Goal: Task Accomplishment & Management: Manage account settings

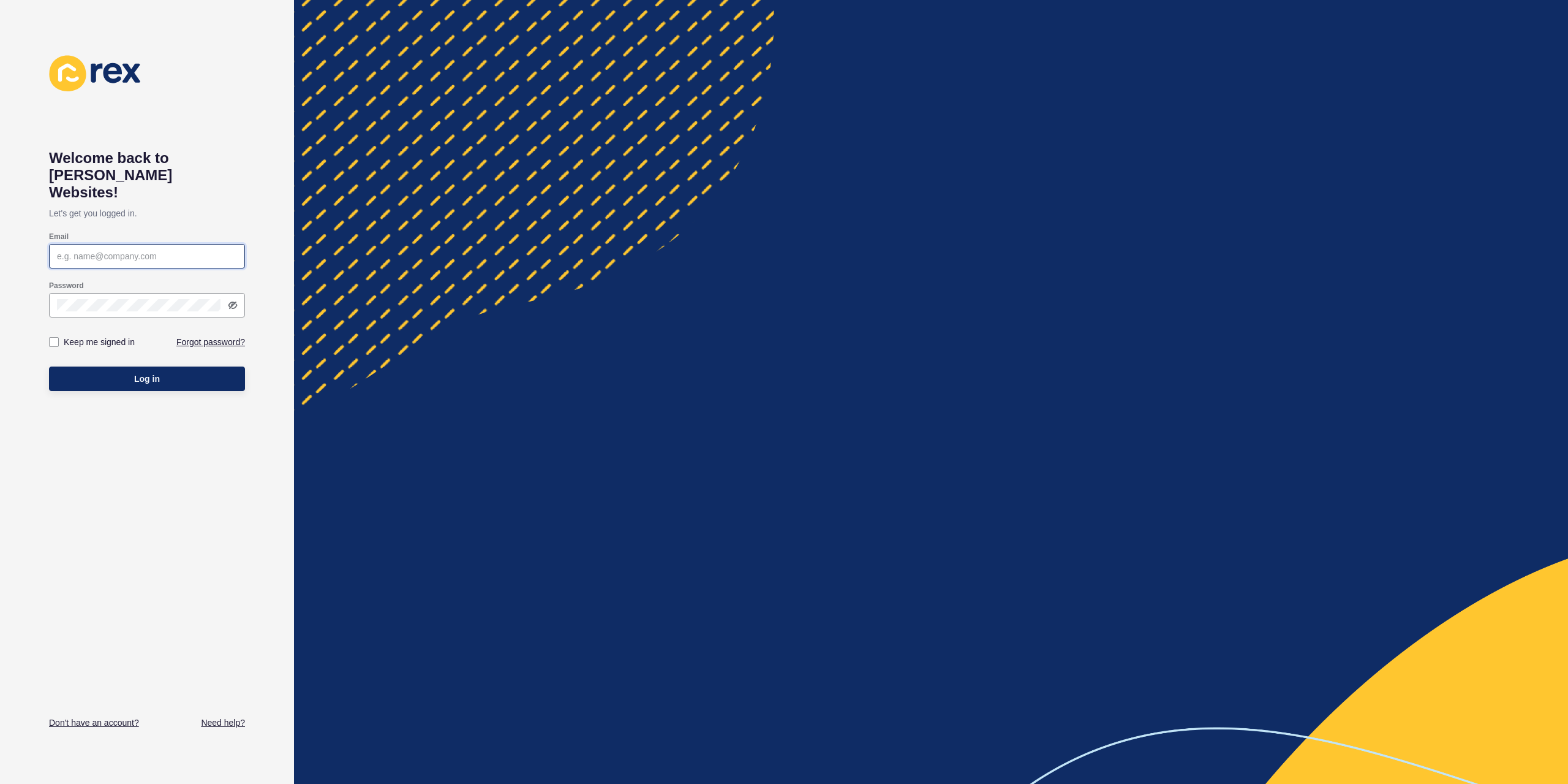
click at [109, 250] on input "Email" at bounding box center [147, 256] width 180 height 13
paste input "[EMAIL_ADDRESS][DOMAIN_NAME]"
type input "[EMAIL_ADDRESS][DOMAIN_NAME]"
click at [93, 297] on div at bounding box center [146, 305] width 196 height 24
click at [65, 336] on label "Keep me signed in" at bounding box center [100, 342] width 71 height 13
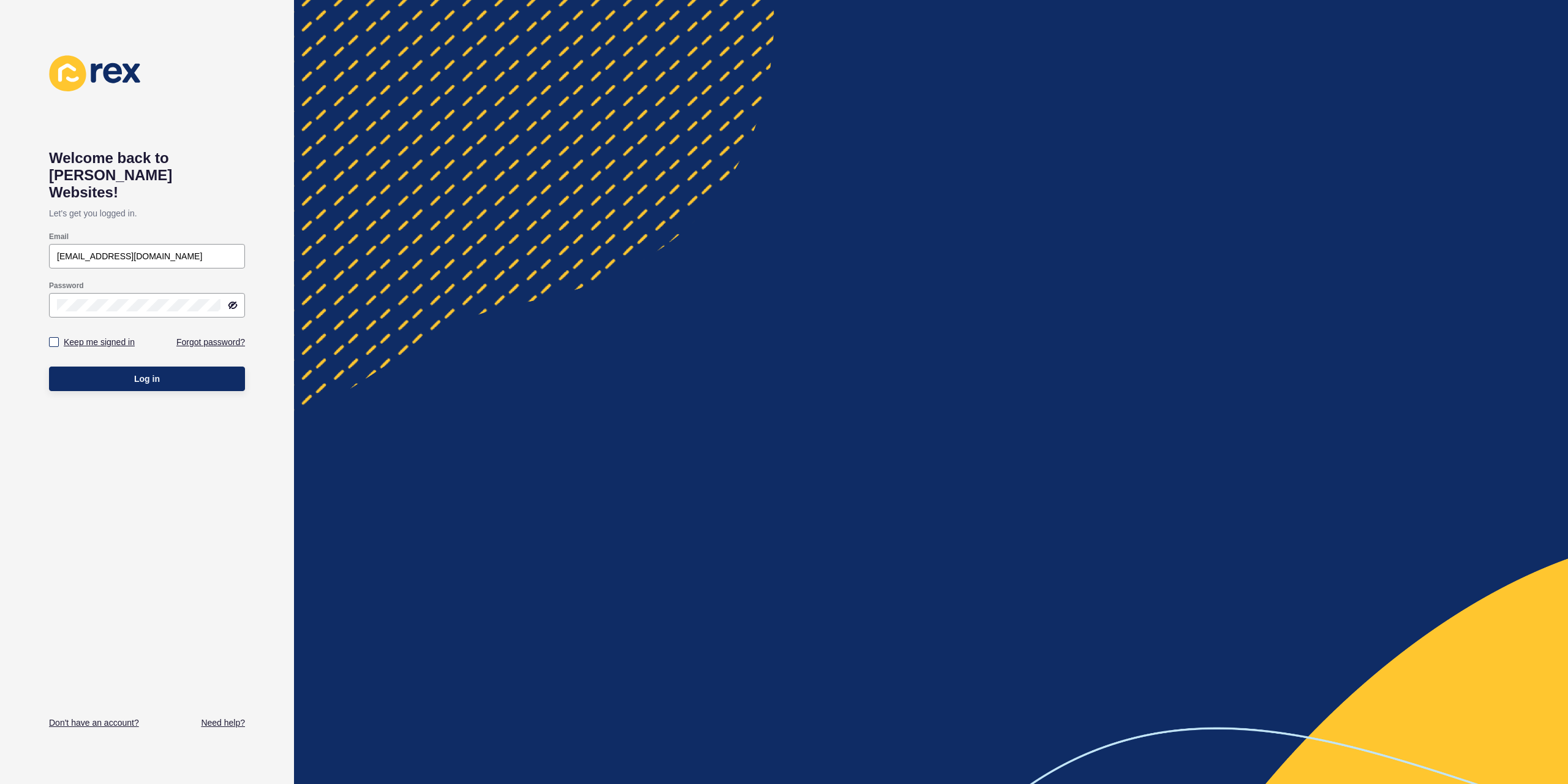
click at [59, 338] on input "Keep me signed in" at bounding box center [55, 342] width 8 height 8
checkbox input "true"
click at [182, 366] on button "Log in" at bounding box center [146, 378] width 196 height 24
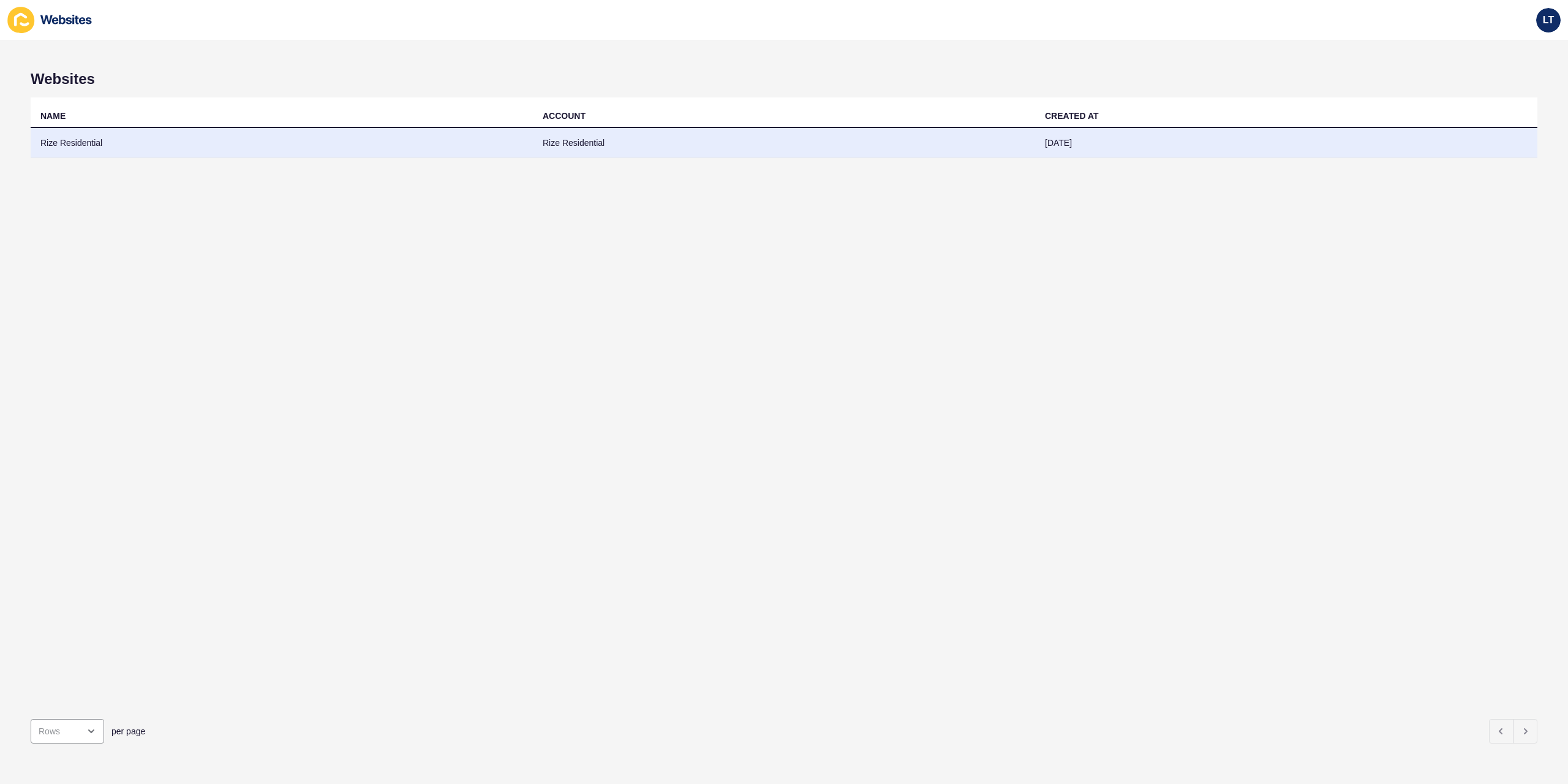
click at [248, 152] on td "Rize Residential" at bounding box center [282, 143] width 503 height 30
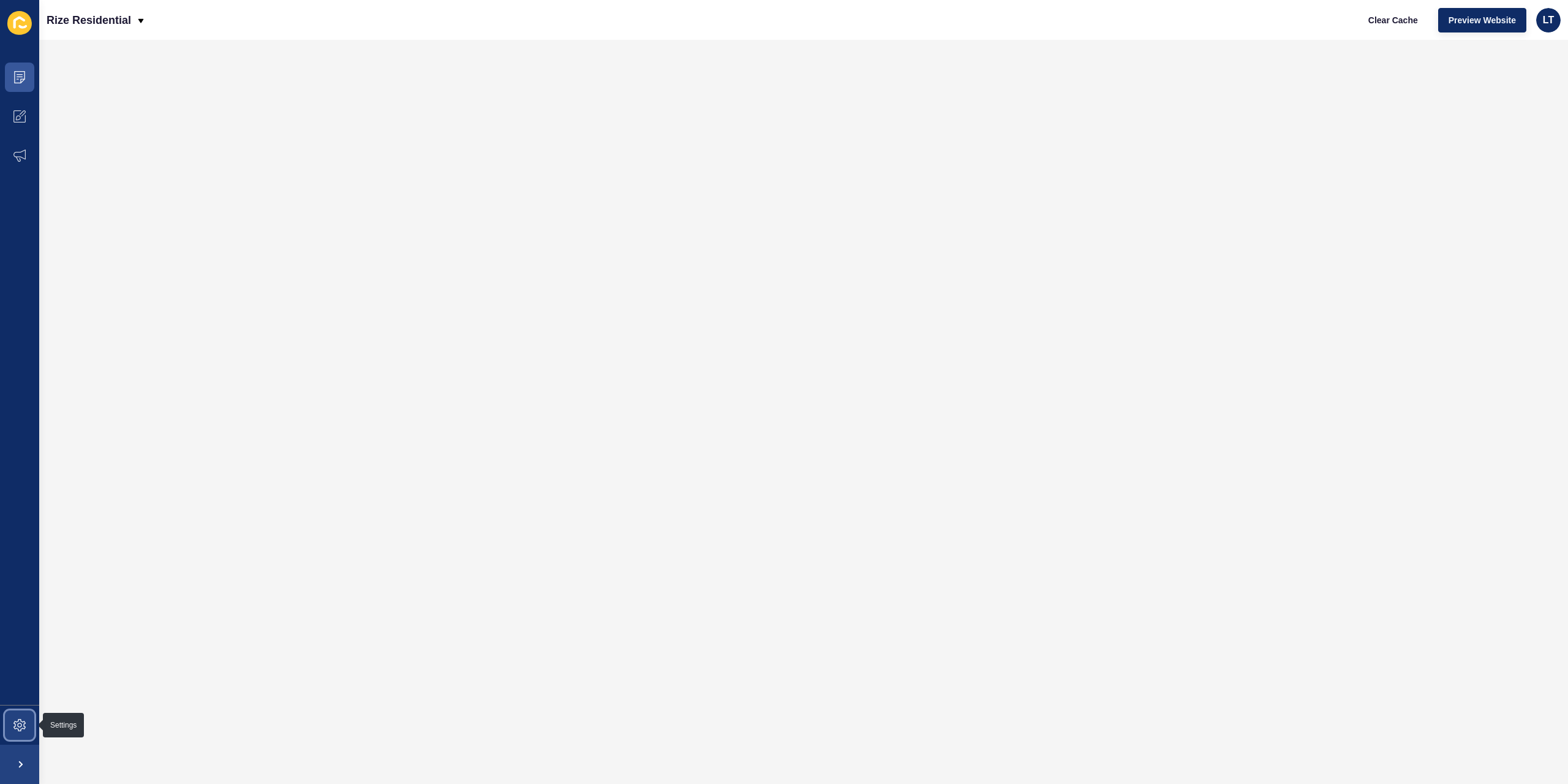
click at [24, 725] on icon at bounding box center [20, 725] width 13 height 13
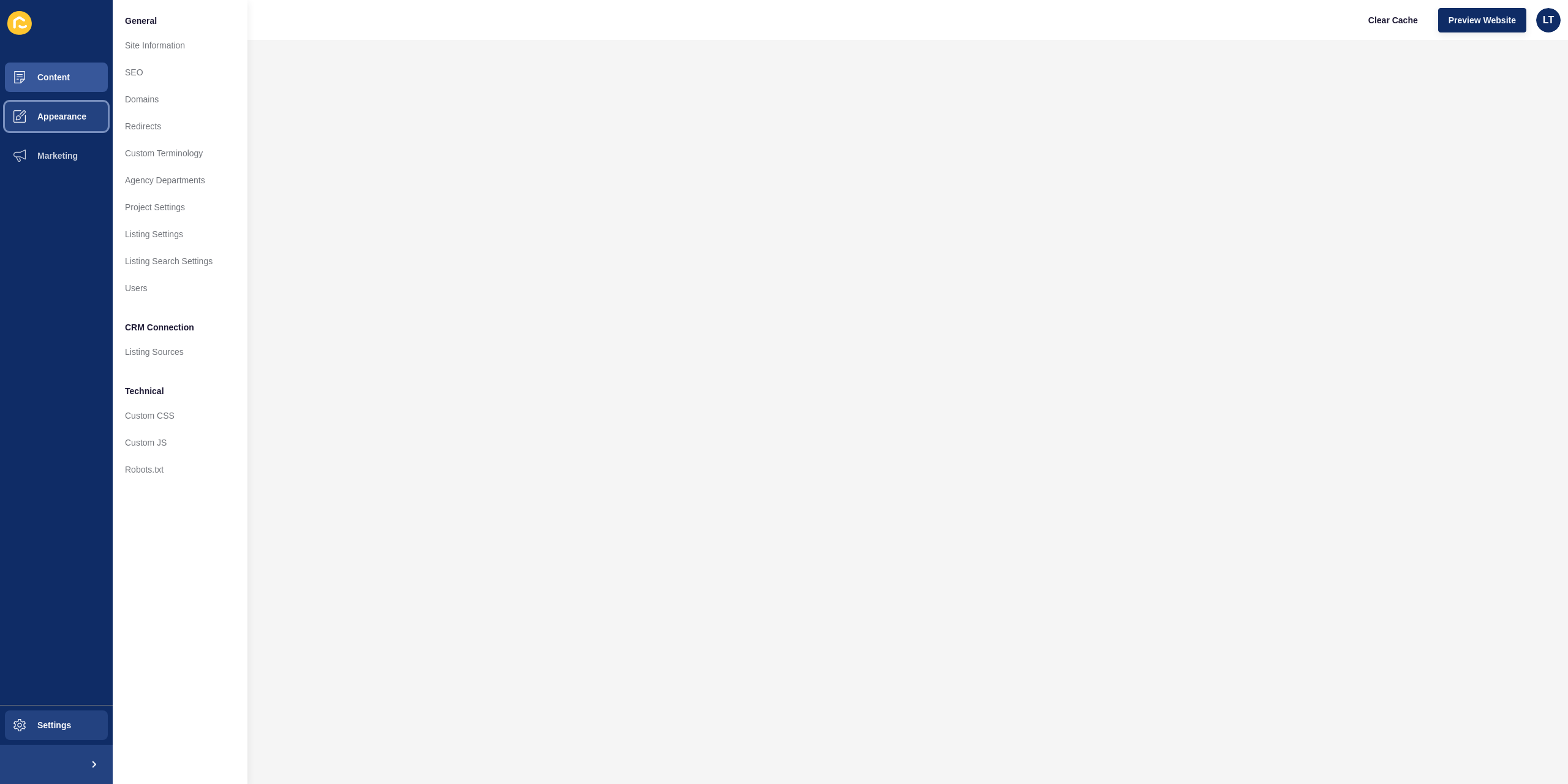
click at [58, 122] on button "Appearance" at bounding box center [56, 116] width 113 height 39
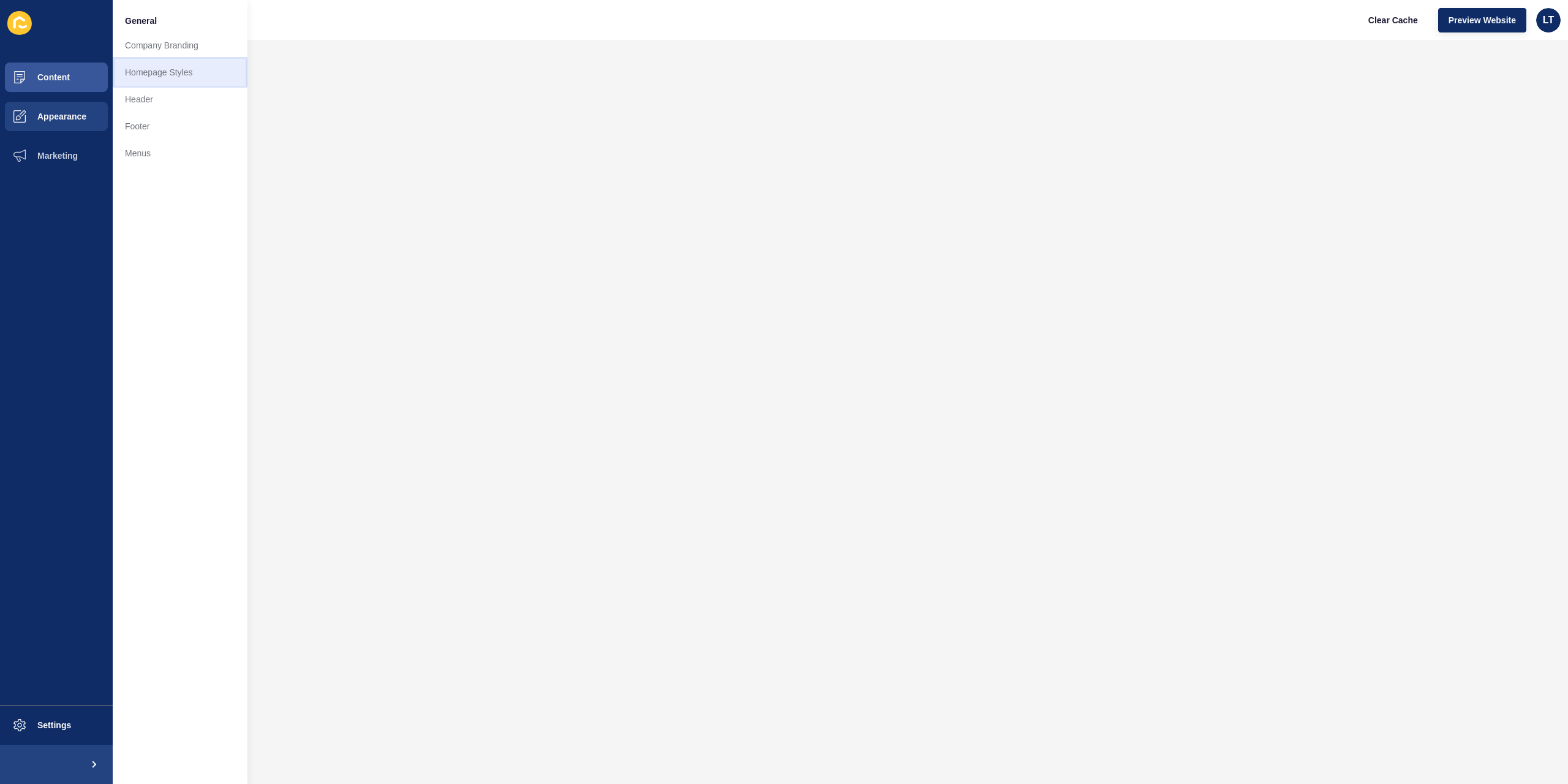
click at [157, 83] on link "Homepage Styles" at bounding box center [180, 72] width 135 height 27
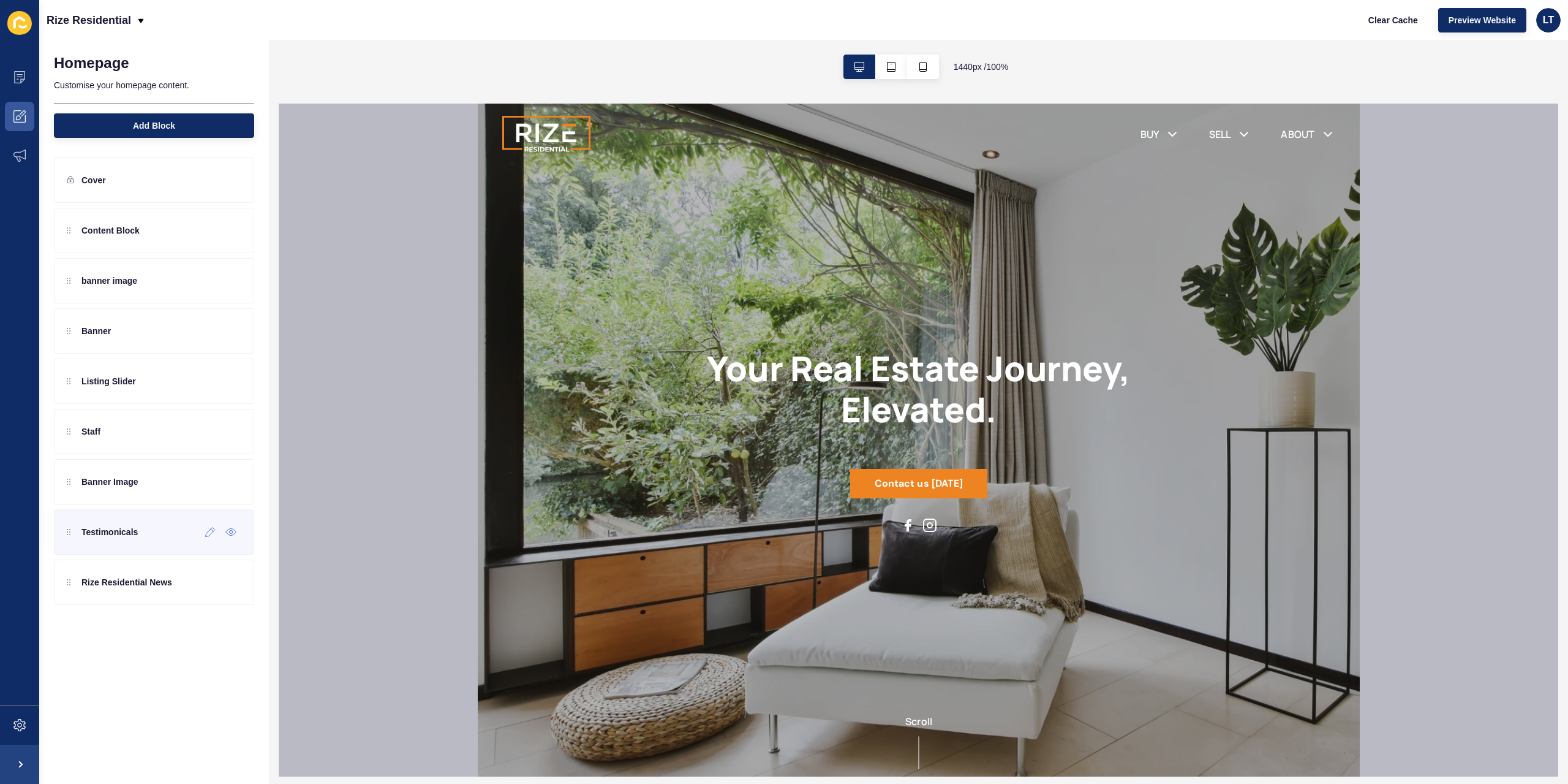
click at [129, 530] on p "Testimonicals" at bounding box center [110, 532] width 56 height 13
click at [213, 527] on icon at bounding box center [210, 532] width 11 height 10
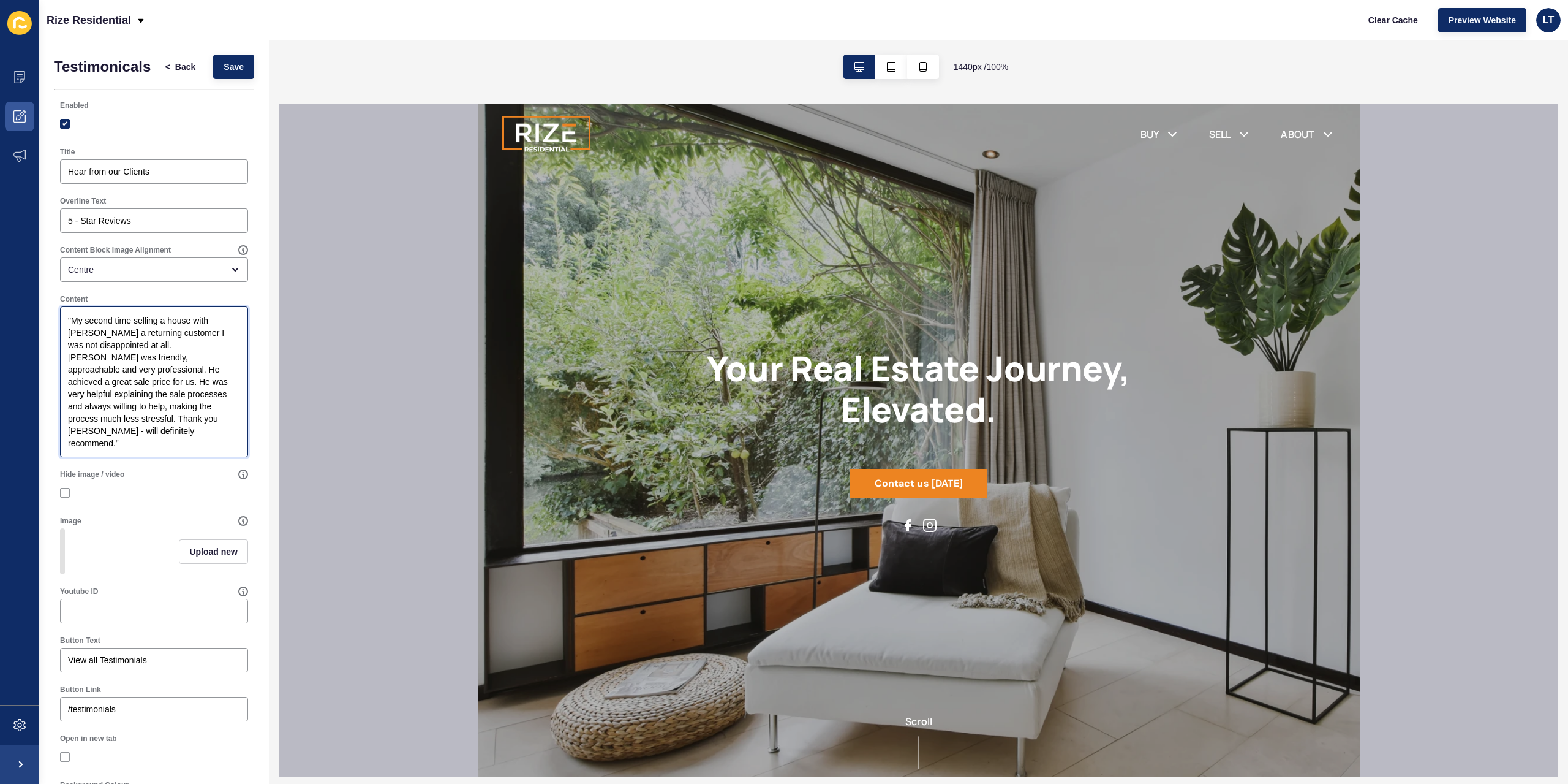
click at [147, 387] on textarea ""My second time selling a house with [PERSON_NAME] a returning customer I was n…" at bounding box center [154, 381] width 185 height 147
drag, startPoint x: 124, startPoint y: 386, endPoint x: 93, endPoint y: 336, distance: 58.8
click at [122, 383] on textarea ""My second time selling a house with [PERSON_NAME] a returning customer I was n…" at bounding box center [154, 381] width 185 height 147
drag, startPoint x: 73, startPoint y: 317, endPoint x: 312, endPoint y: 379, distance: 246.9
click at [195, 418] on textarea ""My second time selling a house with [PERSON_NAME] a returning customer I was n…" at bounding box center [154, 381] width 185 height 147
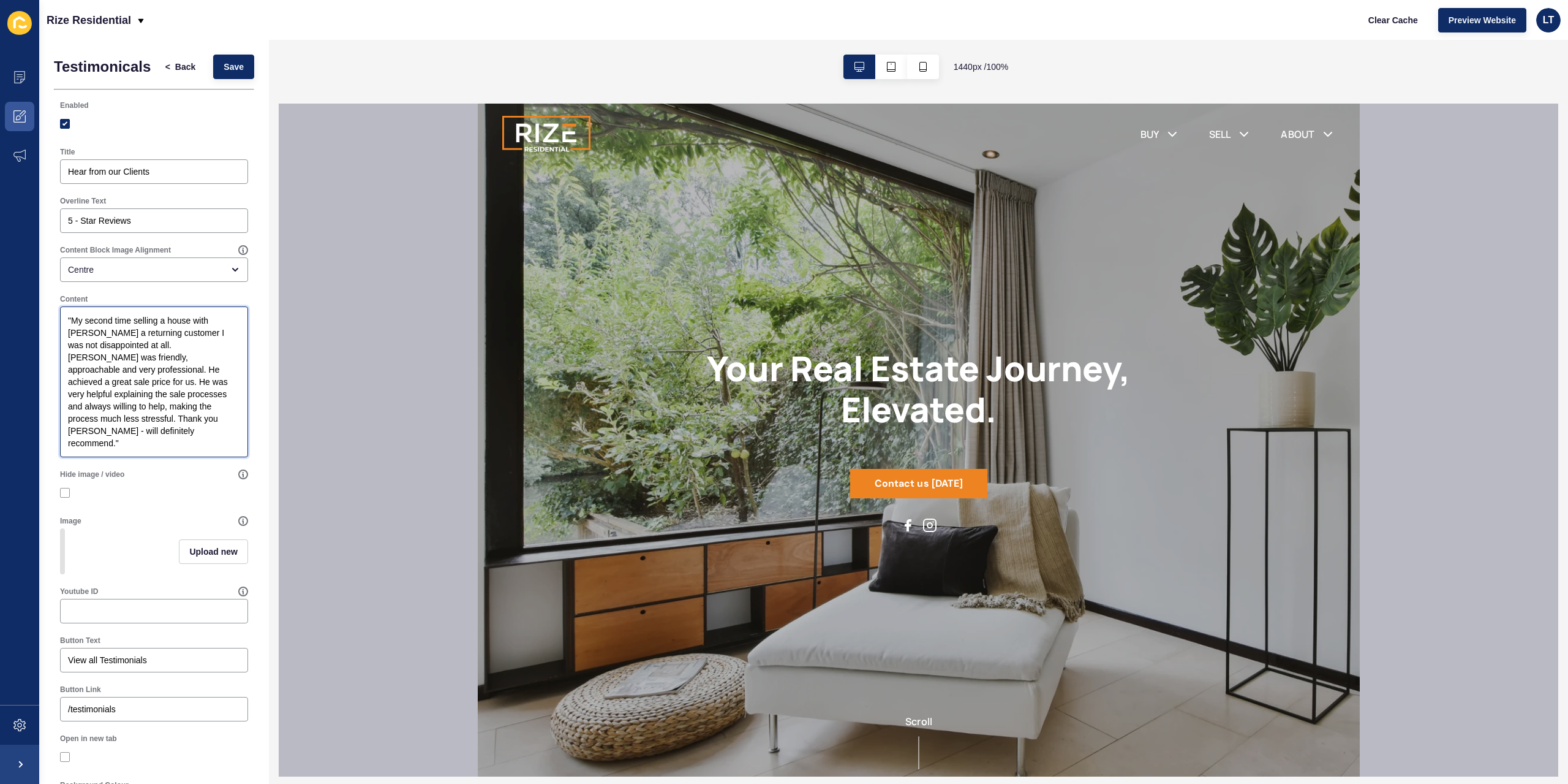
paste textarea "As a property professional myself, I interviewed 4 x Real Estate agents before …"
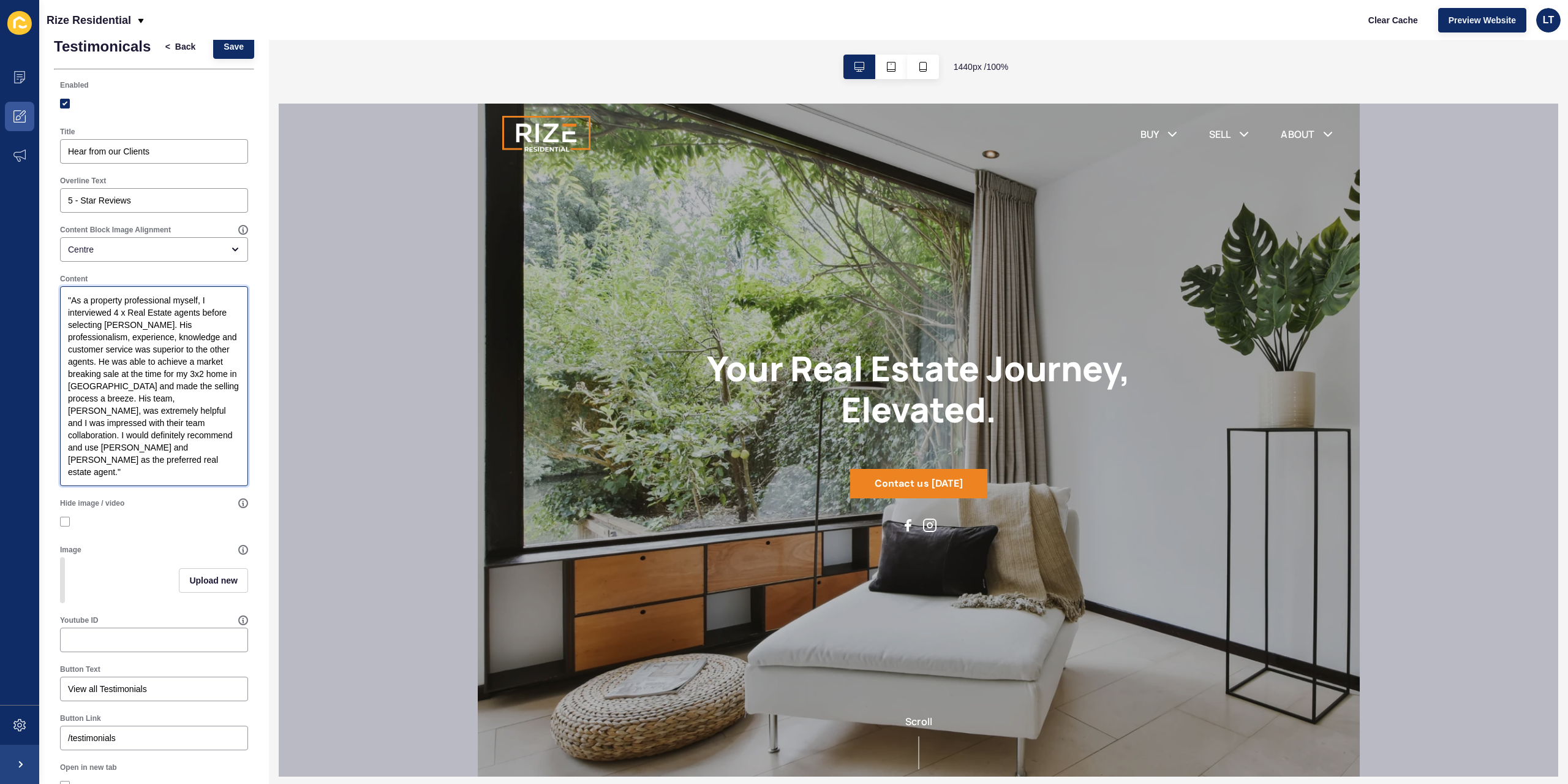
scroll to position [41, 0]
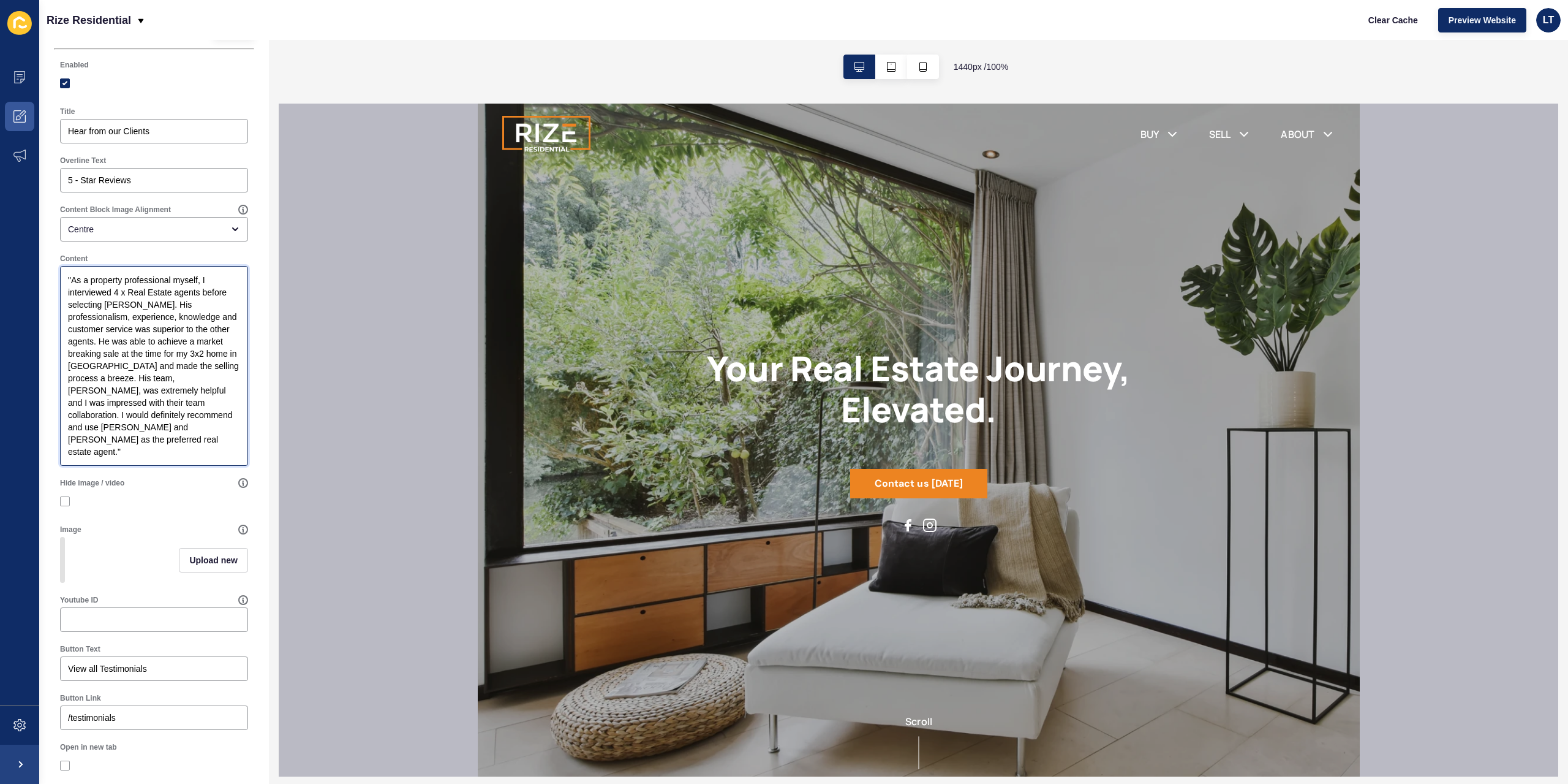
drag, startPoint x: 92, startPoint y: 446, endPoint x: 66, endPoint y: 451, distance: 26.5
click at [66, 451] on textarea ""As a property professional myself, I interviewed 4 x Real Estate agents before…" at bounding box center [154, 366] width 185 height 196
click at [132, 447] on textarea ""As a property professional myself, I interviewed 4 x Real Estate agents before…" at bounding box center [154, 366] width 185 height 196
drag, startPoint x: 130, startPoint y: 449, endPoint x: 359, endPoint y: 368, distance: 242.9
click at [131, 448] on textarea ""As a property professional myself, I interviewed 4 x Real Estate agents before…" at bounding box center [154, 366] width 185 height 196
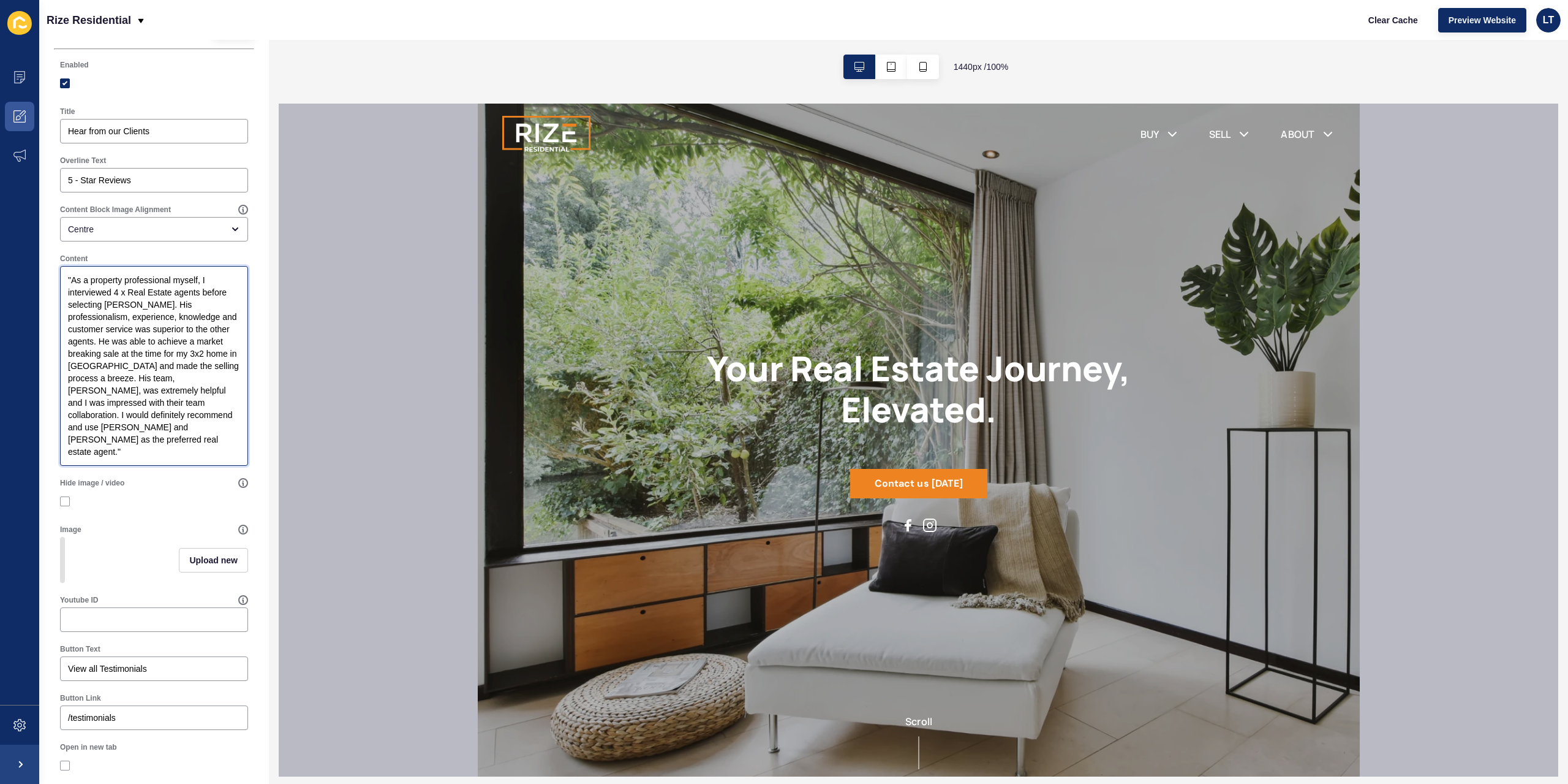
click at [201, 447] on textarea ""As a property professional myself, I interviewed 4 x Real Estate agents before…" at bounding box center [154, 366] width 185 height 196
click at [227, 450] on textarea ""As a property professional myself, I interviewed 4 x Real Estate agents before…" at bounding box center [154, 366] width 185 height 196
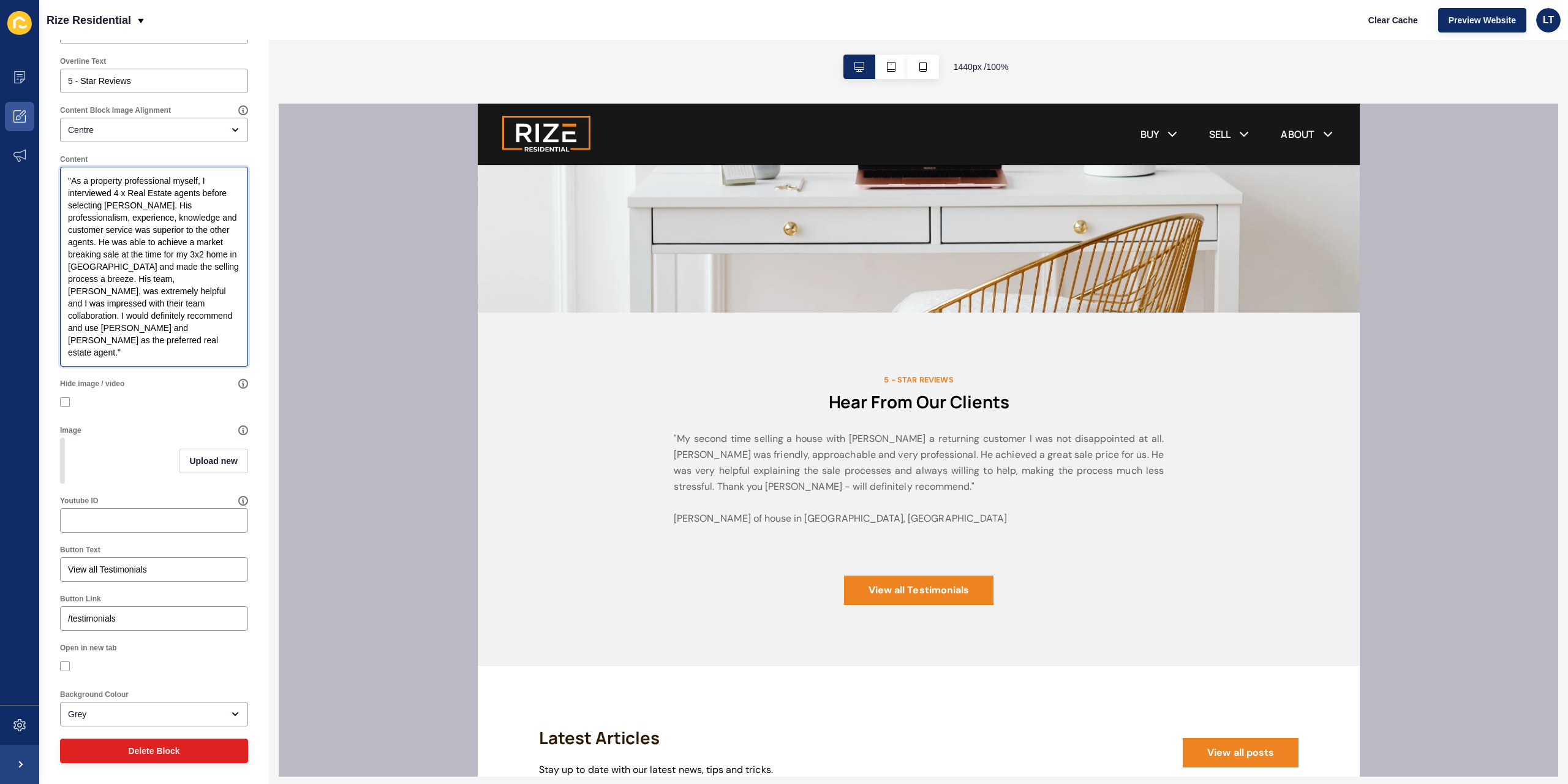
scroll to position [148, 0]
type textarea ""As a property professional myself, I interviewed 4 x Real Estate agents before…"
click at [213, 458] on span "Upload new" at bounding box center [213, 461] width 48 height 13
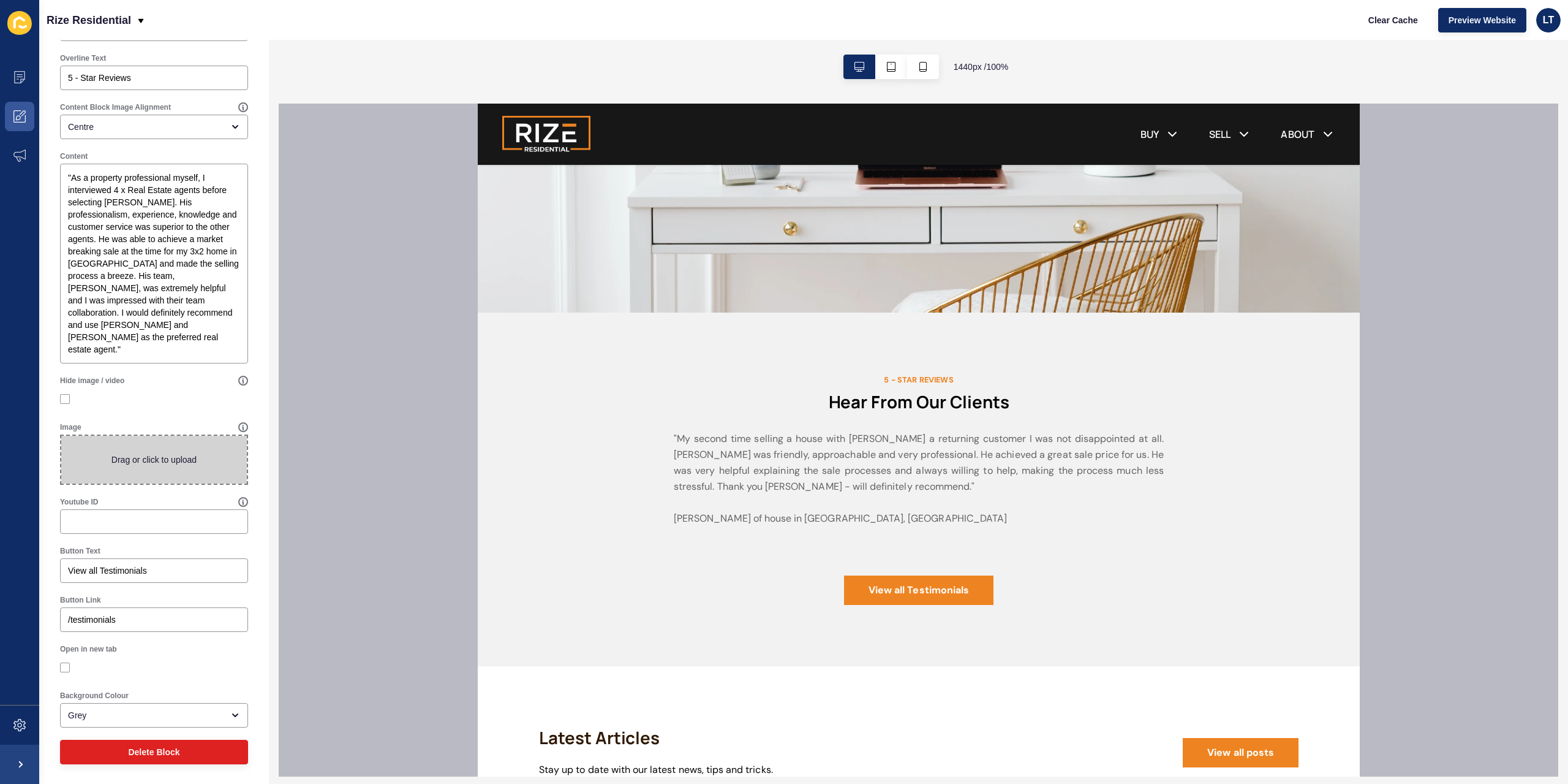
click at [135, 461] on span at bounding box center [154, 460] width 186 height 48
click at [61, 436] on input "Drag or click to upload" at bounding box center [61, 436] width 0 height 0
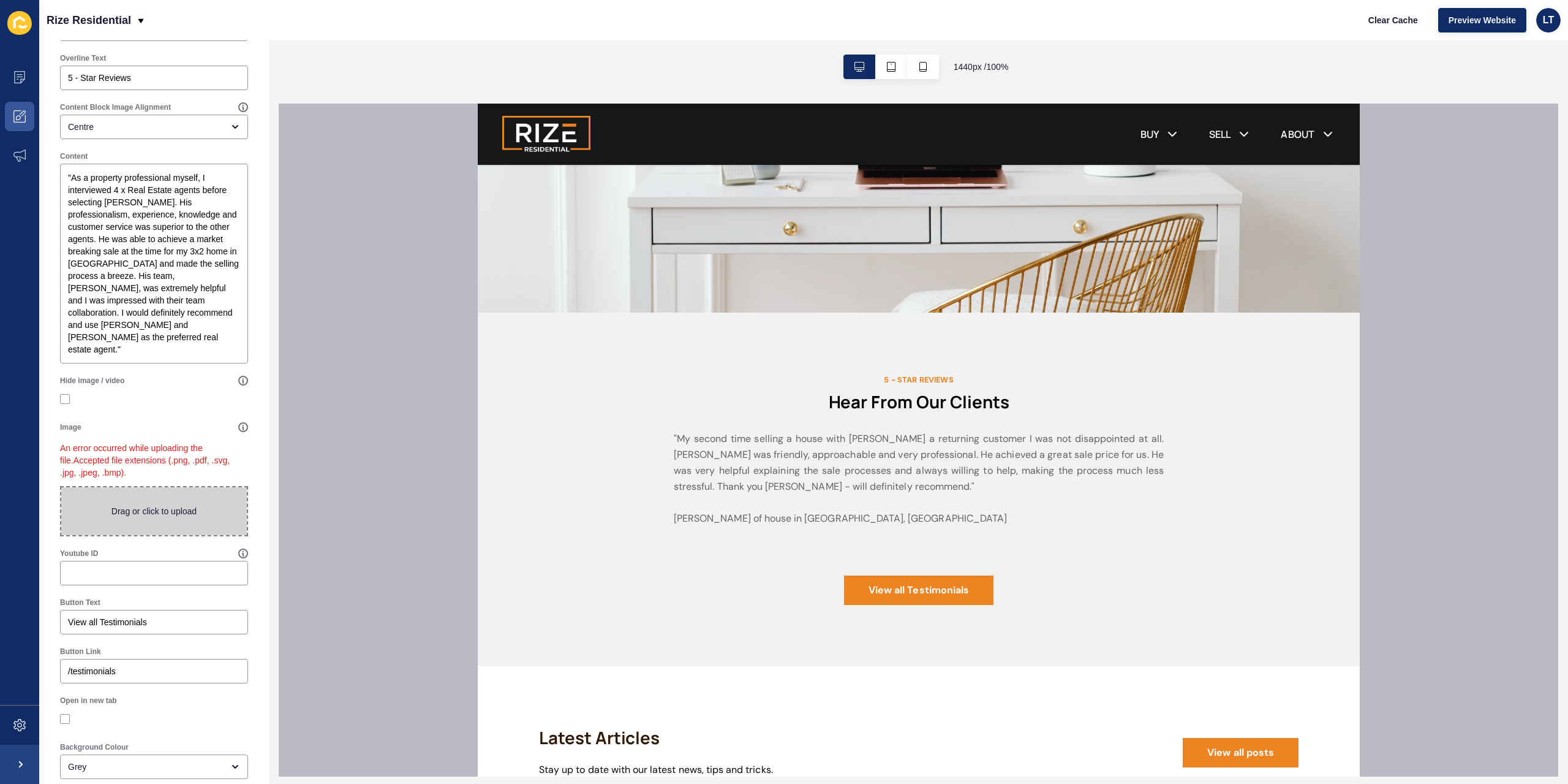
click at [151, 510] on span at bounding box center [154, 511] width 186 height 48
click at [61, 487] on input "Drag or click to upload" at bounding box center [61, 487] width 0 height 0
type input "C:\fakepath\Untitled design (2).png"
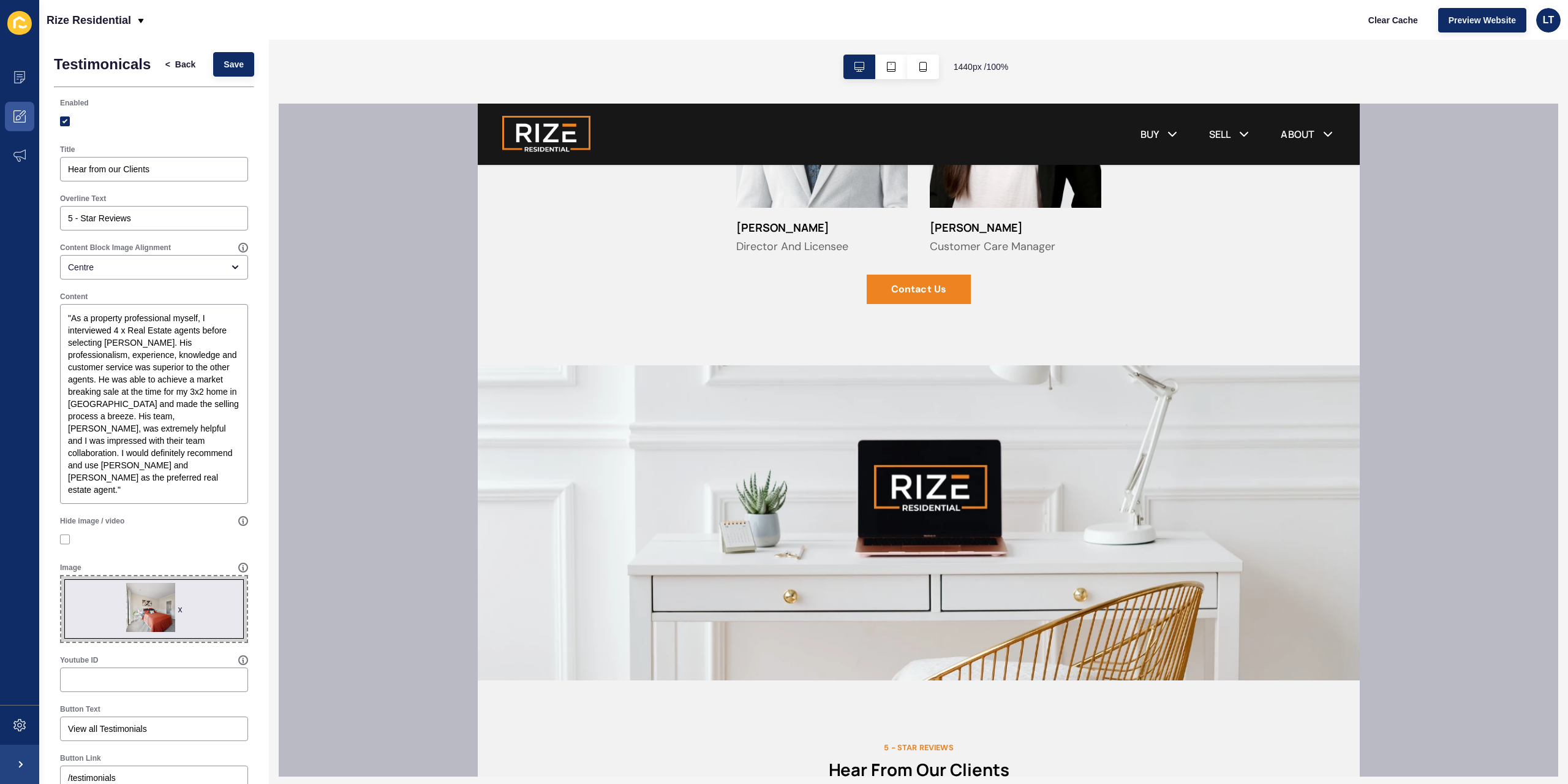
scroll to position [0, 0]
click at [234, 59] on button "Save" at bounding box center [234, 66] width 41 height 24
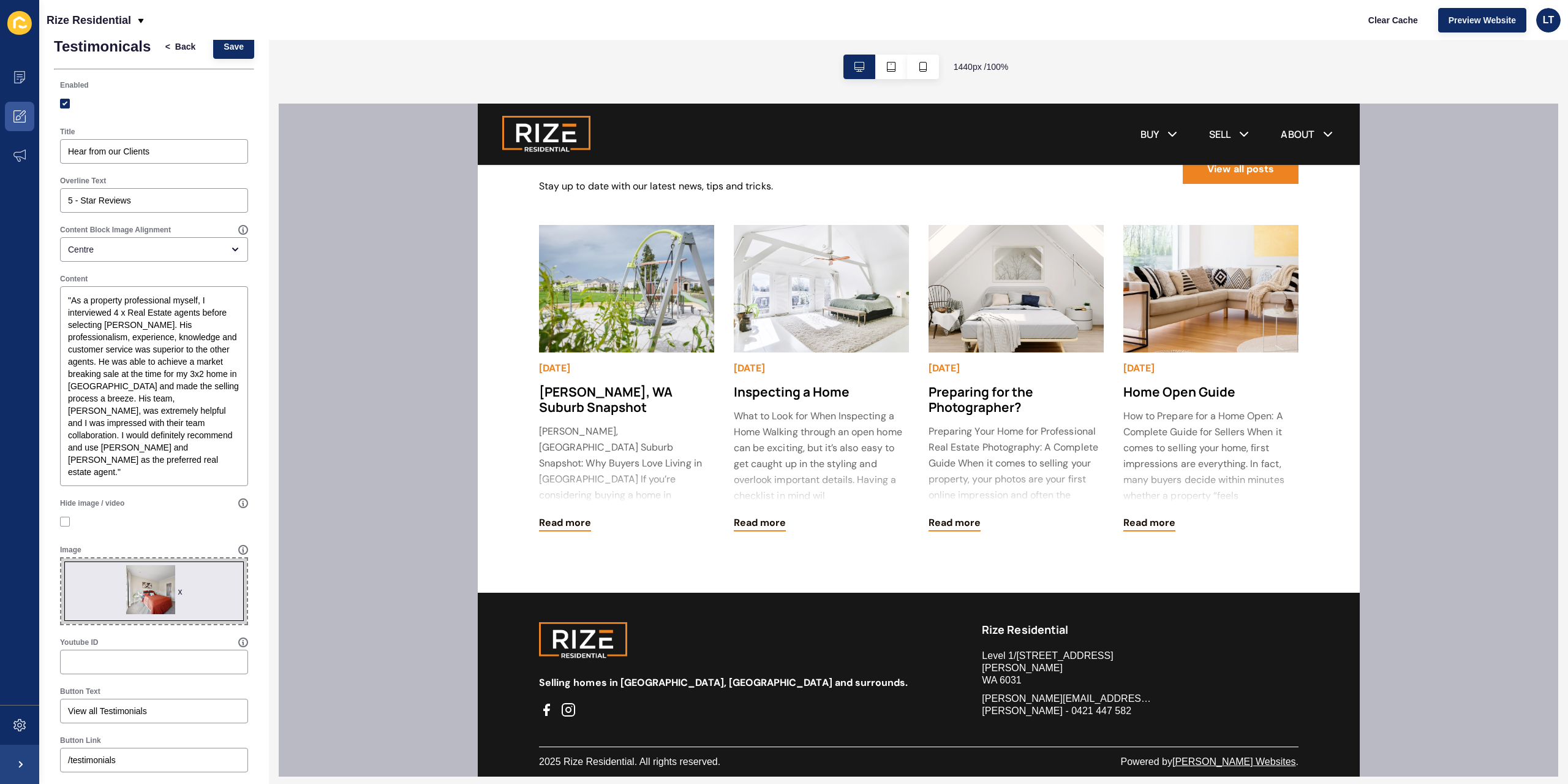
scroll to position [41, 0]
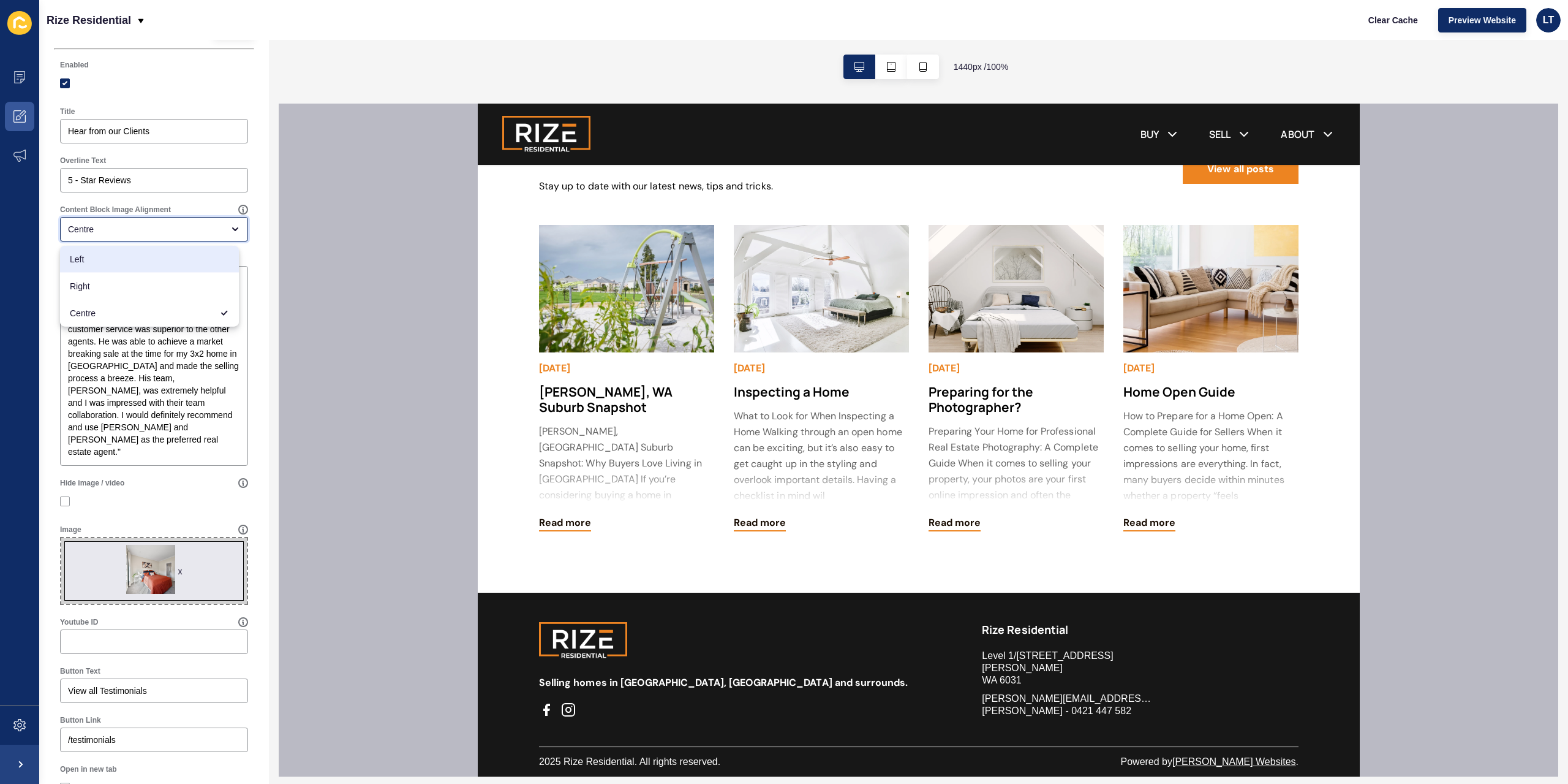
click at [208, 258] on span "Left" at bounding box center [150, 259] width 159 height 13
type input "Left"
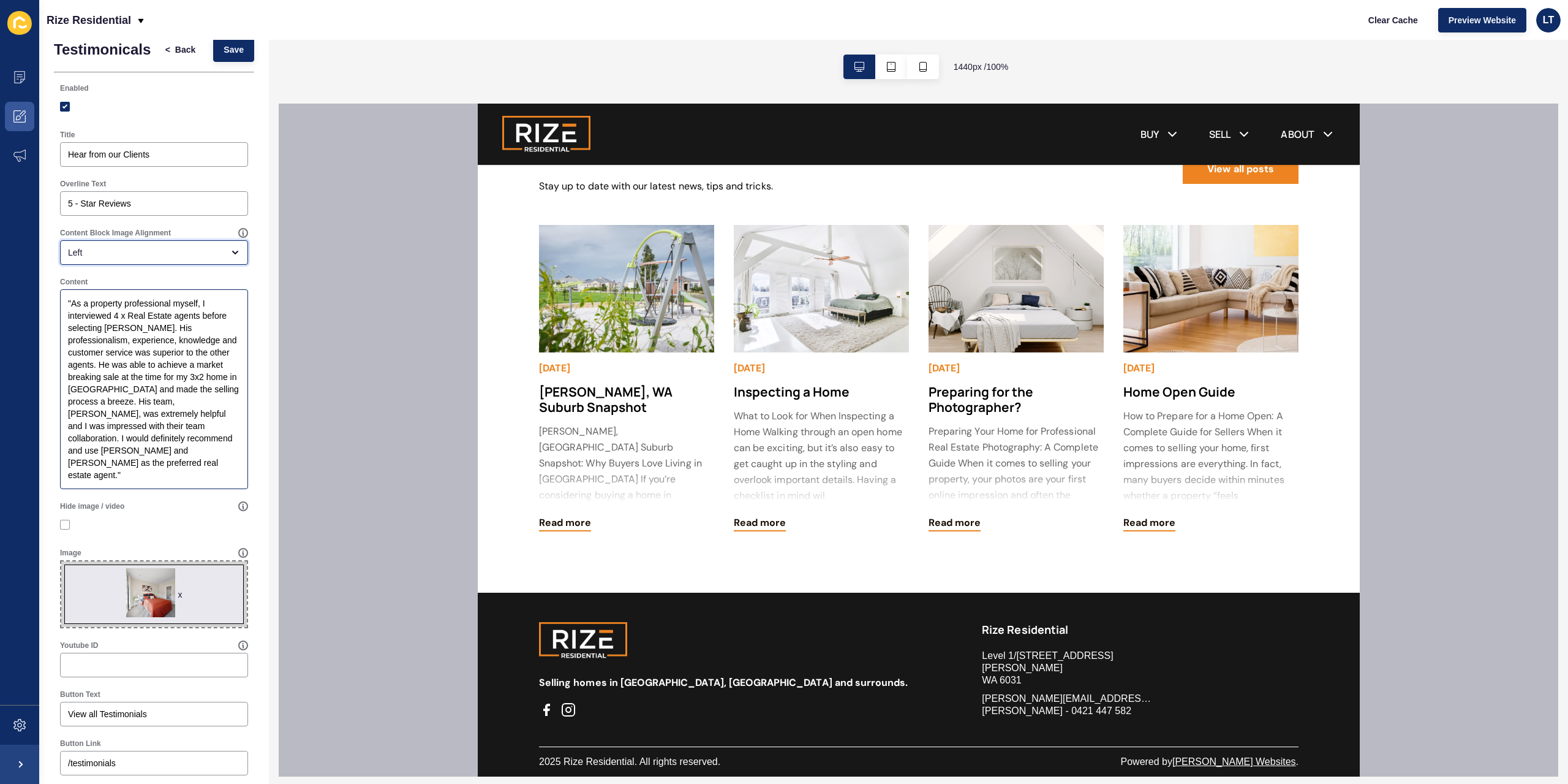
scroll to position [0, 0]
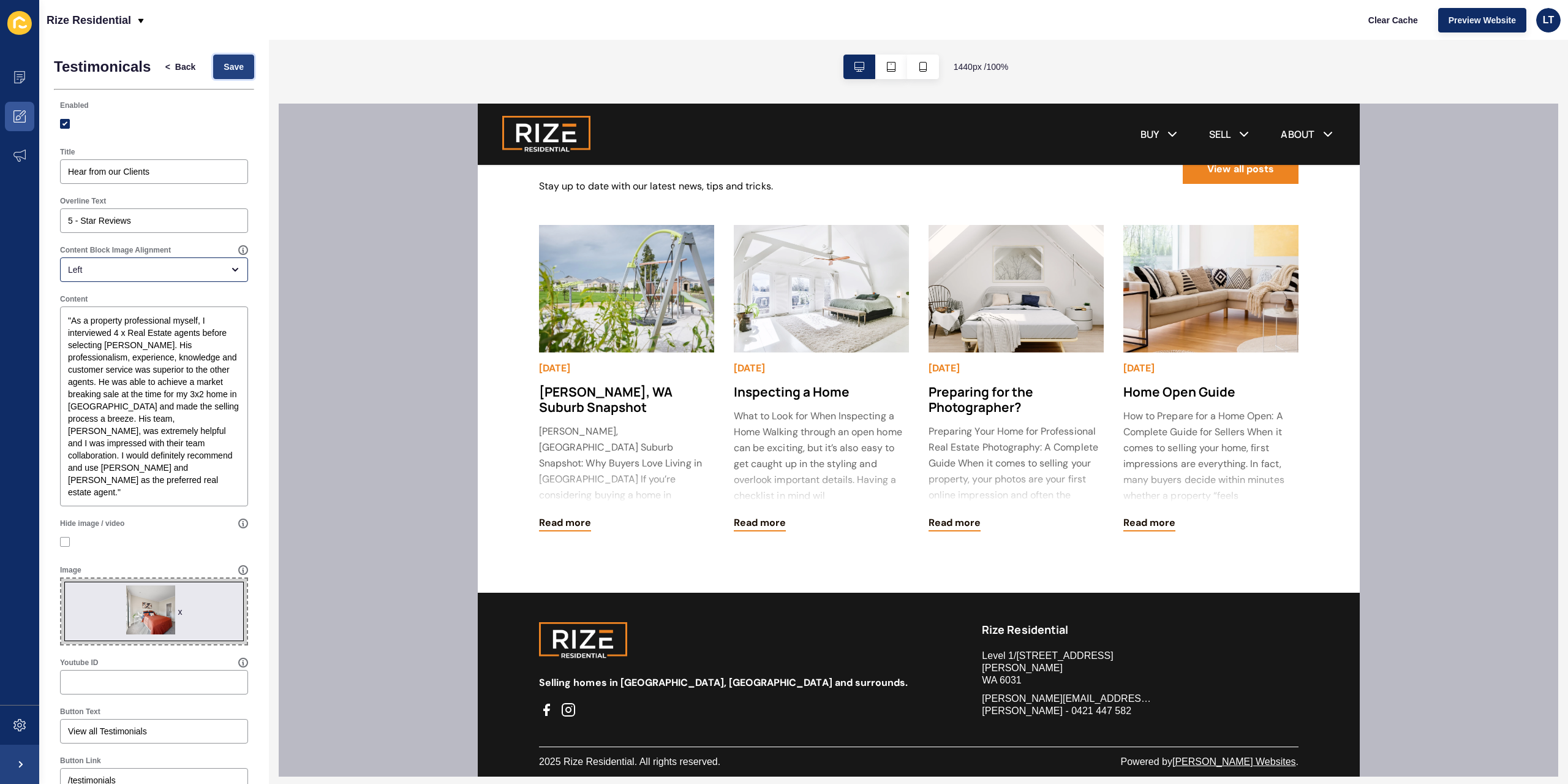
click at [231, 75] on button "Save" at bounding box center [234, 66] width 41 height 24
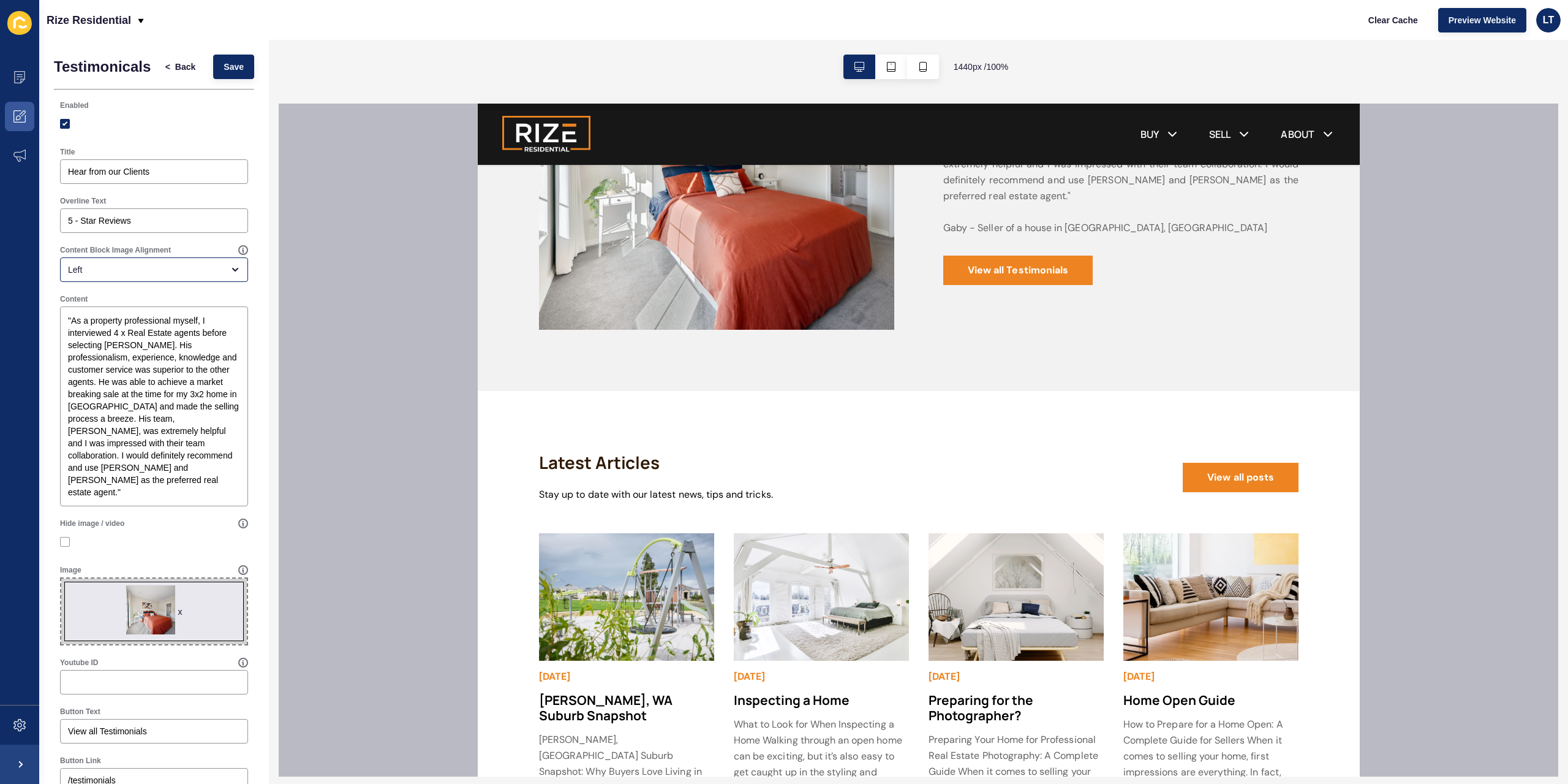
scroll to position [2676, 0]
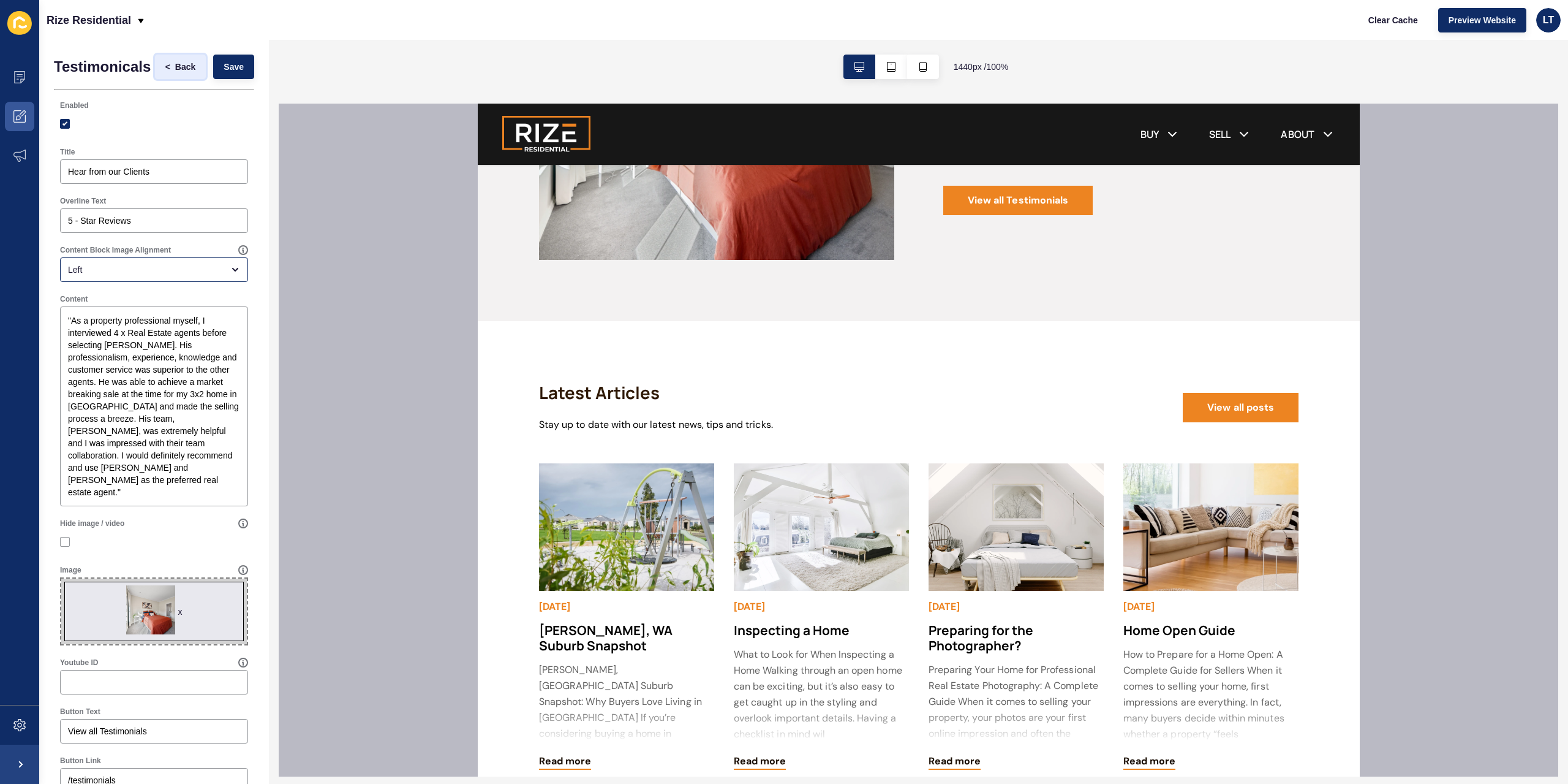
click at [175, 67] on span "Back" at bounding box center [185, 67] width 20 height 13
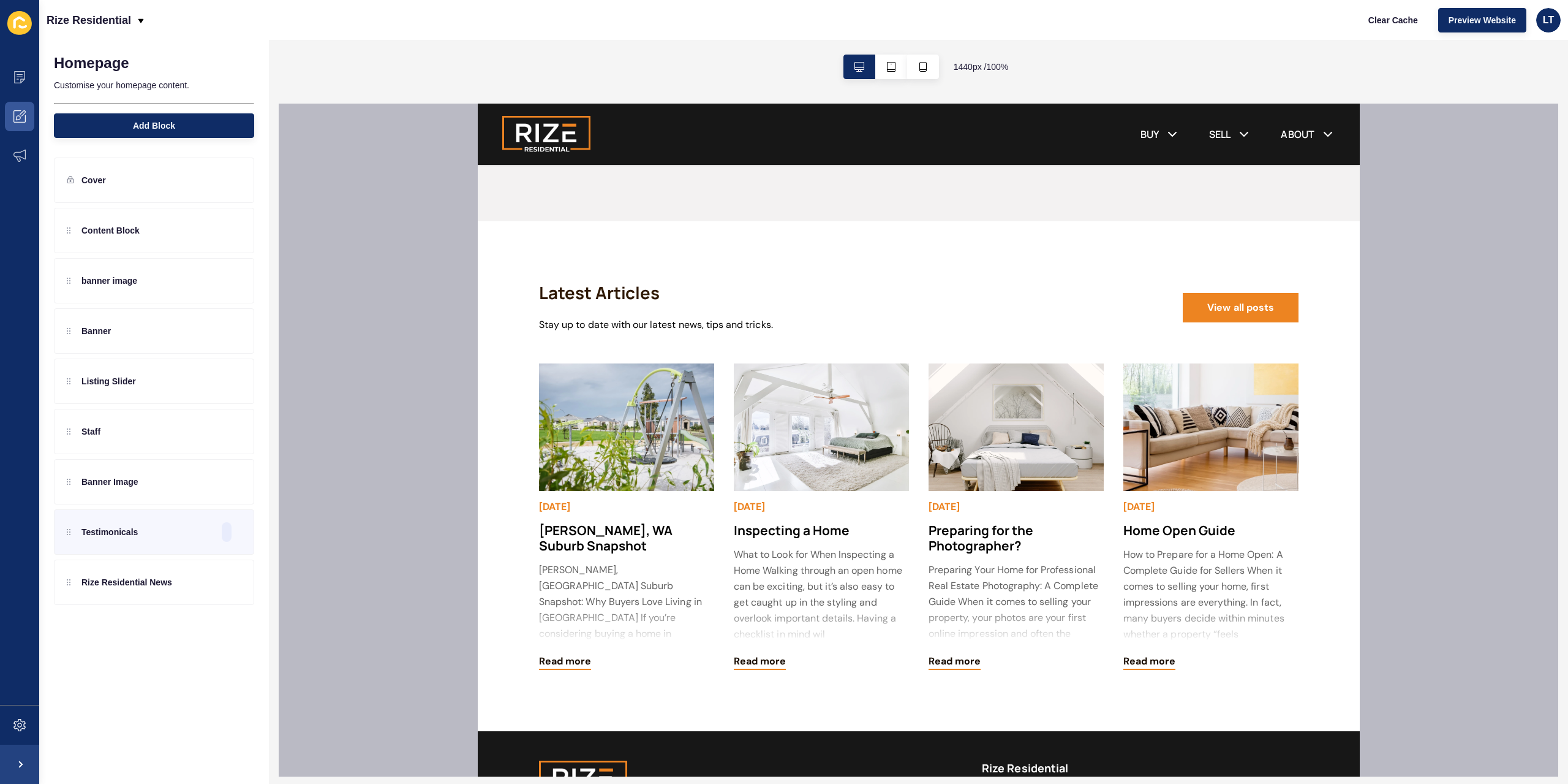
scroll to position [2839, 0]
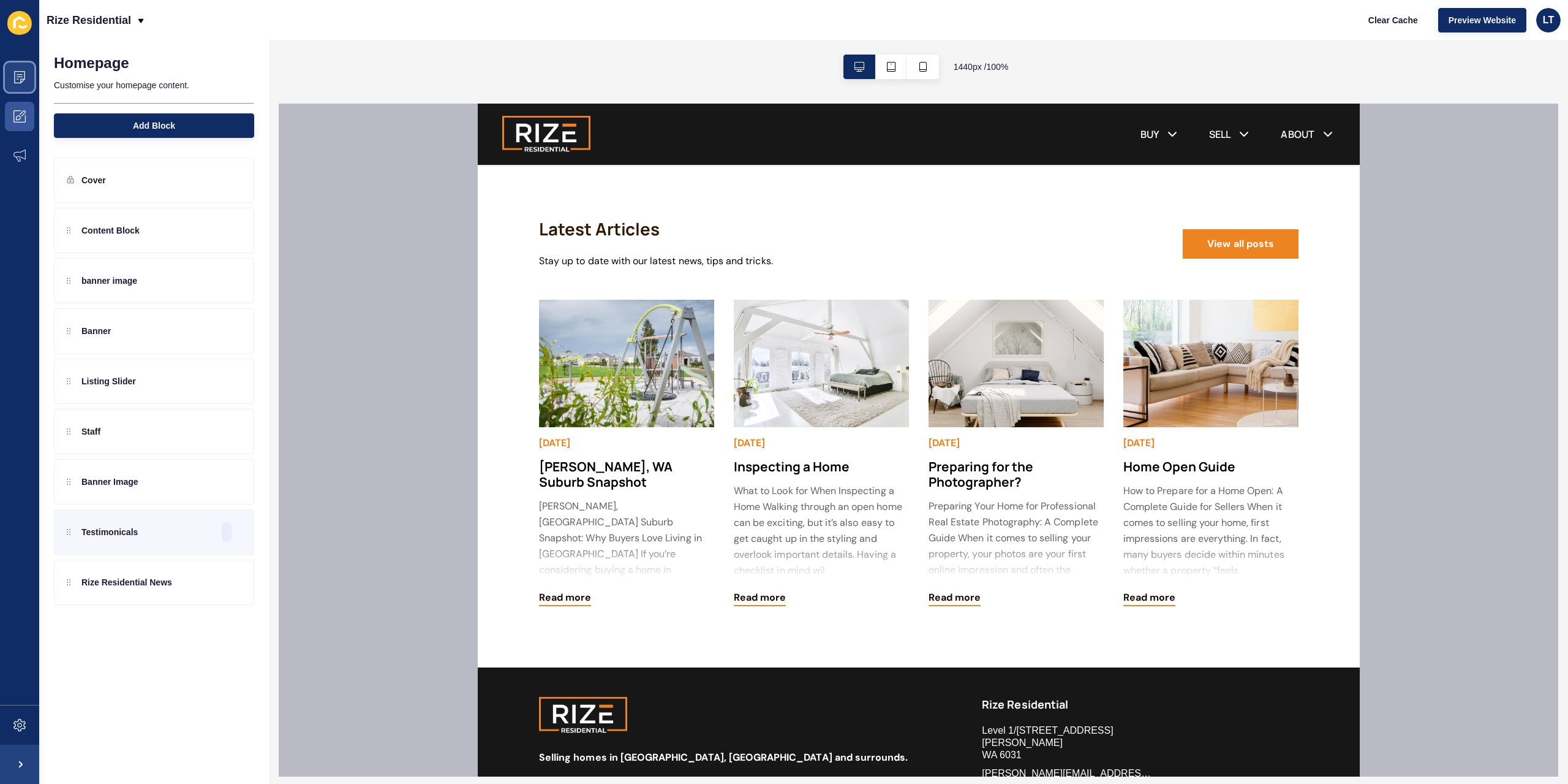
click at [16, 71] on span at bounding box center [19, 77] width 39 height 39
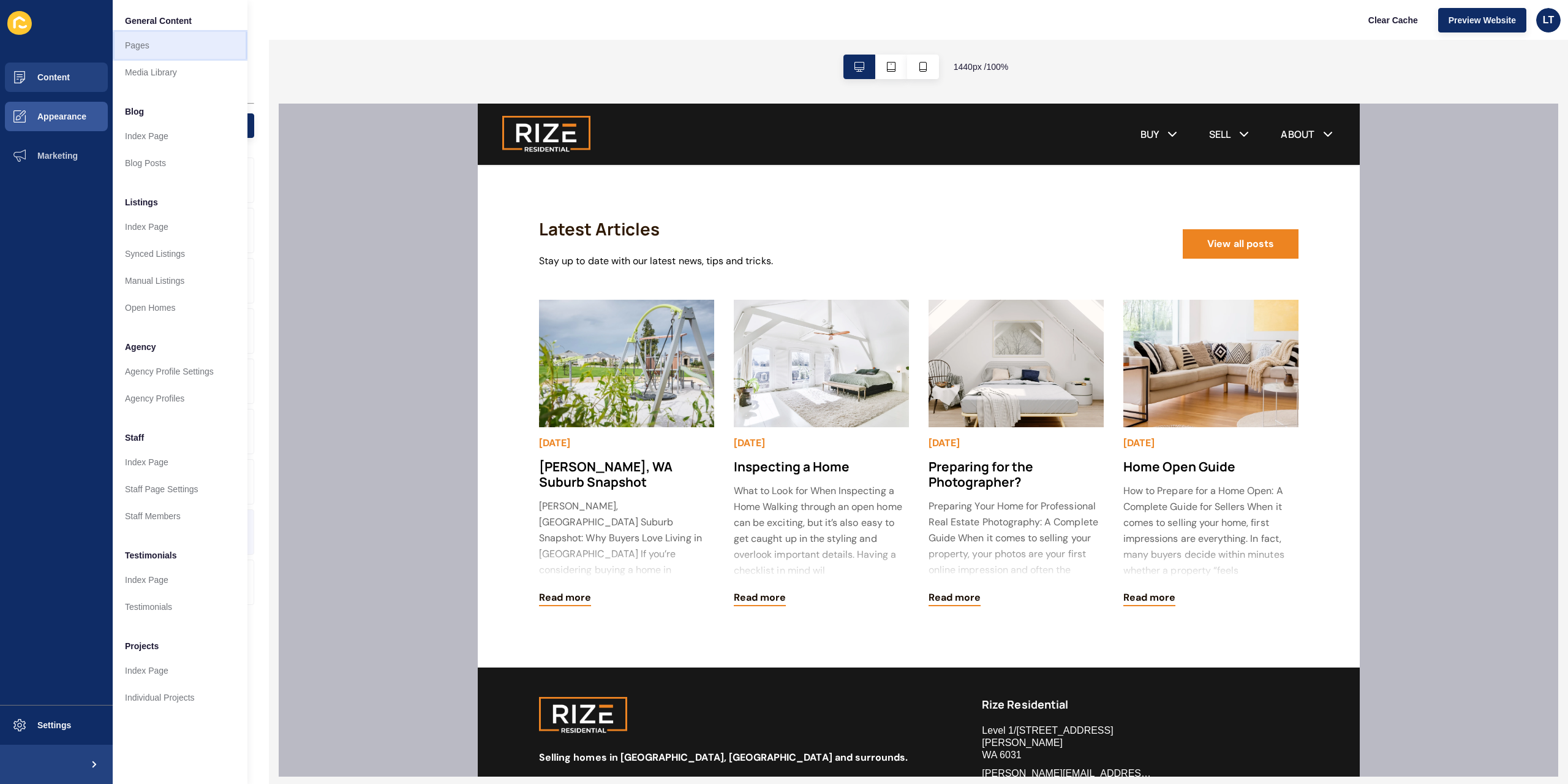
click at [173, 50] on link "Pages" at bounding box center [180, 45] width 135 height 27
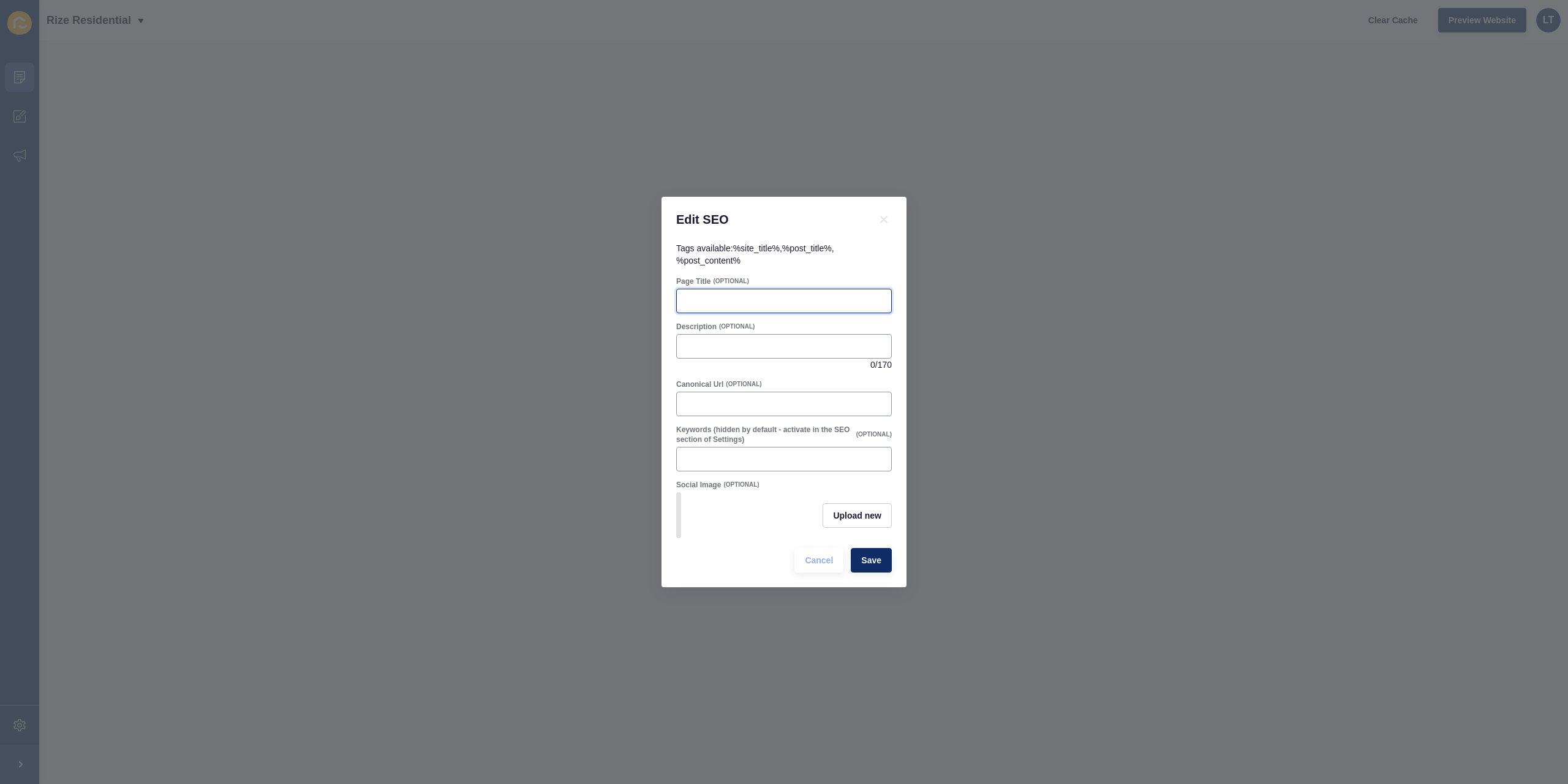
click at [766, 295] on input "Page Title" at bounding box center [784, 301] width 200 height 13
drag, startPoint x: 695, startPoint y: 379, endPoint x: 725, endPoint y: 375, distance: 30.3
click at [725, 379] on div "Canonical Url (OPTIONAL)" at bounding box center [784, 384] width 215 height 10
copy label "Canonical Url"
click at [762, 334] on div at bounding box center [784, 346] width 215 height 24
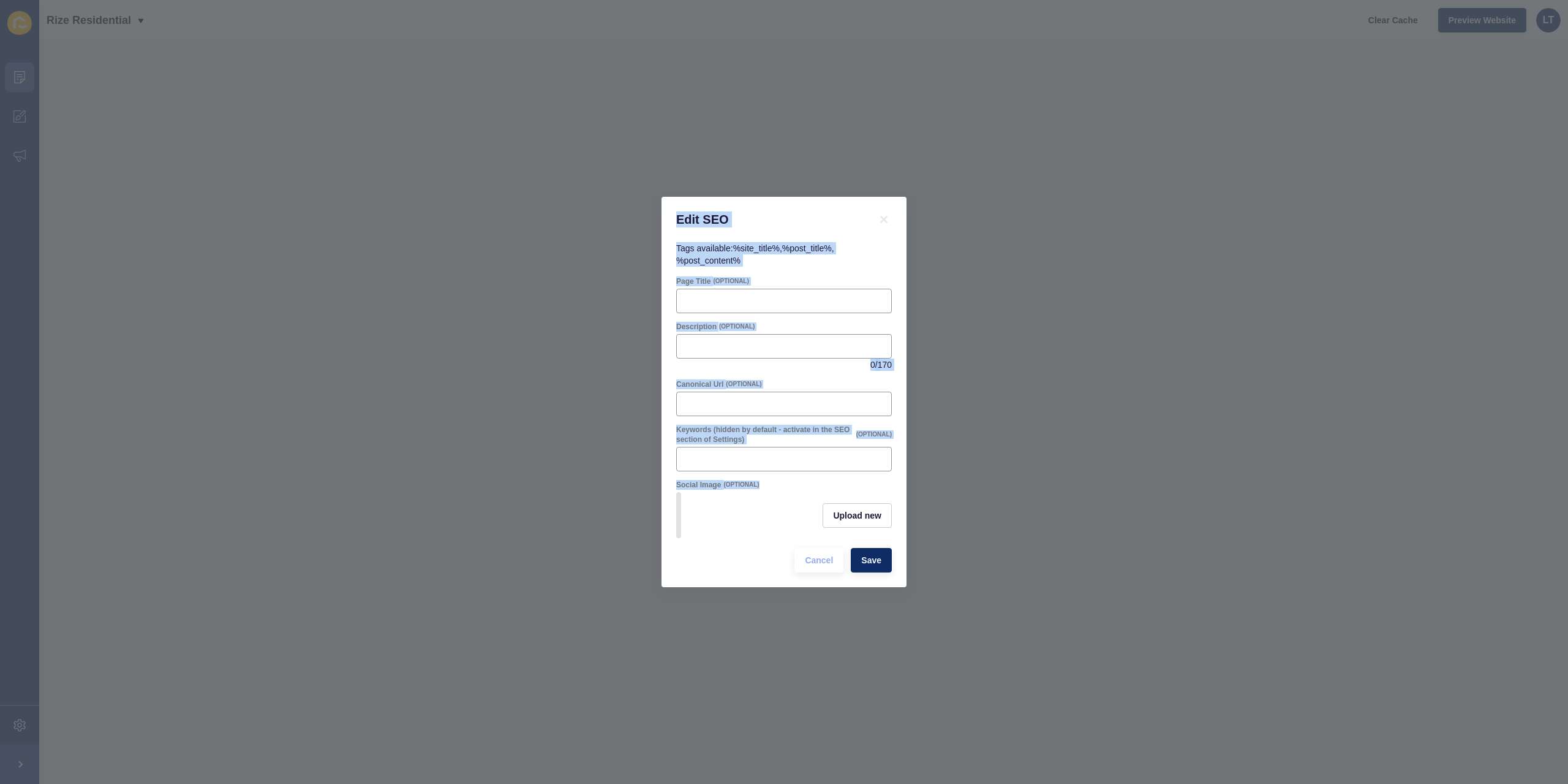
drag, startPoint x: 672, startPoint y: 210, endPoint x: 787, endPoint y: 475, distance: 288.9
click at [787, 475] on div "Edit SEO Tags available: %site_title% , %post_title% , %post_content% Page Titl…" at bounding box center [784, 391] width 245 height 390
copy div "Edit SEO Tags available: %site_title% , %post_title% , %post_content% Page Titl…"
click at [740, 306] on div at bounding box center [784, 301] width 215 height 24
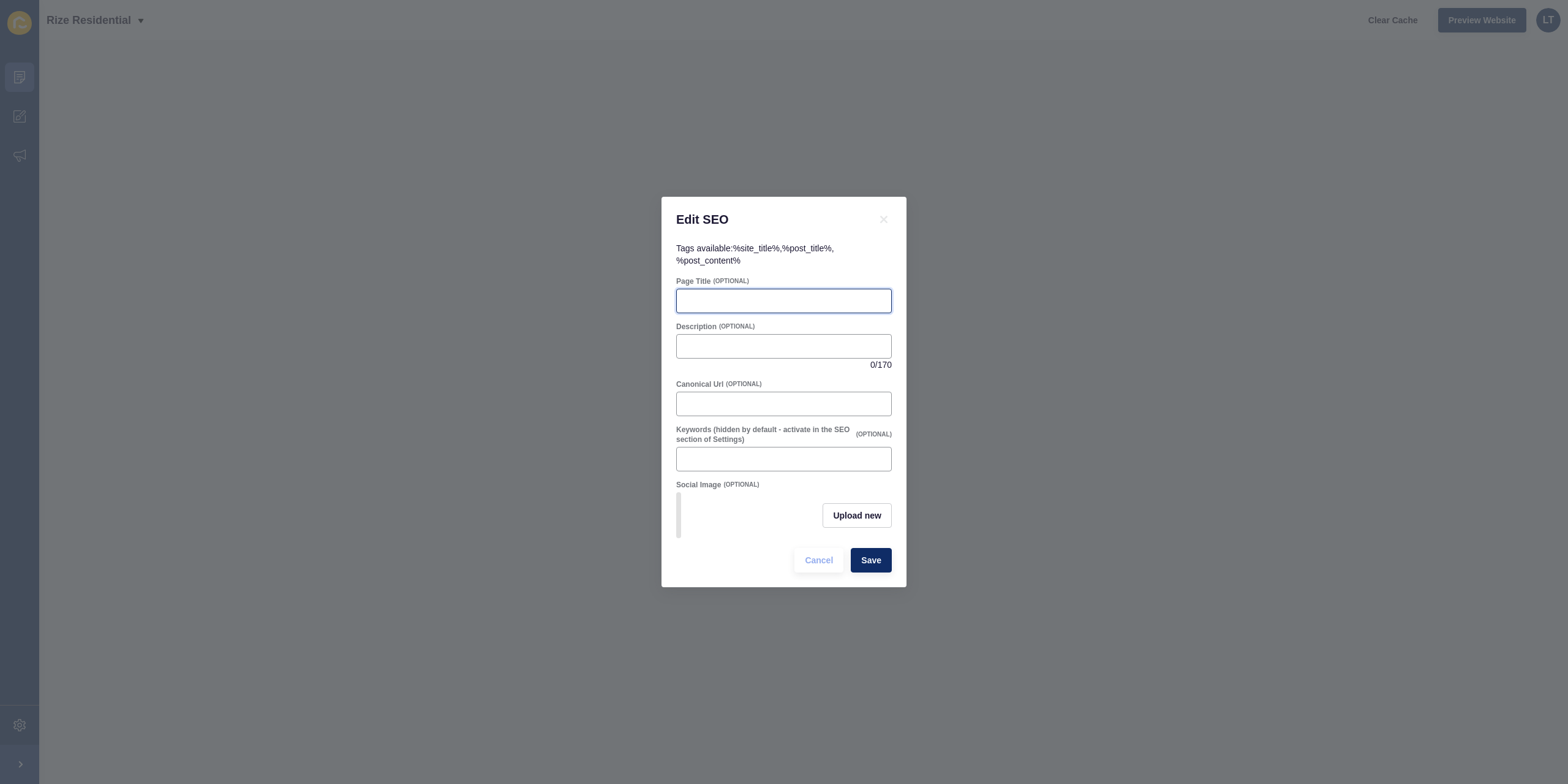
paste input "Top Real Estate Agent in [GEOGRAPHIC_DATA] [GEOGRAPHIC_DATA] | Rize Residential"
type input "Top Real Estate Agent in [GEOGRAPHIC_DATA] [GEOGRAPHIC_DATA] | Rize Residential"
click at [719, 347] on input "Description" at bounding box center [784, 346] width 200 height 13
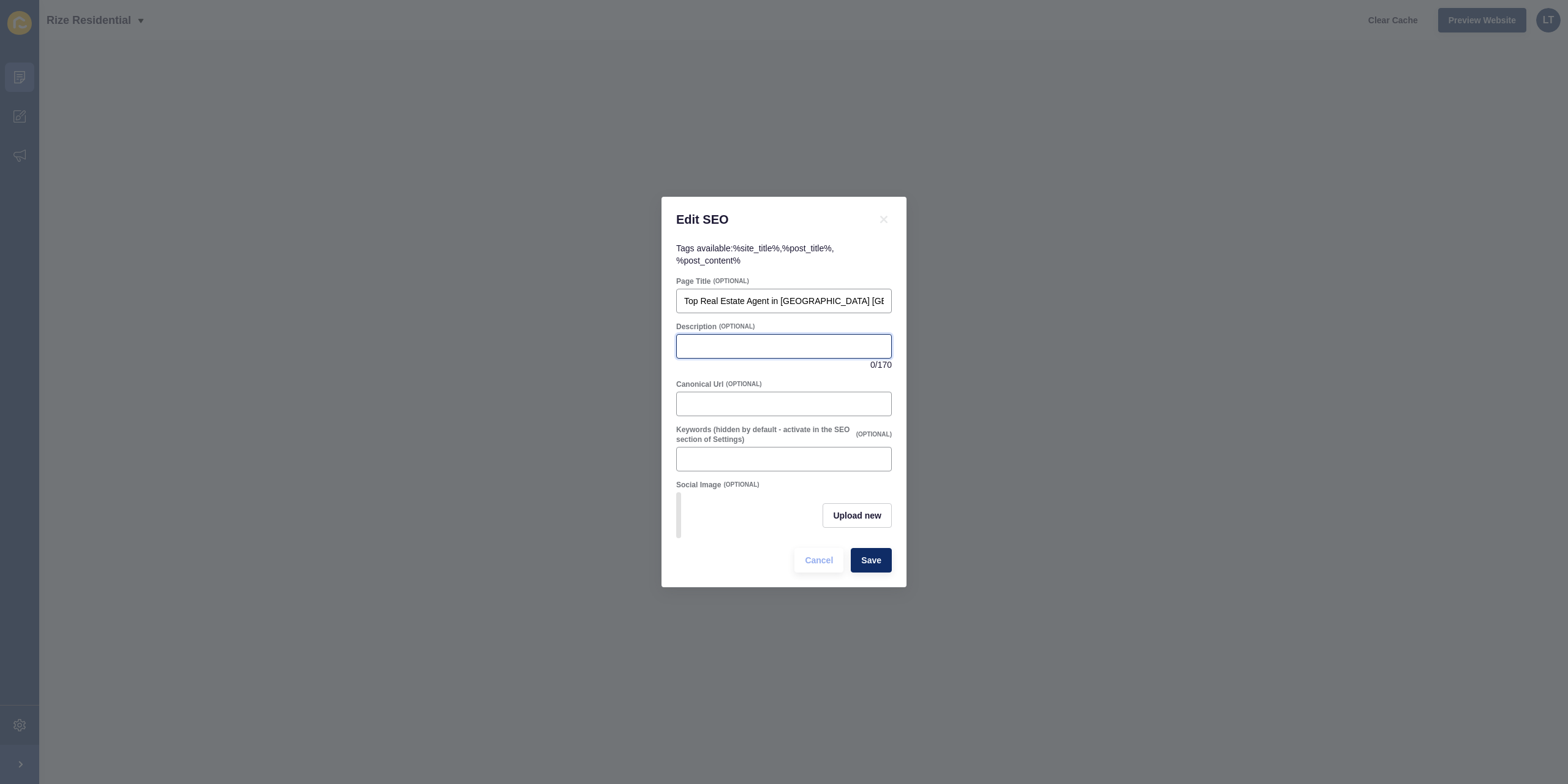
paste input "Looking to sell your home in [GEOGRAPHIC_DATA] [GEOGRAPHIC_DATA]? [PERSON_NAME]…"
drag, startPoint x: 608, startPoint y: 331, endPoint x: 861, endPoint y: 331, distance: 253.0
click at [861, 334] on div "Looking to sell your home in [GEOGRAPHIC_DATA] [GEOGRAPHIC_DATA]? [PERSON_NAME]…" at bounding box center [784, 346] width 215 height 24
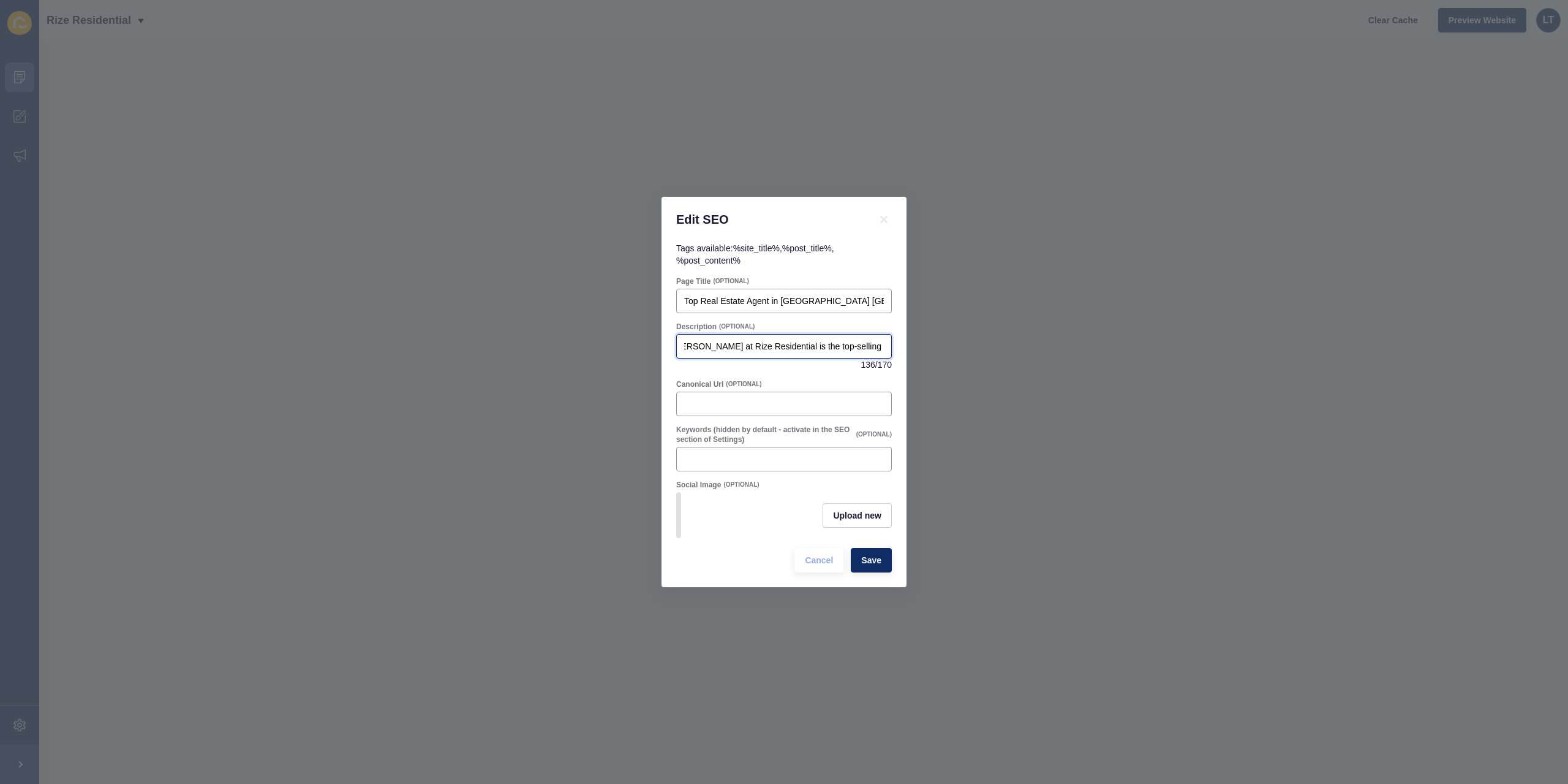
drag, startPoint x: 833, startPoint y: 341, endPoint x: 908, endPoint y: 346, distance: 75.2
click at [908, 346] on div "Edit SEO Tags available: %site_title% , %post_title% , %post_content% Page Titl…" at bounding box center [784, 392] width 1568 height 784
click at [884, 346] on div "Looking to sell your home in [GEOGRAPHIC_DATA] [GEOGRAPHIC_DATA]? [PERSON_NAME]…" at bounding box center [784, 346] width 215 height 24
drag, startPoint x: 783, startPoint y: 338, endPoint x: 926, endPoint y: 349, distance: 143.4
click at [983, 354] on div "Edit SEO Tags available: %site_title% , %post_title% , %post_content% Page Titl…" at bounding box center [784, 392] width 1568 height 784
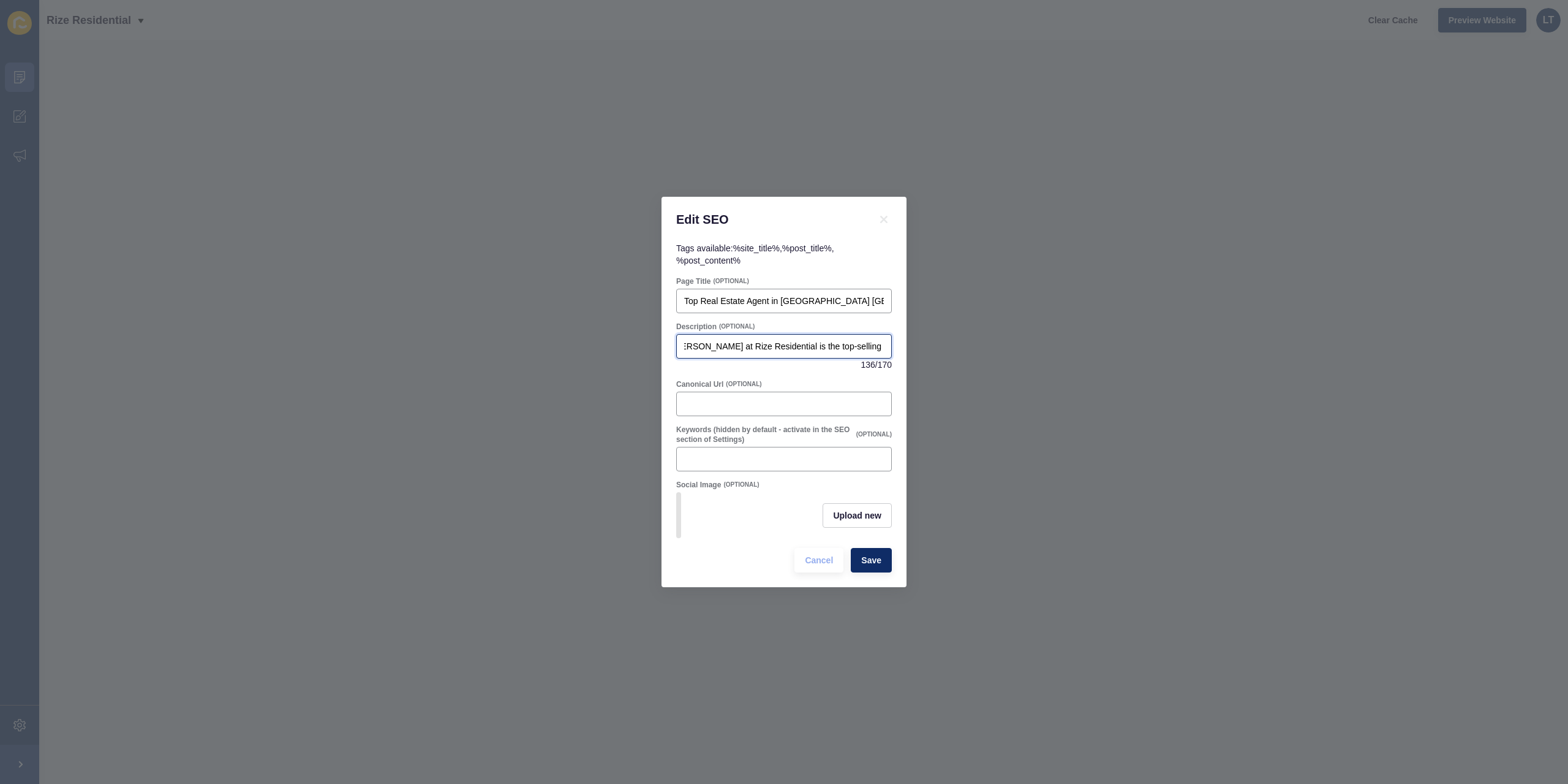
click at [802, 347] on input "Looking to sell your home in [GEOGRAPHIC_DATA] [GEOGRAPHIC_DATA]? [PERSON_NAME]…" at bounding box center [784, 346] width 200 height 13
click at [722, 399] on input "Canonical Url" at bounding box center [784, 404] width 200 height 13
drag, startPoint x: 809, startPoint y: 342, endPoint x: 834, endPoint y: 336, distance: 25.7
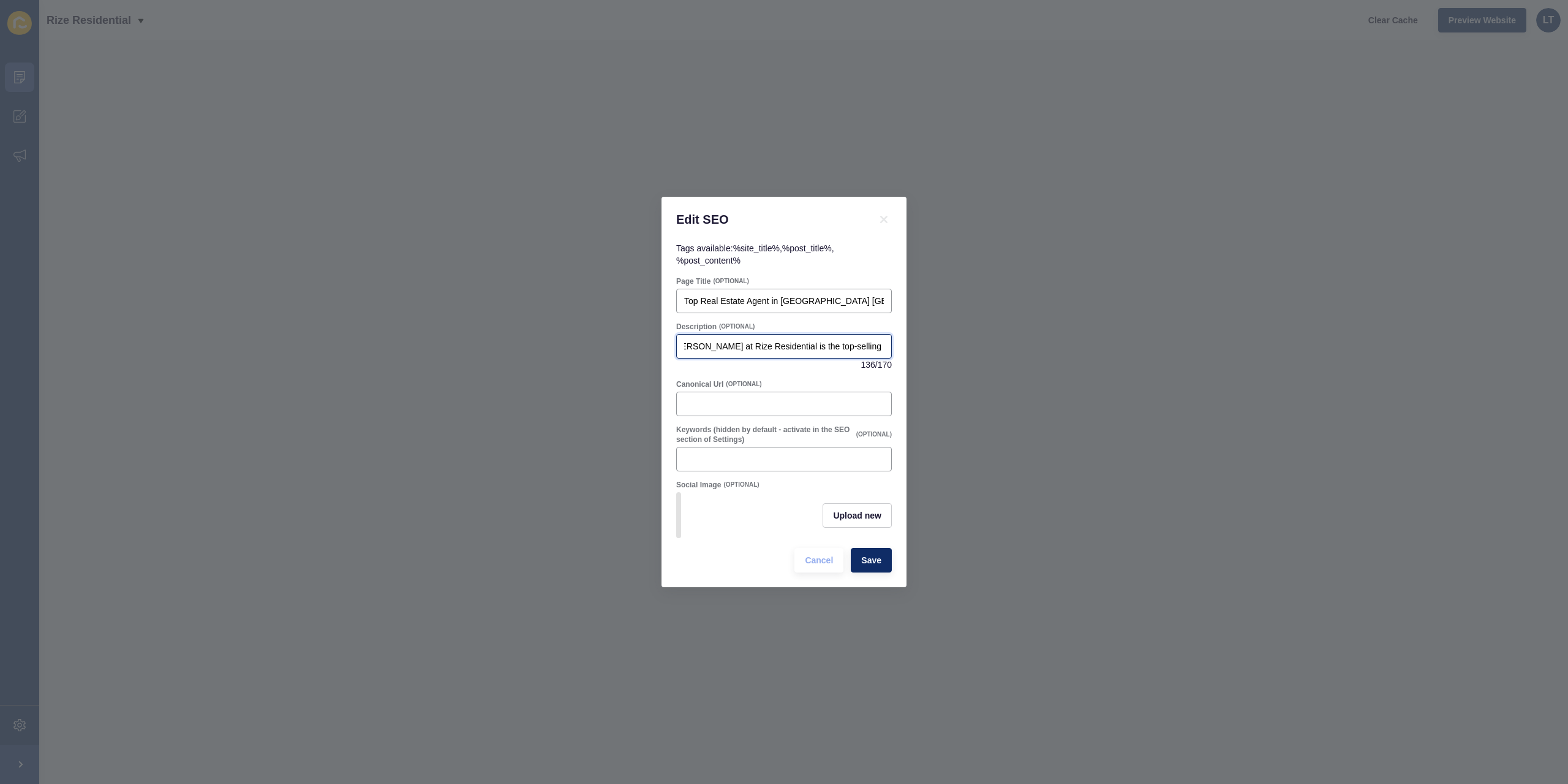
click at [924, 343] on div "Edit SEO Tags available: %site_title% , %post_title% , %post_content% Page Titl…" at bounding box center [784, 392] width 1568 height 784
click at [792, 341] on input "Looking to sell your home in [GEOGRAPHIC_DATA] [GEOGRAPHIC_DATA]? [PERSON_NAME]…" at bounding box center [784, 346] width 200 height 13
drag, startPoint x: 794, startPoint y: 341, endPoint x: 921, endPoint y: 348, distance: 127.2
click at [921, 348] on div "Edit SEO Tags available: %site_title% , %post_title% , %post_content% Page Titl…" at bounding box center [784, 392] width 1568 height 784
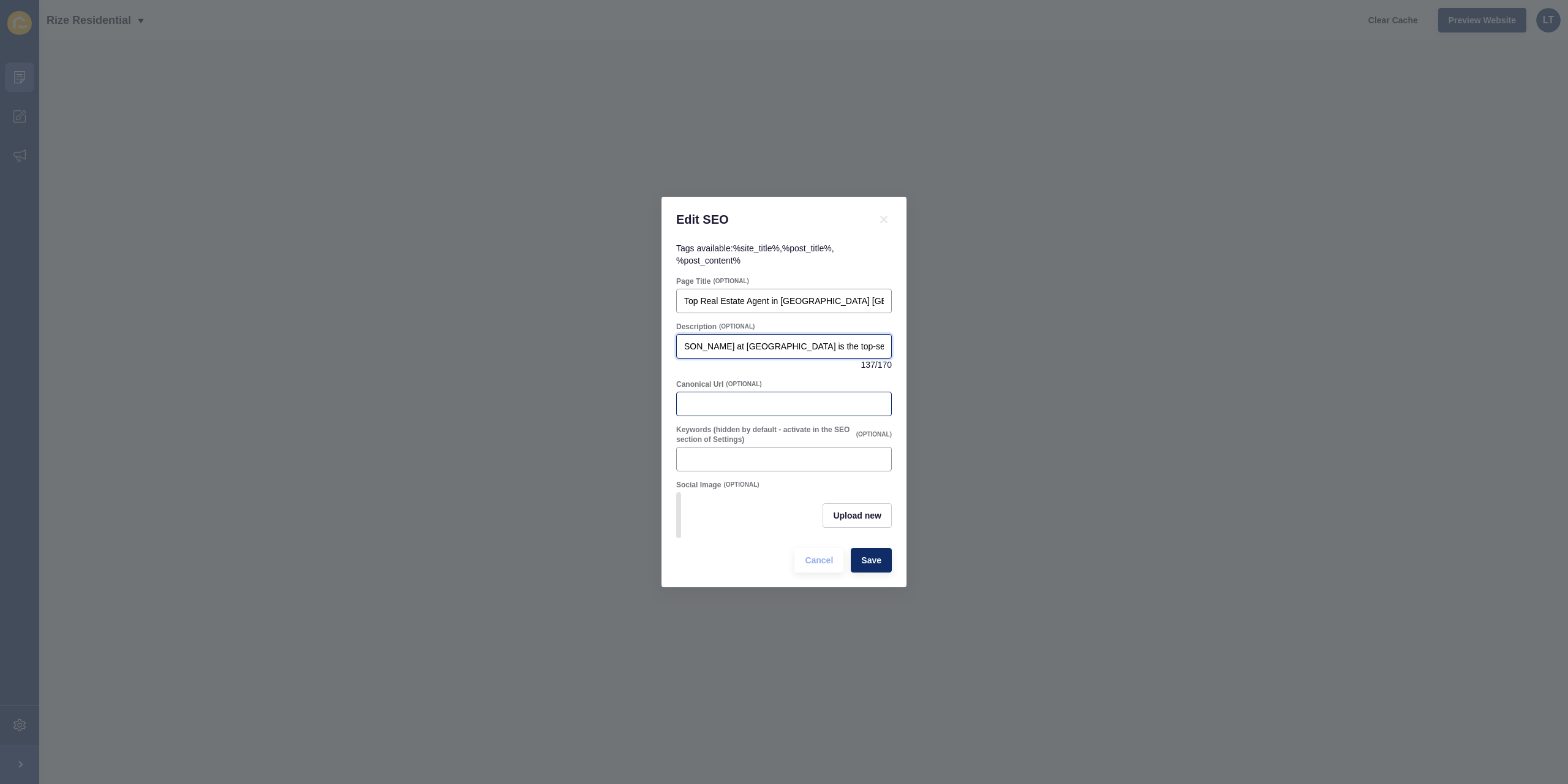
type input "Looking to sell your home in [GEOGRAPHIC_DATA] [GEOGRAPHIC_DATA]? [PERSON_NAME]…"
click at [744, 398] on input "Canonical Url" at bounding box center [784, 404] width 200 height 13
paste input "[URL][DOMAIN_NAME][PERSON_NAME]"
type input "[URL][DOMAIN_NAME][PERSON_NAME]"
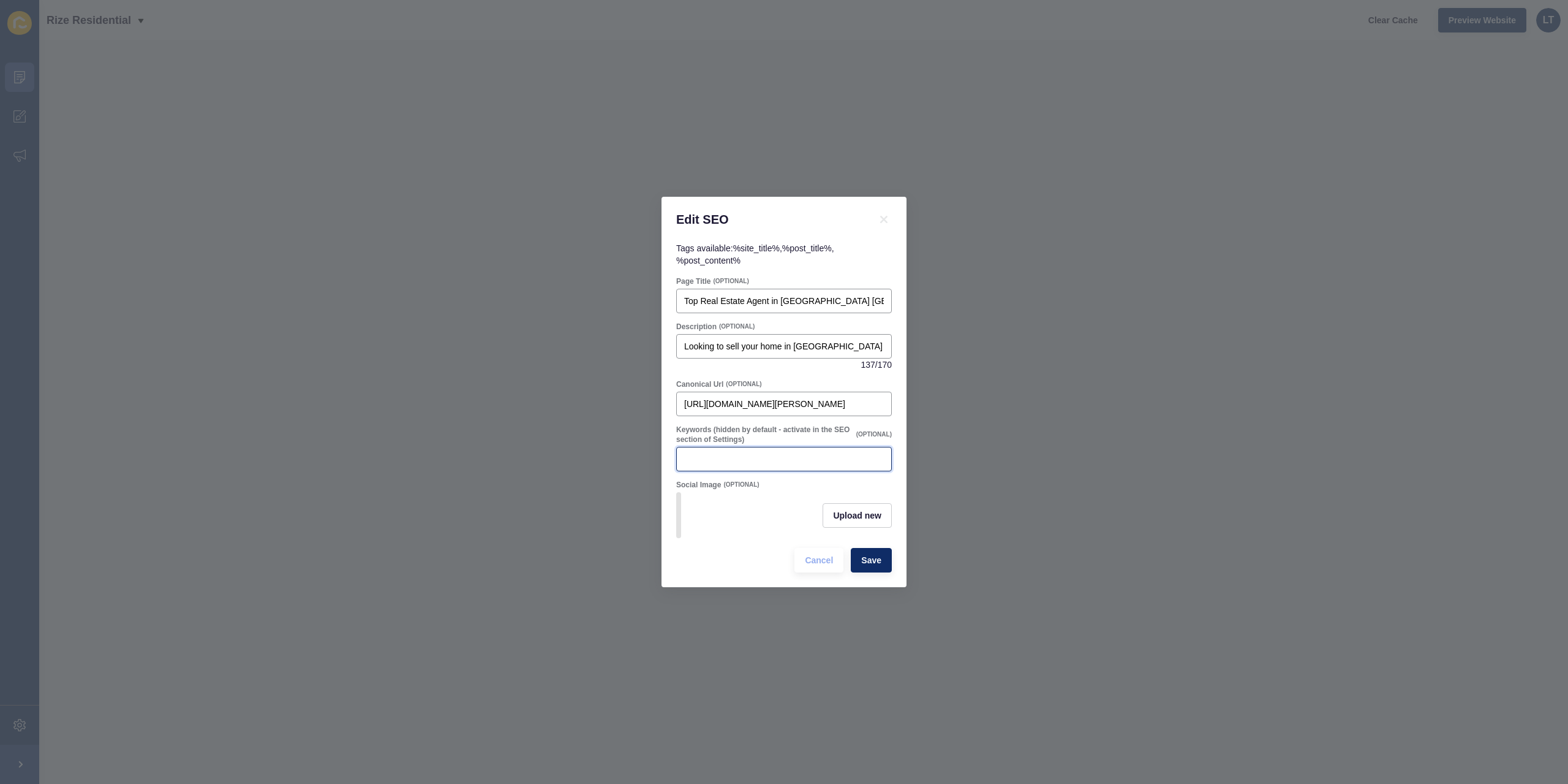
click at [773, 456] on input "Keywords (hidden by default - activate in the SEO section of Settings)" at bounding box center [784, 459] width 200 height 13
paste input "[PERSON_NAME] WA real estate, [PERSON_NAME] property for sale, top selling agen…"
drag, startPoint x: 741, startPoint y: 454, endPoint x: 583, endPoint y: 451, distance: 158.0
click at [583, 451] on div "Edit SEO Tags available: %site_title% , %post_title% , %post_content% Page Titl…" at bounding box center [784, 392] width 1568 height 784
click at [824, 453] on input "[PERSON_NAME] WA real estate, [PERSON_NAME] property for sale, top selling agen…" at bounding box center [784, 459] width 200 height 13
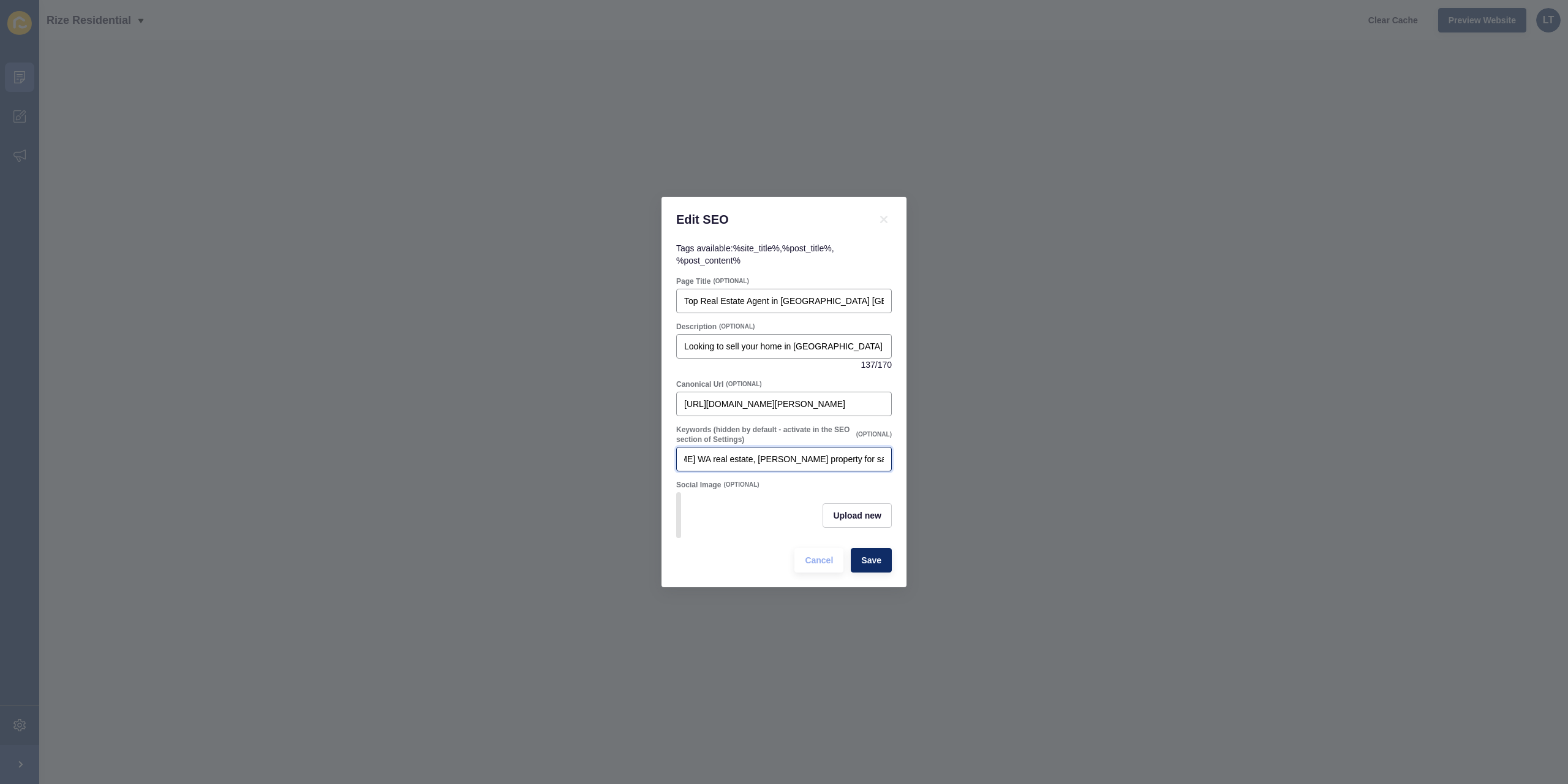
scroll to position [0, 156]
drag, startPoint x: 878, startPoint y: 453, endPoint x: 852, endPoint y: 450, distance: 26.2
click at [852, 453] on input "[PERSON_NAME] WA real estate, [PERSON_NAME] property for sale, top selling agen…" at bounding box center [784, 459] width 200 height 13
drag, startPoint x: 689, startPoint y: 451, endPoint x: 710, endPoint y: 454, distance: 21.2
click at [695, 453] on input "[PERSON_NAME] WA real estate, [PERSON_NAME] property for sale, top selling agen…" at bounding box center [784, 459] width 200 height 13
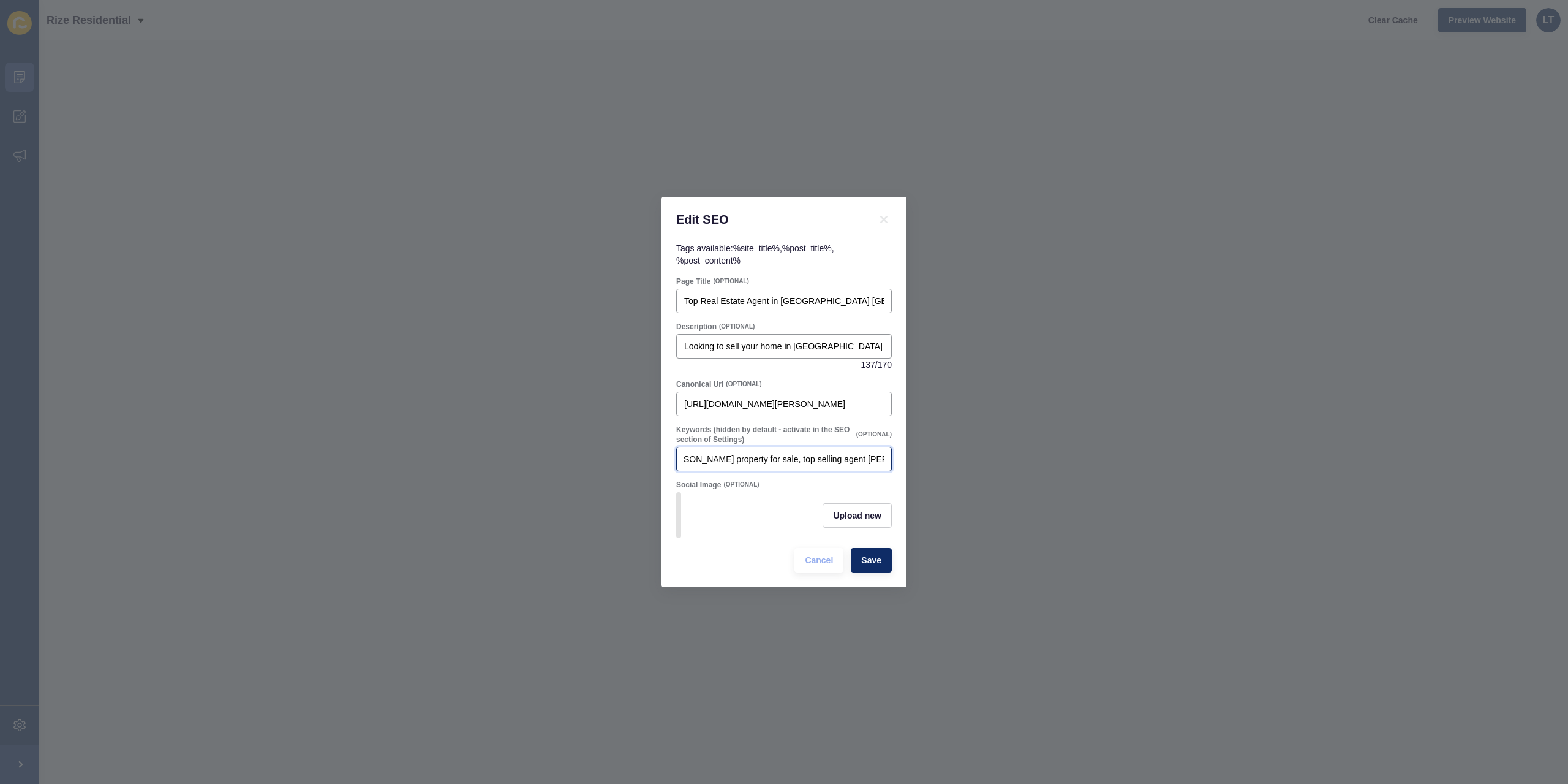
scroll to position [0, 0]
drag, startPoint x: 713, startPoint y: 455, endPoint x: 596, endPoint y: 453, distance: 117.0
click at [596, 453] on div "Edit SEO Tags available: %site_title% , %post_title% , %post_content% Page Titl…" at bounding box center [784, 392] width 1568 height 784
click at [816, 453] on input "[PERSON_NAME] WA real estate, [PERSON_NAME] property for sale, top selling agen…" at bounding box center [784, 459] width 200 height 13
drag, startPoint x: 846, startPoint y: 451, endPoint x: 866, endPoint y: 379, distance: 74.7
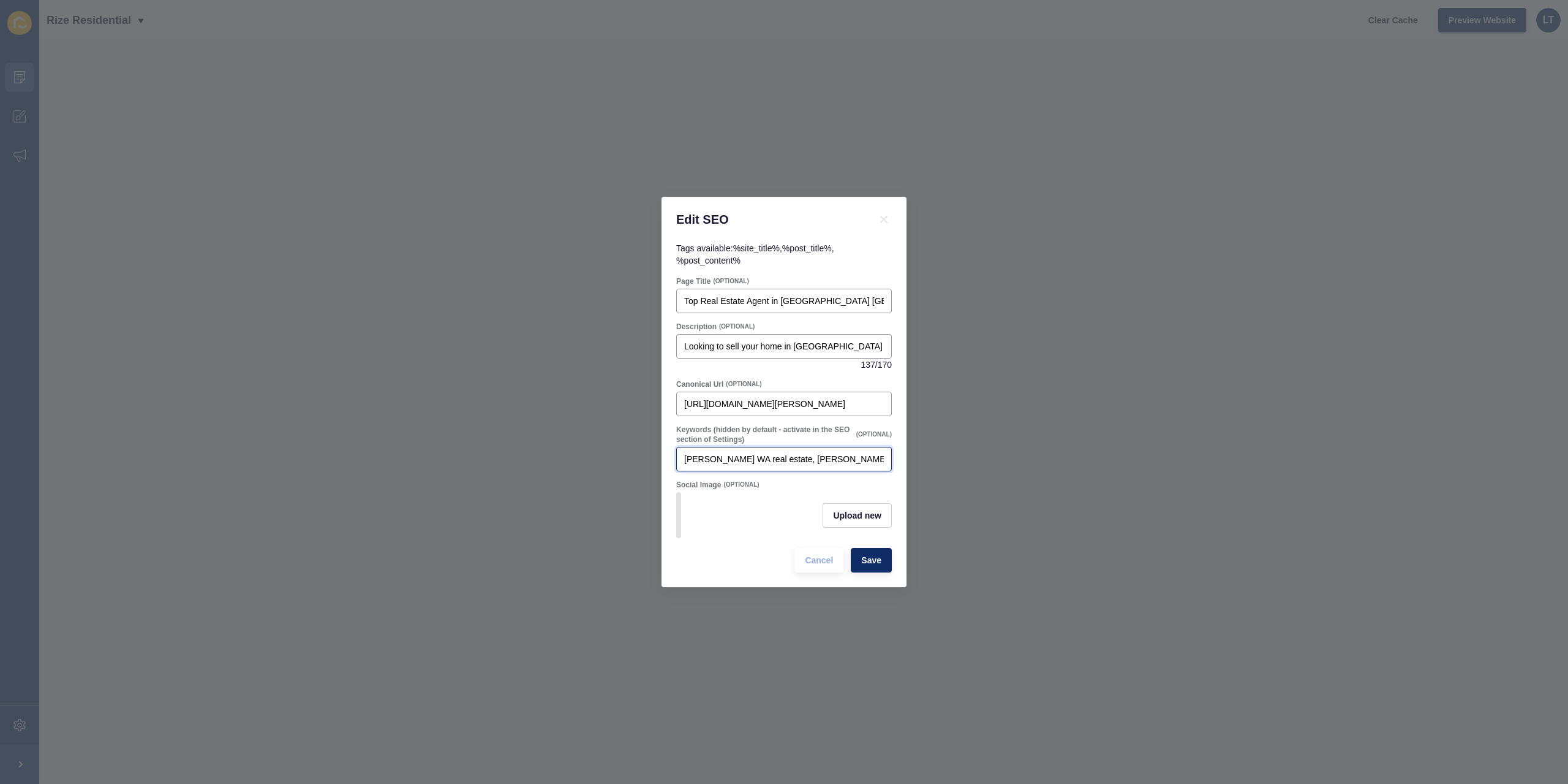
click at [874, 453] on input "[PERSON_NAME] WA real estate, [PERSON_NAME] property for sale, top selling agen…" at bounding box center [784, 459] width 200 height 13
drag, startPoint x: 785, startPoint y: 455, endPoint x: 877, endPoint y: 442, distance: 92.9
click at [877, 446] on div "[PERSON_NAME] WA real estate, [PERSON_NAME] property for sale, top selling agen…" at bounding box center [784, 458] width 215 height 24
click at [825, 454] on input "[PERSON_NAME] WA real estate, [PERSON_NAME] property for sale, top selling agen…" at bounding box center [784, 459] width 200 height 13
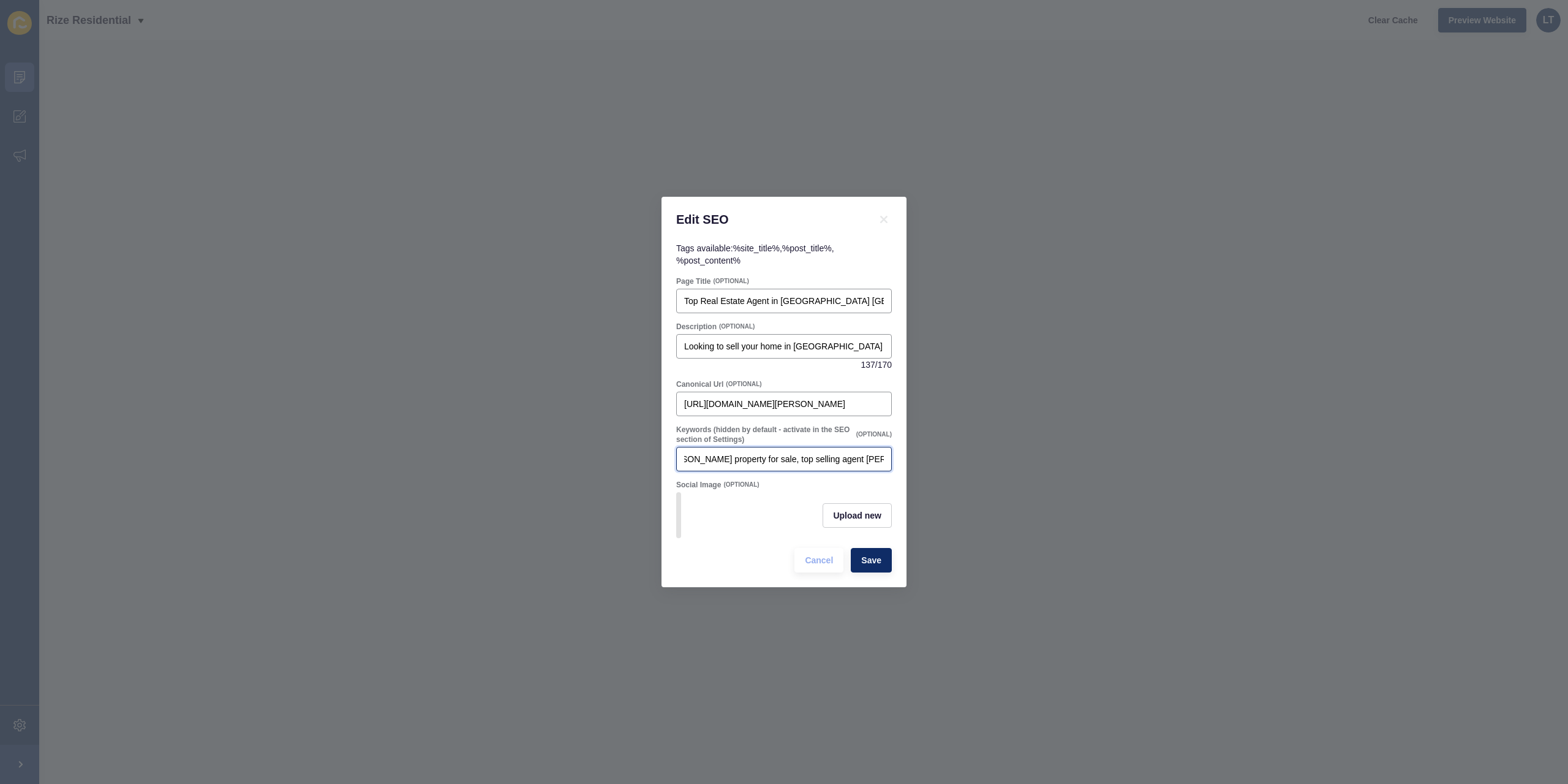
drag, startPoint x: 848, startPoint y: 452, endPoint x: 889, endPoint y: 454, distance: 41.0
click at [902, 454] on div "Tags available: %site_title% , %post_title% , %post_content% Page Title (OPTION…" at bounding box center [784, 415] width 245 height 345
click at [856, 454] on input "[PERSON_NAME] WA real estate, [PERSON_NAME] property for sale, top selling agen…" at bounding box center [784, 459] width 200 height 13
drag, startPoint x: 884, startPoint y: 452, endPoint x: 839, endPoint y: 451, distance: 45.0
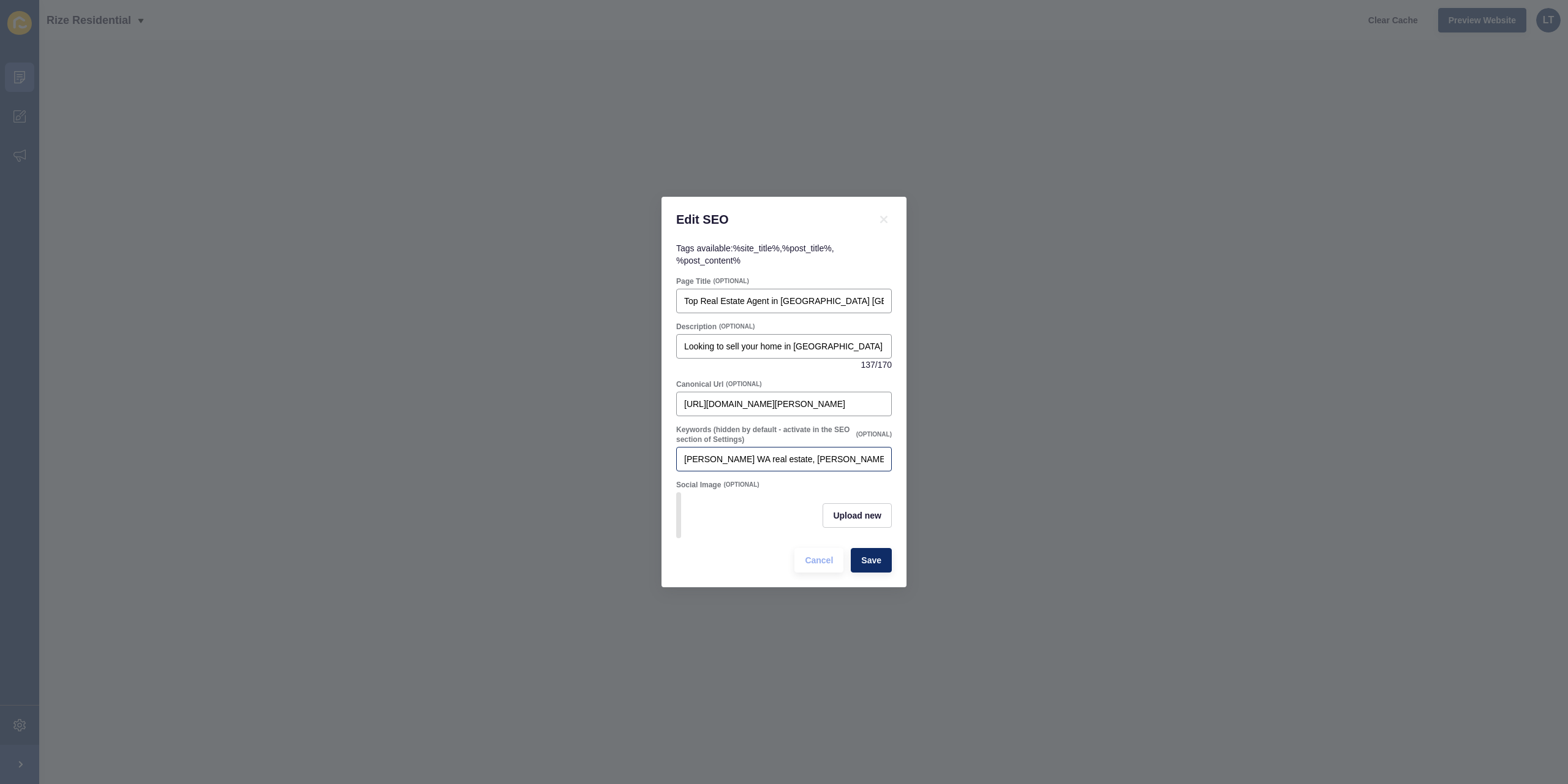
click at [839, 451] on div "[PERSON_NAME] WA real estate, [PERSON_NAME] property for sale, top selling agen…" at bounding box center [784, 458] width 215 height 24
click at [871, 453] on input "[PERSON_NAME] WA real estate, [PERSON_NAME] property for sale, top selling agen…" at bounding box center [784, 459] width 200 height 13
drag, startPoint x: 879, startPoint y: 452, endPoint x: 952, endPoint y: 463, distance: 73.8
click at [957, 463] on div "Edit SEO Tags available: %site_title% , %post_title% , %post_content% Page Titl…" at bounding box center [784, 392] width 1568 height 784
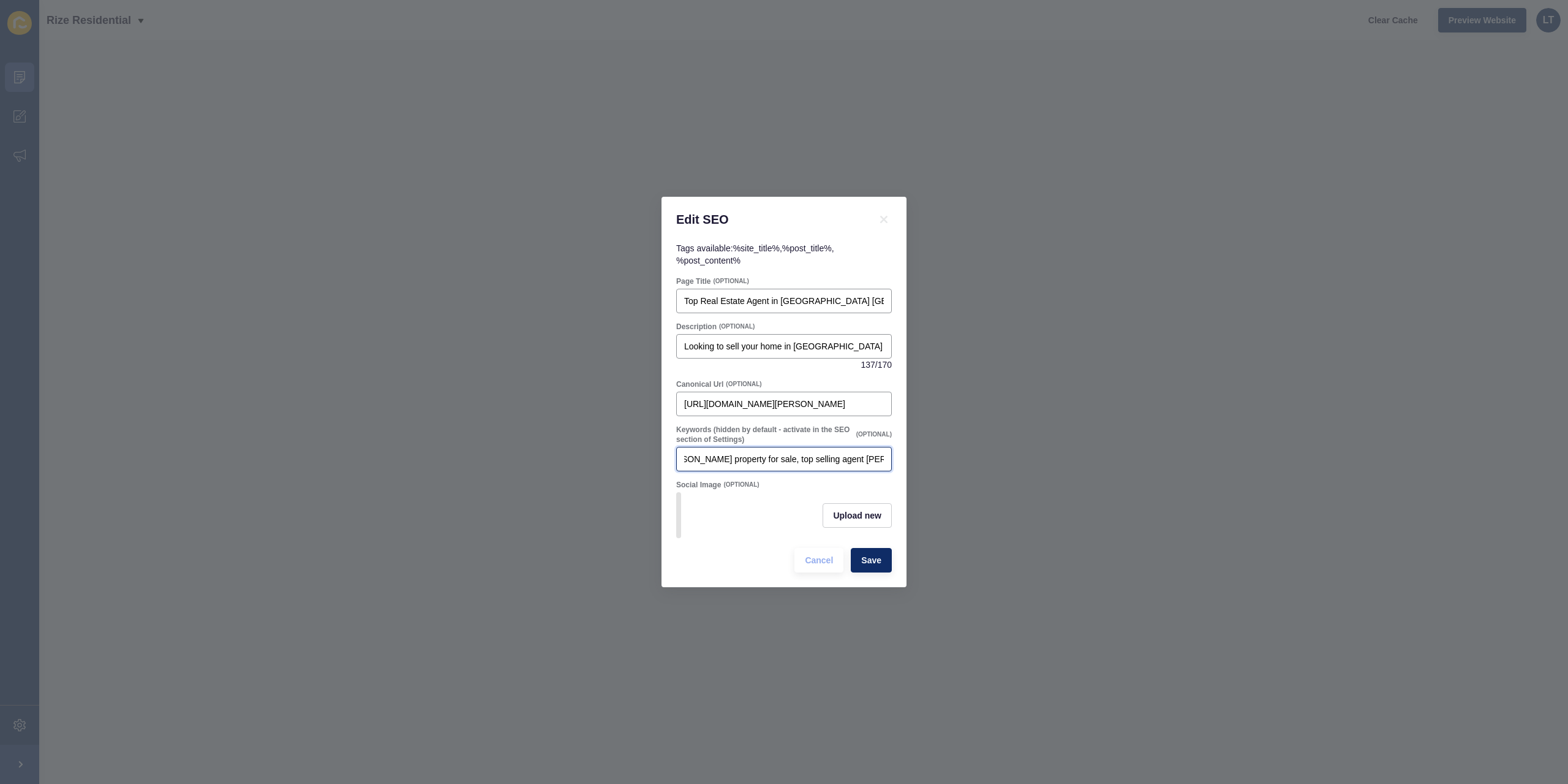
click at [841, 454] on input "[PERSON_NAME] WA real estate, [PERSON_NAME] property for sale, top selling agen…" at bounding box center [784, 459] width 200 height 13
drag, startPoint x: 832, startPoint y: 454, endPoint x: 877, endPoint y: 451, distance: 45.1
click at [928, 449] on div "Edit SEO Tags available: %site_title% , %post_title% , %post_content% Page Titl…" at bounding box center [784, 392] width 1568 height 784
click at [831, 454] on input "[PERSON_NAME] WA real estate, [PERSON_NAME] property for sale, top selling agen…" at bounding box center [784, 459] width 200 height 13
drag, startPoint x: 821, startPoint y: 453, endPoint x: 942, endPoint y: 460, distance: 121.2
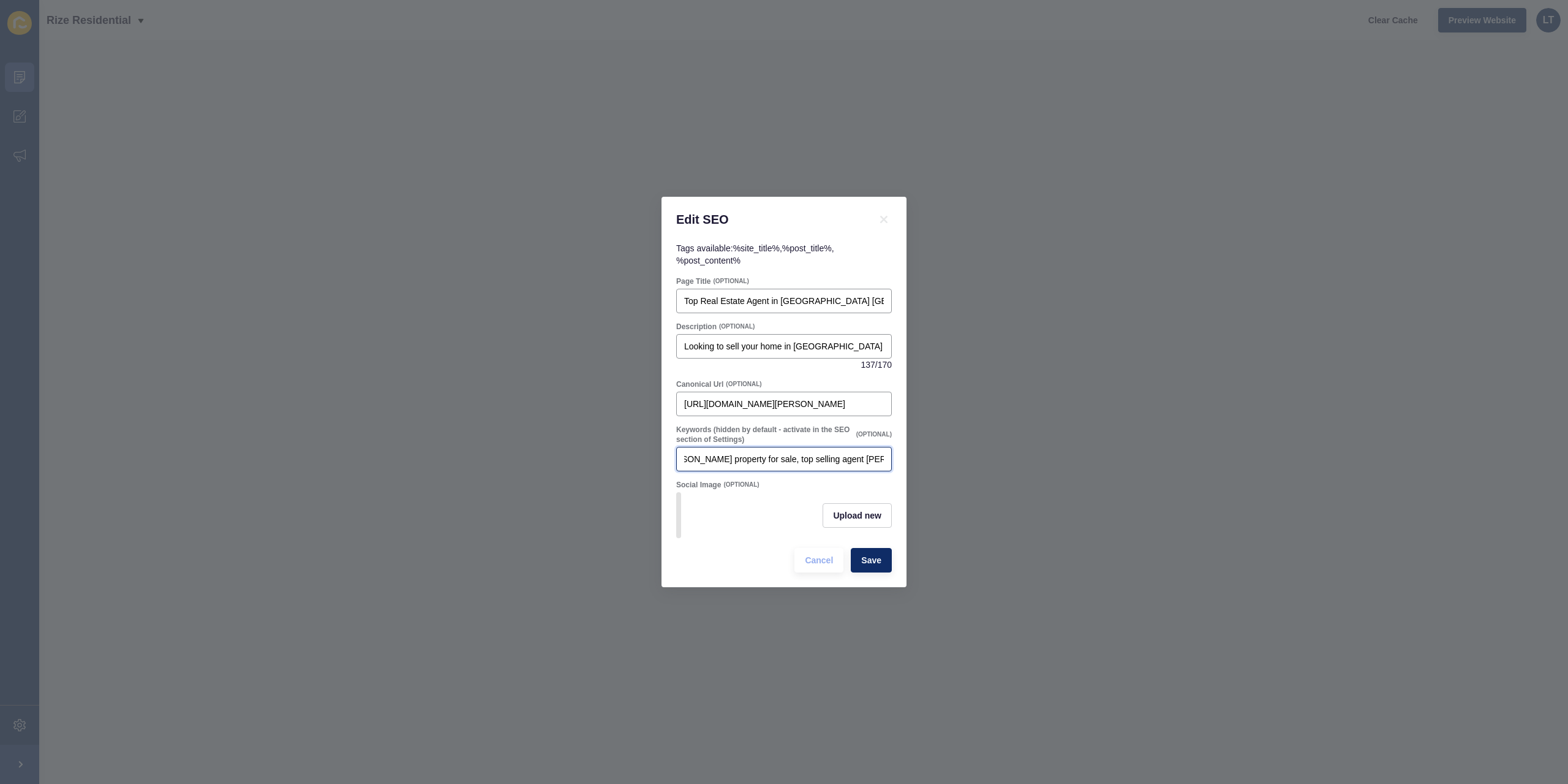
click at [942, 460] on div "Edit SEO Tags available: %site_title% , %post_title% , %post_content% Page Titl…" at bounding box center [784, 392] width 1568 height 784
drag, startPoint x: 773, startPoint y: 455, endPoint x: 647, endPoint y: 455, distance: 126.0
click at [647, 455] on div "Edit SEO Tags available: %site_title% , %post_title% , %post_content% Page Titl…" at bounding box center [784, 392] width 1568 height 784
click at [791, 453] on input "[PERSON_NAME] WA real estate, [PERSON_NAME] property for sale, top selling agen…" at bounding box center [784, 459] width 200 height 13
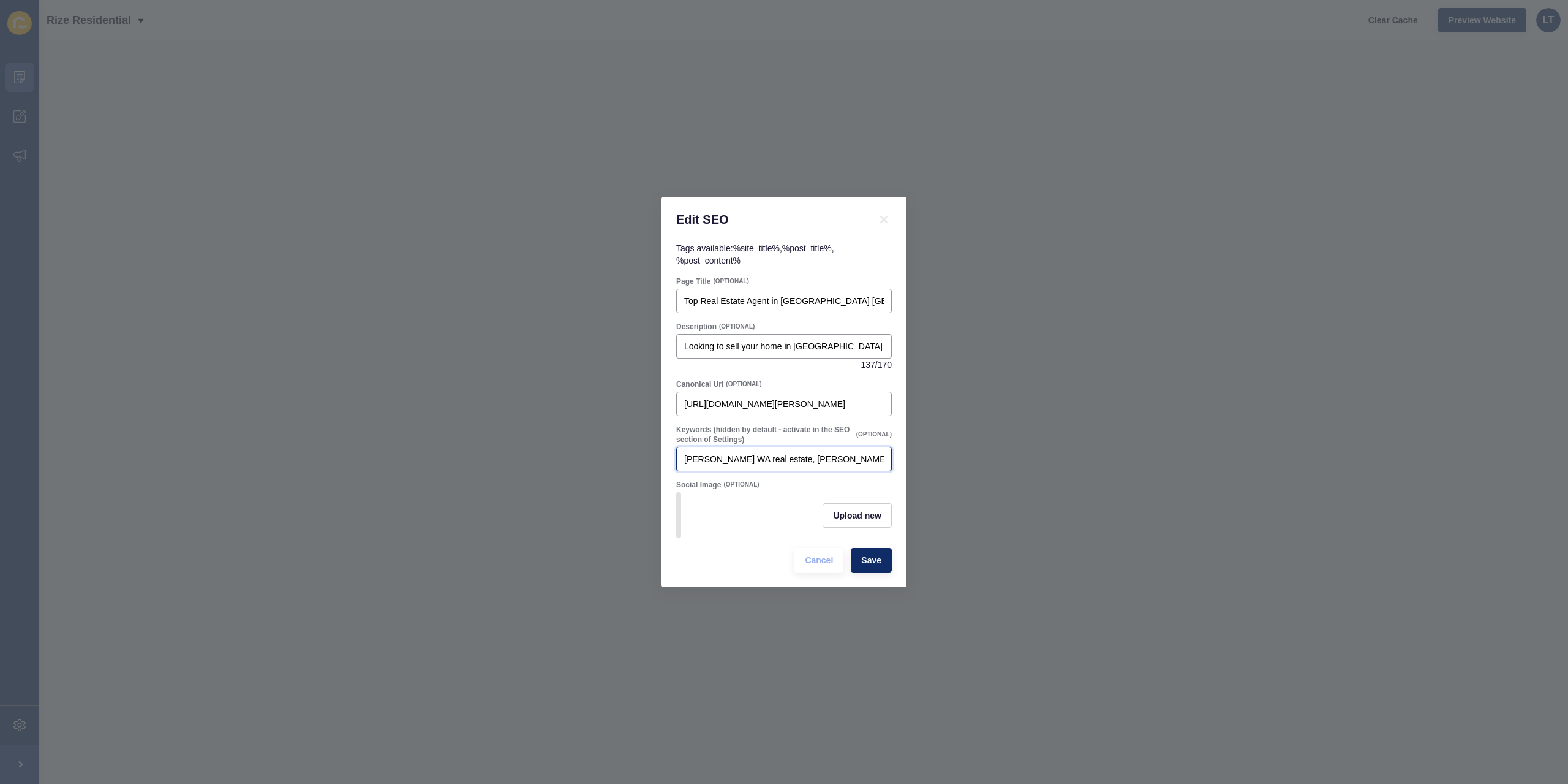
click at [874, 453] on input "[PERSON_NAME] WA real estate, [PERSON_NAME] property for sale, top selling agen…" at bounding box center [784, 459] width 200 height 13
drag, startPoint x: 780, startPoint y: 452, endPoint x: 858, endPoint y: 446, distance: 78.2
click at [858, 446] on div "[PERSON_NAME] WA real estate, [PERSON_NAME] property for sale, top selling agen…" at bounding box center [784, 458] width 215 height 24
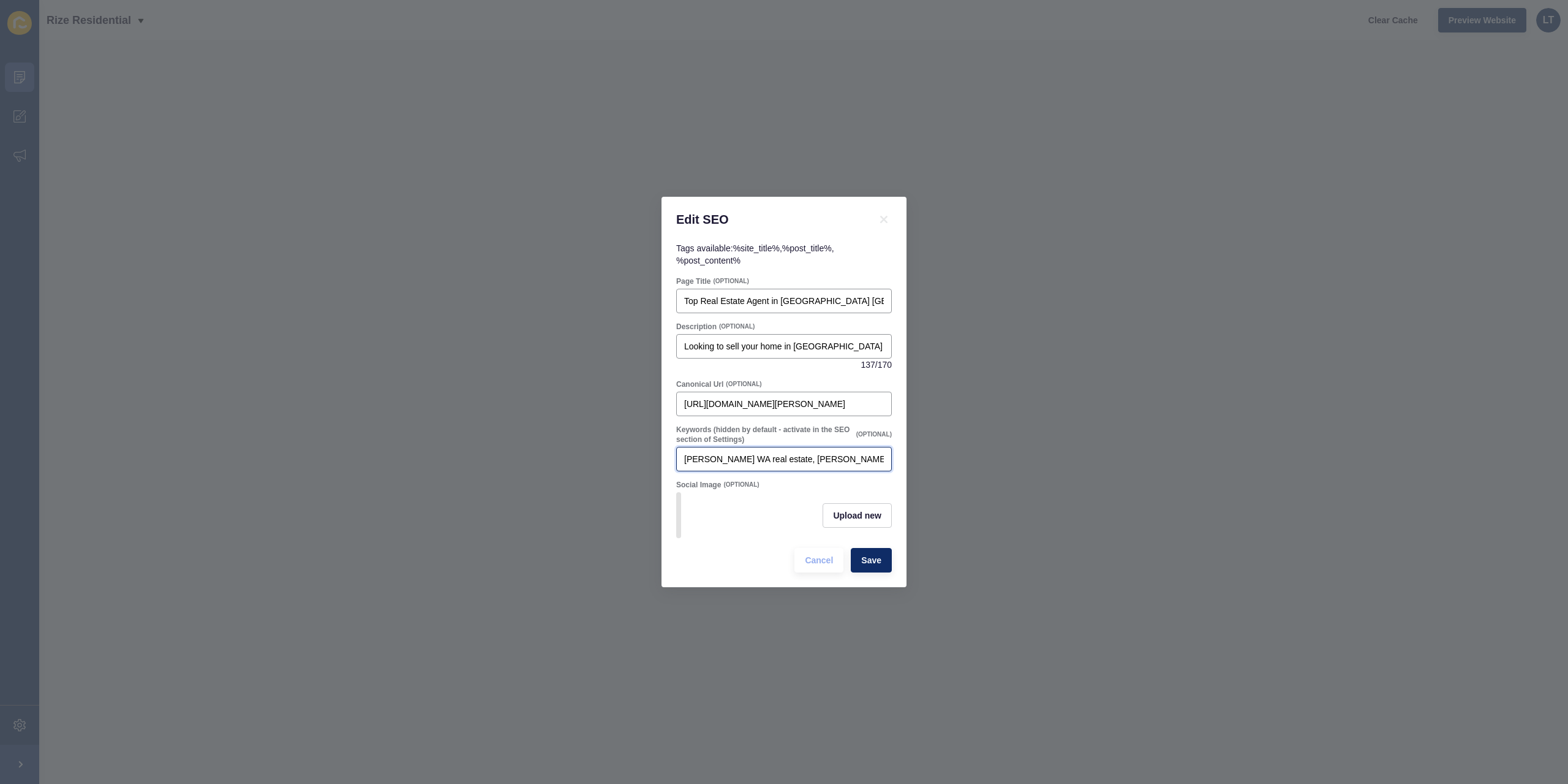
click at [807, 454] on input "[PERSON_NAME] WA real estate, [PERSON_NAME] property for sale, top selling agen…" at bounding box center [784, 459] width 200 height 13
click at [873, 453] on input "[PERSON_NAME] WA real estate, [PERSON_NAME] property for sale, top selling agen…" at bounding box center [784, 459] width 200 height 13
paste input "top selling real estate agent in"
drag, startPoint x: 837, startPoint y: 457, endPoint x: 910, endPoint y: 458, distance: 73.0
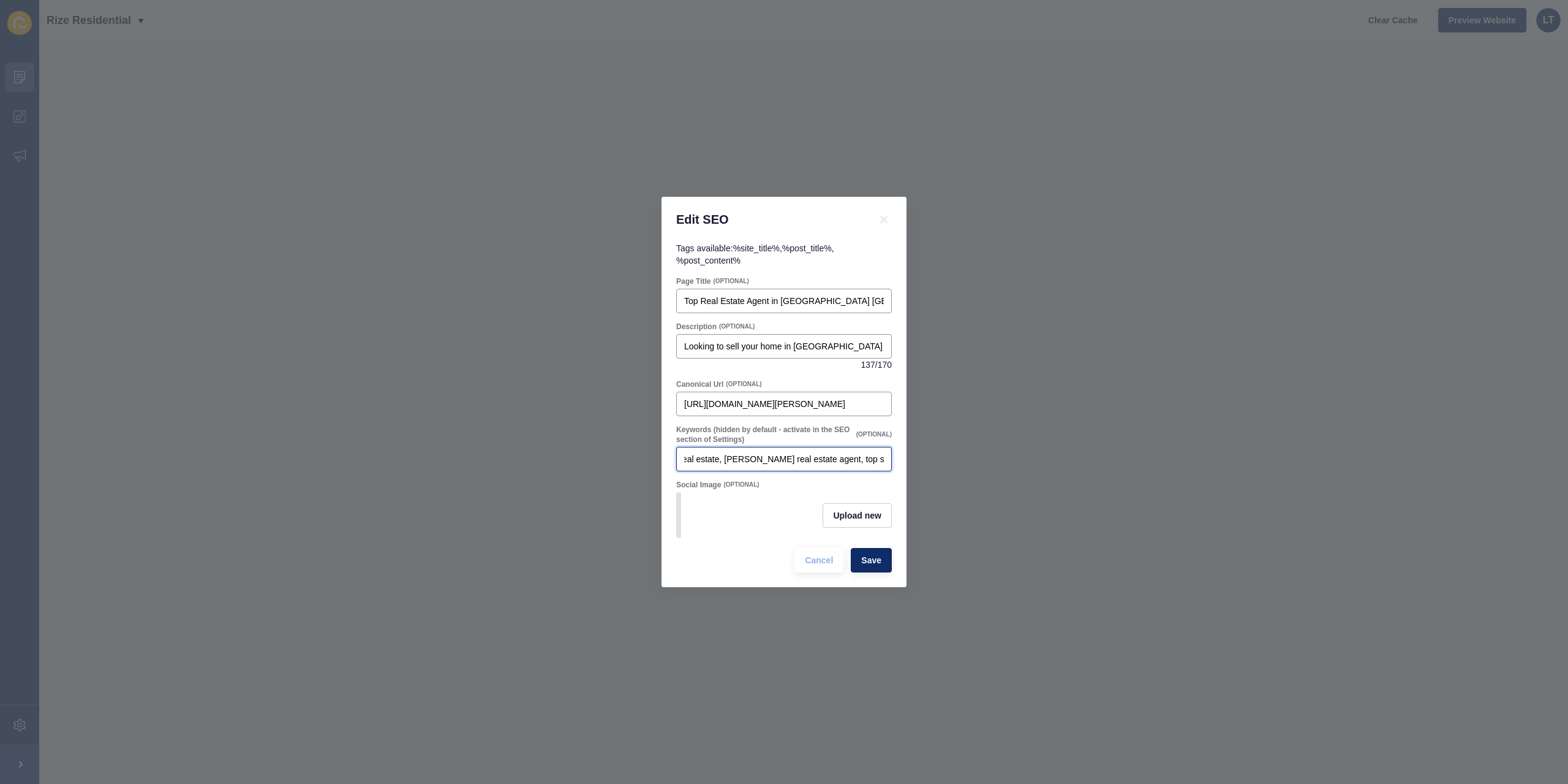
click at [910, 458] on div "Edit SEO Tags available: %site_title% , %post_title% , %post_content% Page Titl…" at bounding box center [784, 392] width 1568 height 784
type input "[PERSON_NAME] WA real estate, [PERSON_NAME] real estate agent, top selling agen…"
click at [877, 565] on span "Save" at bounding box center [871, 560] width 20 height 13
click at [720, 295] on input "Page Title" at bounding box center [784, 301] width 200 height 13
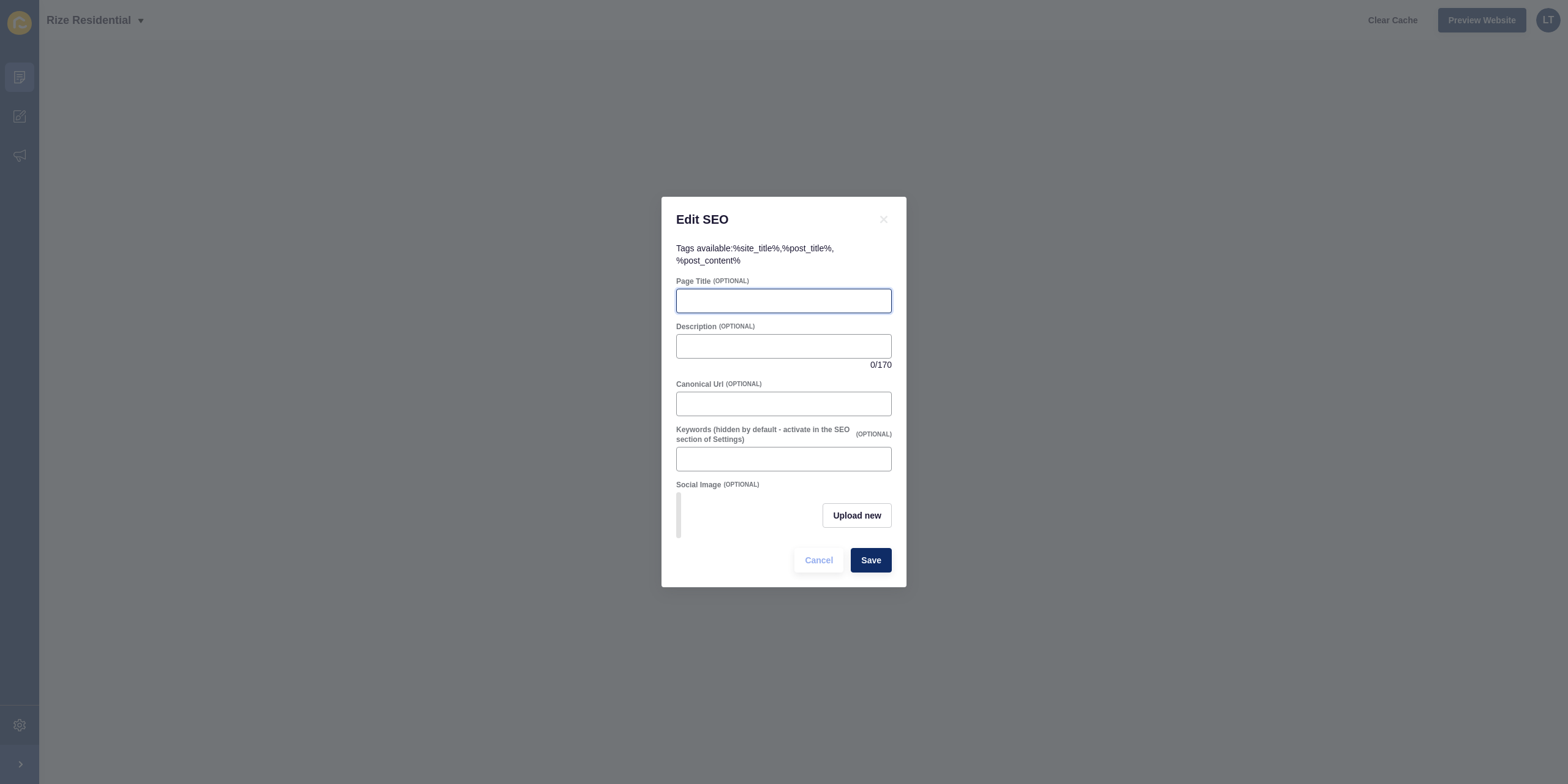
paste input "Top Real Estate Agent in [GEOGRAPHIC_DATA] [GEOGRAPHIC_DATA] | Rize Residential"
drag, startPoint x: 886, startPoint y: 300, endPoint x: 835, endPoint y: 290, distance: 52.0
click at [835, 290] on div "Top Real Estate Agent in [GEOGRAPHIC_DATA] [GEOGRAPHIC_DATA] | Rize Residential" at bounding box center [784, 301] width 215 height 24
click at [823, 295] on input "Top Real Estate Agent in [GEOGRAPHIC_DATA] [GEOGRAPHIC_DATA] | Rize Residential" at bounding box center [784, 301] width 200 height 13
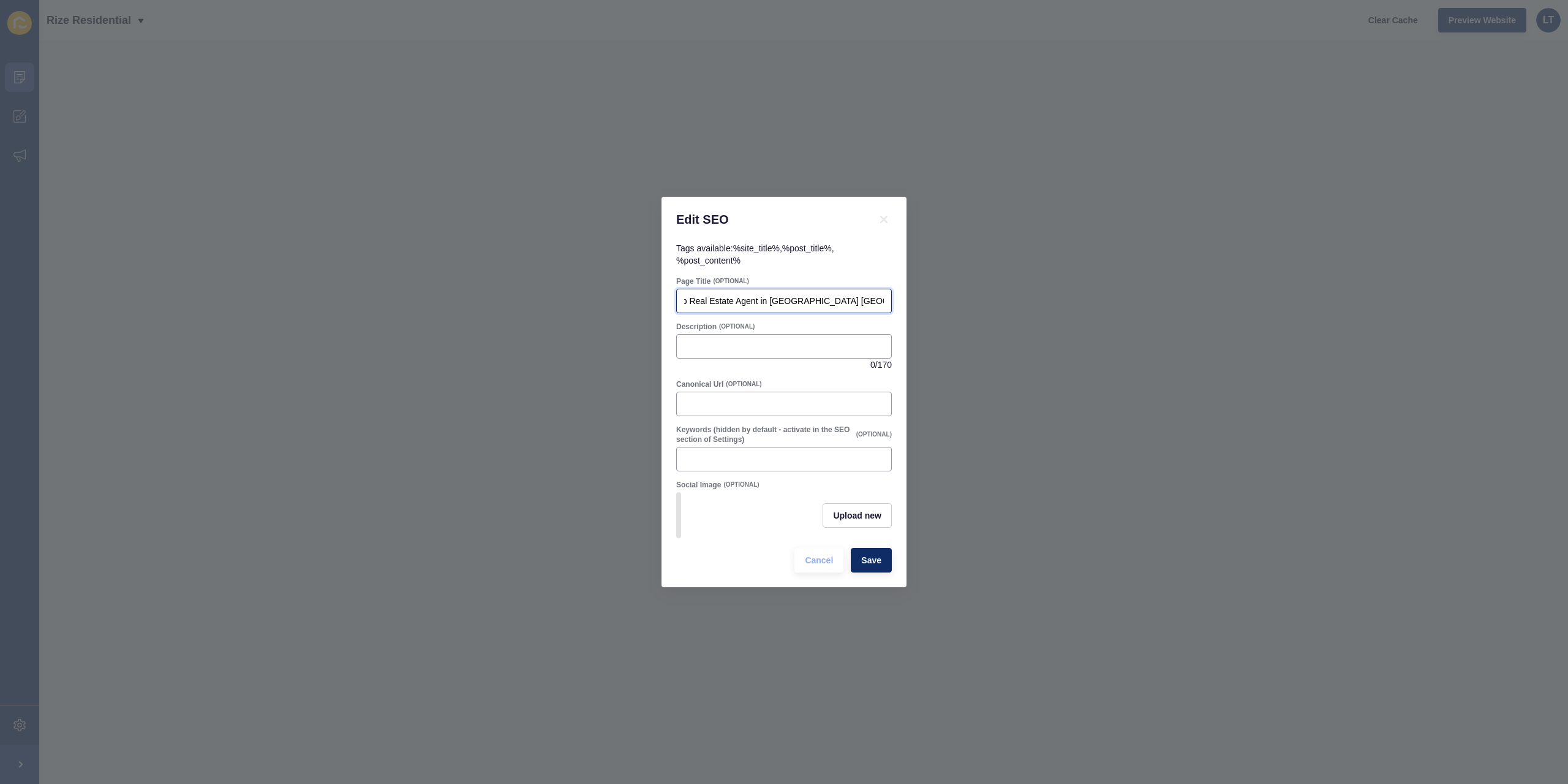
type input "Top Real Estate Agent in [GEOGRAPHIC_DATA] [GEOGRAPHIC_DATA] | [PERSON_NAME] Ri…"
click at [818, 354] on div "0 / 170" at bounding box center [784, 352] width 215 height 37
click at [814, 340] on input "Description" at bounding box center [784, 346] width 200 height 13
paste input "Sell or buy your home in [GEOGRAPHIC_DATA] [GEOGRAPHIC_DATA] with [PERSON_NAME]…"
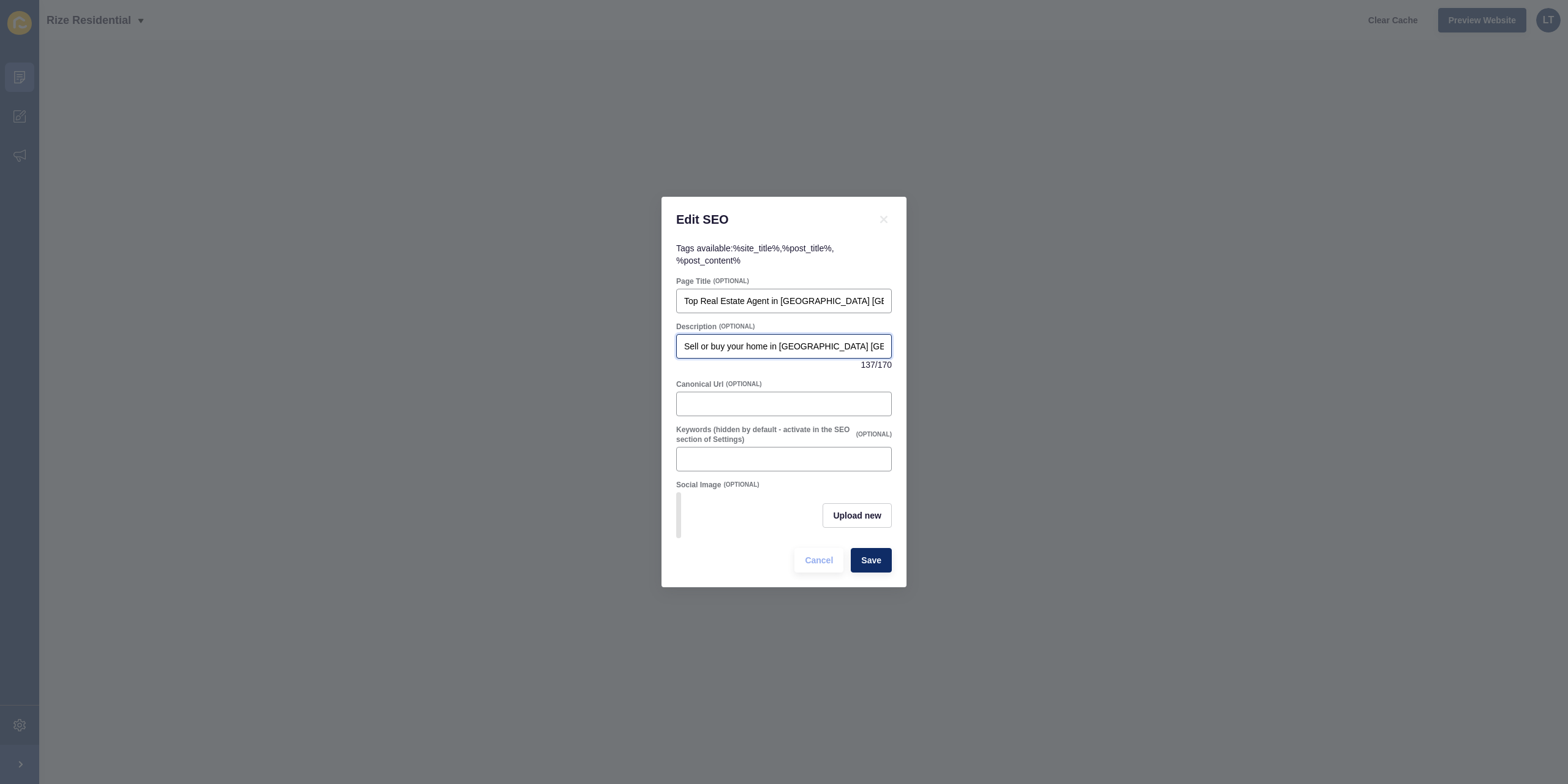
drag, startPoint x: 744, startPoint y: 343, endPoint x: 570, endPoint y: 336, distance: 174.1
click at [570, 336] on div "Edit SEO Tags available: %site_title% , %post_title% , %post_content% Page Titl…" at bounding box center [784, 392] width 1568 height 784
click at [818, 340] on input "Sell or buy your home in [GEOGRAPHIC_DATA] [GEOGRAPHIC_DATA] with [PERSON_NAME]…" at bounding box center [784, 346] width 200 height 13
click at [837, 340] on input "Sell or buy your home in [GEOGRAPHIC_DATA] [GEOGRAPHIC_DATA] with [PERSON_NAME]…" at bounding box center [784, 346] width 200 height 13
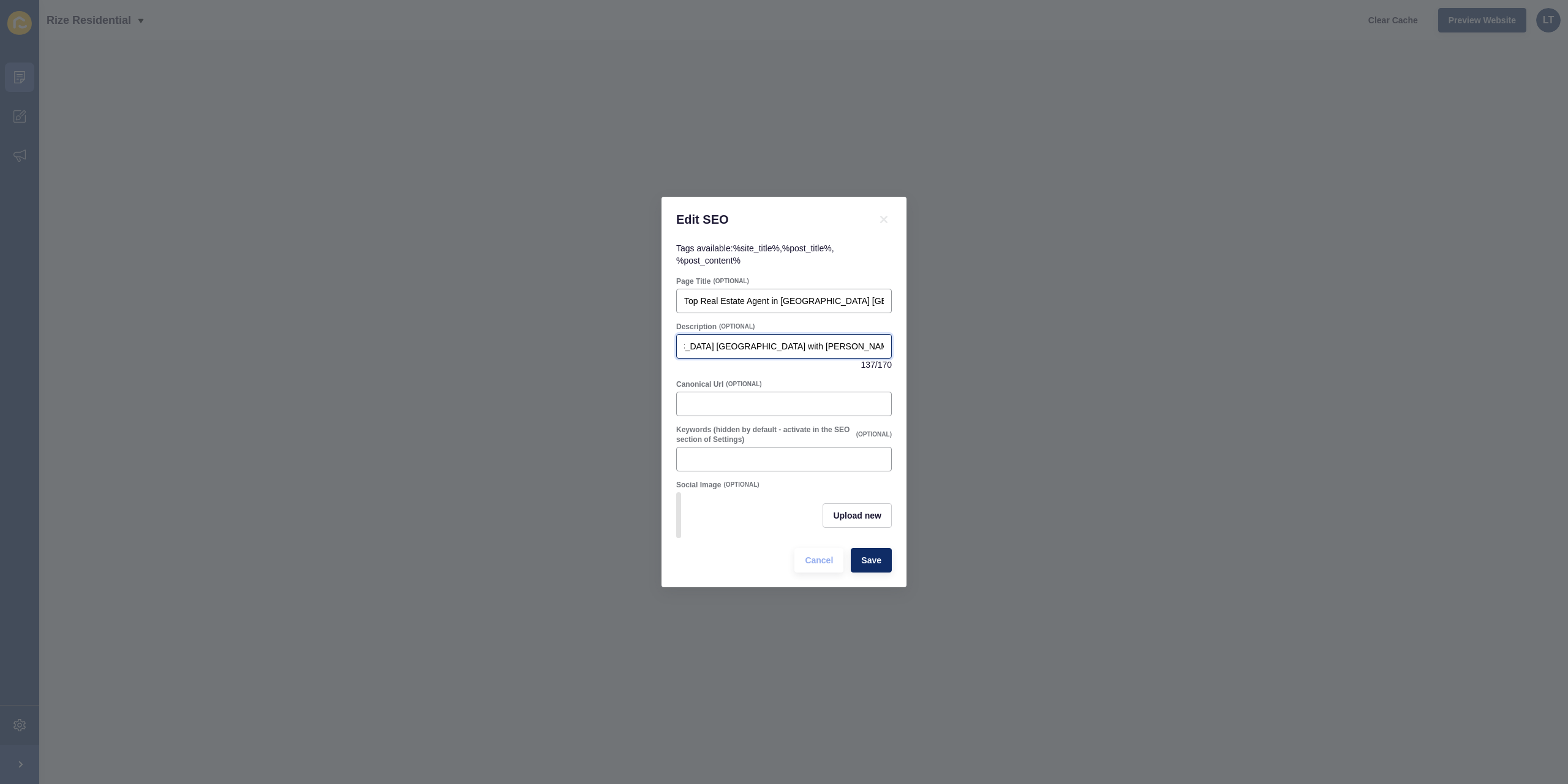
drag, startPoint x: 851, startPoint y: 338, endPoint x: 846, endPoint y: 339, distance: 5.1
click at [846, 340] on input "Sell or buy your home in [GEOGRAPHIC_DATA] [GEOGRAPHIC_DATA] with [PERSON_NAME]…" at bounding box center [784, 346] width 200 height 13
click at [825, 354] on div "Sell or buy your home in [GEOGRAPHIC_DATA] [GEOGRAPHIC_DATA] with [PERSON_NAME]…" at bounding box center [784, 352] width 215 height 37
drag, startPoint x: 724, startPoint y: 341, endPoint x: 704, endPoint y: 341, distance: 20.0
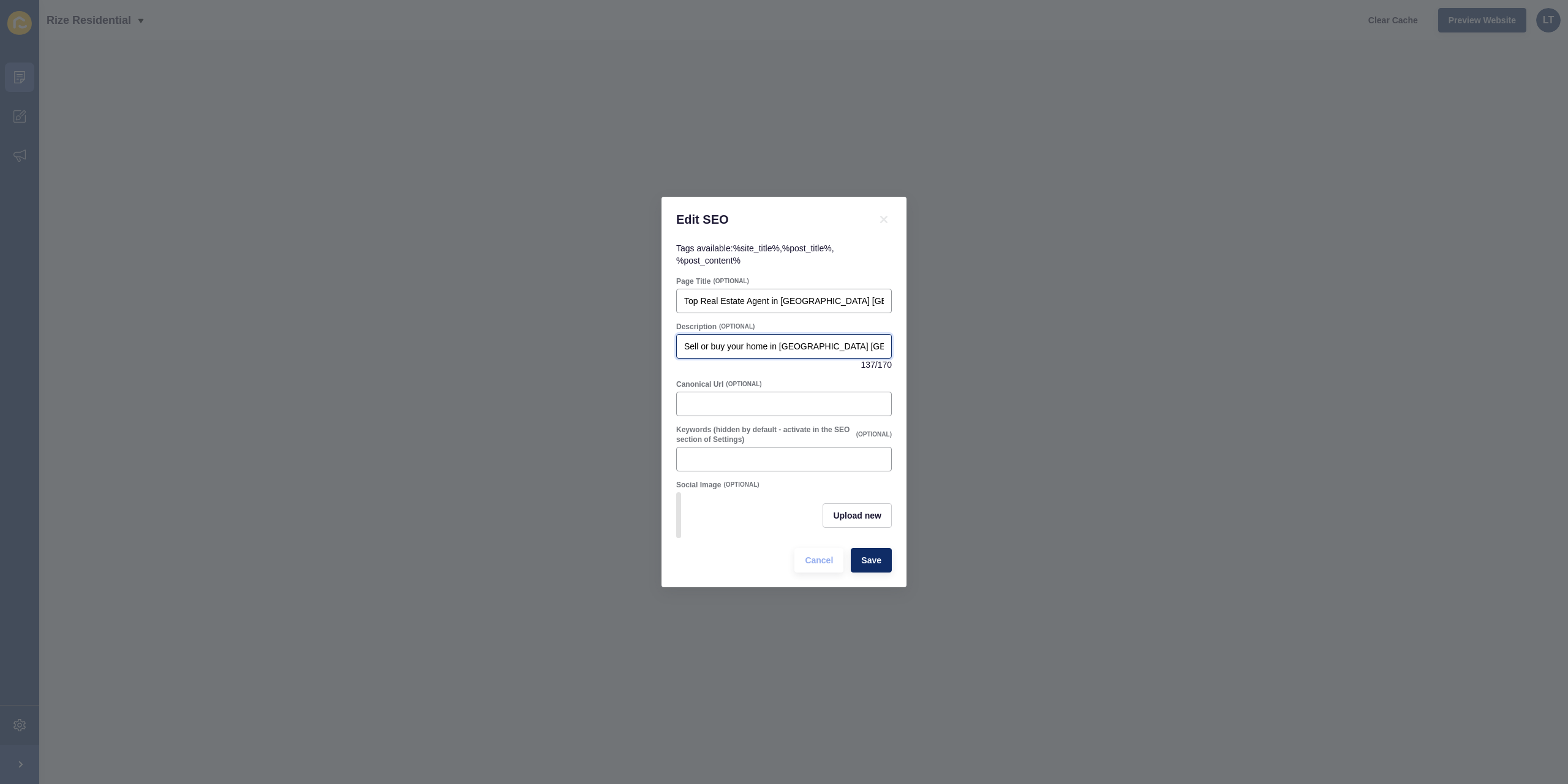
click at [704, 341] on input "Sell or buy your home in [GEOGRAPHIC_DATA] [GEOGRAPHIC_DATA] with [PERSON_NAME]…" at bounding box center [784, 346] width 200 height 13
drag, startPoint x: 842, startPoint y: 344, endPoint x: 854, endPoint y: 340, distance: 12.6
click at [854, 340] on input "Sell your home in [GEOGRAPHIC_DATA] [GEOGRAPHIC_DATA] with [PERSON_NAME] at Riz…" at bounding box center [784, 346] width 200 height 13
click at [804, 340] on input "Sell your home in [GEOGRAPHIC_DATA] [GEOGRAPHIC_DATA] with [PERSON_NAME] at Riz…" at bounding box center [784, 346] width 200 height 13
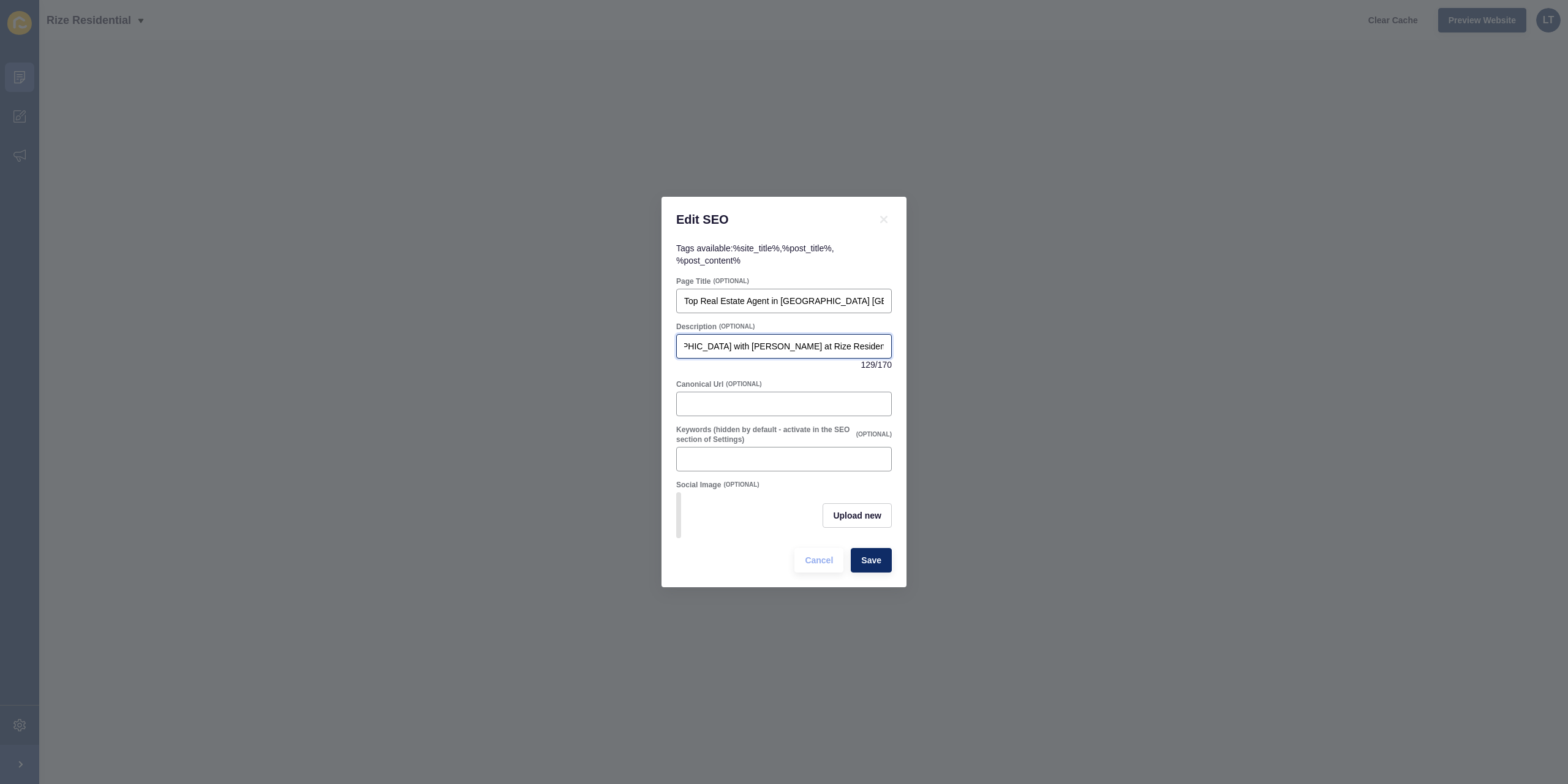
drag, startPoint x: 843, startPoint y: 338, endPoint x: 878, endPoint y: 339, distance: 35.0
click at [878, 340] on input "Sell your home in [GEOGRAPHIC_DATA] [GEOGRAPHIC_DATA] with [PERSON_NAME] at Riz…" at bounding box center [784, 346] width 200 height 13
click at [771, 334] on div "Sell your home in [GEOGRAPHIC_DATA] [GEOGRAPHIC_DATA] with [PERSON_NAME] at Riz…" at bounding box center [784, 346] width 215 height 24
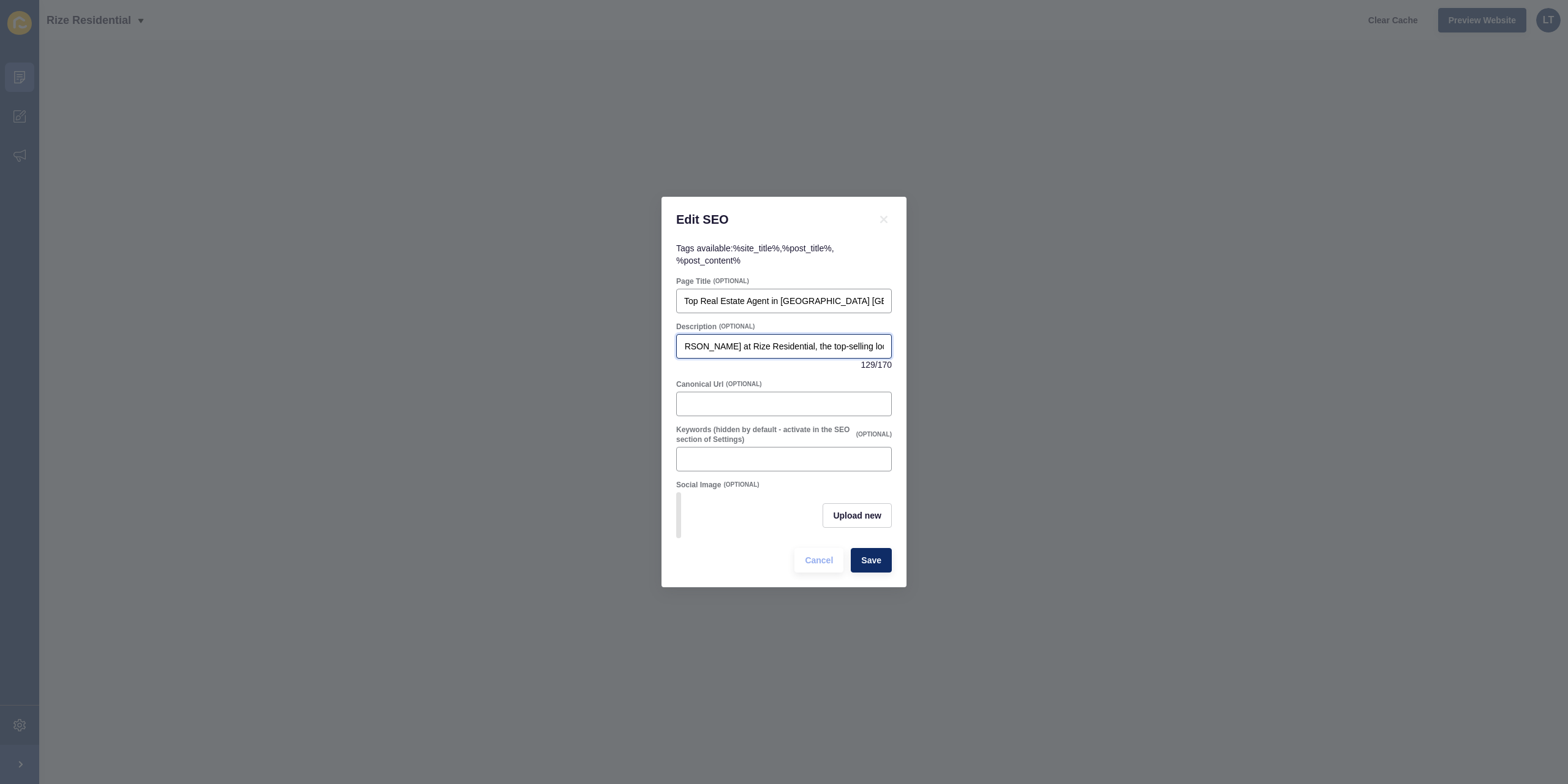
drag, startPoint x: 829, startPoint y: 346, endPoint x: 893, endPoint y: 343, distance: 64.1
click at [893, 343] on div "Tags available: %site_title% , %post_title% , %post_content% Page Title (OPTION…" at bounding box center [784, 415] width 245 height 345
click at [792, 334] on div "Sell your home in [GEOGRAPHIC_DATA] [GEOGRAPHIC_DATA] with [PERSON_NAME] at Riz…" at bounding box center [784, 346] width 215 height 24
click at [774, 345] on input "Sell your home in [GEOGRAPHIC_DATA] [GEOGRAPHIC_DATA] with [PERSON_NAME] at Riz…" at bounding box center [784, 346] width 200 height 13
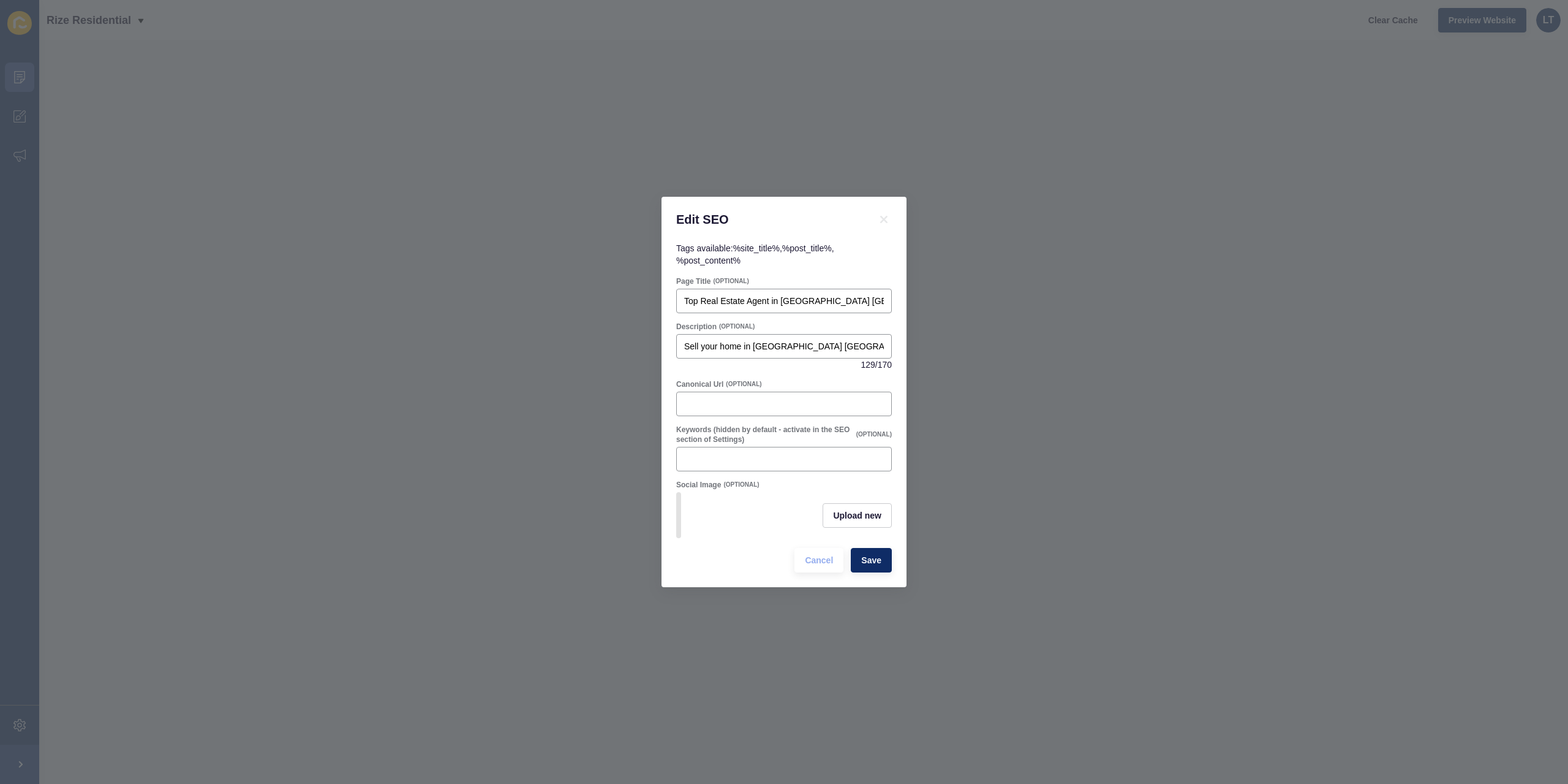
drag, startPoint x: 816, startPoint y: 333, endPoint x: 904, endPoint y: 336, distance: 88.1
click at [904, 336] on div "Tags available: %site_title% , %post_title% , %post_content% Page Title (OPTION…" at bounding box center [784, 415] width 245 height 345
click at [875, 340] on input "Sell your home in [GEOGRAPHIC_DATA] [GEOGRAPHIC_DATA] with [PERSON_NAME] at Riz…" at bounding box center [784, 346] width 200 height 13
drag, startPoint x: 863, startPoint y: 341, endPoint x: 913, endPoint y: 338, distance: 50.1
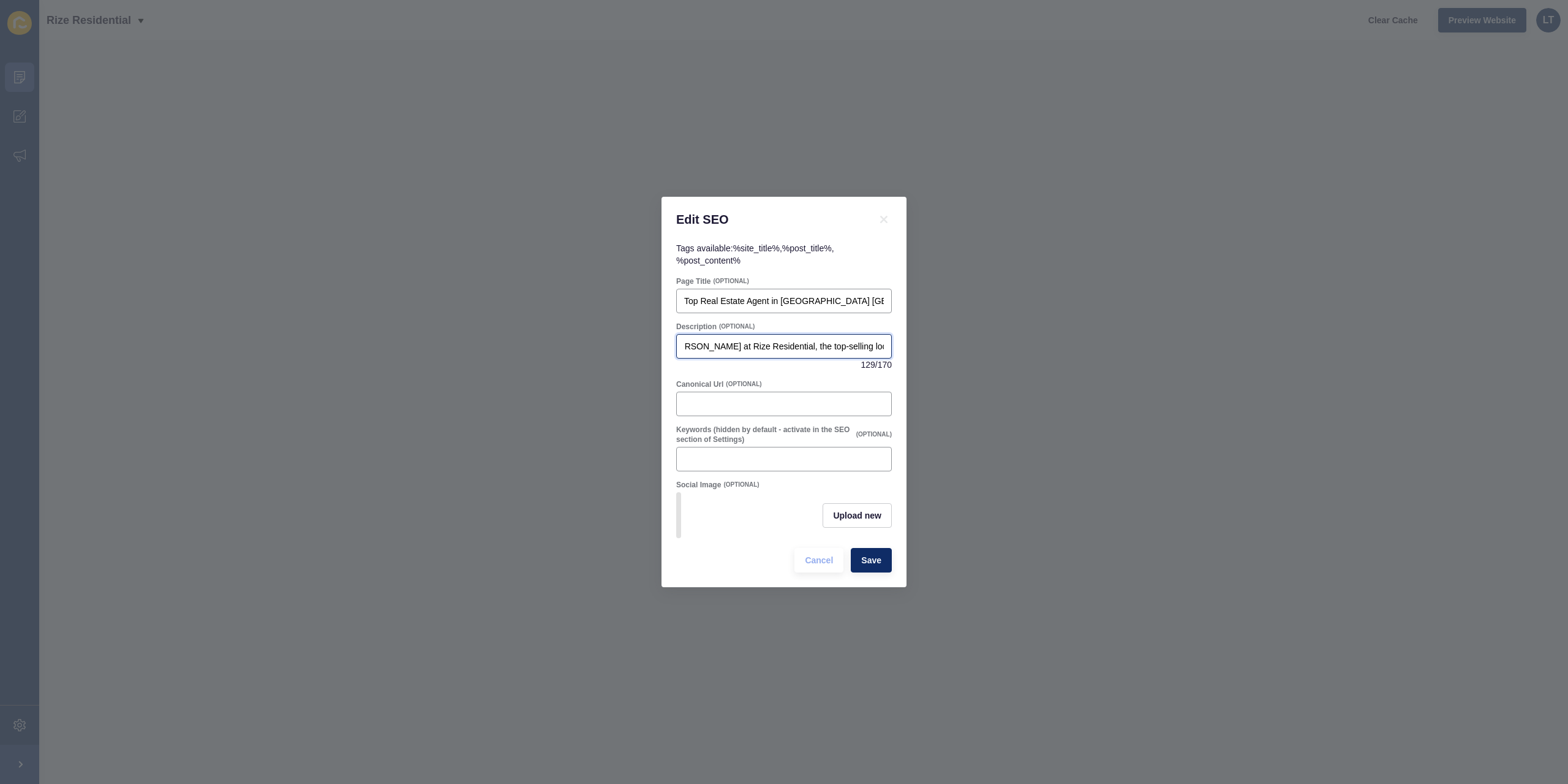
click at [913, 338] on div "Edit SEO Tags available: %site_title% , %post_title% , %post_content% Page Titl…" at bounding box center [784, 392] width 1568 height 784
click at [830, 340] on input "Sell your home in [GEOGRAPHIC_DATA] [GEOGRAPHIC_DATA] with [PERSON_NAME] at Riz…" at bounding box center [784, 346] width 200 height 13
drag, startPoint x: 884, startPoint y: 340, endPoint x: 838, endPoint y: 340, distance: 46.0
click at [838, 340] on div "Sell your home in [GEOGRAPHIC_DATA] [GEOGRAPHIC_DATA] with [PERSON_NAME] at Riz…" at bounding box center [784, 346] width 215 height 24
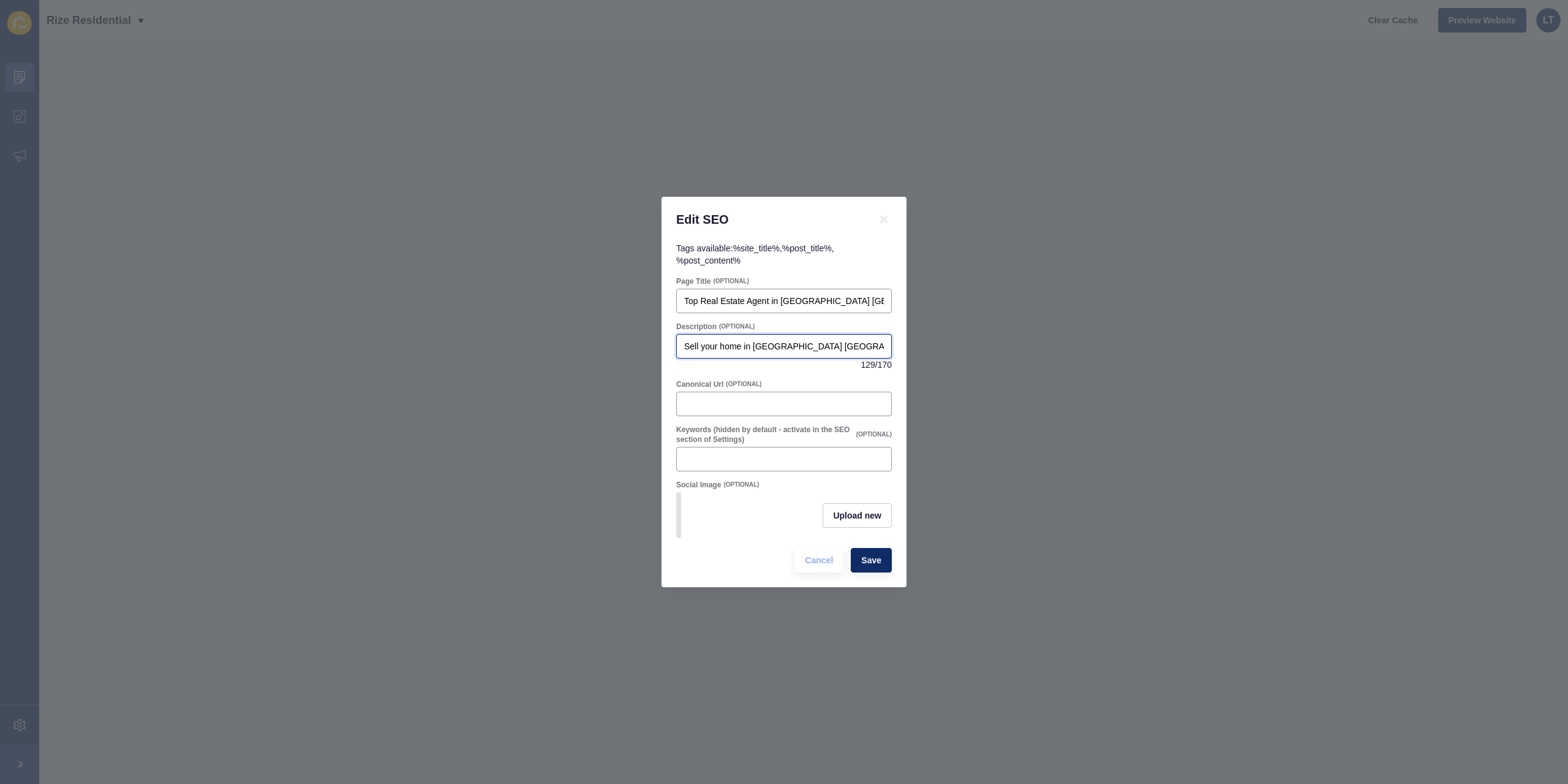
scroll to position [0, 283]
click at [838, 340] on input "Sell your home in [GEOGRAPHIC_DATA] [GEOGRAPHIC_DATA] with [PERSON_NAME] at Riz…" at bounding box center [784, 346] width 200 height 13
drag, startPoint x: 809, startPoint y: 341, endPoint x: 883, endPoint y: 339, distance: 74.0
click at [883, 340] on input "Sell your home in [GEOGRAPHIC_DATA] [GEOGRAPHIC_DATA] with [PERSON_NAME] at Riz…" at bounding box center [784, 346] width 200 height 13
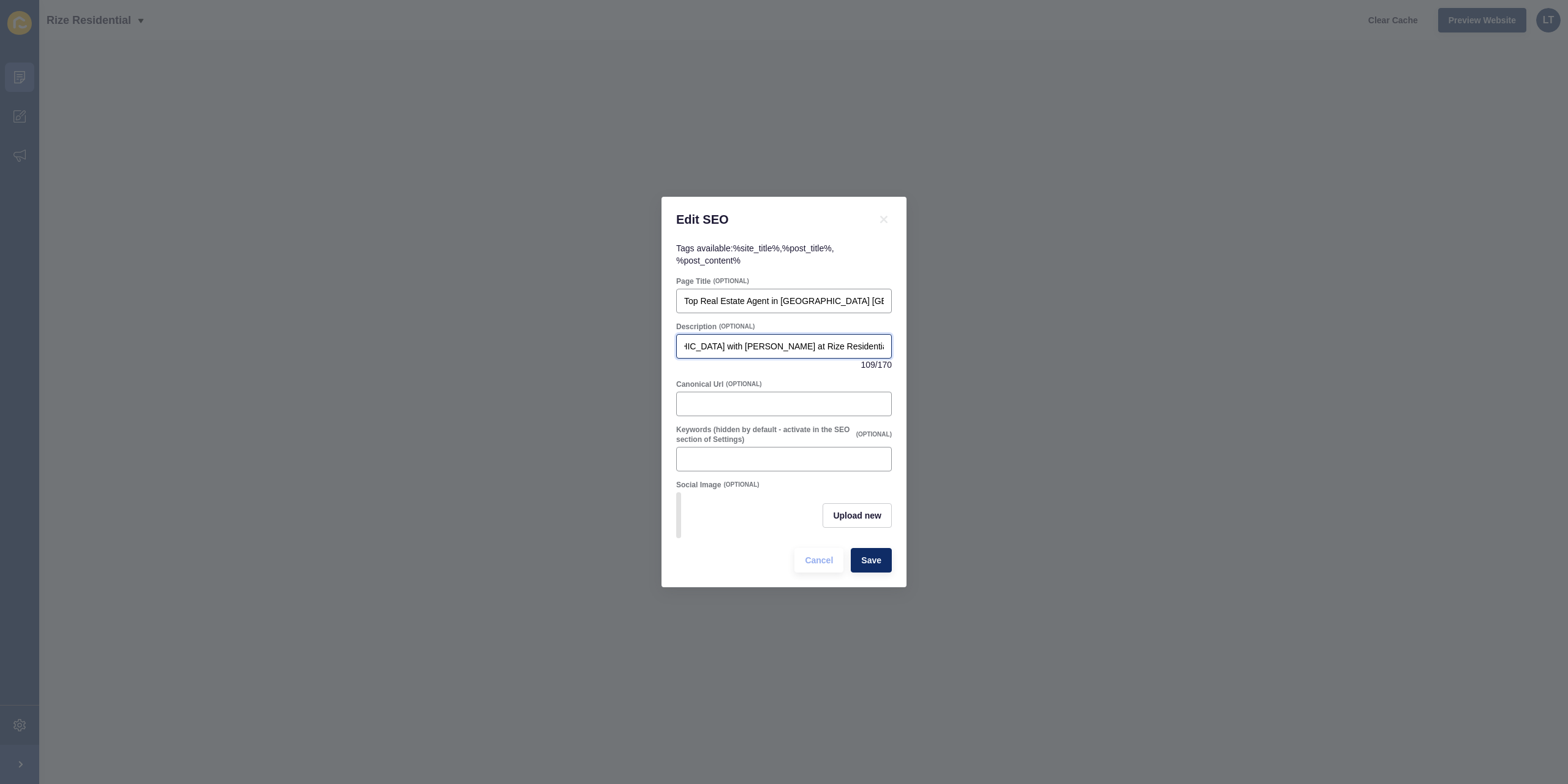
click at [771, 340] on input "Sell your home in [GEOGRAPHIC_DATA] [GEOGRAPHIC_DATA] with [PERSON_NAME] at Riz…" at bounding box center [784, 346] width 200 height 13
click at [766, 340] on input "Sell your home in [GEOGRAPHIC_DATA] [GEOGRAPHIC_DATA] with [PERSON_NAME] at Riz…" at bounding box center [784, 346] width 200 height 13
drag, startPoint x: 828, startPoint y: 338, endPoint x: 848, endPoint y: 338, distance: 20.0
click at [848, 340] on input "Sell your home in [GEOGRAPHIC_DATA] [GEOGRAPHIC_DATA] with [PERSON_NAME] at Riz…" at bounding box center [784, 346] width 200 height 13
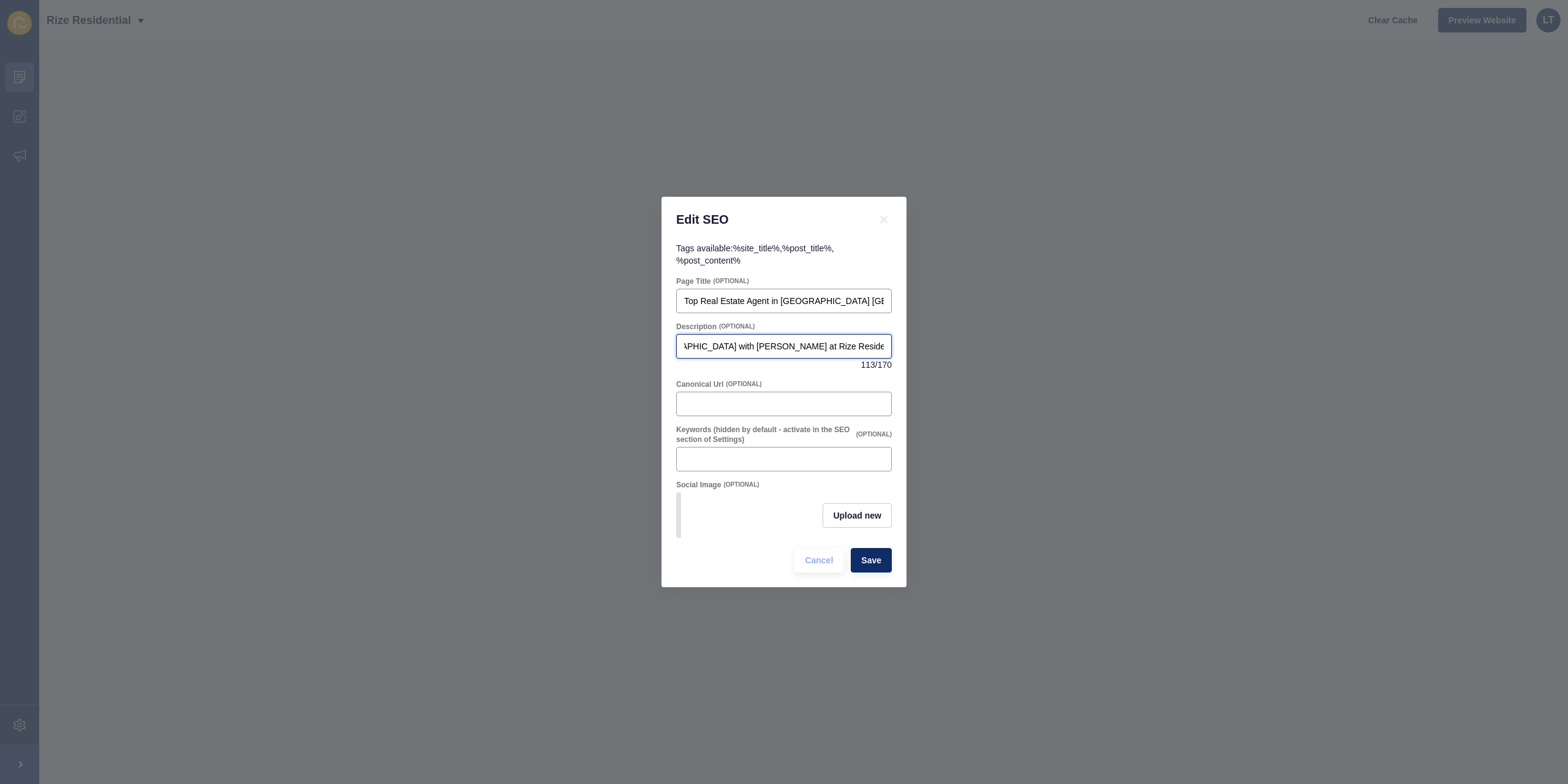
click at [878, 343] on input "Sell your home in [GEOGRAPHIC_DATA] [GEOGRAPHIC_DATA] with [PERSON_NAME] at Riz…" at bounding box center [784, 346] width 200 height 13
click at [798, 340] on input "Sell your home in [GEOGRAPHIC_DATA] [GEOGRAPHIC_DATA] with [PERSON_NAME] at Riz…" at bounding box center [784, 346] width 200 height 13
click at [769, 340] on input "Sell your home in [GEOGRAPHIC_DATA] [GEOGRAPHIC_DATA] with [PERSON_NAME] at Riz…" at bounding box center [784, 346] width 200 height 13
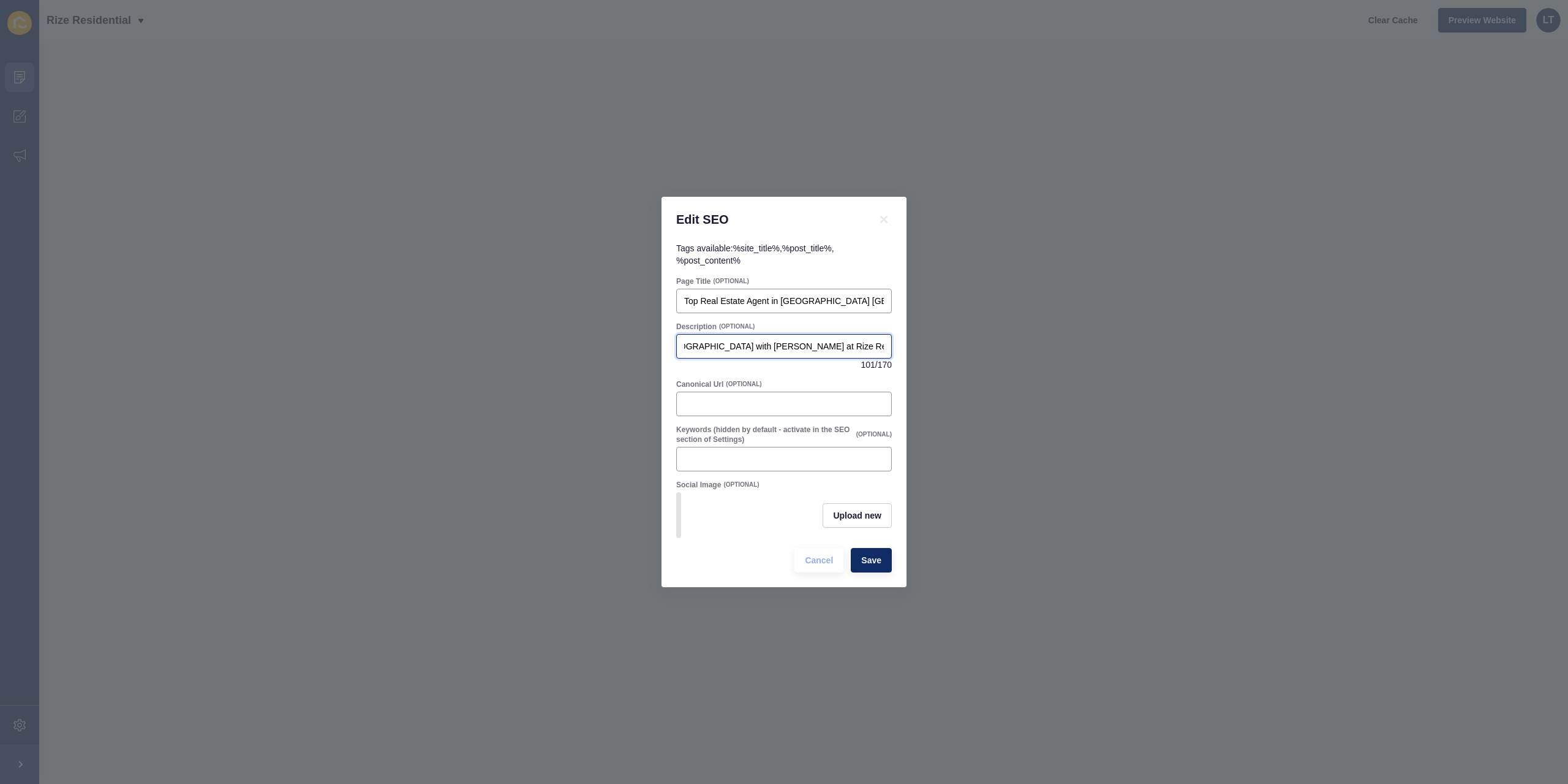
click at [814, 340] on input "Sell your home in [GEOGRAPHIC_DATA] [GEOGRAPHIC_DATA] with [PERSON_NAME] at Riz…" at bounding box center [784, 346] width 200 height 13
type input "Sell your home in [GEOGRAPHIC_DATA] [GEOGRAPHIC_DATA] with [PERSON_NAME] at Riz…"
click at [760, 386] on div "Canonical Url (OPTIONAL)" at bounding box center [784, 398] width 218 height 39
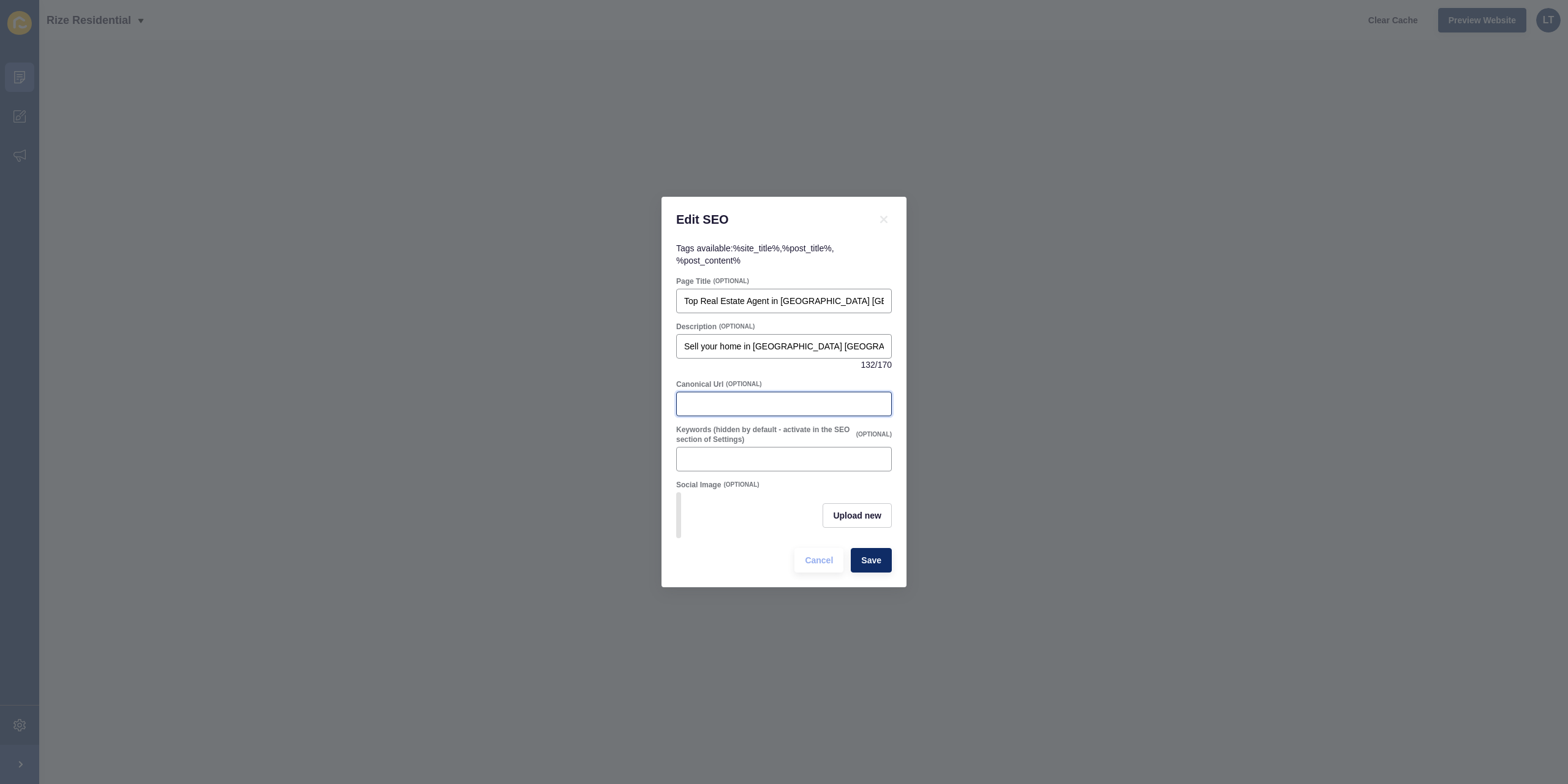
click at [762, 398] on input "Canonical Url" at bounding box center [784, 404] width 200 height 13
paste input "[URL][DOMAIN_NAME]"
type input "[URL][DOMAIN_NAME]"
click at [704, 446] on div at bounding box center [784, 458] width 215 height 24
paste input "Hocking WA real estate, Hocking houses for sale, top selling agent Hocking, Riz…"
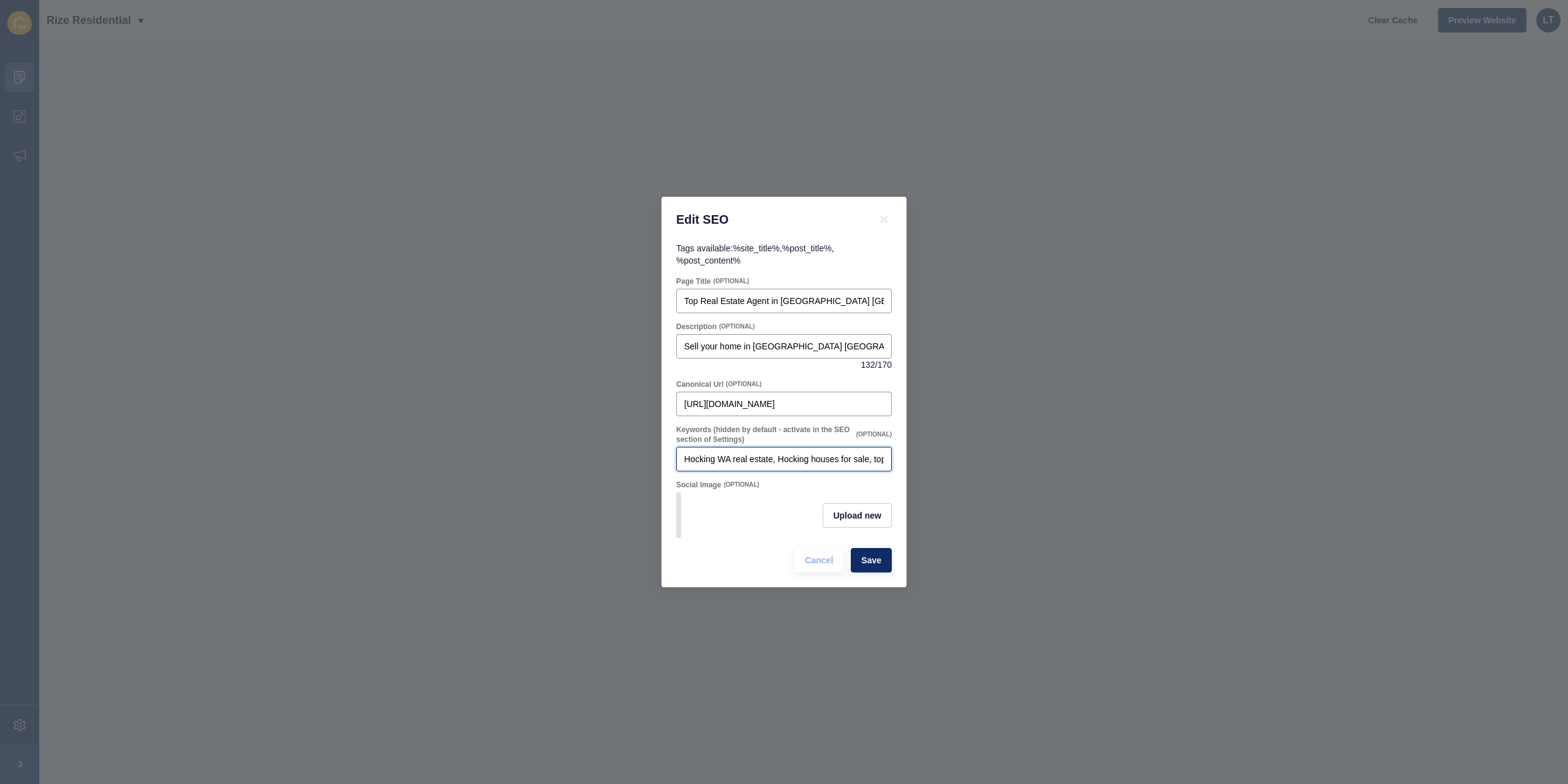
drag, startPoint x: 734, startPoint y: 453, endPoint x: 562, endPoint y: 444, distance: 172.2
click at [562, 444] on div "Edit SEO Tags available: %site_title% , %post_title% , %post_content% Page Titl…" at bounding box center [784, 392] width 1568 height 784
click at [863, 453] on input "Hocking WA real estate, Hocking houses for sale, top selling agent Hocking, Riz…" at bounding box center [784, 459] width 200 height 13
drag, startPoint x: 811, startPoint y: 453, endPoint x: 868, endPoint y: 455, distance: 57.0
click at [868, 455] on input "Hocking WA real estate, Hocking houses for sale, top selling agent Hocking, Riz…" at bounding box center [784, 459] width 200 height 13
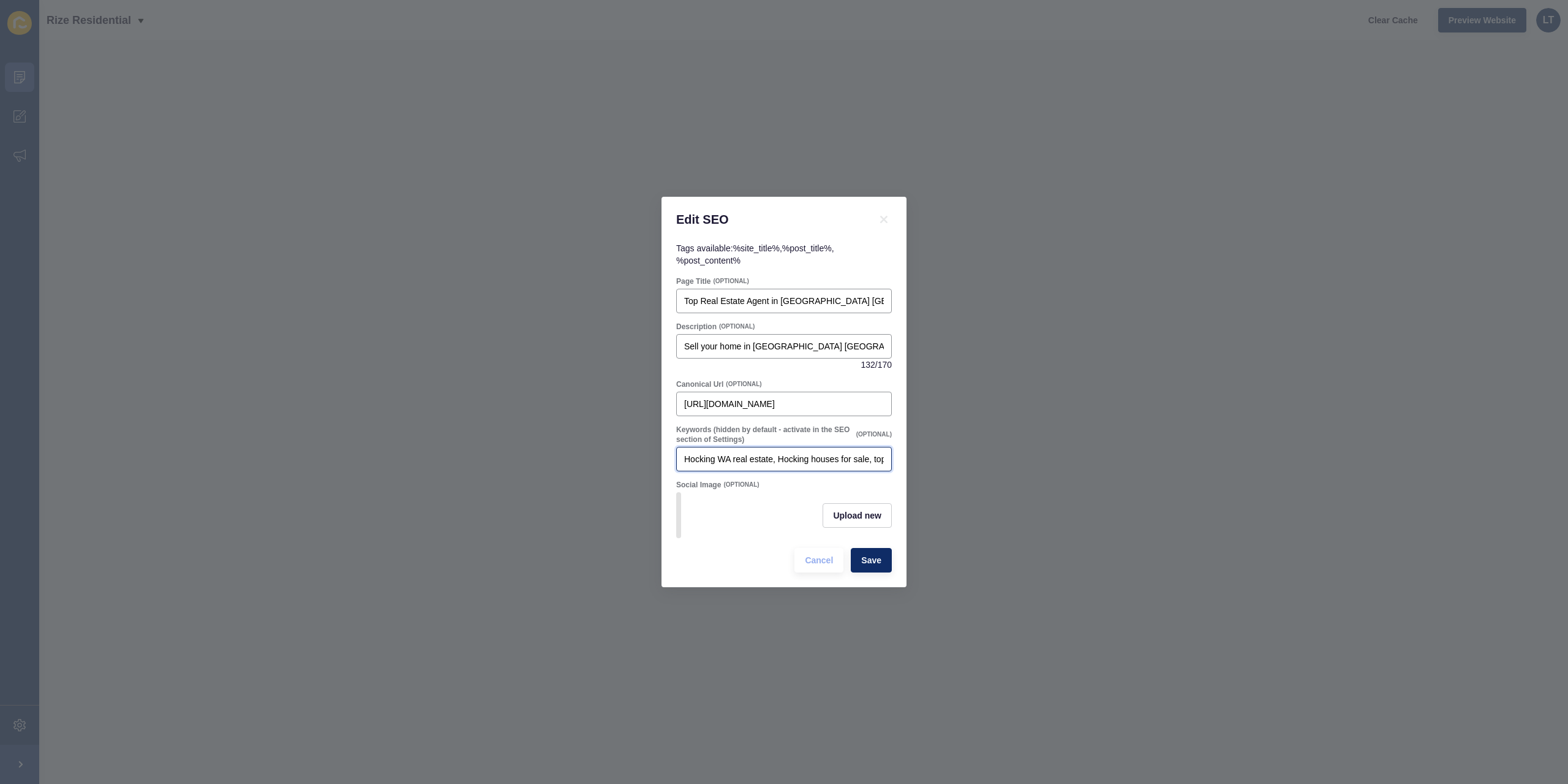
click at [879, 453] on input "Hocking WA real estate, Hocking houses for sale, top selling agent Hocking, Riz…" at bounding box center [784, 459] width 200 height 13
drag, startPoint x: 705, startPoint y: 453, endPoint x: 771, endPoint y: 448, distance: 66.2
click at [771, 453] on input "Hocking WA real estate, Hocking houses for sale, top selling agent [PERSON_NAME…" at bounding box center [784, 459] width 200 height 13
drag, startPoint x: 772, startPoint y: 458, endPoint x: 790, endPoint y: 456, distance: 18.1
click at [773, 460] on input "Hocking WA real estate, Hocking houses for sale, top selling agent [PERSON_NAME…" at bounding box center [784, 459] width 200 height 13
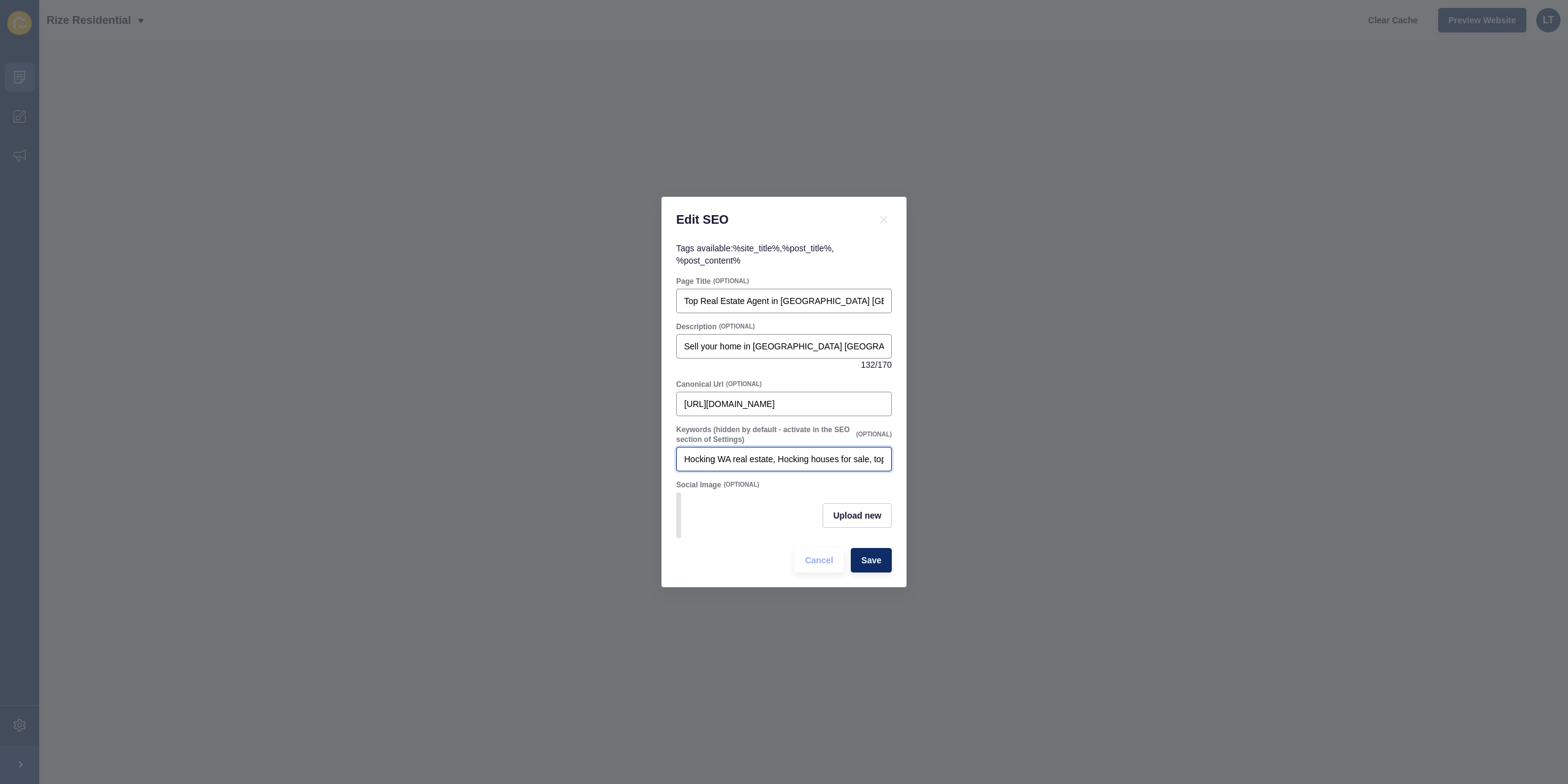
click at [821, 456] on input "Hocking WA real estate, Hocking houses for sale, top selling agent [PERSON_NAME…" at bounding box center [784, 459] width 200 height 13
click at [851, 453] on input "Hocking WA real estate, Hocking houses for sale, top selling agent [PERSON_NAME…" at bounding box center [784, 459] width 200 height 13
click at [877, 456] on input "Hocking WA real estate, Hocking houses for sale, top selling agent [PERSON_NAME…" at bounding box center [784, 459] width 200 height 13
click at [859, 456] on input "Hocking WA real estate, Hocking houses for sale, top selling agent Hocking, [PE…" at bounding box center [784, 459] width 200 height 13
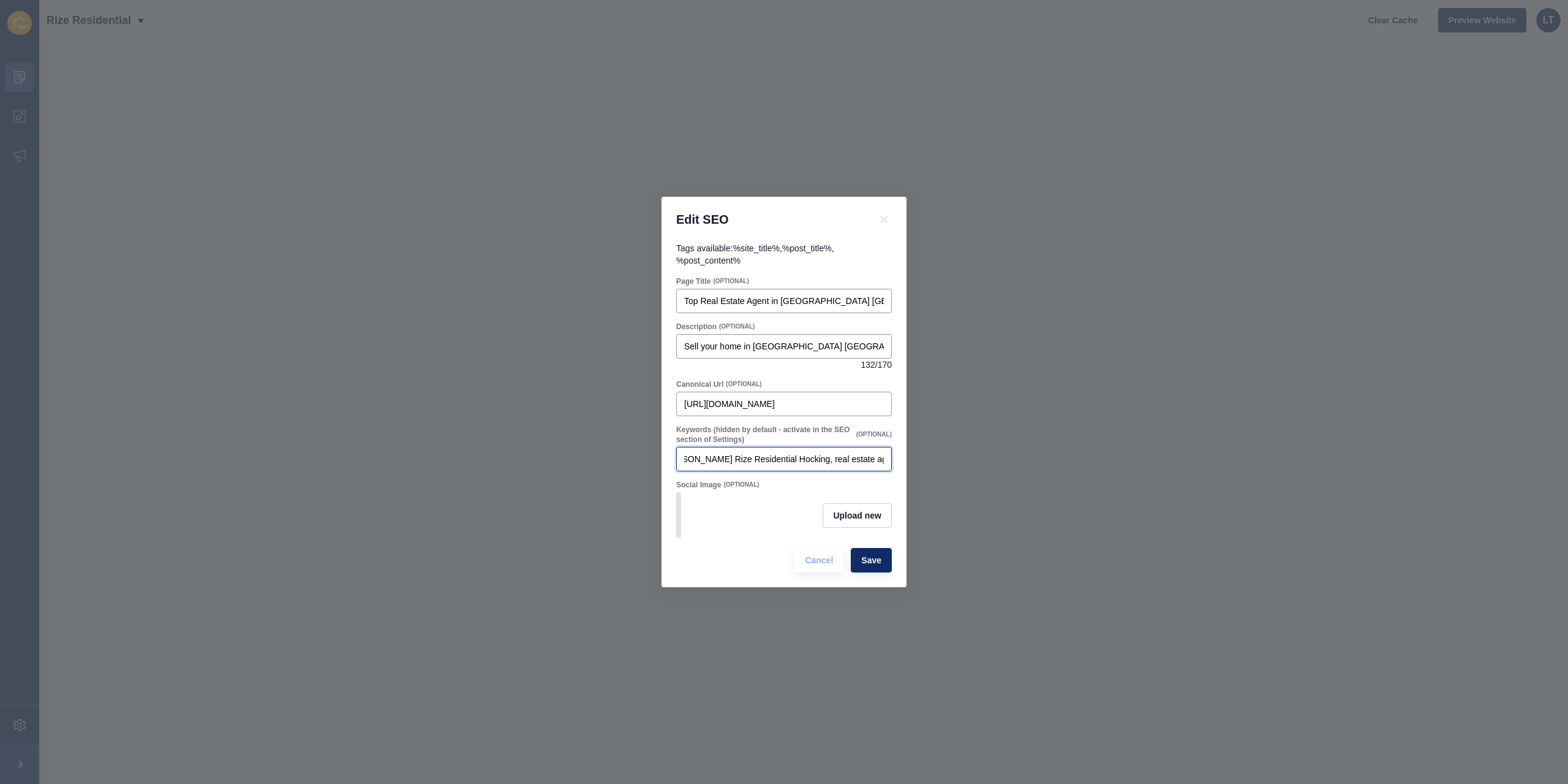
scroll to position [0, 359]
drag, startPoint x: 809, startPoint y: 456, endPoint x: 923, endPoint y: 448, distance: 114.3
click at [923, 448] on div "Edit SEO Tags available: %site_title% , %post_title% , %post_content% Page Titl…" at bounding box center [784, 392] width 1568 height 784
type input "Hocking WA real estate, Hocking houses for sale, top selling agent [PERSON_NAME…"
click at [859, 515] on span "Upload new" at bounding box center [857, 515] width 48 height 13
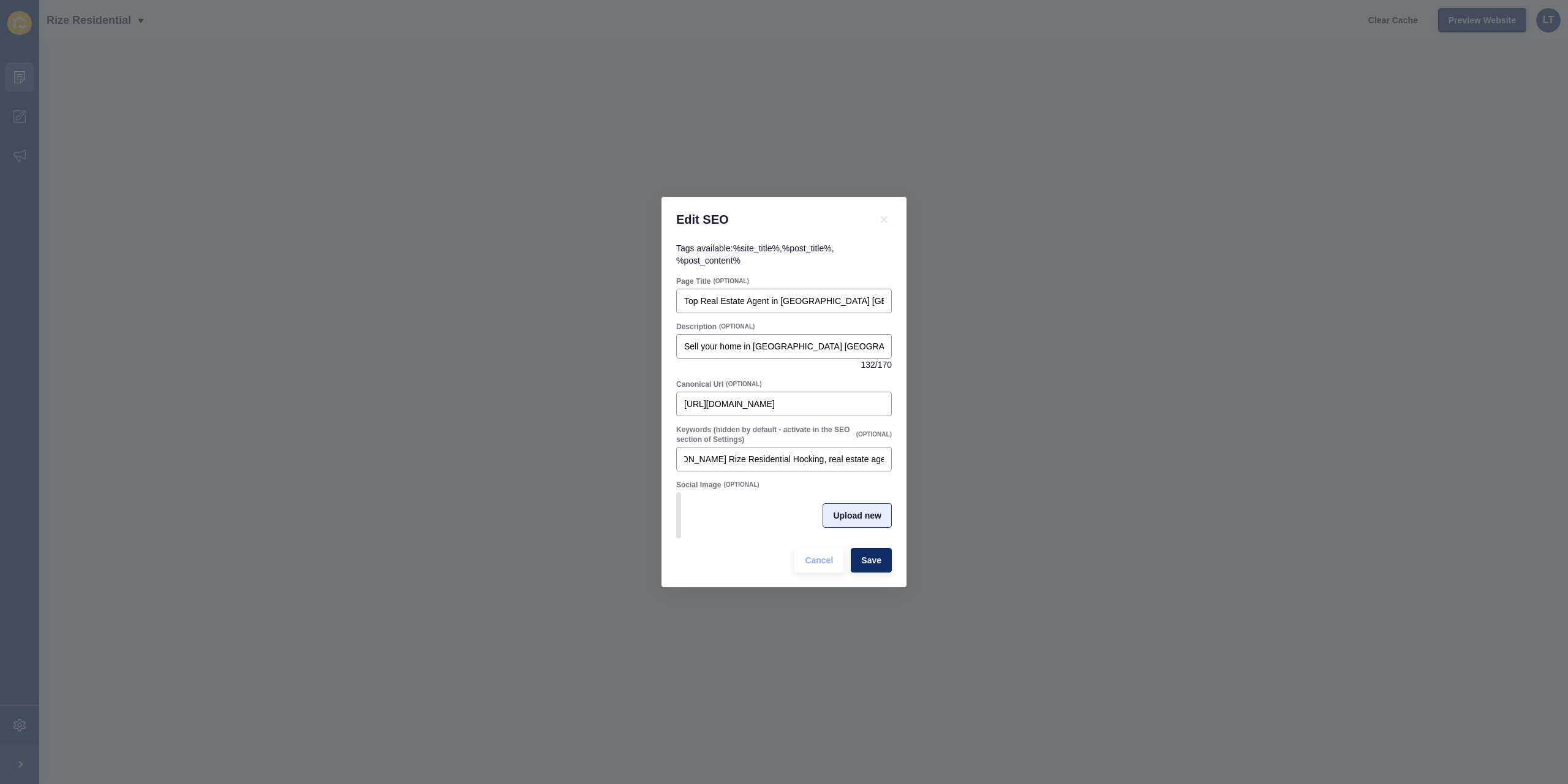
scroll to position [0, 0]
click at [810, 517] on span at bounding box center [784, 515] width 213 height 48
click at [677, 492] on input "Drag or click to upload" at bounding box center [677, 492] width 0 height 0
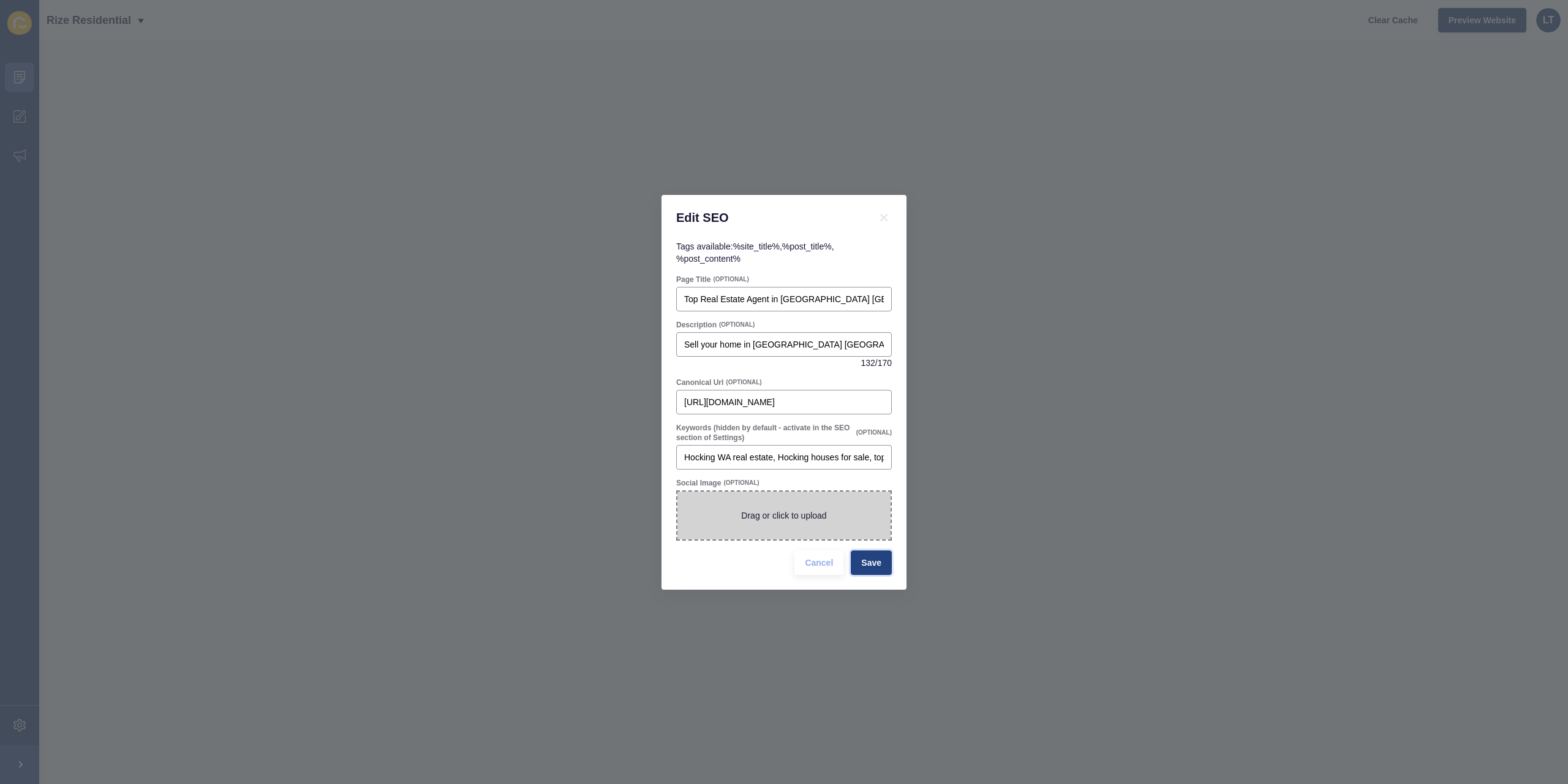
click at [877, 565] on span "Save" at bounding box center [871, 563] width 20 height 13
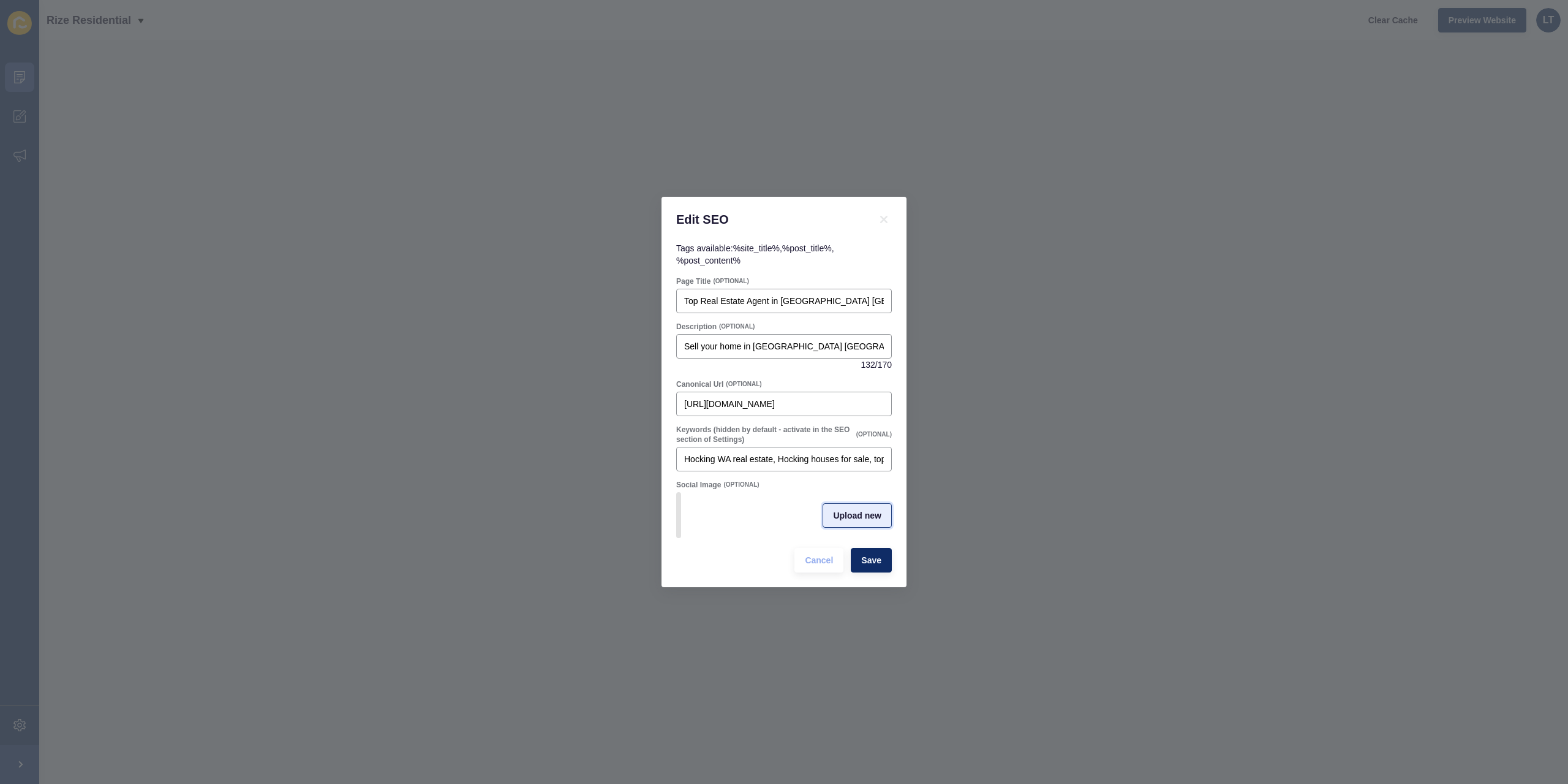
click at [885, 515] on button "Upload new" at bounding box center [857, 515] width 69 height 24
click at [781, 508] on span at bounding box center [784, 515] width 213 height 48
click at [677, 492] on input "Drag or click to upload" at bounding box center [677, 492] width 0 height 0
type input "C:\fakepath\denisportrait2024logo2.png"
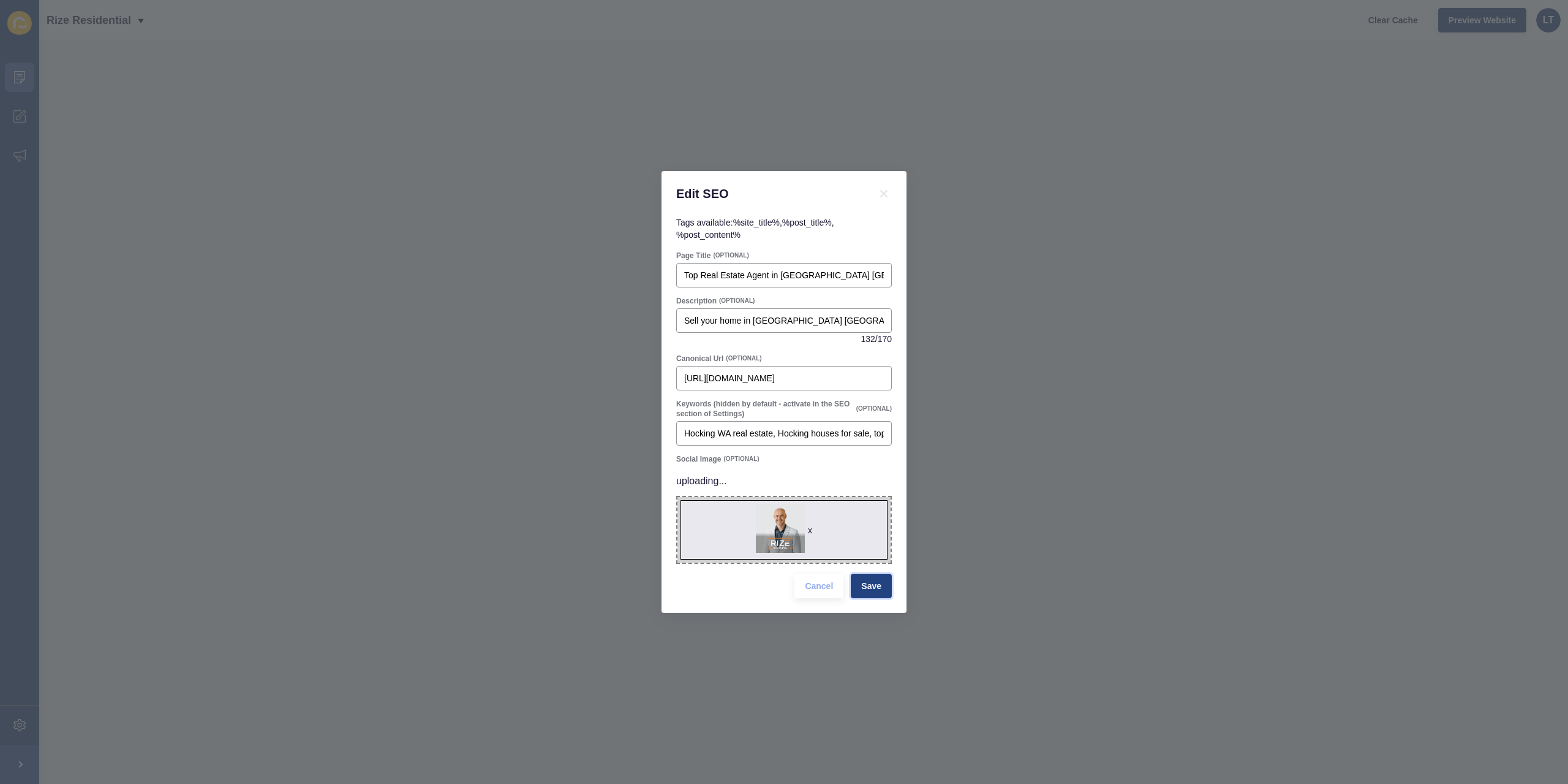
click at [876, 585] on span "Save" at bounding box center [871, 586] width 20 height 13
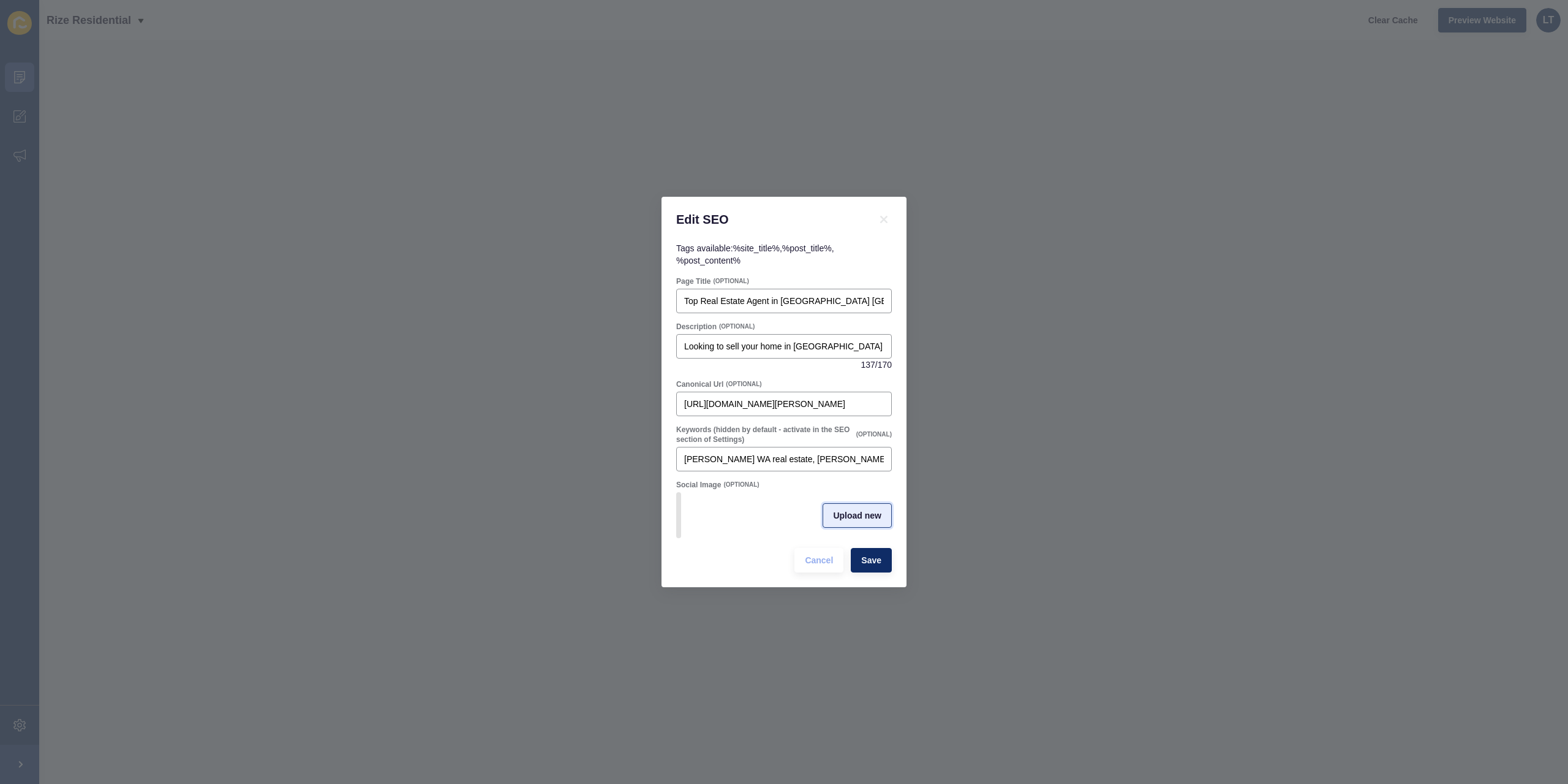
click at [874, 515] on span "Upload new" at bounding box center [857, 515] width 48 height 13
click at [778, 517] on span at bounding box center [784, 515] width 213 height 48
click at [677, 492] on input "Drag or click to upload" at bounding box center [677, 492] width 0 height 0
type input "C:\fakepath\denisportrait2024logo2.png"
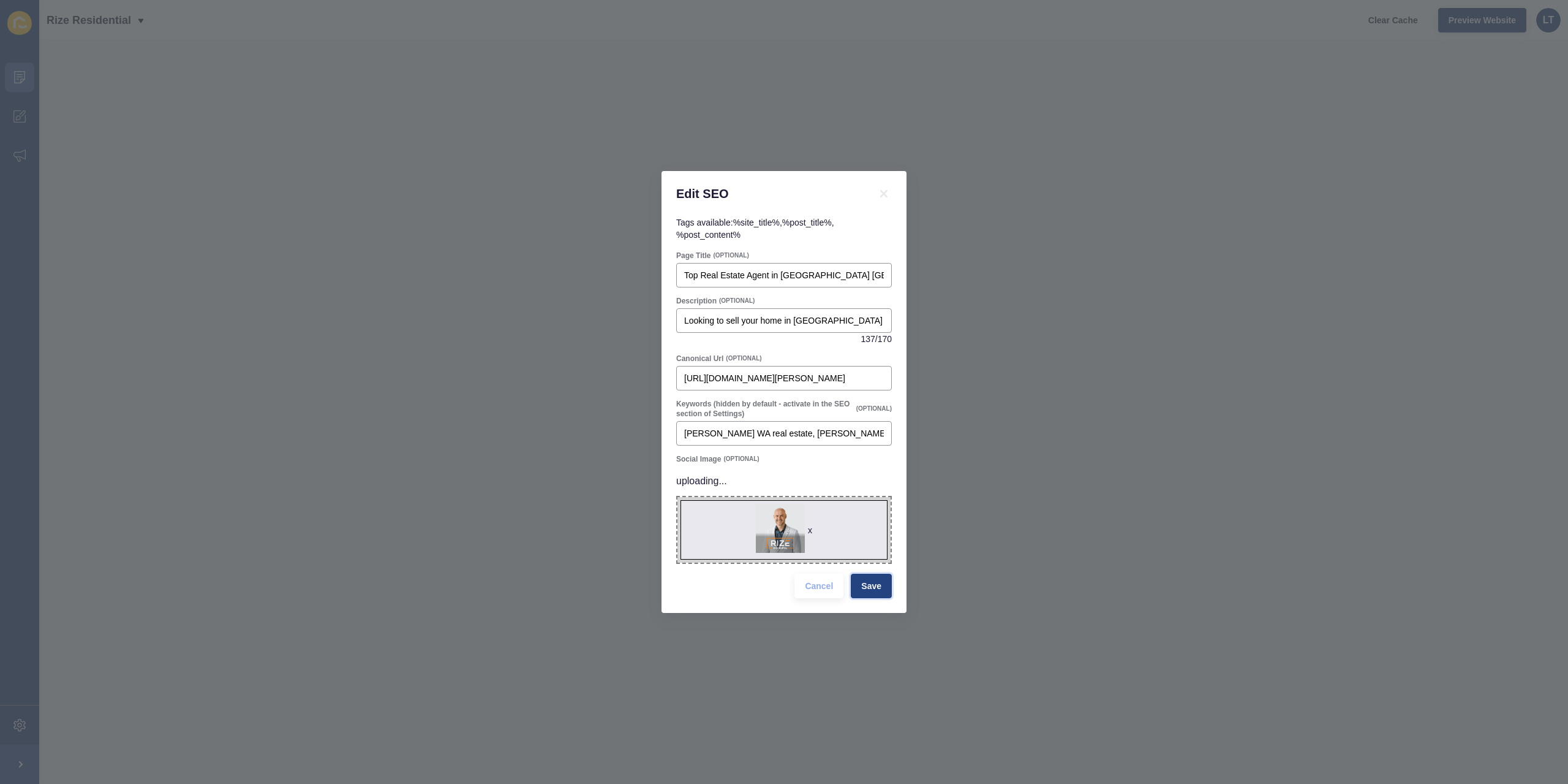
click at [877, 586] on span "Save" at bounding box center [871, 586] width 20 height 13
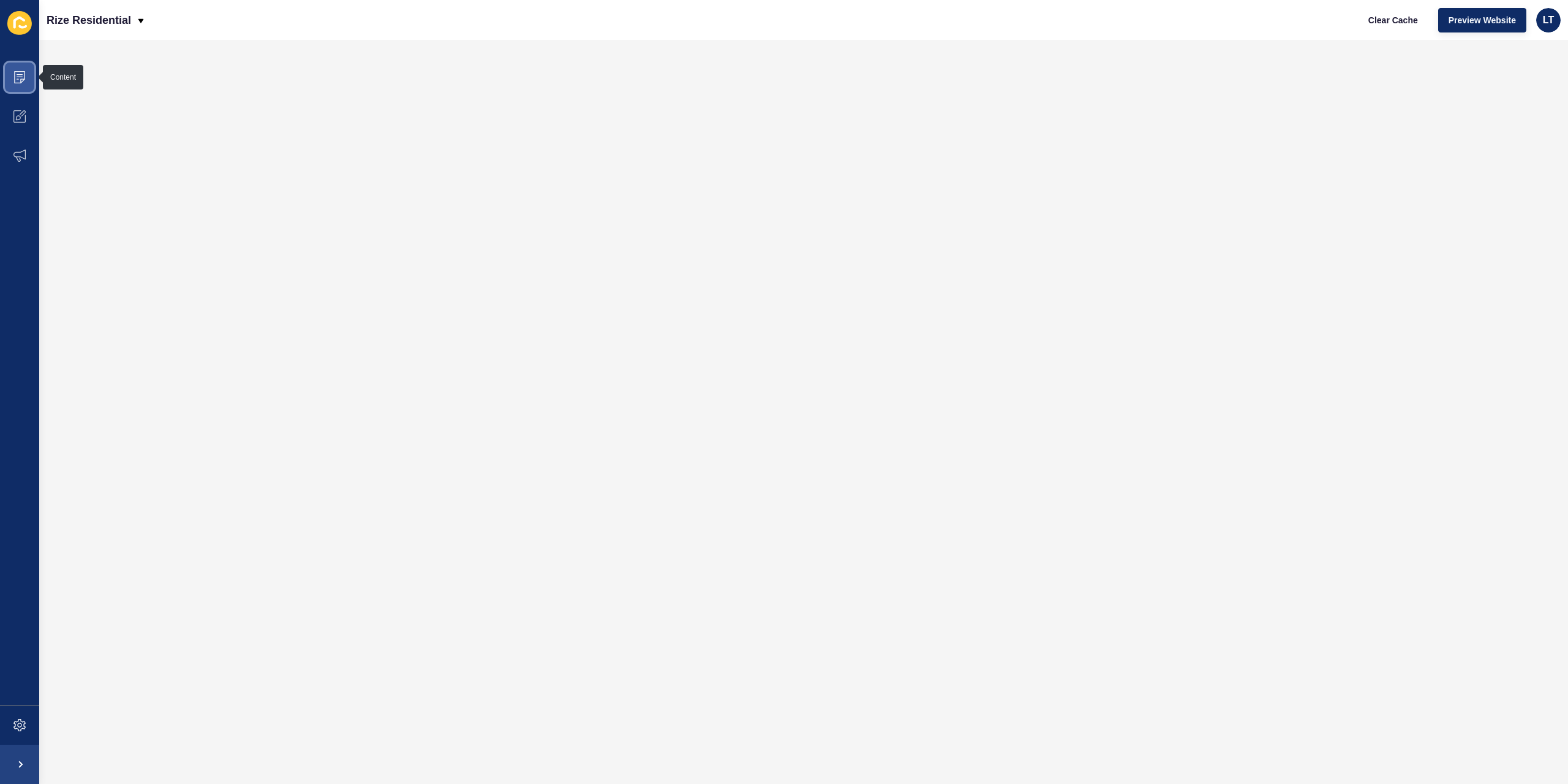
click at [16, 92] on span at bounding box center [19, 77] width 39 height 39
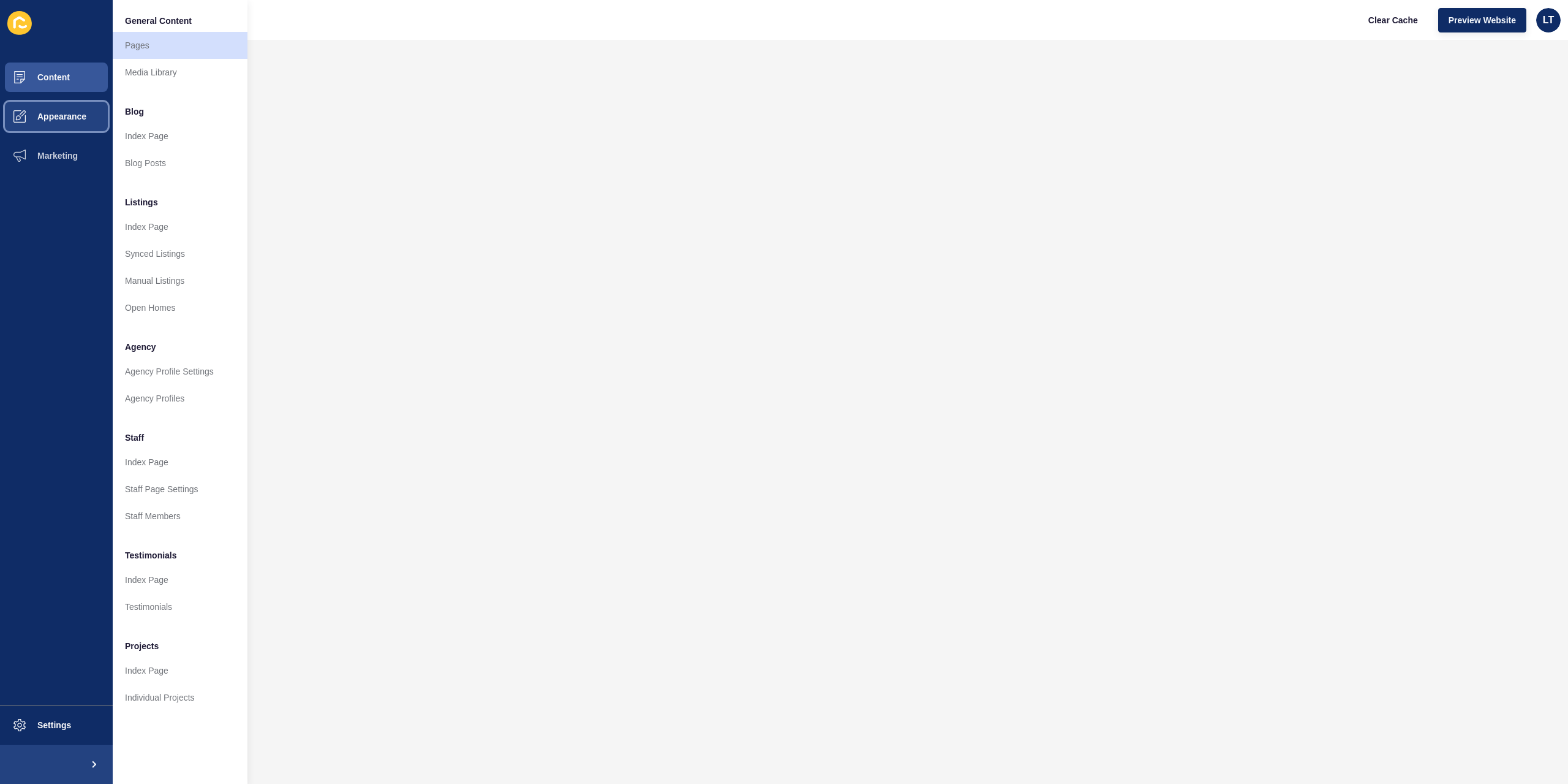
click at [51, 112] on span "Appearance" at bounding box center [42, 116] width 88 height 10
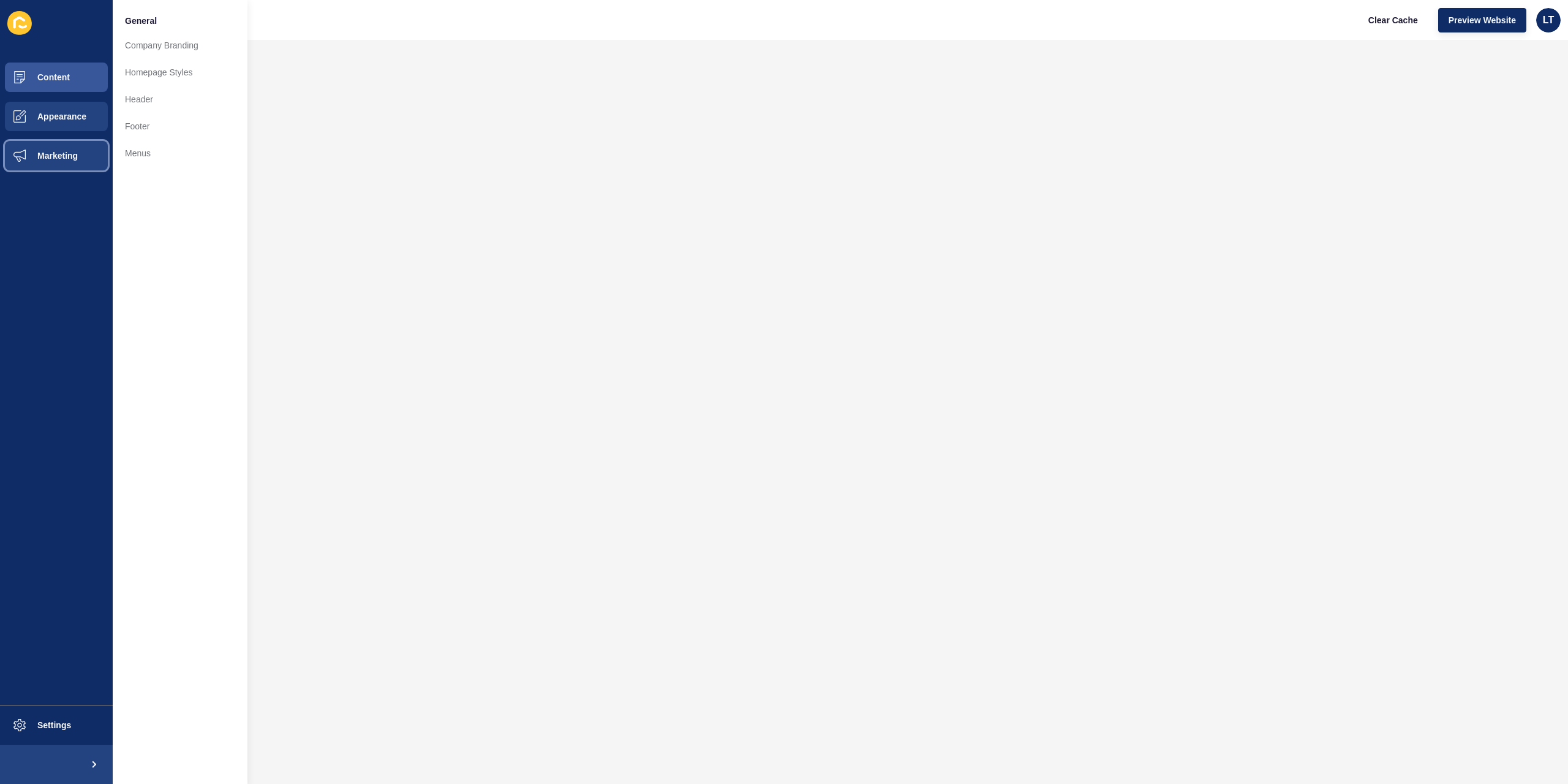
click at [44, 162] on button "Marketing" at bounding box center [56, 155] width 113 height 39
click at [73, 120] on span "Appearance" at bounding box center [42, 116] width 88 height 10
click at [56, 71] on button "Content" at bounding box center [56, 77] width 113 height 39
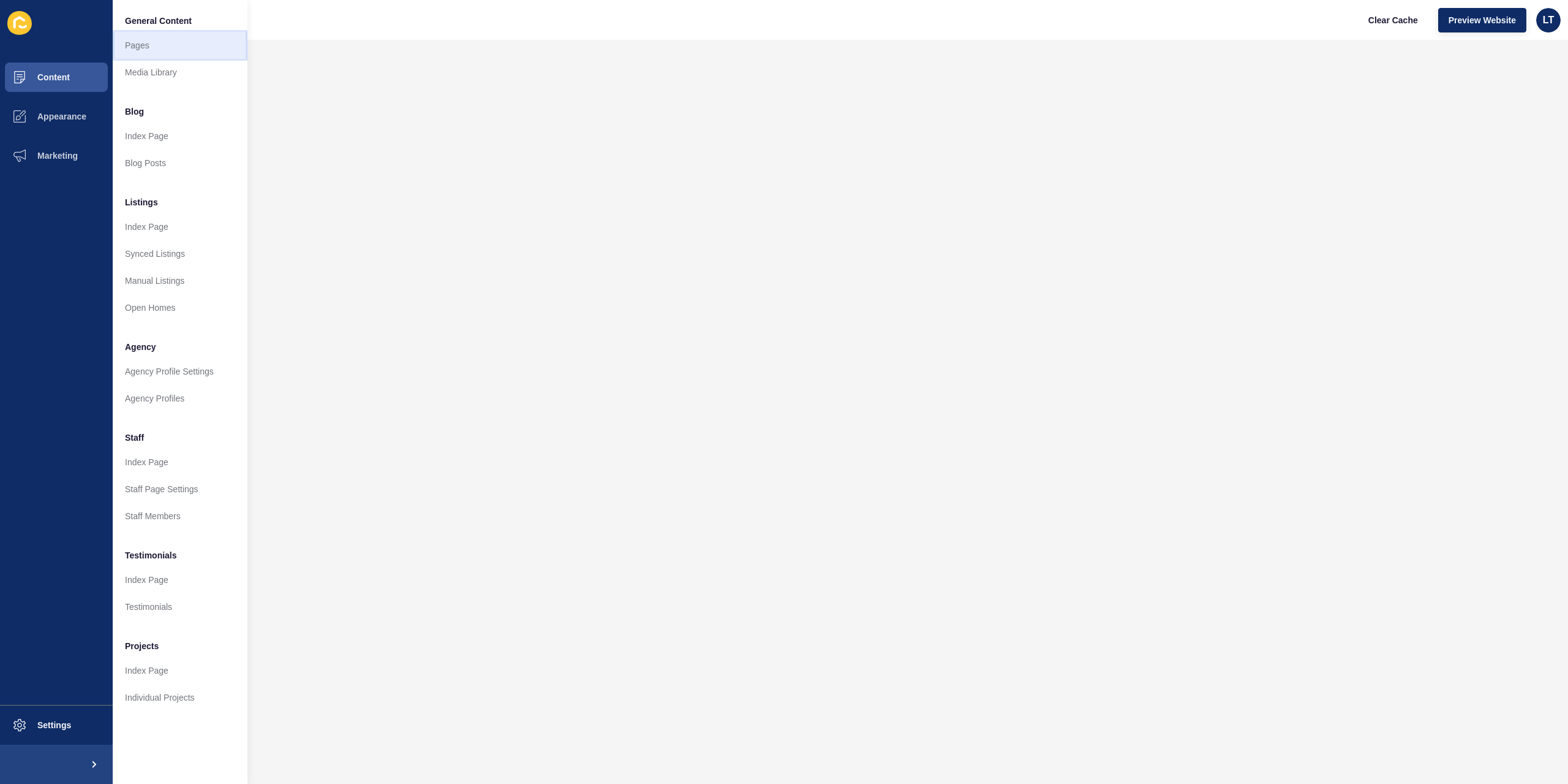
click at [154, 46] on link "Pages" at bounding box center [180, 45] width 135 height 27
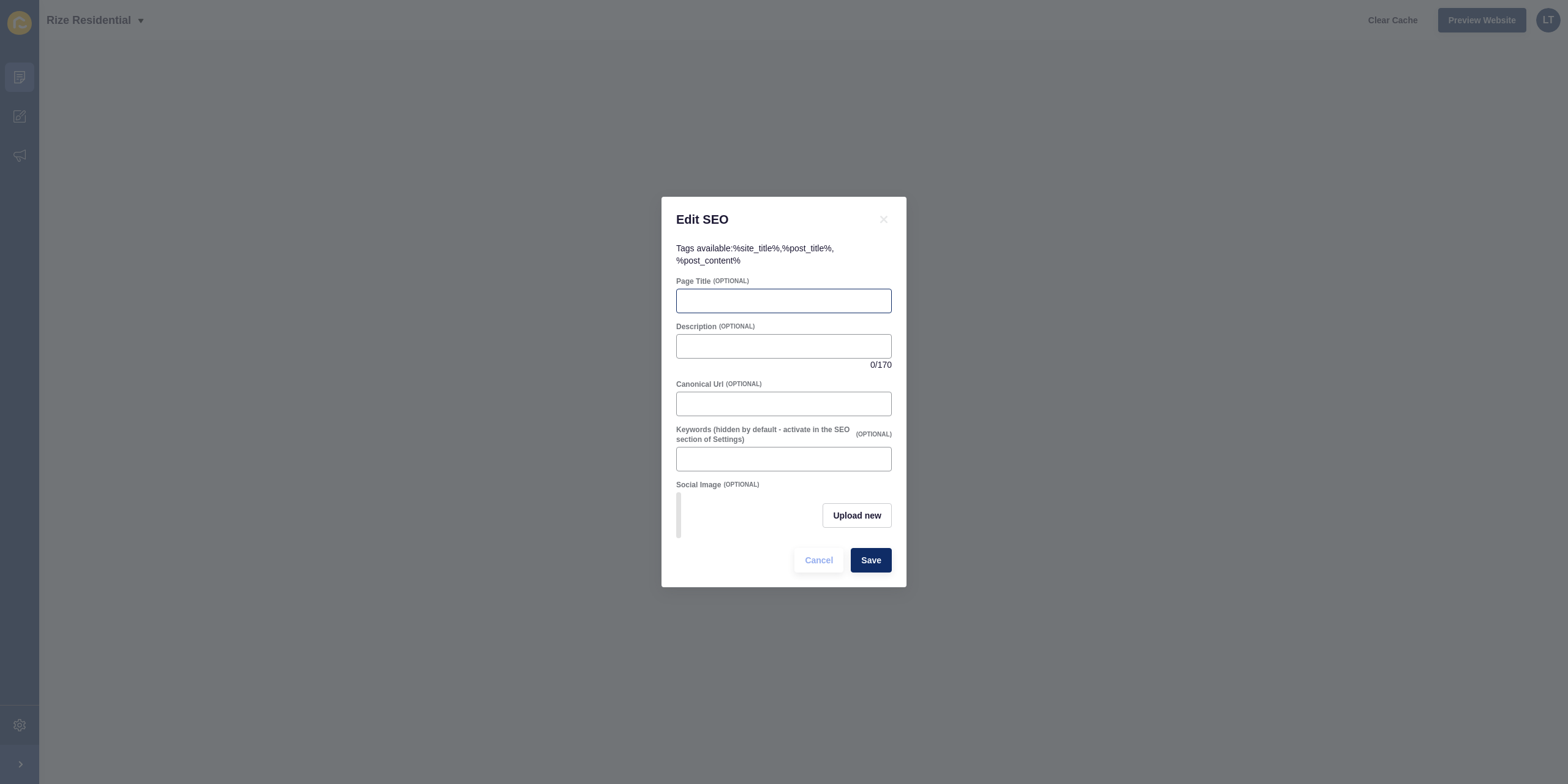
click at [746, 308] on div at bounding box center [784, 301] width 215 height 24
click at [742, 296] on input "Page Title" at bounding box center [784, 301] width 200 height 13
paste input "About Rize Residential | Top Real Estate Agency Hocking & [PERSON_NAME] [GEOGRA…"
drag, startPoint x: 698, startPoint y: 297, endPoint x: 572, endPoint y: 297, distance: 126.0
click at [572, 297] on div "Edit SEO Tags available: %site_title% , %post_title% , %post_content% Page Titl…" at bounding box center [784, 392] width 1568 height 784
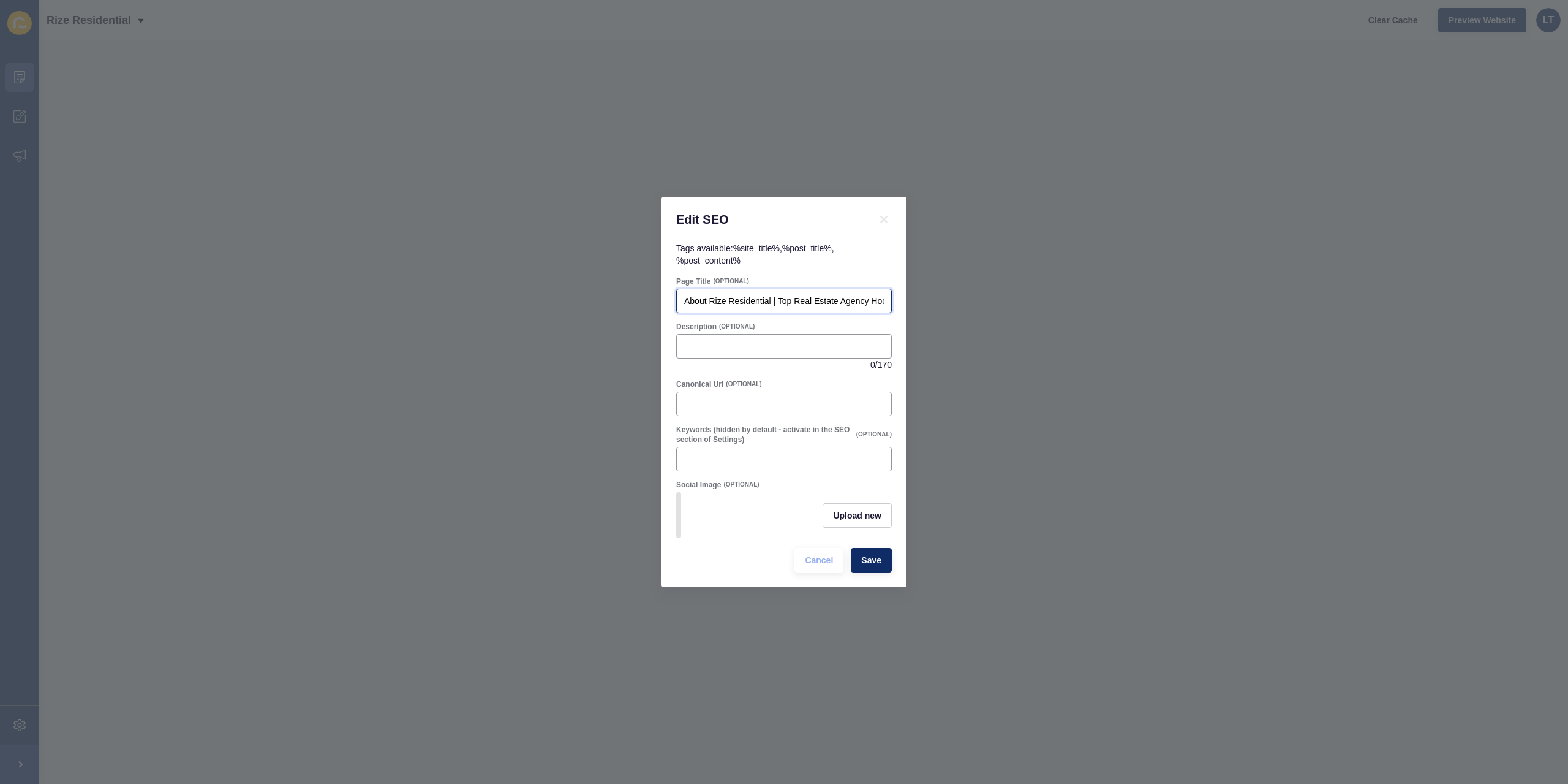
click at [757, 297] on input "About Rize Residential | Top Real Estate Agency Hocking & [PERSON_NAME] [GEOGRA…" at bounding box center [784, 301] width 200 height 13
click at [771, 295] on input "About Rize Residential | Top Real Estate Agency Hocking & [PERSON_NAME] [GEOGRA…" at bounding box center [784, 301] width 200 height 13
drag, startPoint x: 874, startPoint y: 292, endPoint x: 897, endPoint y: 286, distance: 23.8
click at [897, 286] on div "Tags available: %site_title% , %post_title% , %post_content% Page Title (OPTION…" at bounding box center [784, 415] width 245 height 345
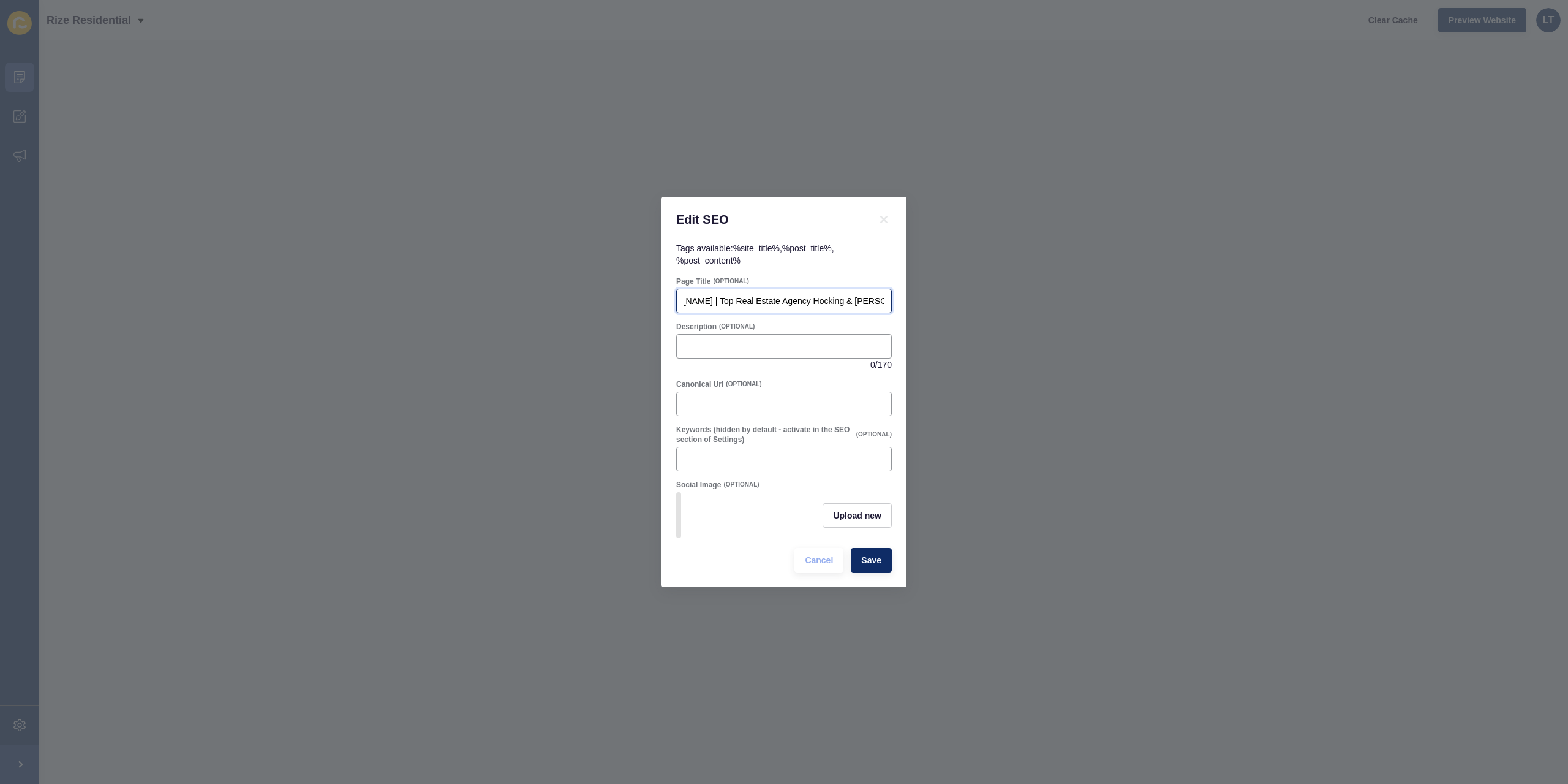
click at [789, 295] on input "About Rize Residential and [PERSON_NAME] | Top Real Estate Agency Hocking & [PE…" at bounding box center [784, 301] width 200 height 13
drag, startPoint x: 782, startPoint y: 294, endPoint x: 578, endPoint y: 296, distance: 204.0
click at [578, 296] on div "Edit SEO Tags available: %site_title% , %post_title% , %post_content% Page Titl…" at bounding box center [784, 392] width 1568 height 784
type input "About Rize Residential and [PERSON_NAME] | Top Real Estate Agency Hocking & [PE…"
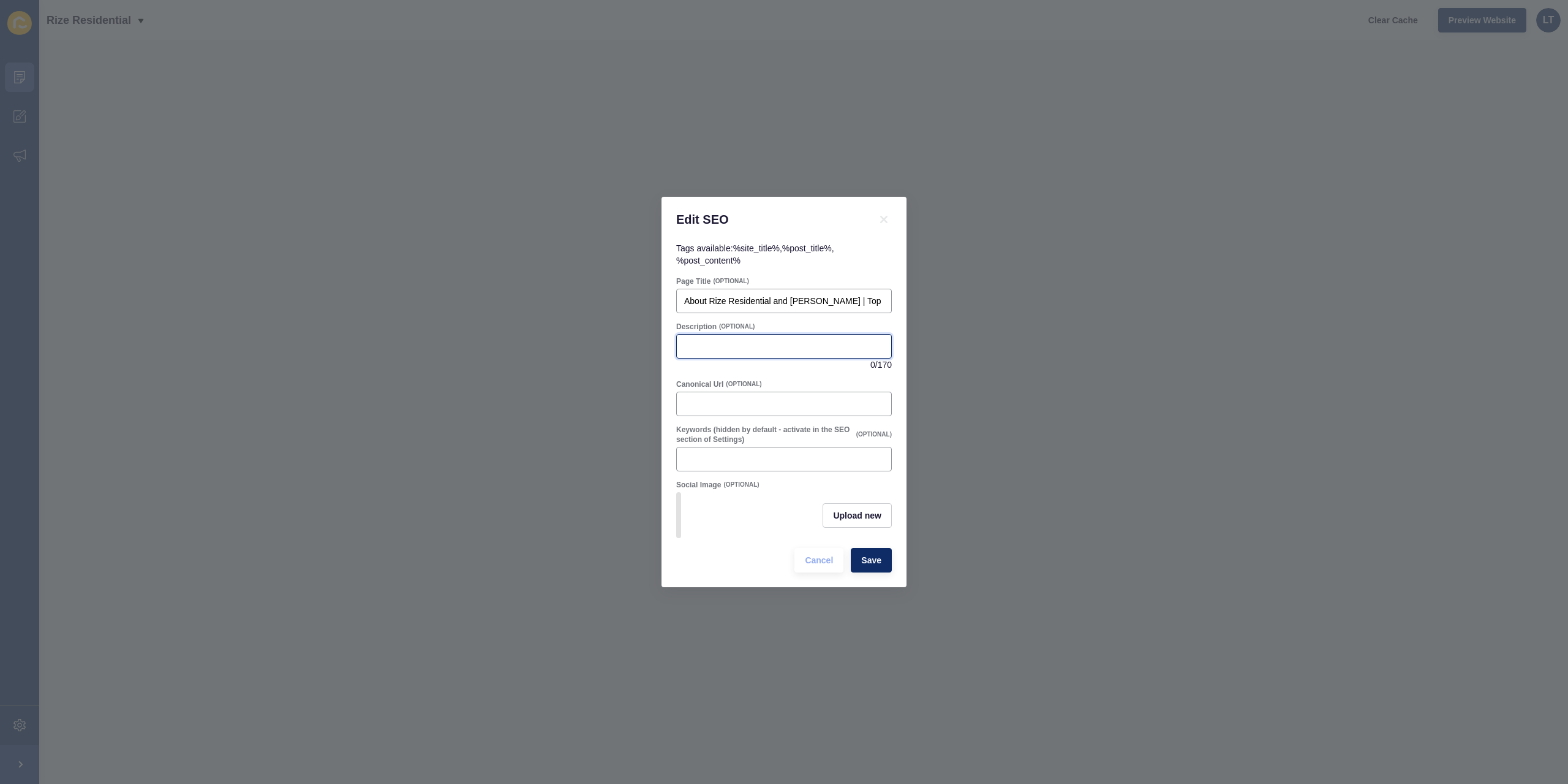
click at [723, 340] on input "Description" at bounding box center [784, 346] width 200 height 13
paste input "Meet [PERSON_NAME] and Rize Residential, Hocking & [PERSON_NAME] WA’s trusted r…"
type input "Meet [PERSON_NAME] and Rize Residential, Hocking & [PERSON_NAME] WA’s trusted r…"
click at [768, 391] on div at bounding box center [784, 403] width 215 height 24
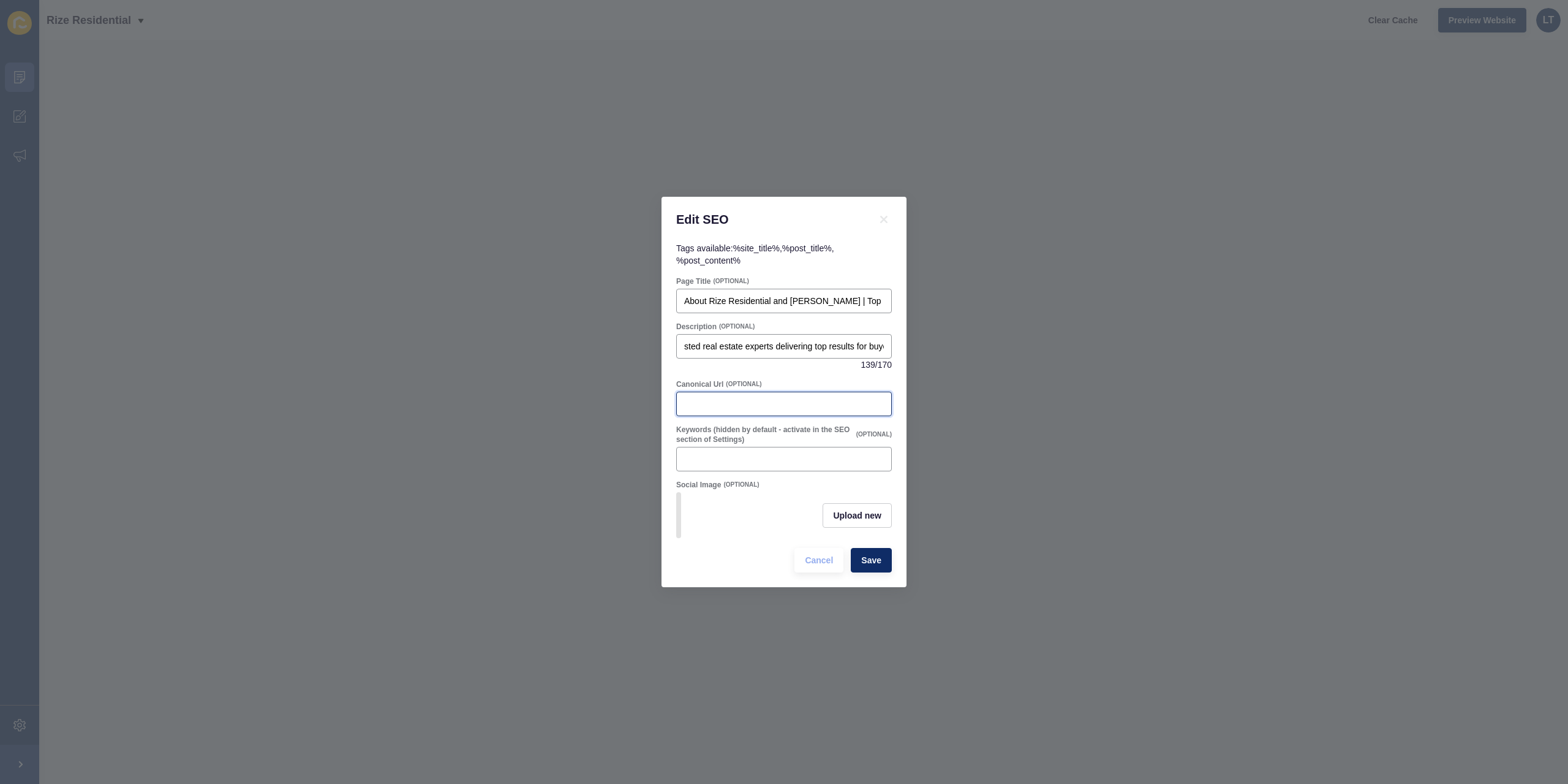
scroll to position [0, 0]
paste input "[URL][DOMAIN_NAME]"
type input "[URL][DOMAIN_NAME]"
click at [732, 463] on div at bounding box center [784, 458] width 215 height 24
paste input "Rize Residential Hocking, real estate agent [PERSON_NAME] WA, property experts …"
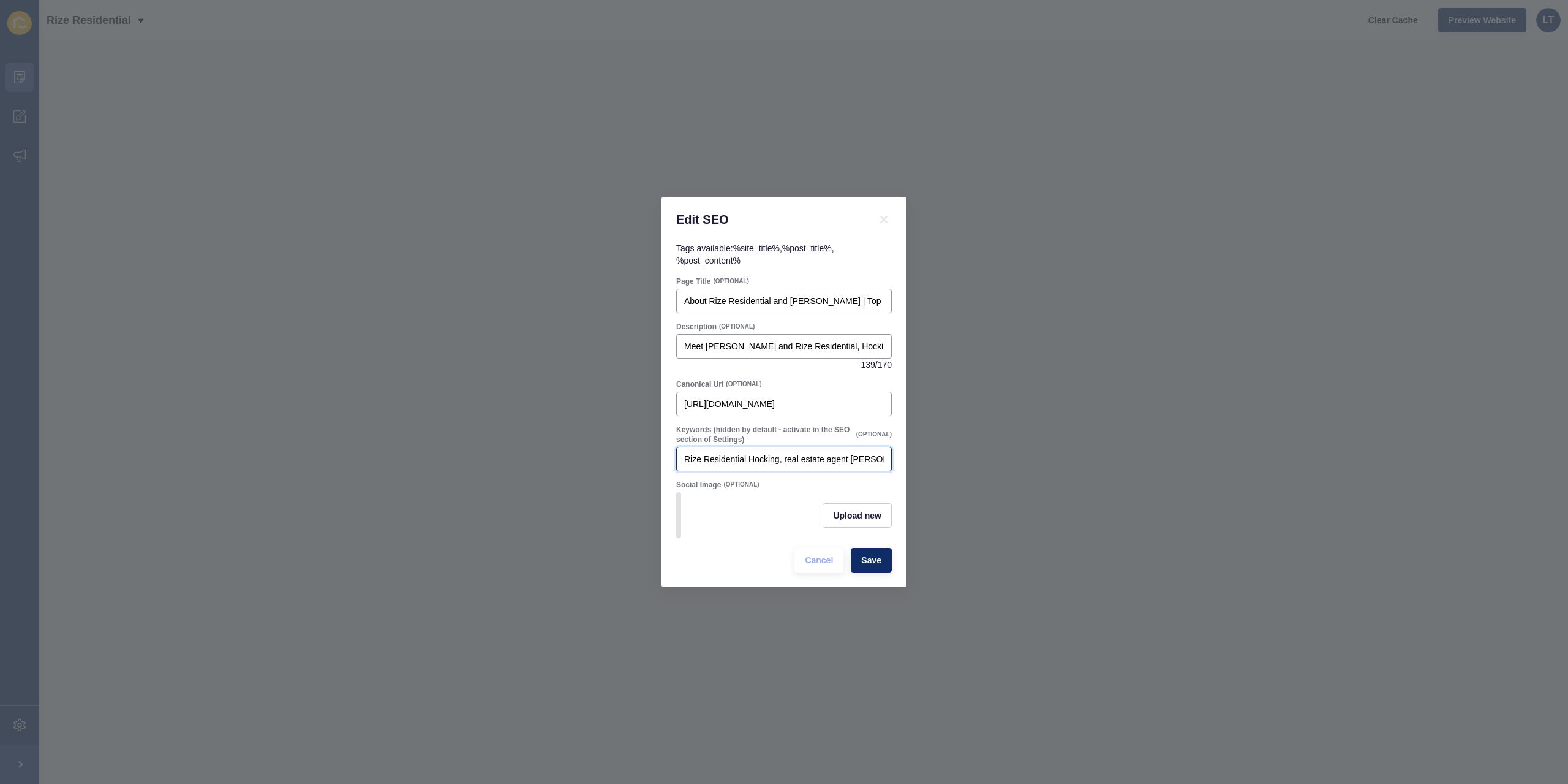
drag, startPoint x: 752, startPoint y: 451, endPoint x: 613, endPoint y: 453, distance: 139.0
click at [613, 453] on div "Edit SEO Tags available: %site_title% , %post_title% , %post_content% Page Titl…" at bounding box center [784, 392] width 1568 height 784
click at [799, 455] on input "Rize Residential Hocking, real estate agent [PERSON_NAME] WA, property experts …" at bounding box center [784, 459] width 200 height 13
click at [869, 453] on input "Rize Residential Hocking, real estate agent [PERSON_NAME] WA, property experts …" at bounding box center [784, 459] width 200 height 13
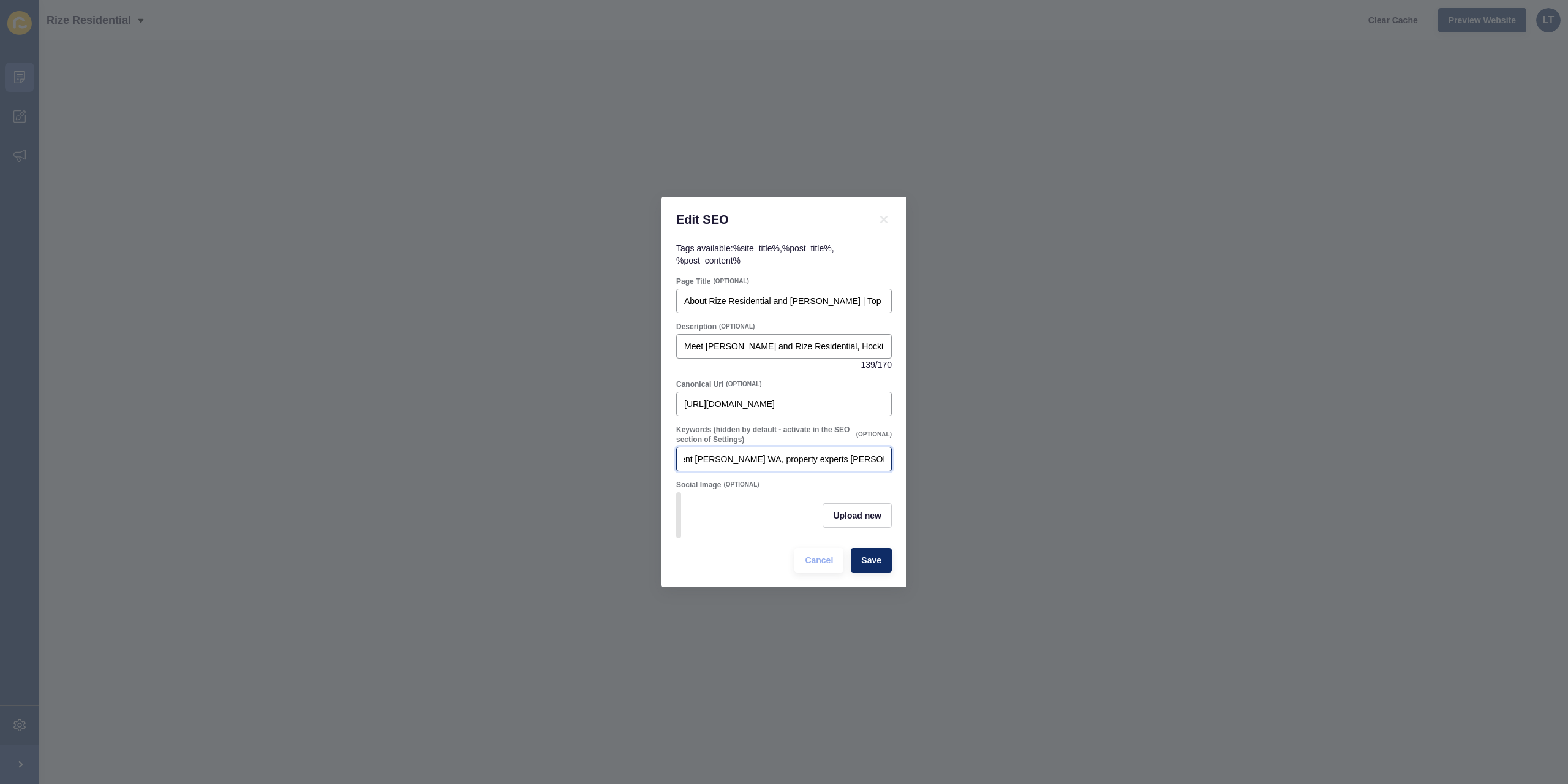
drag, startPoint x: 746, startPoint y: 454, endPoint x: 841, endPoint y: 451, distance: 95.0
click at [841, 453] on input "Rize Residential Hocking, real estate agent [PERSON_NAME] WA, property experts …" at bounding box center [784, 459] width 200 height 13
click at [847, 453] on input "Rize Residential Hocking, real estate agent [PERSON_NAME] WA, property experts …" at bounding box center [784, 459] width 200 height 13
paste input "property experts [PERSON_NAME]"
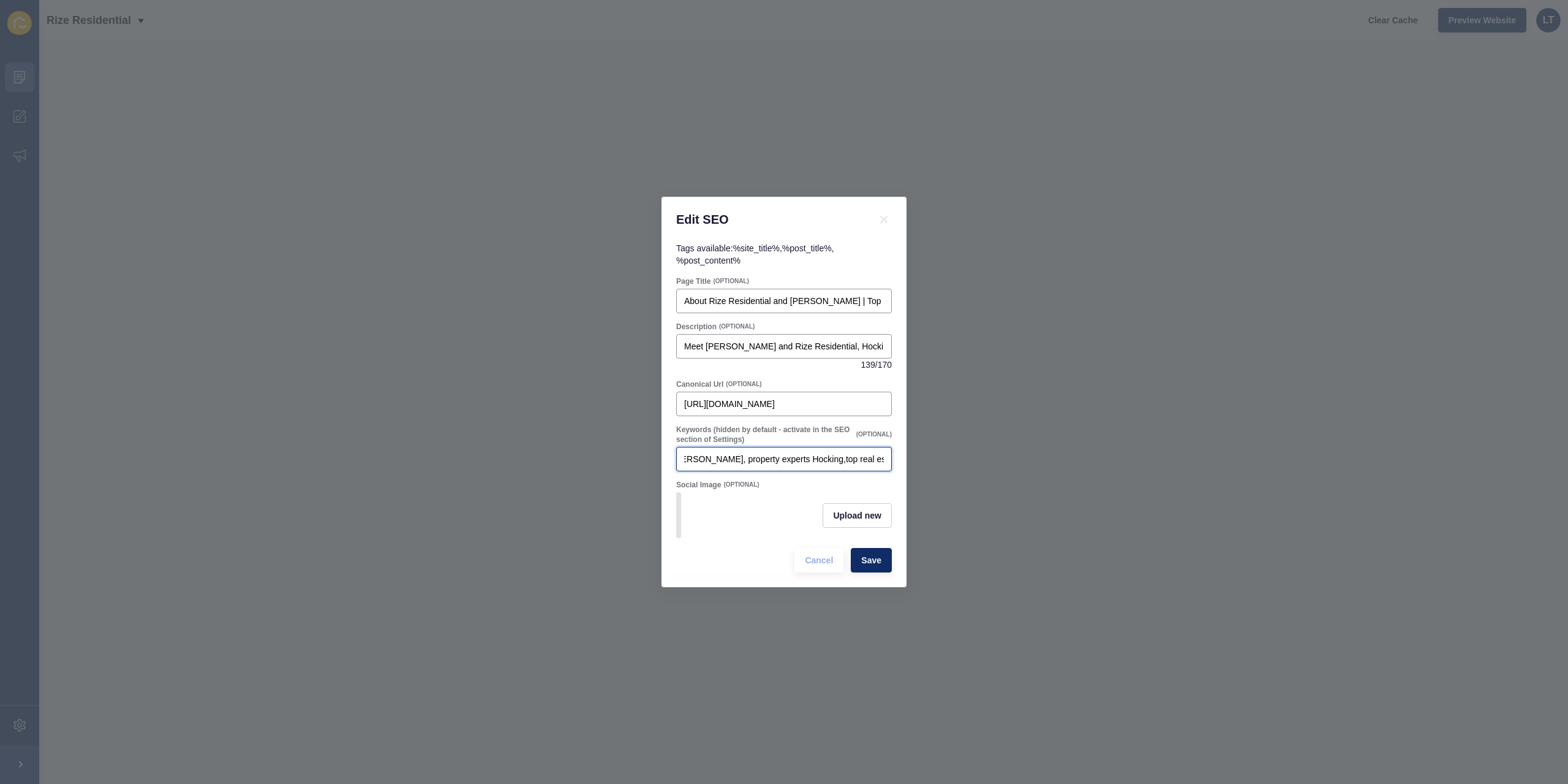
drag, startPoint x: 875, startPoint y: 460, endPoint x: 889, endPoint y: 449, distance: 17.8
click at [889, 449] on div "Rize Residential Hocking, real estate agent [PERSON_NAME] WA, property experts …" at bounding box center [784, 458] width 215 height 24
click at [764, 453] on input "Rize Residential Hocking, real estate agent [PERSON_NAME] WA, property experts …" at bounding box center [784, 459] width 200 height 13
click at [766, 453] on input "Rize Residential Hocking, real estate agent [PERSON_NAME] WA, property experts …" at bounding box center [784, 459] width 200 height 13
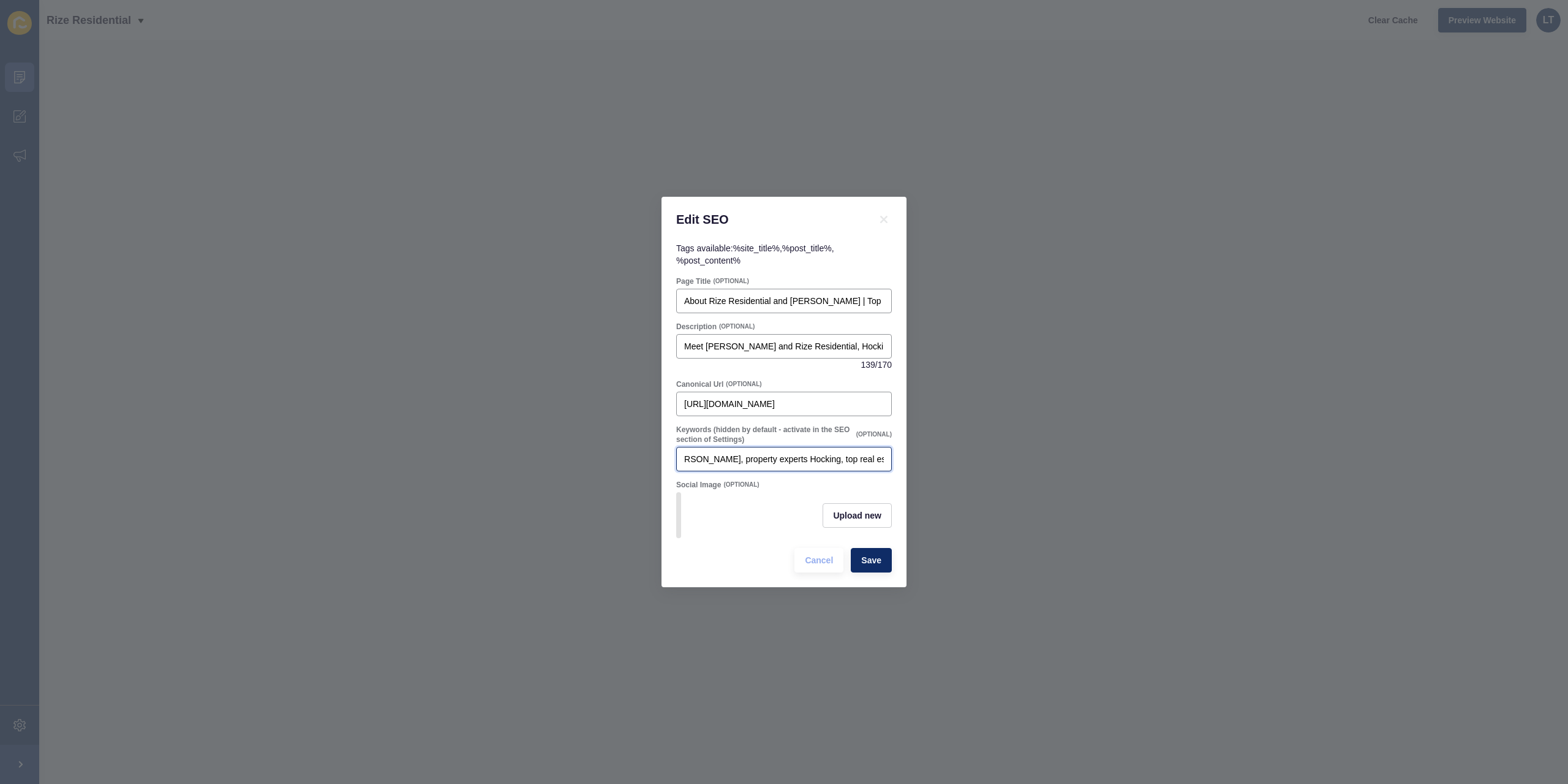
drag, startPoint x: 866, startPoint y: 451, endPoint x: 926, endPoint y: 453, distance: 60.0
click at [926, 453] on div "Edit SEO Tags available: %site_title% , %post_title% , %post_content% Page Titl…" at bounding box center [784, 392] width 1568 height 784
click at [883, 455] on input "Rize Residential Hocking, real estate agent [PERSON_NAME] WA, property experts …" at bounding box center [784, 459] width 200 height 13
drag, startPoint x: 764, startPoint y: 451, endPoint x: 909, endPoint y: 441, distance: 145.3
click at [909, 441] on div "Edit SEO Tags available: %site_title% , %post_title% , %post_content% Page Titl…" at bounding box center [784, 392] width 1568 height 784
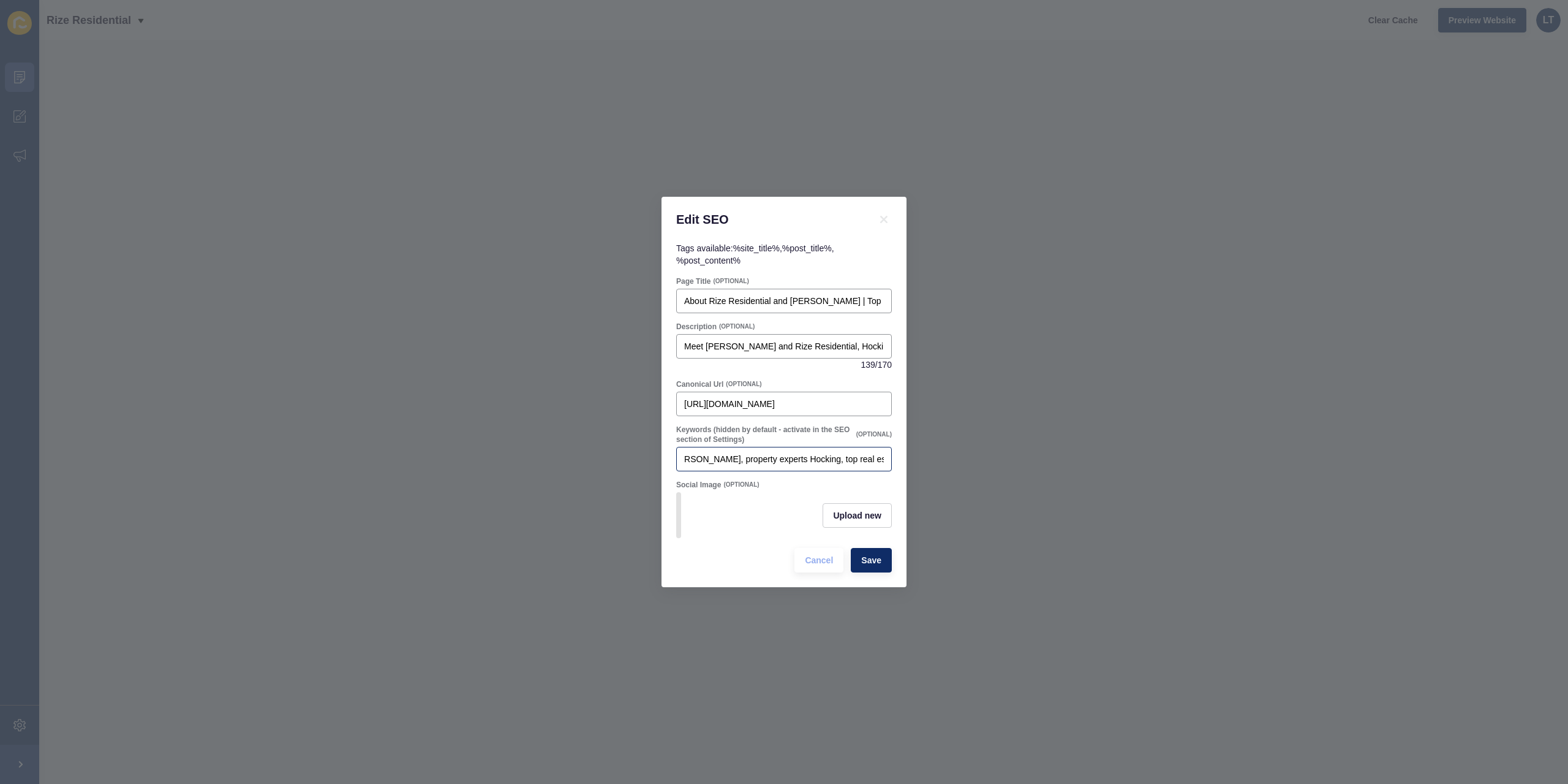
click at [886, 455] on div "Rize Residential Hocking, real estate agent [PERSON_NAME] WA, property experts …" at bounding box center [784, 458] width 215 height 24
drag, startPoint x: 875, startPoint y: 450, endPoint x: 950, endPoint y: 451, distance: 75.0
click at [950, 451] on div "Edit SEO Tags available: %site_title% , %post_title% , %post_content% Page Titl…" at bounding box center [784, 392] width 1568 height 784
click at [881, 455] on input "Rize Residential Hocking, real estate agent [PERSON_NAME] WA, property experts …" at bounding box center [784, 459] width 200 height 13
paste input "top real estate agency Hocking"
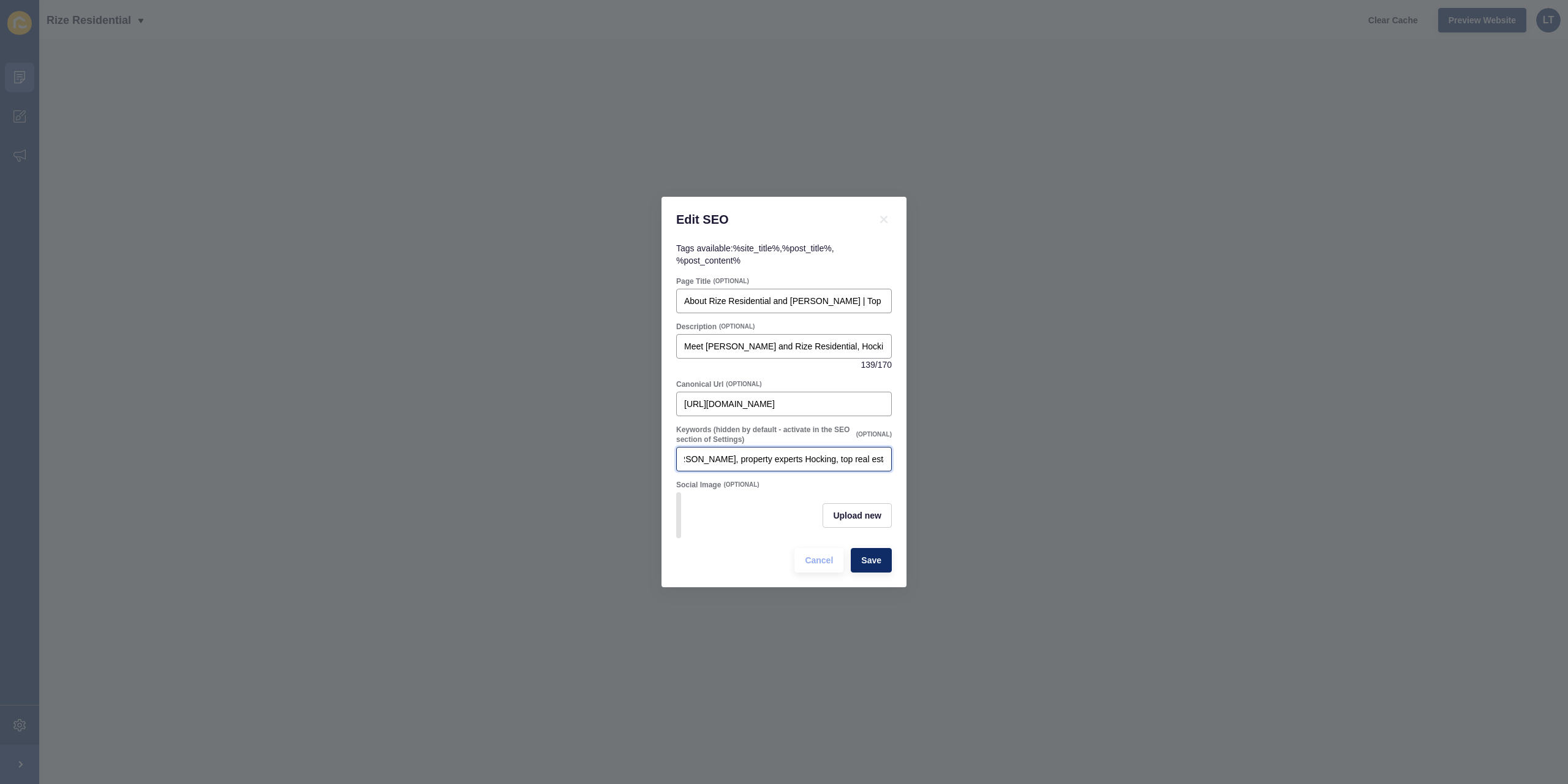
scroll to position [0, 461]
click at [769, 453] on input "Rize Residential Hocking, real estate agent [PERSON_NAME] WA, property experts …" at bounding box center [784, 459] width 200 height 13
click at [887, 458] on div "Rize Residential Hocking, real estate agent [PERSON_NAME] WA, property experts …" at bounding box center [784, 458] width 215 height 24
drag, startPoint x: 854, startPoint y: 460, endPoint x: 909, endPoint y: 451, distance: 55.7
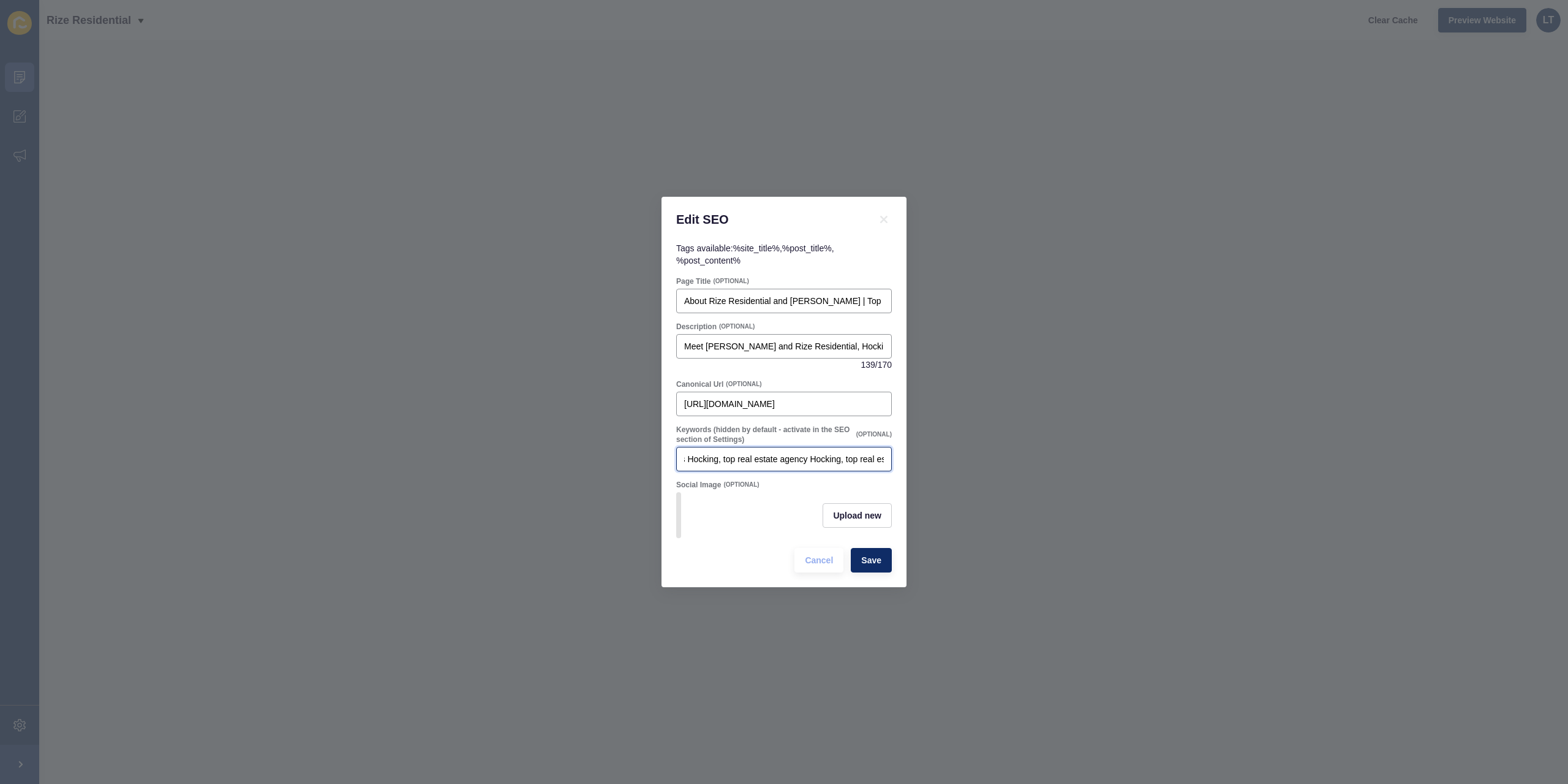
click at [958, 448] on div "Edit SEO Tags available: %site_title% , %post_title% , %post_content% Page Titl…" at bounding box center [784, 392] width 1568 height 784
click at [858, 453] on input "Rize Residential Hocking, real estate agent [PERSON_NAME] WA, property experts …" at bounding box center [784, 459] width 200 height 13
click at [883, 453] on input "Rize Residential Hocking, real estate agent [PERSON_NAME] WA, property experts …" at bounding box center [784, 459] width 200 height 13
type input "Rize Residential Hocking, real estate agent [PERSON_NAME] WA, property experts …"
click at [853, 519] on span "Upload new" at bounding box center [857, 515] width 48 height 13
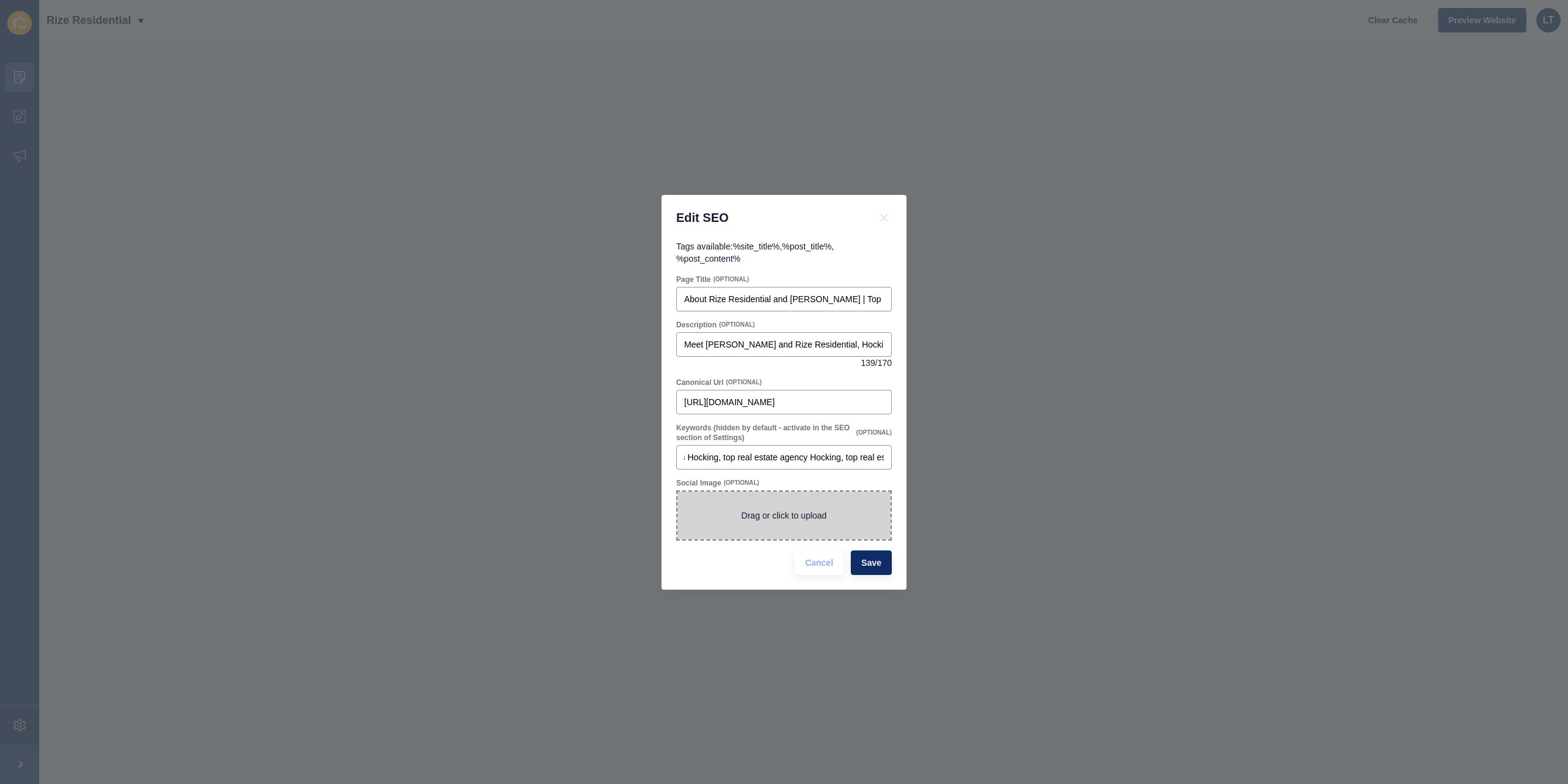
scroll to position [0, 0]
click at [778, 520] on span at bounding box center [784, 515] width 213 height 48
click at [677, 492] on input "Drag or click to upload" at bounding box center [677, 492] width 0 height 0
click at [811, 518] on span at bounding box center [784, 515] width 213 height 48
click at [677, 492] on input "Drag or click to upload" at bounding box center [677, 492] width 0 height 0
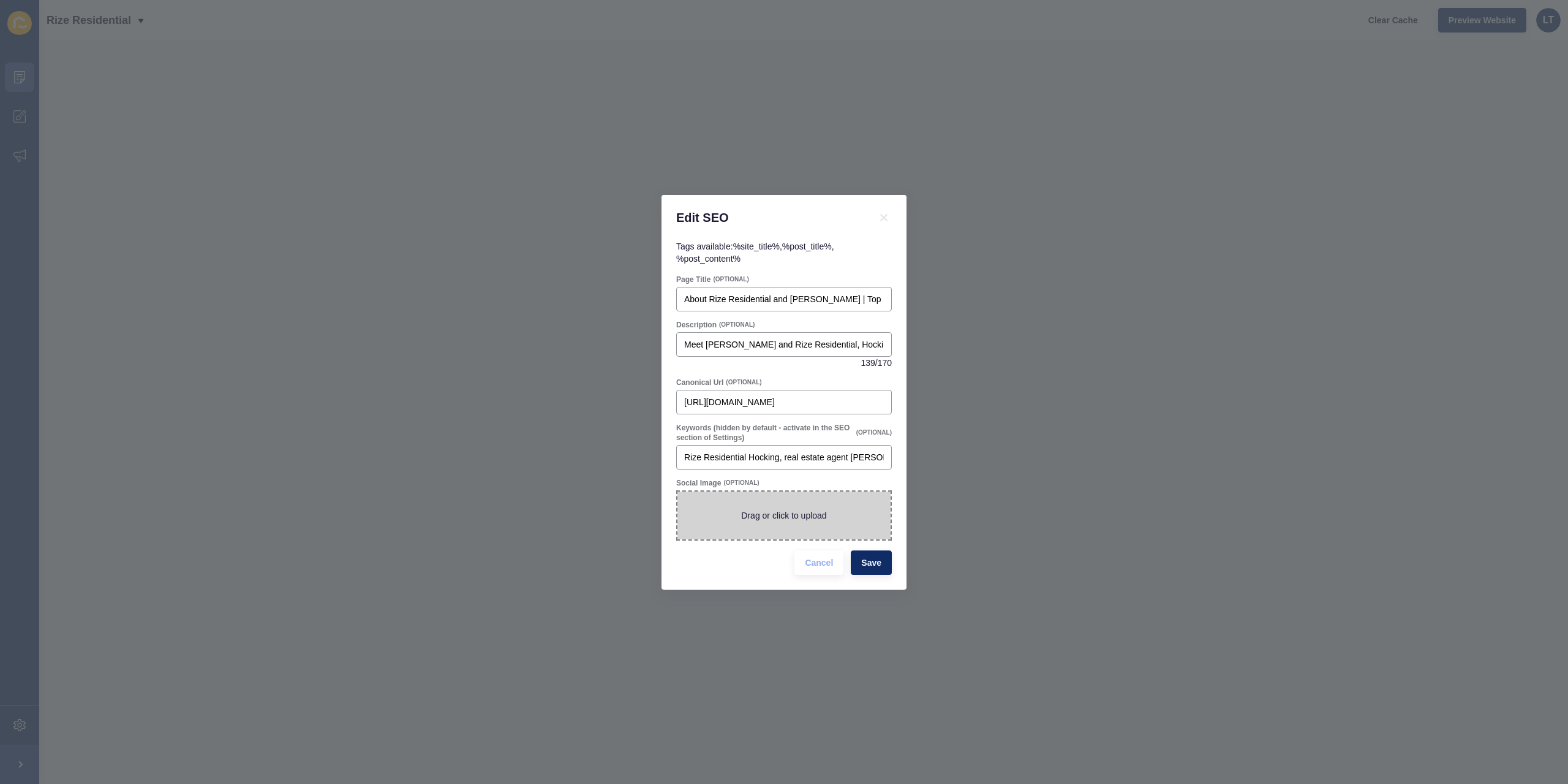
type input "C:\fakepath\hocking agent (1).png"
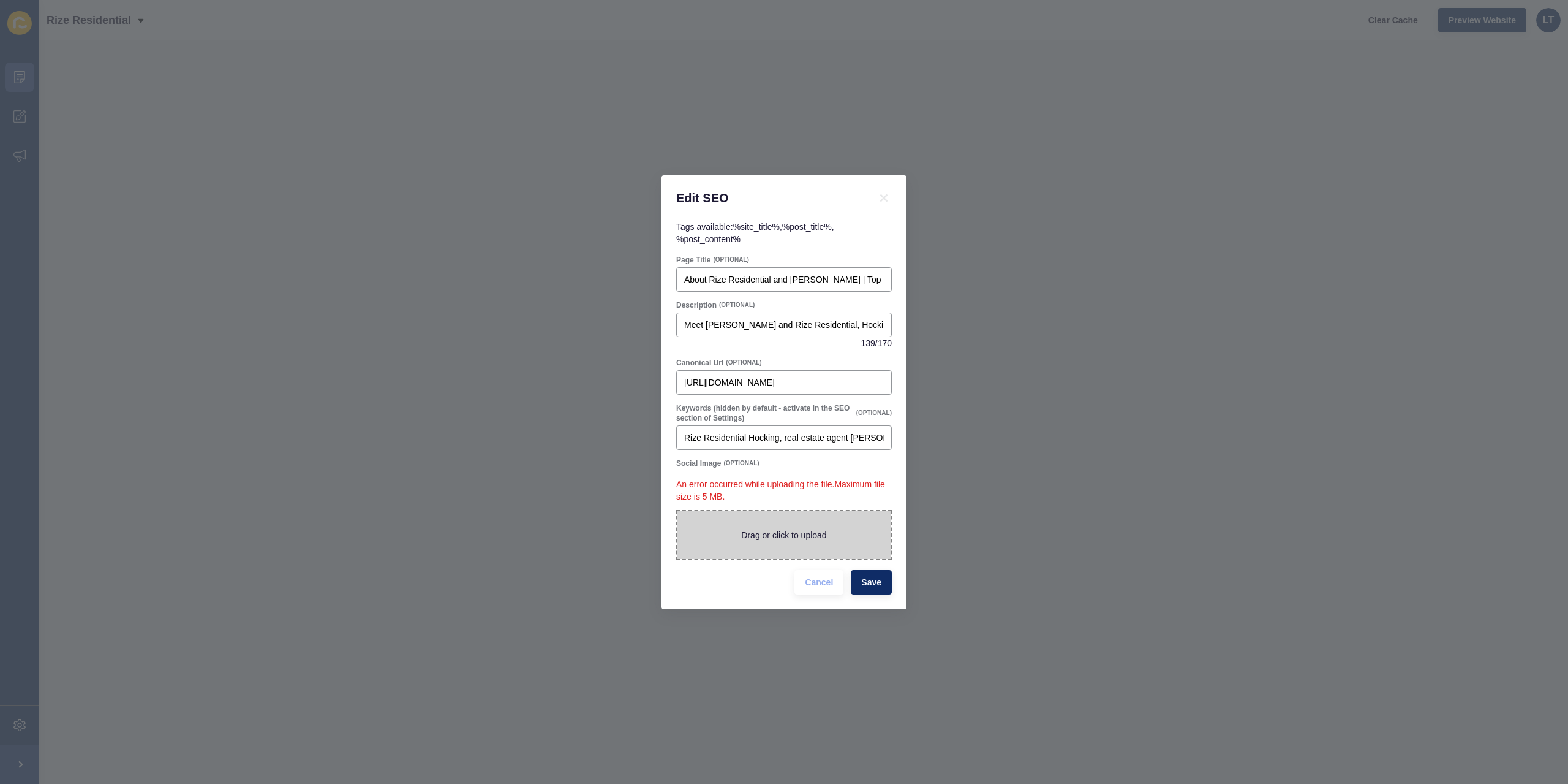
click at [780, 535] on span at bounding box center [784, 535] width 213 height 48
click at [677, 511] on input "Drag or click to upload" at bounding box center [677, 511] width 0 height 0
click at [791, 532] on span at bounding box center [784, 535] width 213 height 48
click at [677, 511] on input "Drag or click to upload" at bounding box center [677, 511] width 0 height 0
click at [875, 578] on span "Save" at bounding box center [871, 582] width 20 height 13
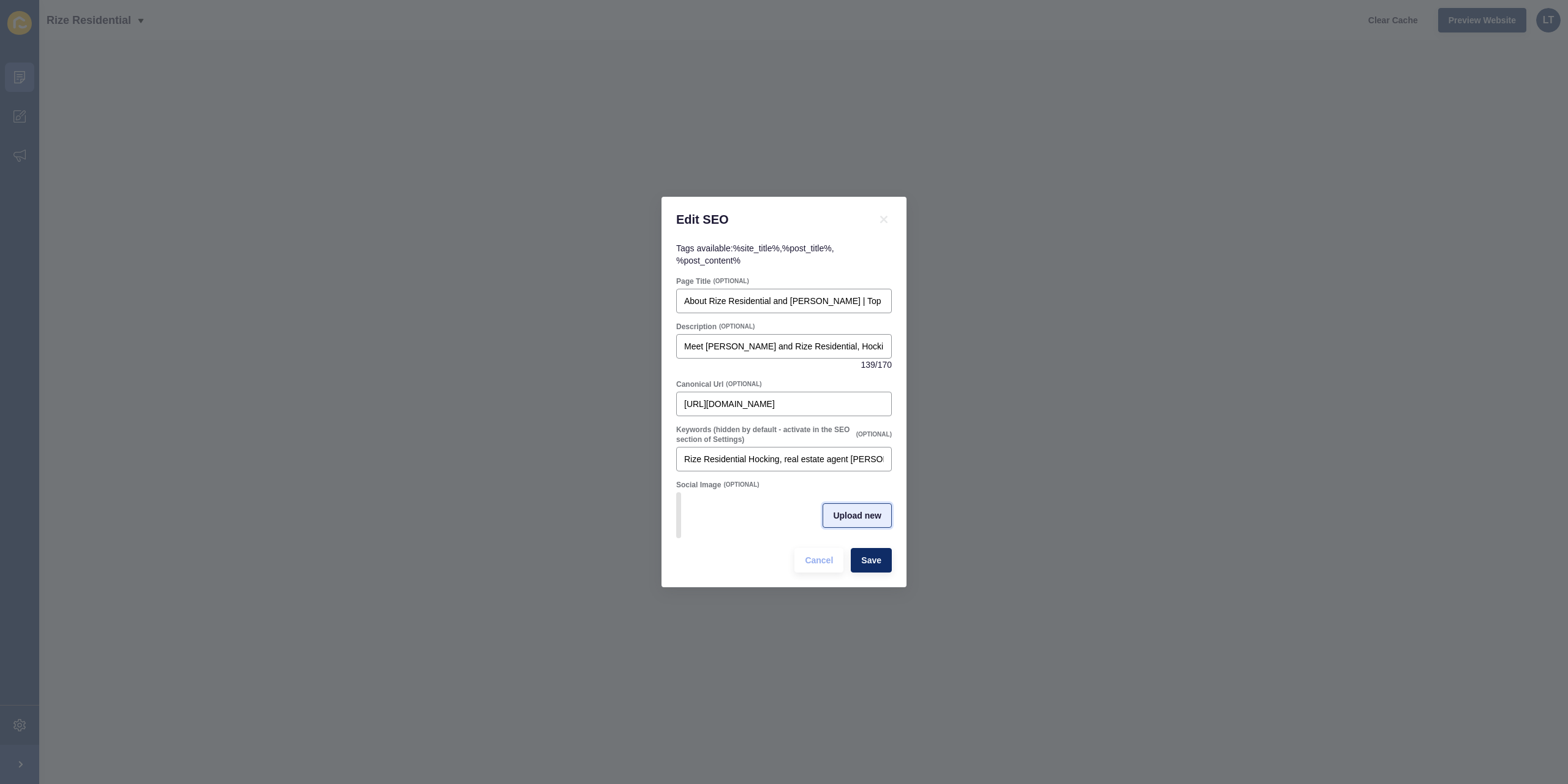
click at [860, 526] on button "Upload new" at bounding box center [857, 515] width 69 height 24
click at [808, 522] on span at bounding box center [784, 515] width 213 height 48
click at [677, 492] on input "Drag or click to upload" at bounding box center [677, 492] width 0 height 0
type input "C:\fakepath\hocking agent (1).png"
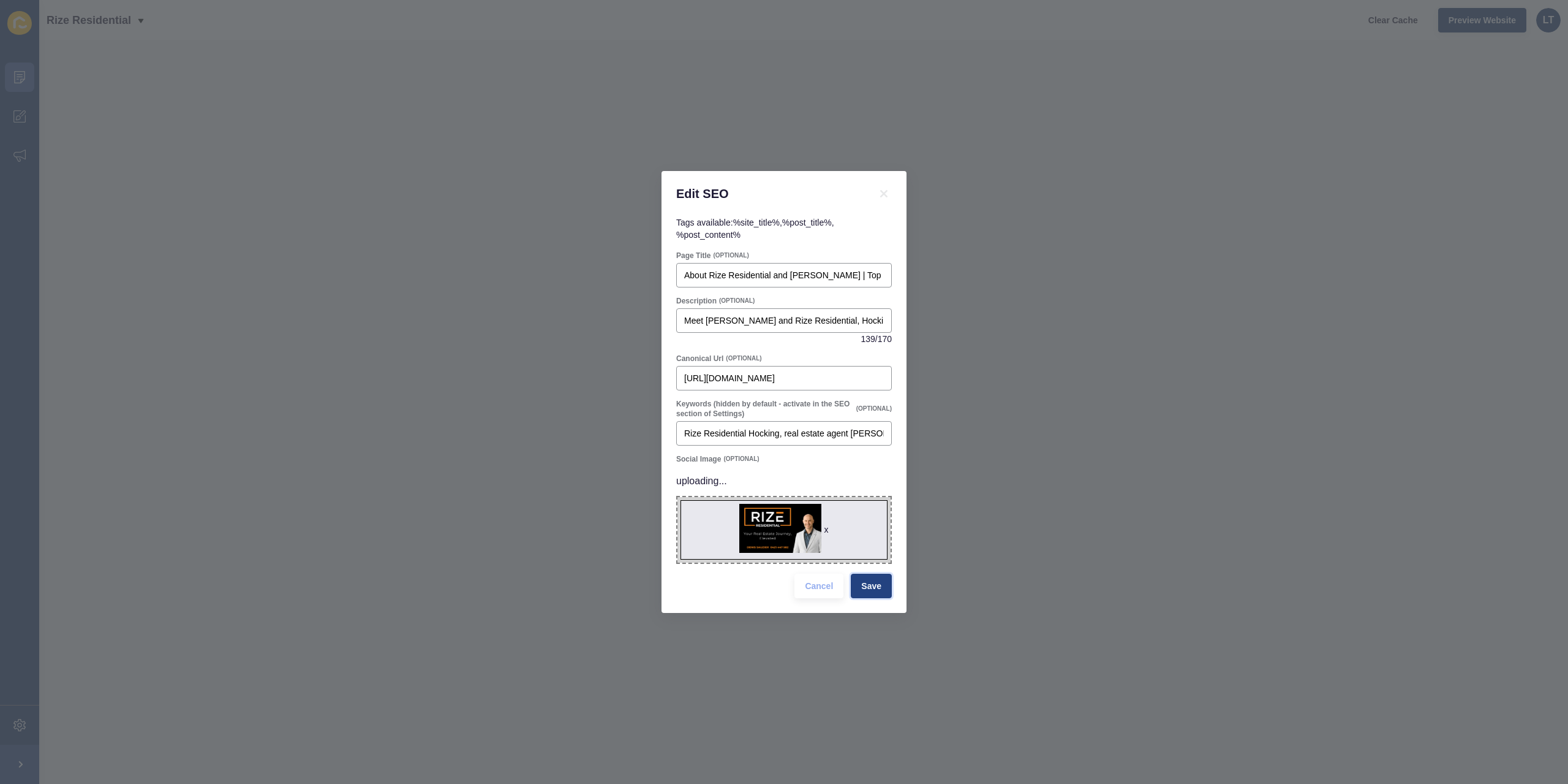
click at [878, 584] on div "Cancel Save" at bounding box center [843, 585] width 105 height 32
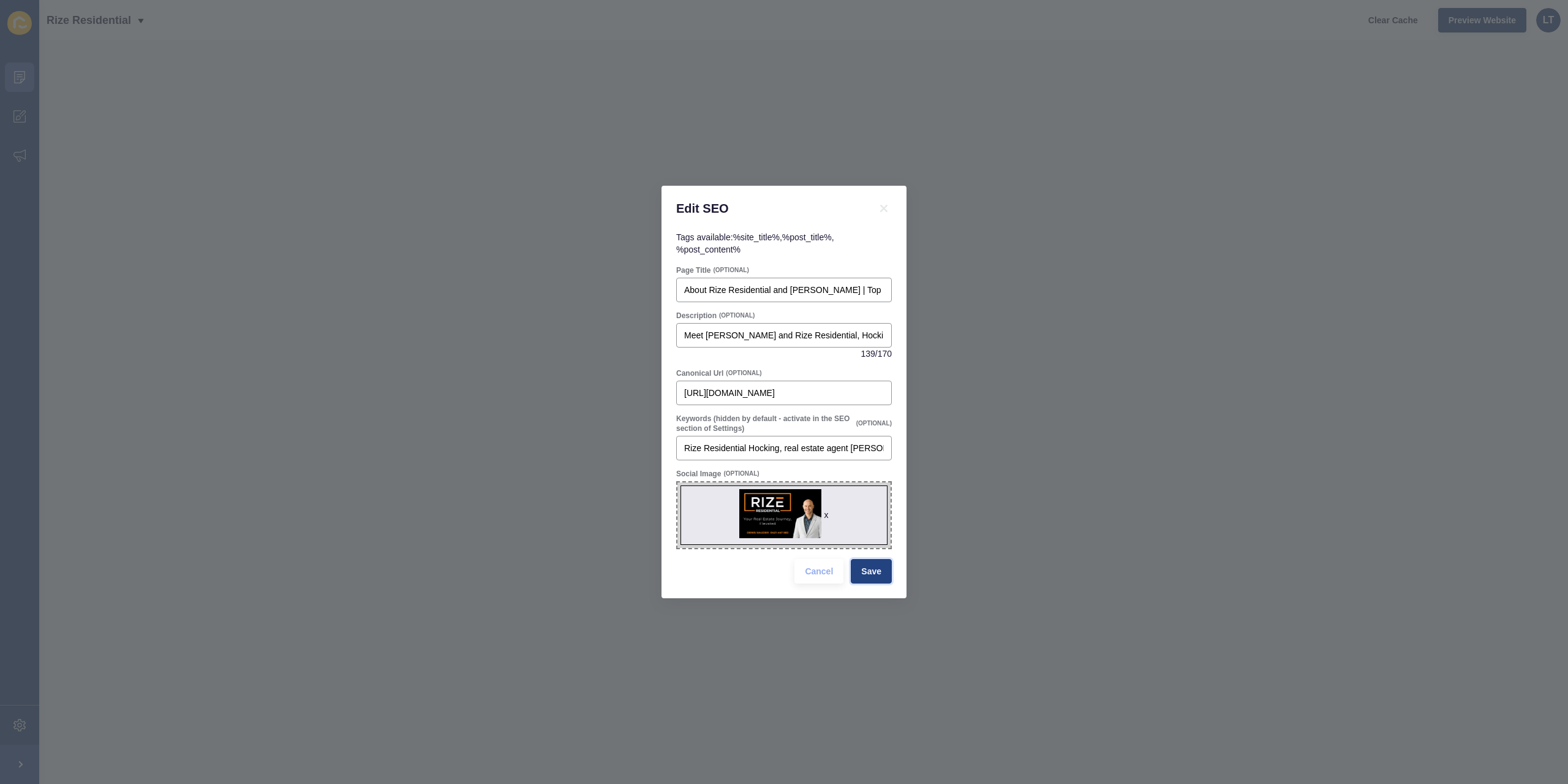
click at [876, 570] on span "Save" at bounding box center [871, 571] width 20 height 13
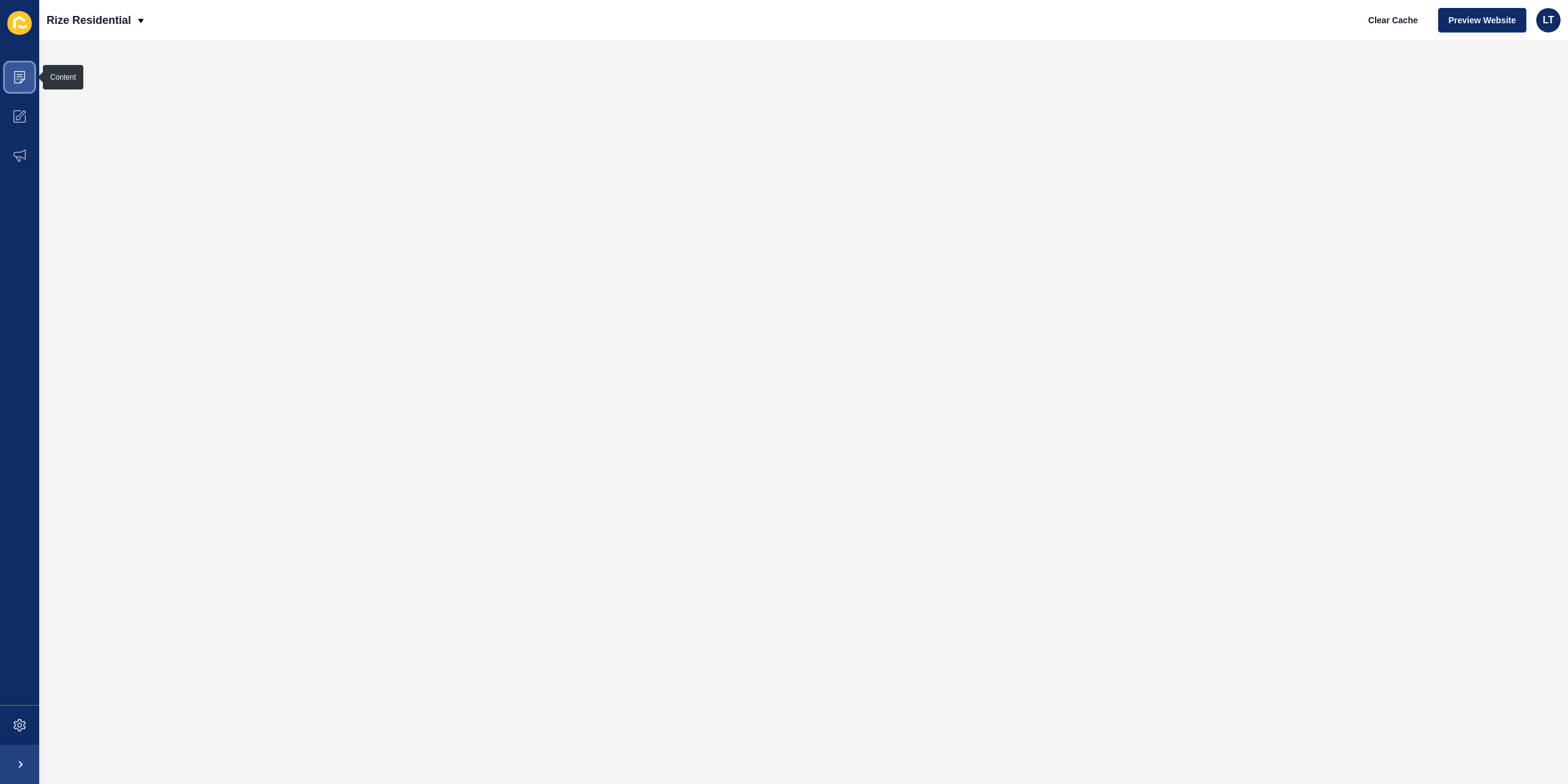
click at [19, 71] on span at bounding box center [19, 77] width 39 height 39
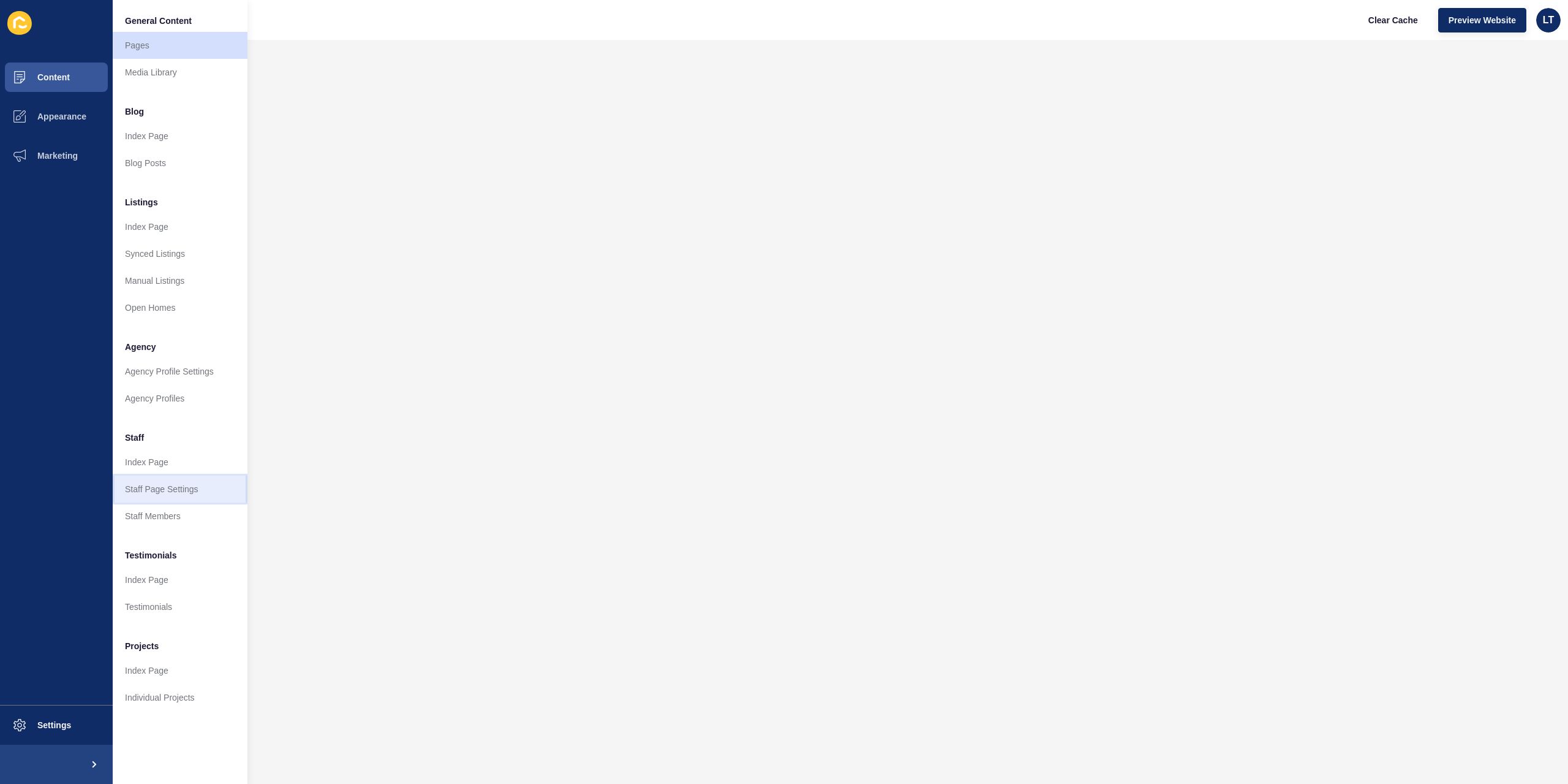
click at [168, 495] on link "Staff Page Settings" at bounding box center [180, 488] width 135 height 27
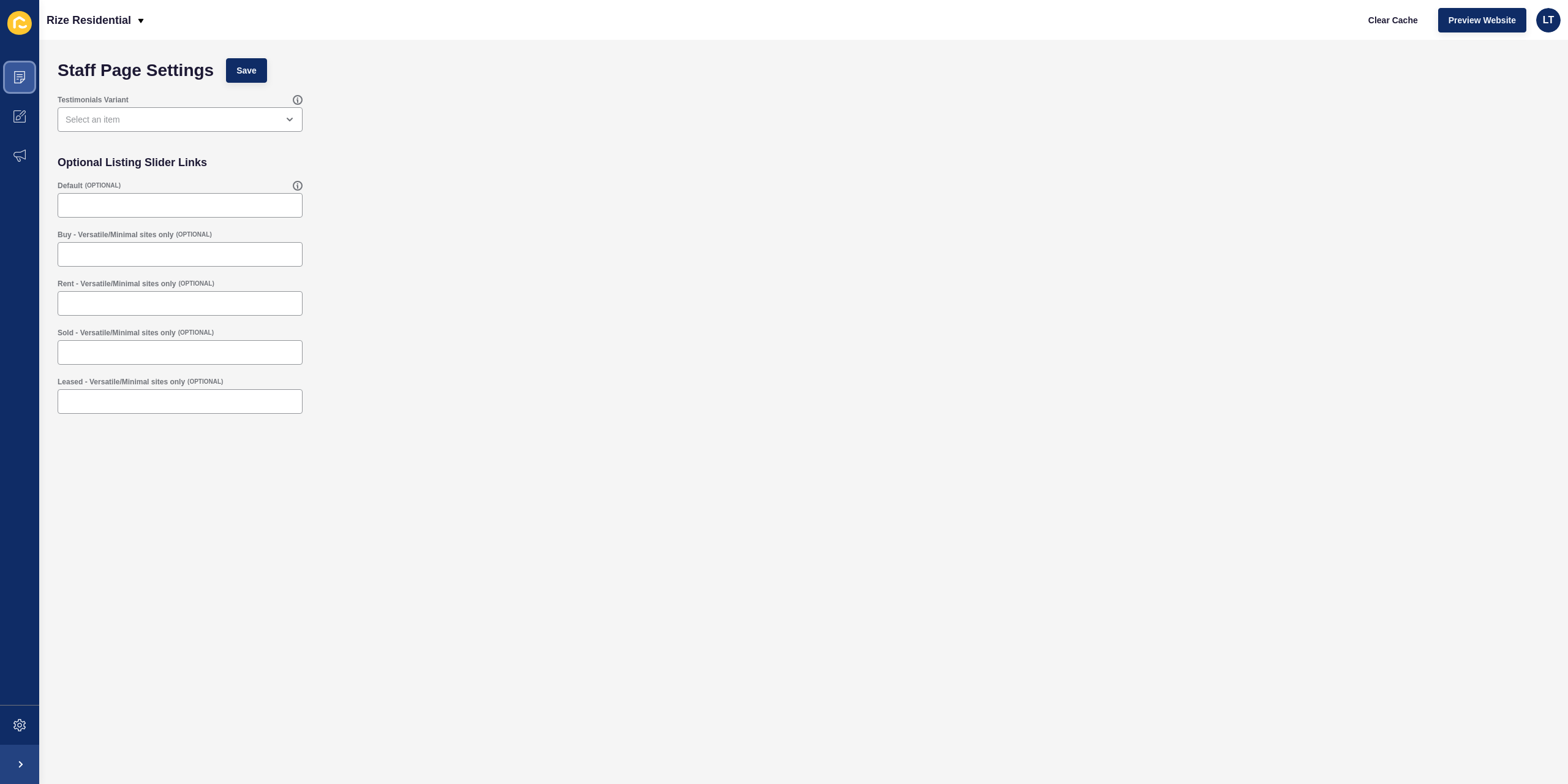
click at [28, 75] on span at bounding box center [19, 77] width 39 height 39
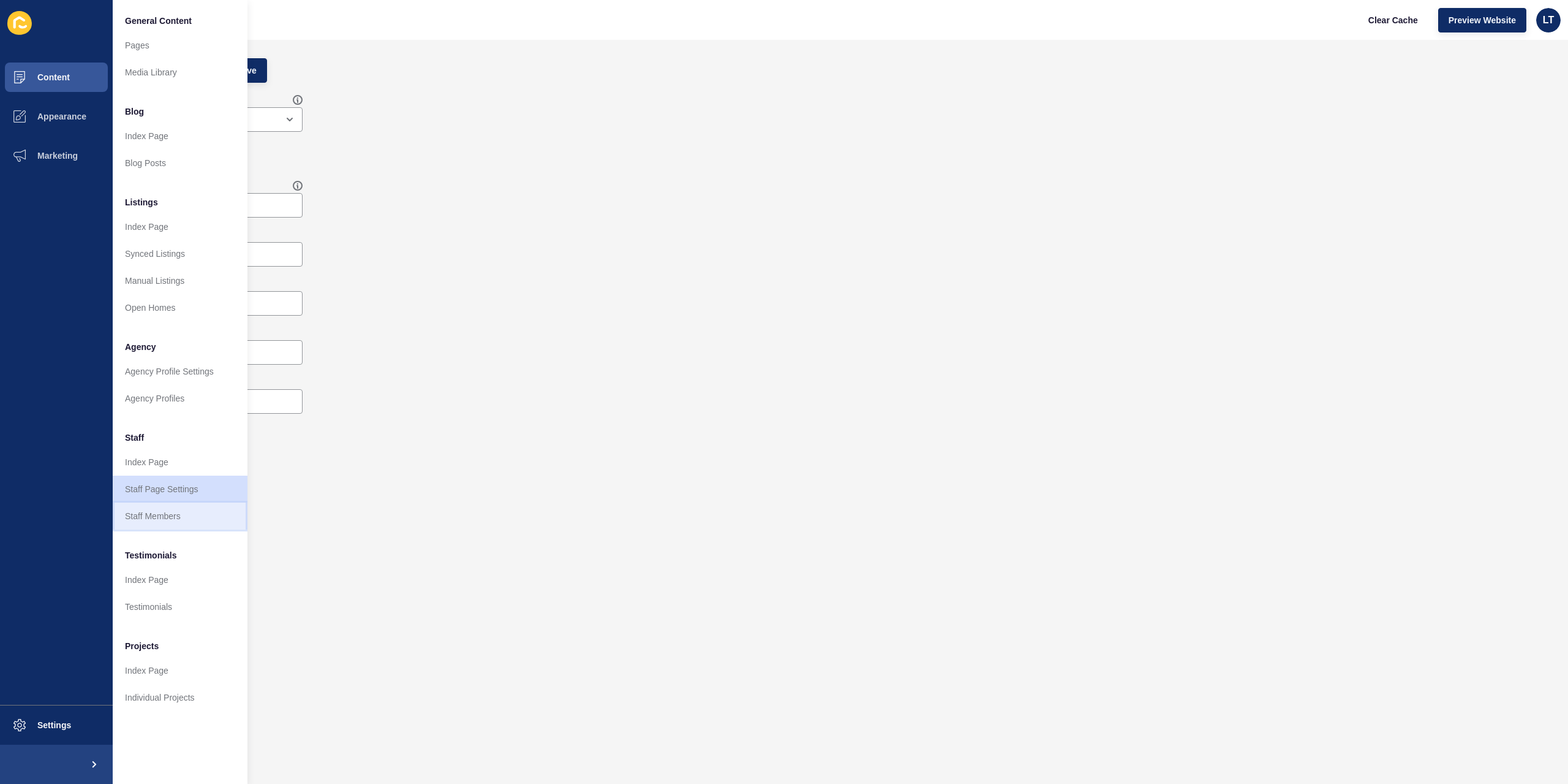
click at [158, 518] on link "Staff Members" at bounding box center [180, 516] width 135 height 27
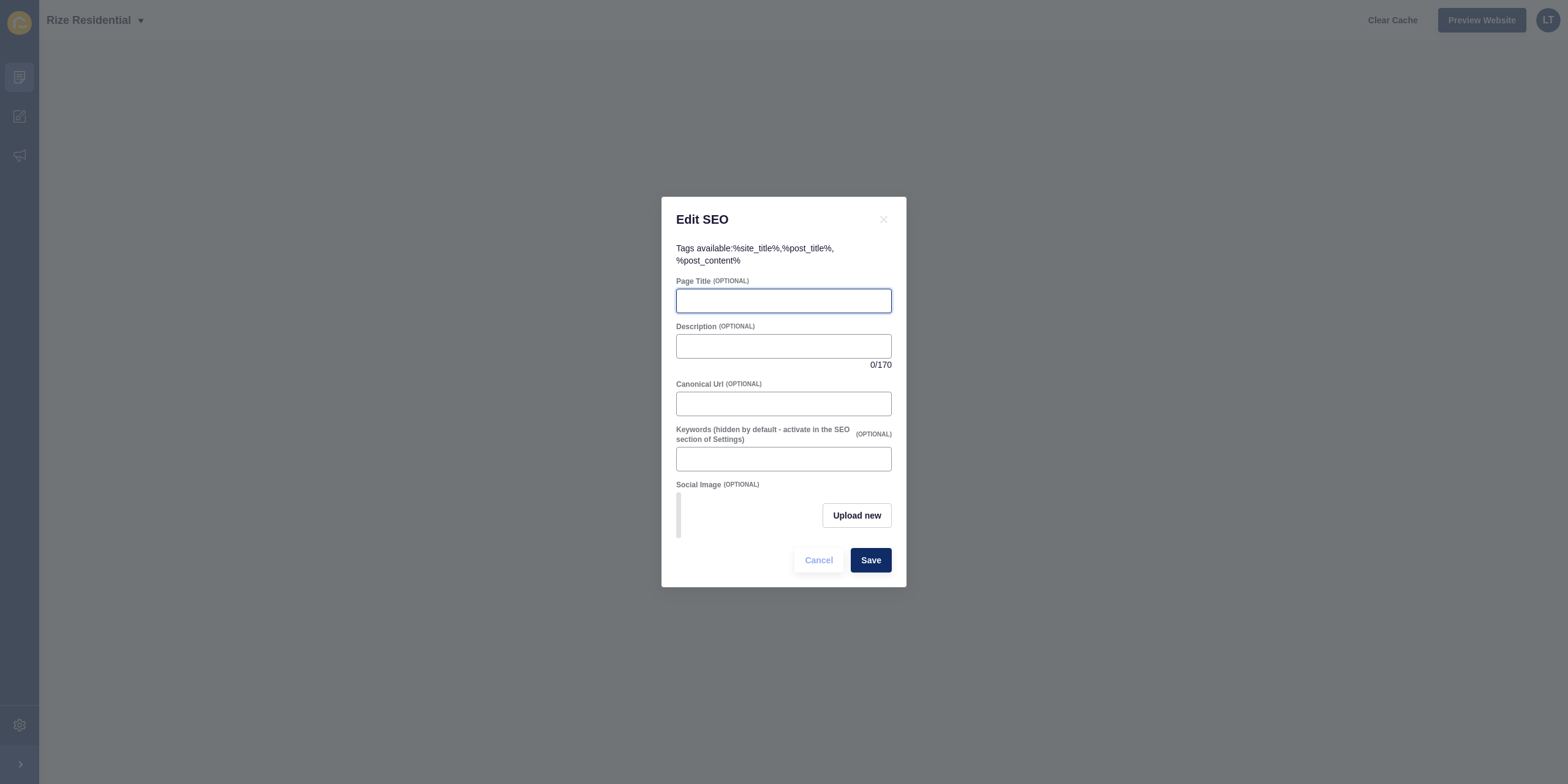
click at [727, 299] on input "Page Title" at bounding box center [784, 301] width 200 height 13
click at [727, 404] on input "Canonical Url" at bounding box center [784, 404] width 200 height 13
paste input "[URL][DOMAIN_NAME]"
type input "[URL][DOMAIN_NAME]"
click at [749, 300] on input "Page Title" at bounding box center [784, 301] width 200 height 13
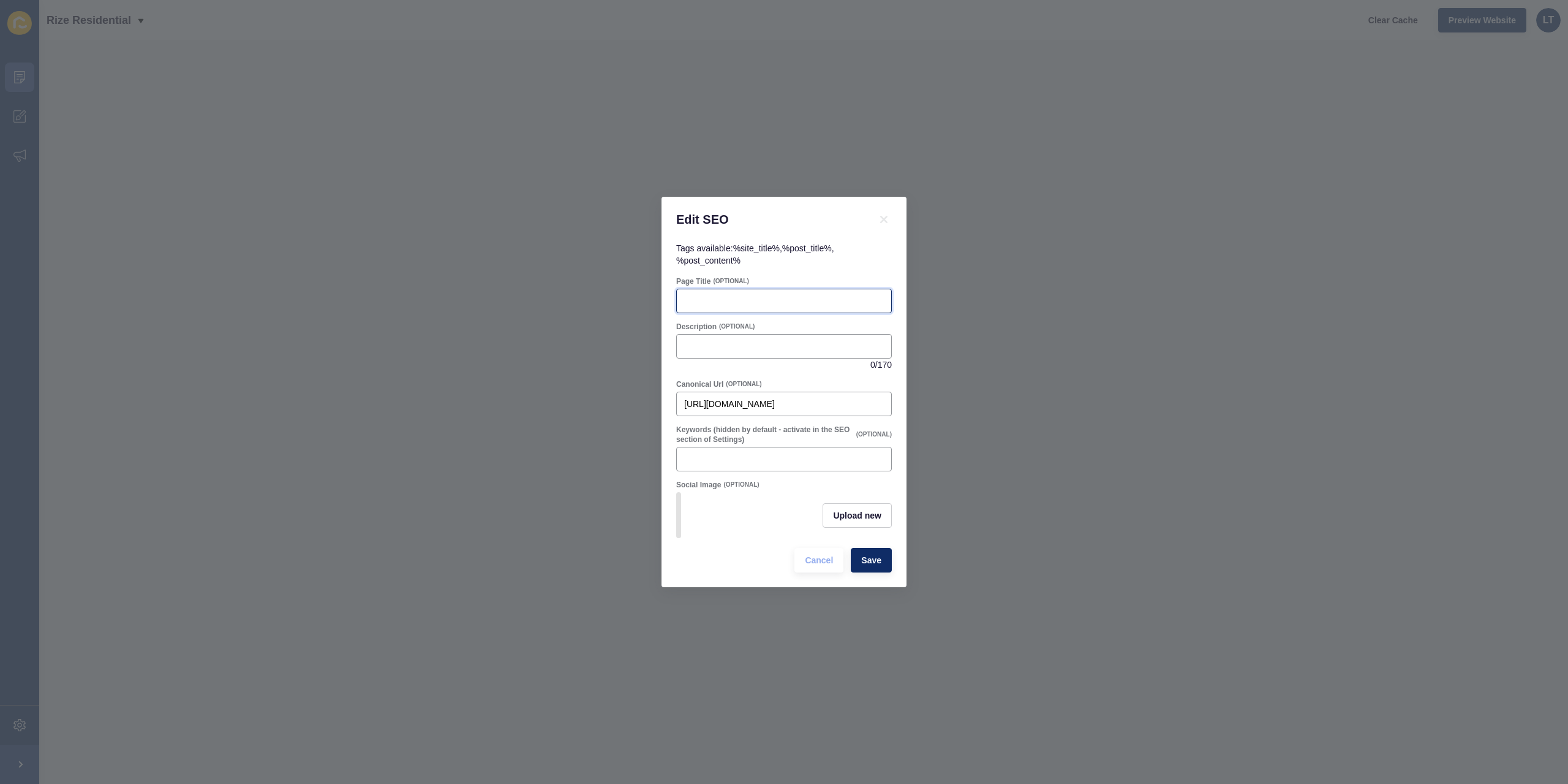
paste input "[PERSON_NAME] – Top Real Estate Agent Hocking & [PERSON_NAME] [GEOGRAPHIC_DATA]"
type input "[PERSON_NAME] – Top Real Estate Agent Hocking & [PERSON_NAME] [GEOGRAPHIC_DATA]"
click at [727, 343] on input "Description" at bounding box center [784, 346] width 200 height 13
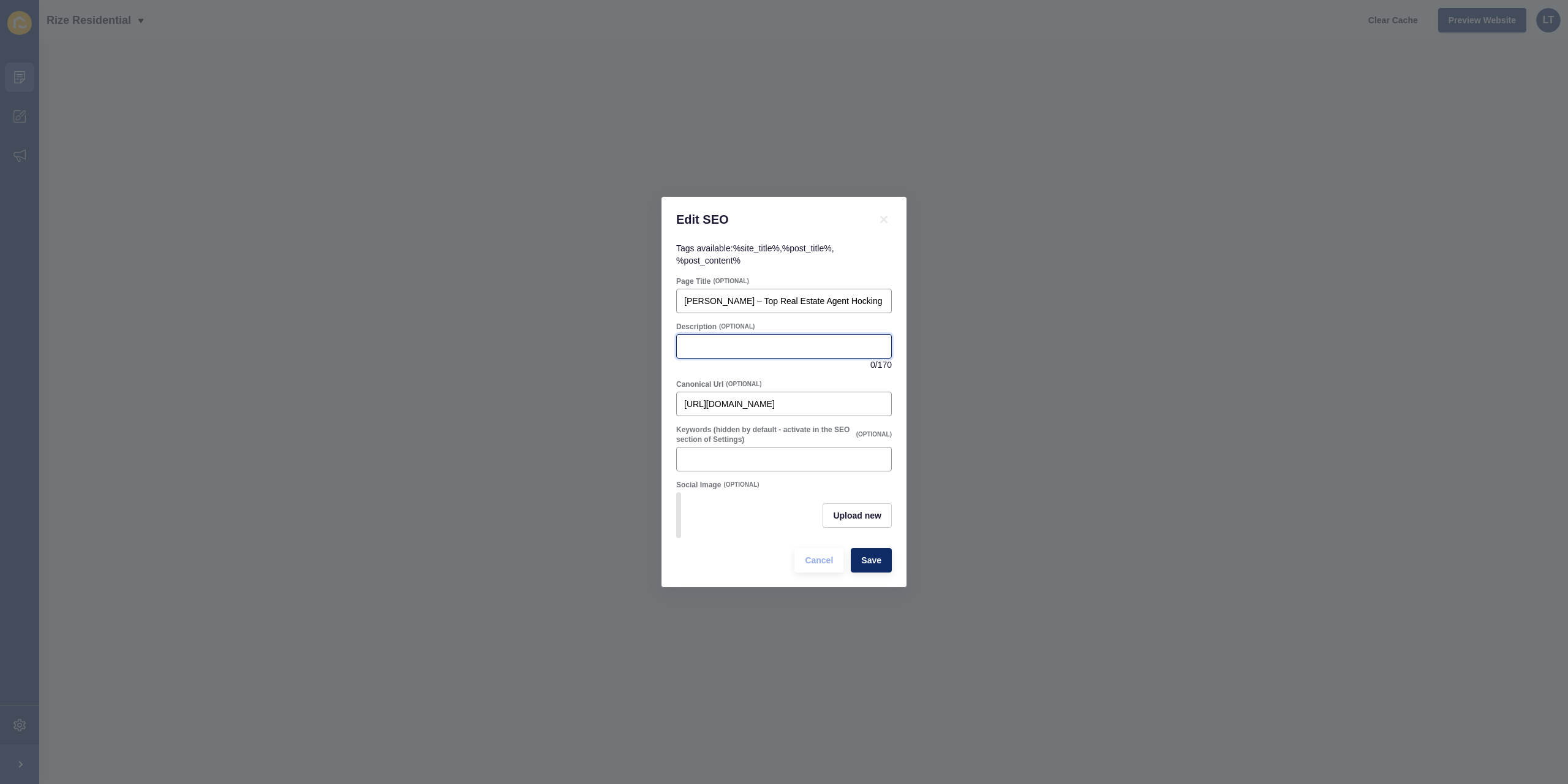
paste input "[PERSON_NAME], 5-star Licensed Agent, is the top-selling real estate expert in …"
drag, startPoint x: 730, startPoint y: 344, endPoint x: 611, endPoint y: 347, distance: 119.0
click at [611, 347] on div "Edit SEO Tags available: %site_title% , %post_title% , %post_content% Page Titl…" at bounding box center [784, 392] width 1568 height 784
click at [771, 340] on input "[PERSON_NAME], 5-star Licensed Agent, is the top-selling real estate expert in …" at bounding box center [784, 346] width 200 height 13
click at [739, 341] on input "[PERSON_NAME], 5-star Licensed Agent, is the top-selling real estate expert in …" at bounding box center [784, 346] width 200 height 13
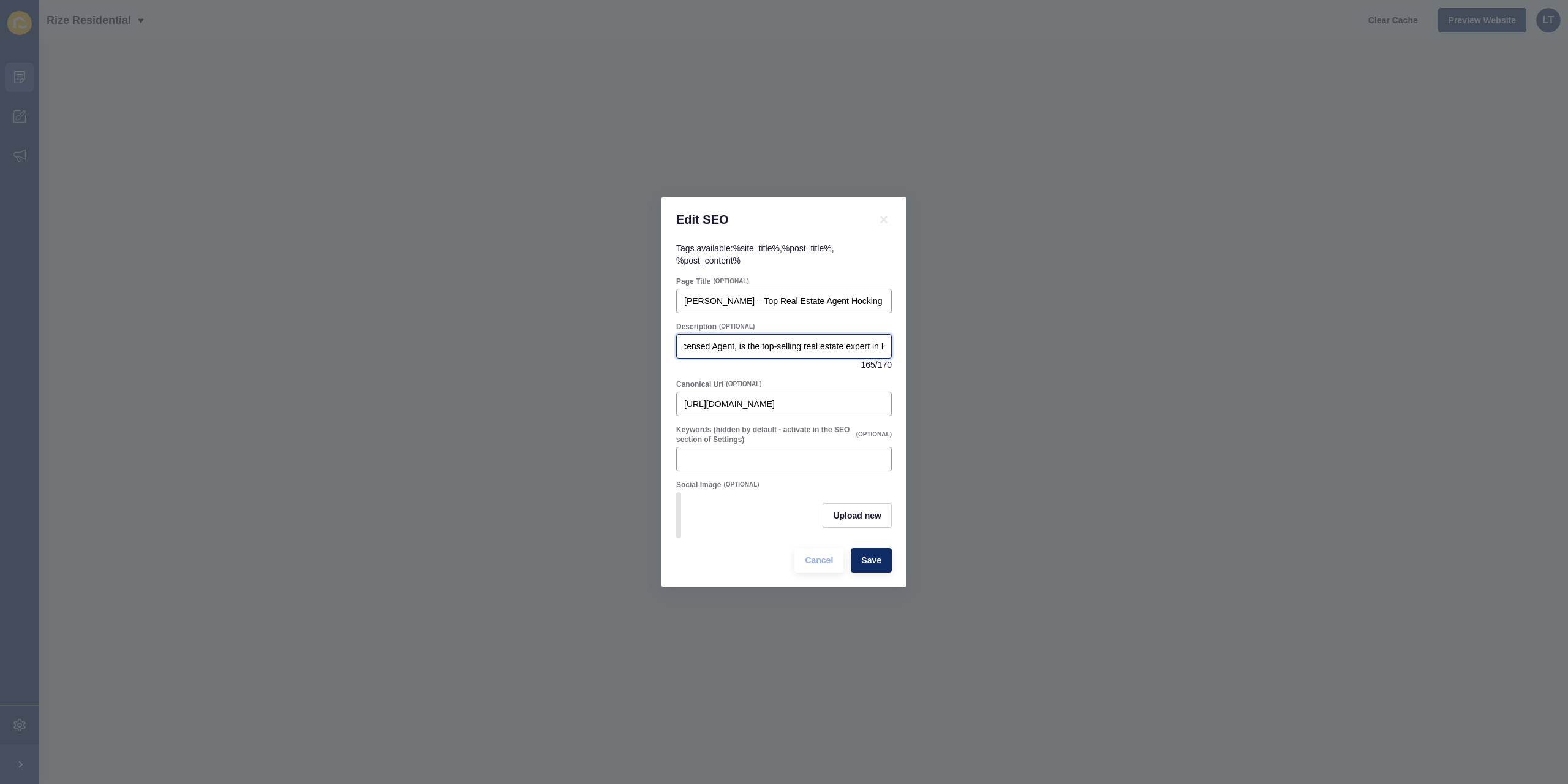
scroll to position [0, 213]
drag, startPoint x: 877, startPoint y: 346, endPoint x: 729, endPoint y: 341, distance: 148.1
click at [729, 341] on input "[PERSON_NAME] a top selling 5-star Licensed Agent, is the top-selling real esta…" at bounding box center [784, 346] width 200 height 13
click at [708, 340] on input "[PERSON_NAME] a top selling 5-star Licensed Agent, is the top-selling real esta…" at bounding box center [784, 346] width 200 height 13
click at [685, 341] on input "[PERSON_NAME] a top selling 5-star Licensed Agent, is the top-selling real esta…" at bounding box center [784, 346] width 200 height 13
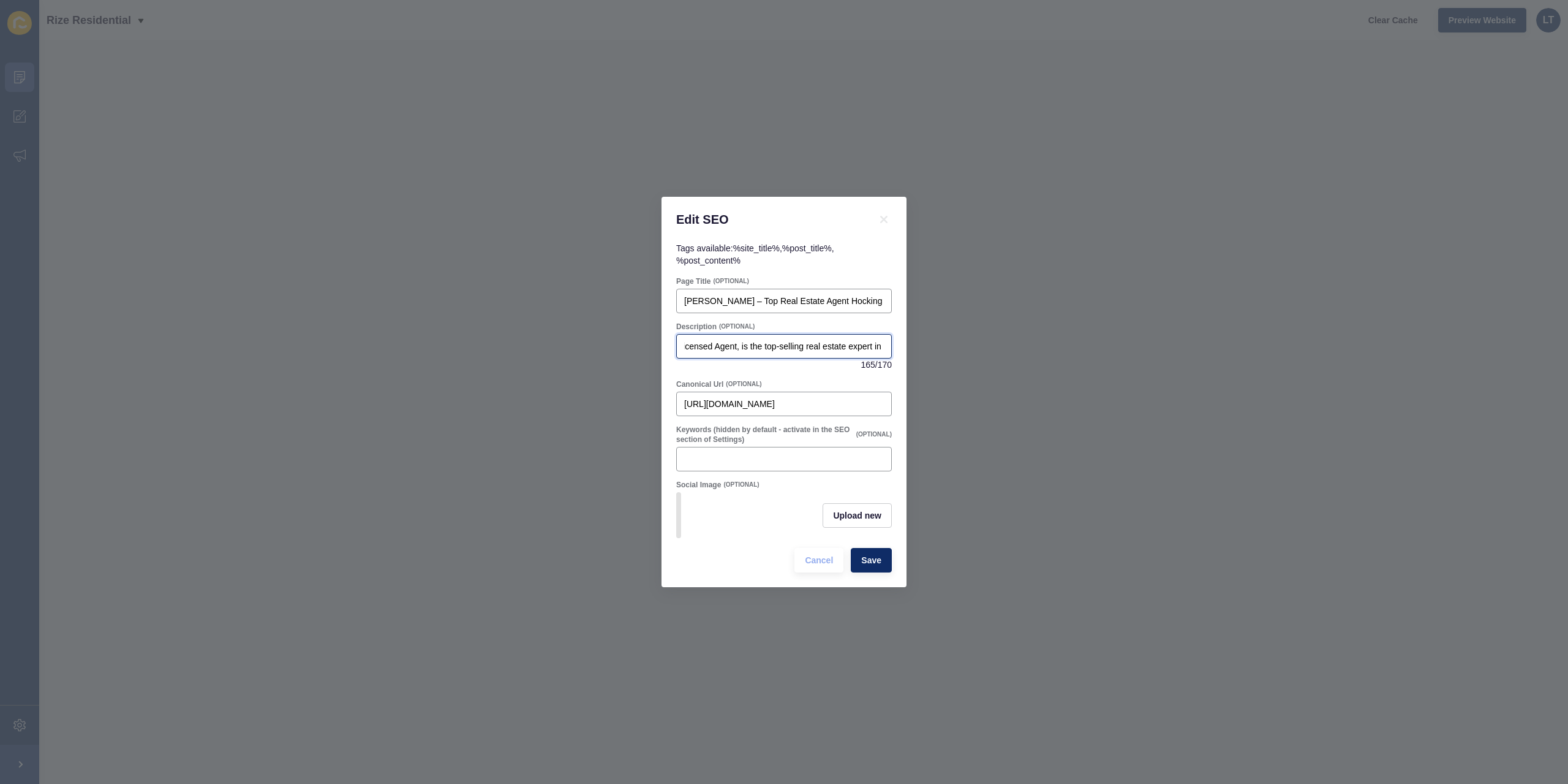
scroll to position [0, 0]
drag, startPoint x: 685, startPoint y: 341, endPoint x: 676, endPoint y: 341, distance: 9.0
click at [676, 341] on div "[PERSON_NAME] a top selling 5-star Licensed Agent, is the top-selling real esta…" at bounding box center [784, 346] width 215 height 24
click at [781, 340] on input "[PERSON_NAME] a top selling 5-star Licensed Agent, is the top-selling real esta…" at bounding box center [784, 346] width 200 height 13
drag, startPoint x: 739, startPoint y: 340, endPoint x: 787, endPoint y: 335, distance: 48.3
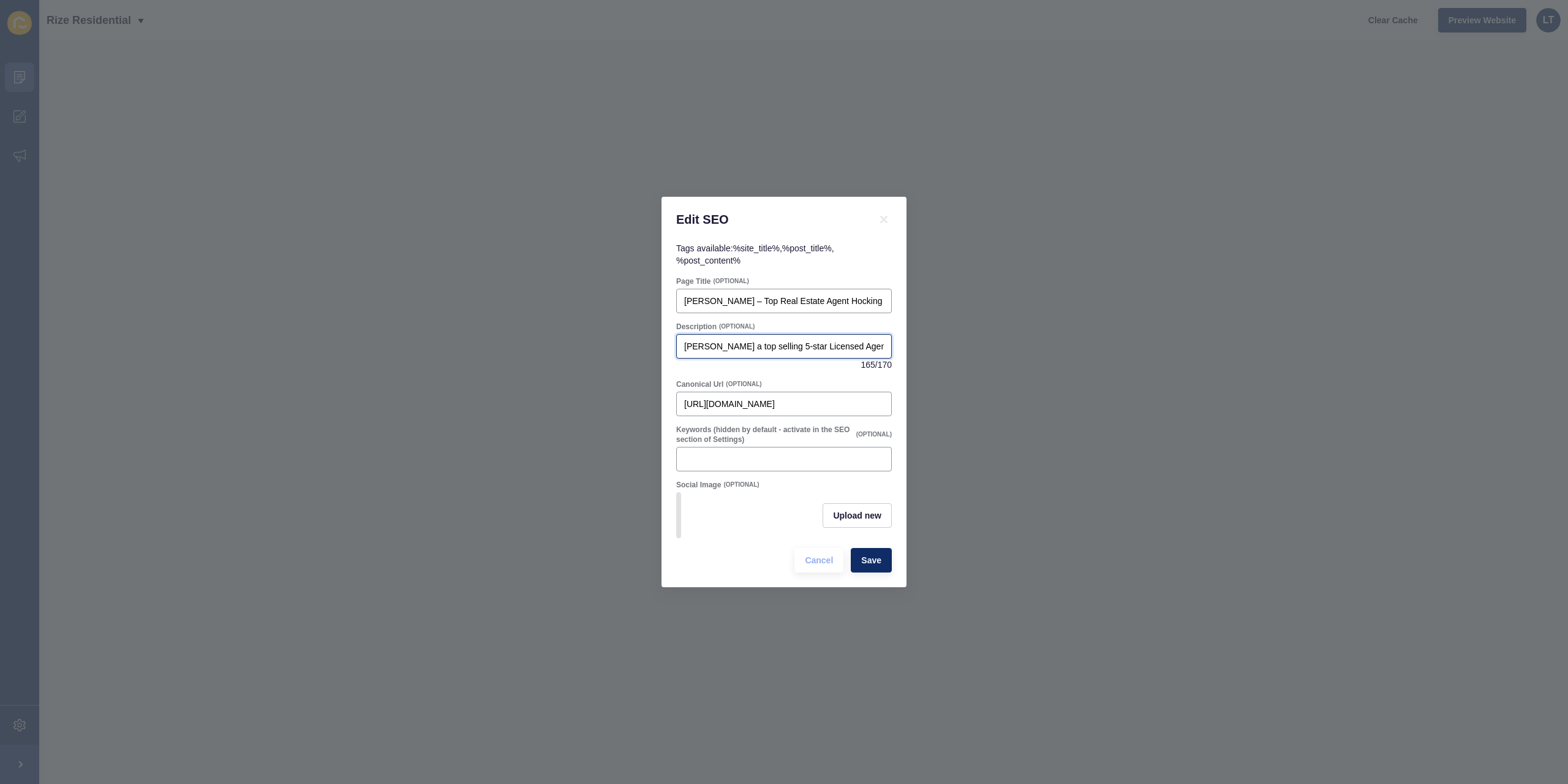
click at [787, 340] on input "[PERSON_NAME] a top selling 5-star Licensed Agent, is the top-selling real esta…" at bounding box center [784, 346] width 200 height 13
drag, startPoint x: 850, startPoint y: 344, endPoint x: 879, endPoint y: 338, distance: 29.6
click at [879, 340] on input "[PERSON_NAME] 5-star Licensed Agent, is the top-selling real estate expert in H…" at bounding box center [784, 346] width 200 height 13
click at [880, 344] on input "[PERSON_NAME] 5-star Licensed Agent, is the top-selling real estate expert in H…" at bounding box center [784, 346] width 200 height 13
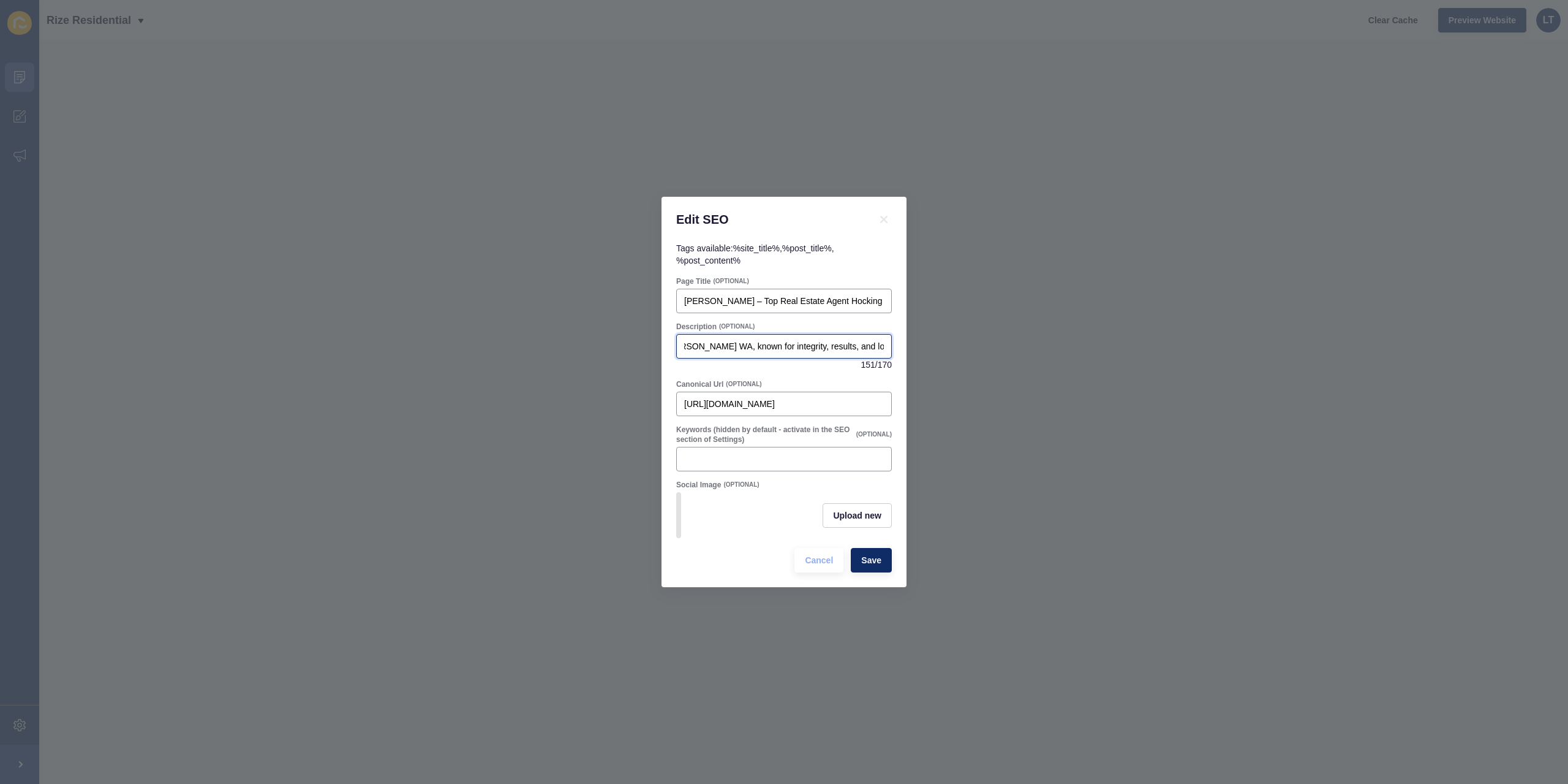
type input "[PERSON_NAME] 5-star Licensed Agent, is the top-selling real estate expert in H…"
click at [890, 344] on div "[PERSON_NAME] 5-star Licensed Agent, is the top-selling real estate expert in H…" at bounding box center [784, 346] width 215 height 24
click at [879, 341] on input "[PERSON_NAME] 5-star Licensed Agent, is the top-selling real estate expert in H…" at bounding box center [784, 346] width 200 height 13
click at [883, 340] on input "[PERSON_NAME] 5-star Licensed Agent, is the top-selling real estate expert in H…" at bounding box center [784, 346] width 200 height 13
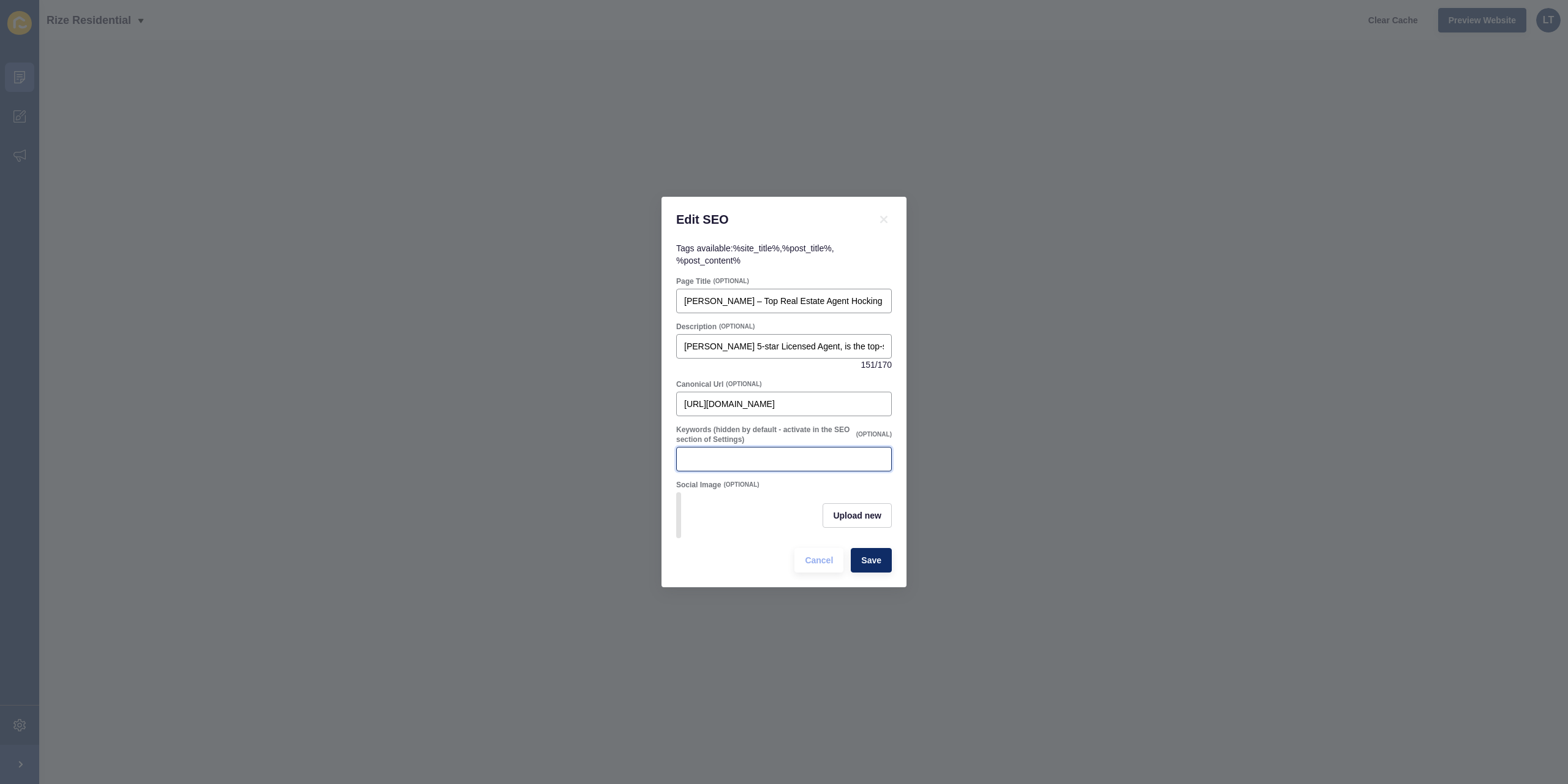
click at [734, 454] on input "Keywords (hidden by default - activate in the SEO section of Settings)" at bounding box center [784, 459] width 200 height 13
paste input "[PERSON_NAME], real estate agent [PERSON_NAME] WA, top selling agent Northern C…"
drag, startPoint x: 734, startPoint y: 454, endPoint x: 668, endPoint y: 441, distance: 67.3
click at [668, 441] on div "Tags available: %site_title% , %post_title% , %post_content% Page Title (OPTION…" at bounding box center [784, 415] width 245 height 345
click at [760, 457] on input "[PERSON_NAME], real estate agent [PERSON_NAME] WA, top selling agent Northern C…" at bounding box center [784, 459] width 200 height 13
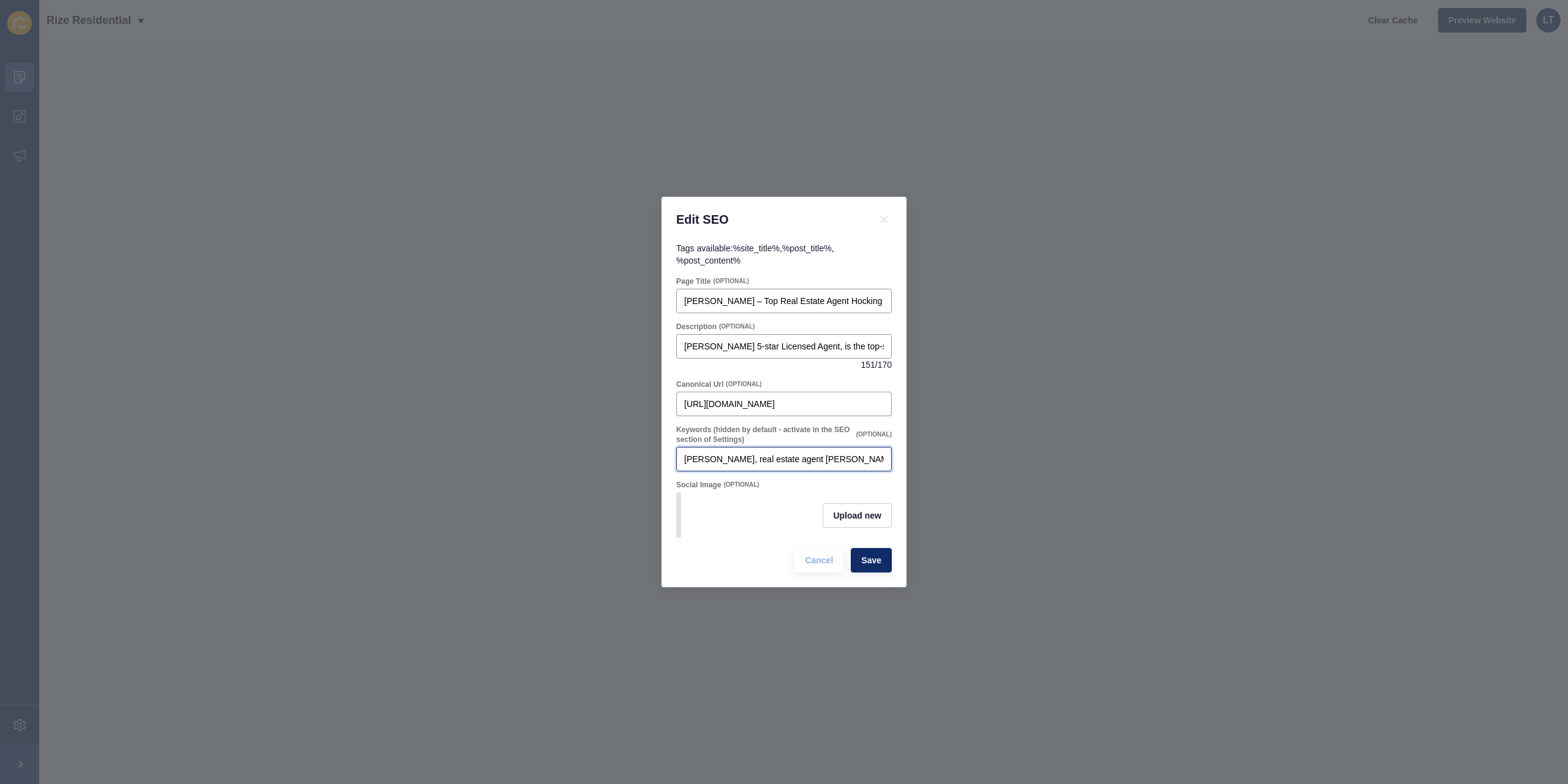
click at [771, 453] on input "[PERSON_NAME], real estate agent [PERSON_NAME] WA, top selling agent Northern C…" at bounding box center [784, 459] width 200 height 13
drag, startPoint x: 774, startPoint y: 453, endPoint x: 840, endPoint y: 449, distance: 66.1
click at [840, 453] on input "[PERSON_NAME], real estate agent [PERSON_NAME] WA, top selling agent Northern C…" at bounding box center [784, 459] width 200 height 13
drag, startPoint x: 739, startPoint y: 453, endPoint x: 621, endPoint y: 462, distance: 118.3
click at [621, 462] on div "Edit SEO Tags available: %site_title% , %post_title% , %post_content% Page Titl…" at bounding box center [784, 392] width 1568 height 784
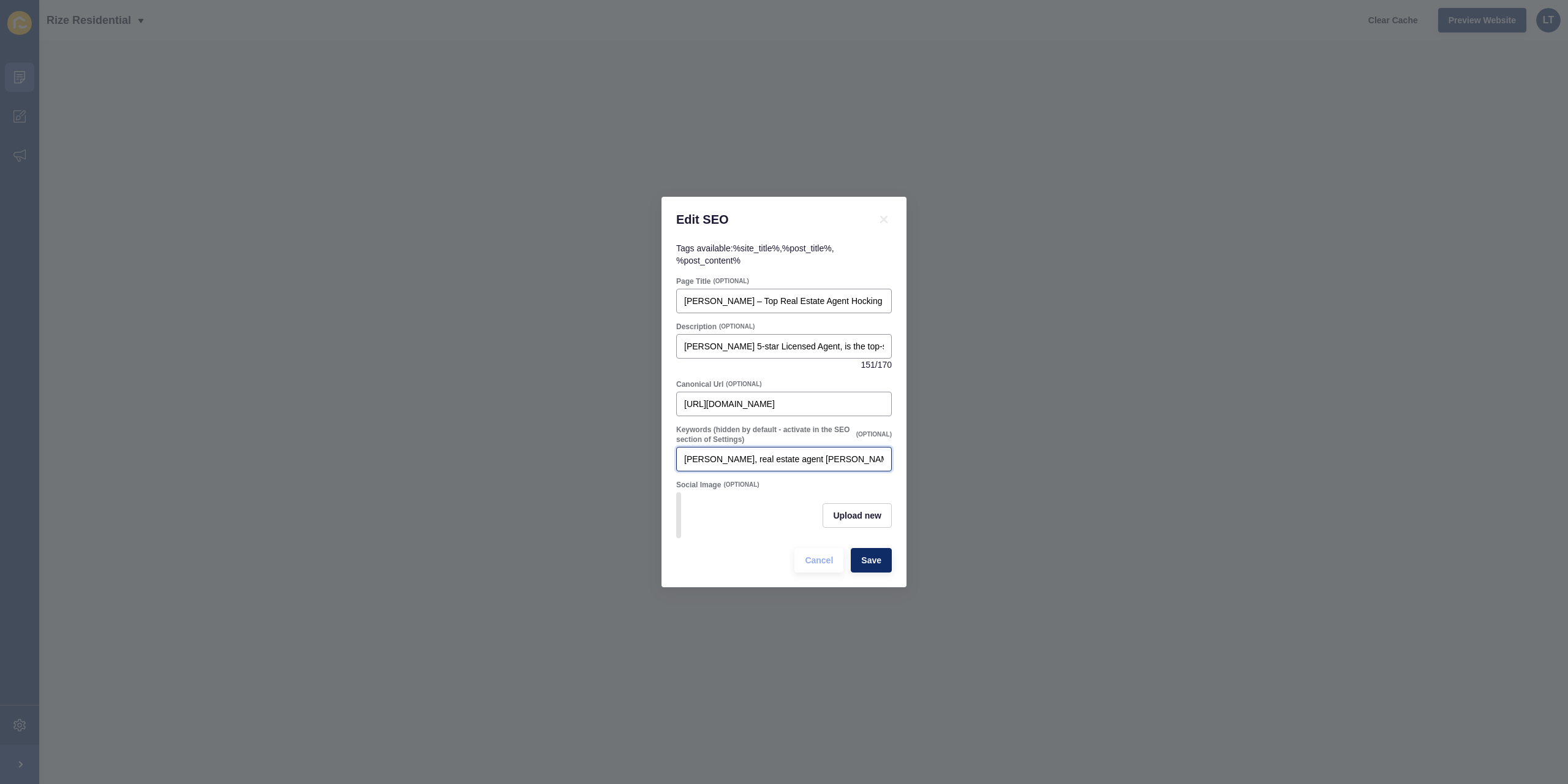
paste input "real estate agent"
drag, startPoint x: 837, startPoint y: 456, endPoint x: 858, endPoint y: 456, distance: 21.0
click at [858, 456] on input "real estate agent Hocking, real estate agent [PERSON_NAME] WA, top selling agen…" at bounding box center [784, 459] width 200 height 13
click at [802, 453] on input "real estate agent Hocking, real estate agent [PERSON_NAME] WA, top selling agen…" at bounding box center [784, 459] width 200 height 13
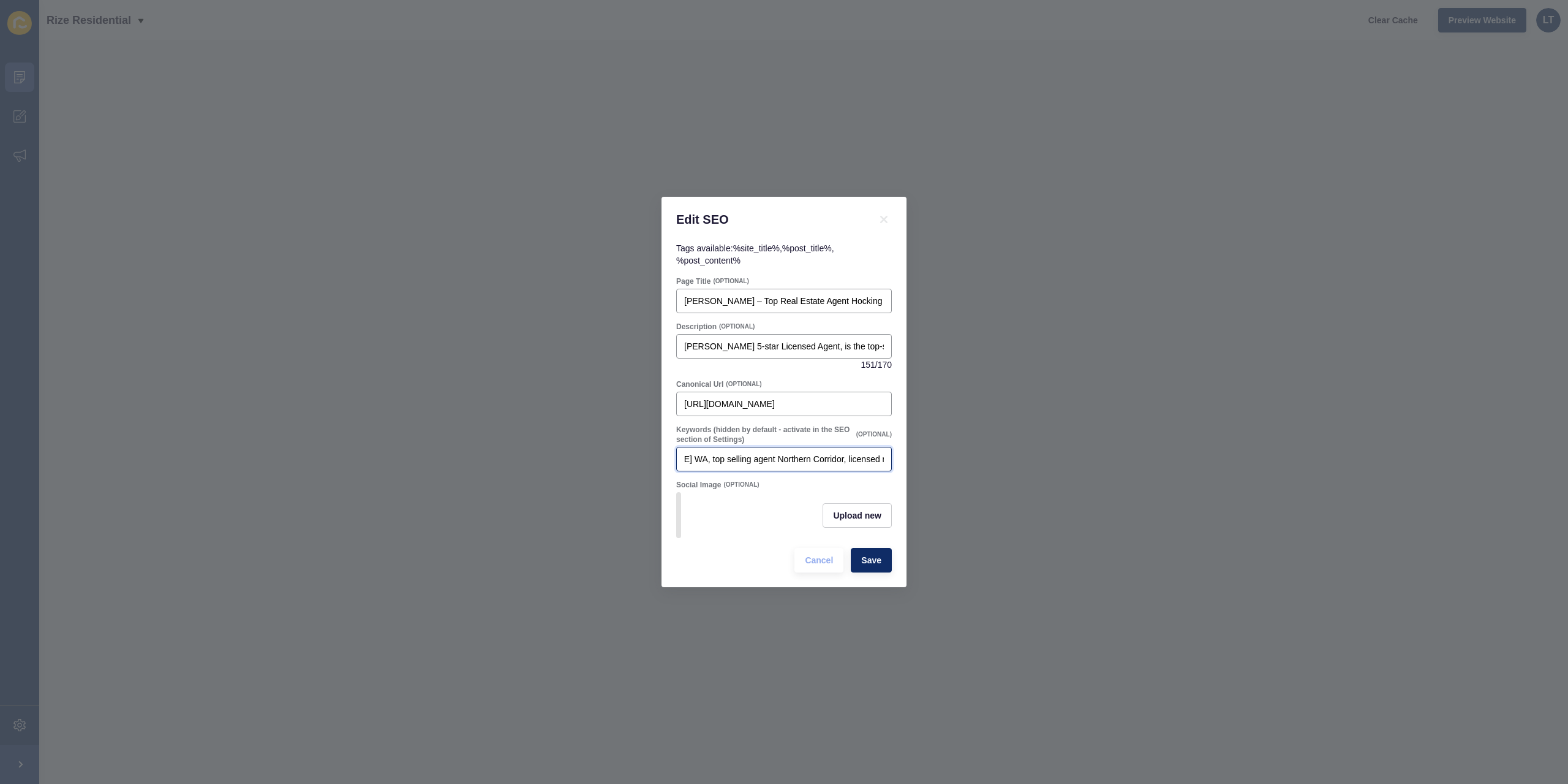
drag, startPoint x: 805, startPoint y: 454, endPoint x: 1003, endPoint y: 213, distance: 311.9
click at [805, 453] on input "real estate agent Hocking, real estate agent [PERSON_NAME] WA, top selling agen…" at bounding box center [784, 459] width 200 height 13
drag, startPoint x: 781, startPoint y: 453, endPoint x: 707, endPoint y: 455, distance: 74.0
click at [707, 455] on input "real estate agent Hocking, real estate agent [PERSON_NAME], top selling agent […" at bounding box center [784, 459] width 200 height 13
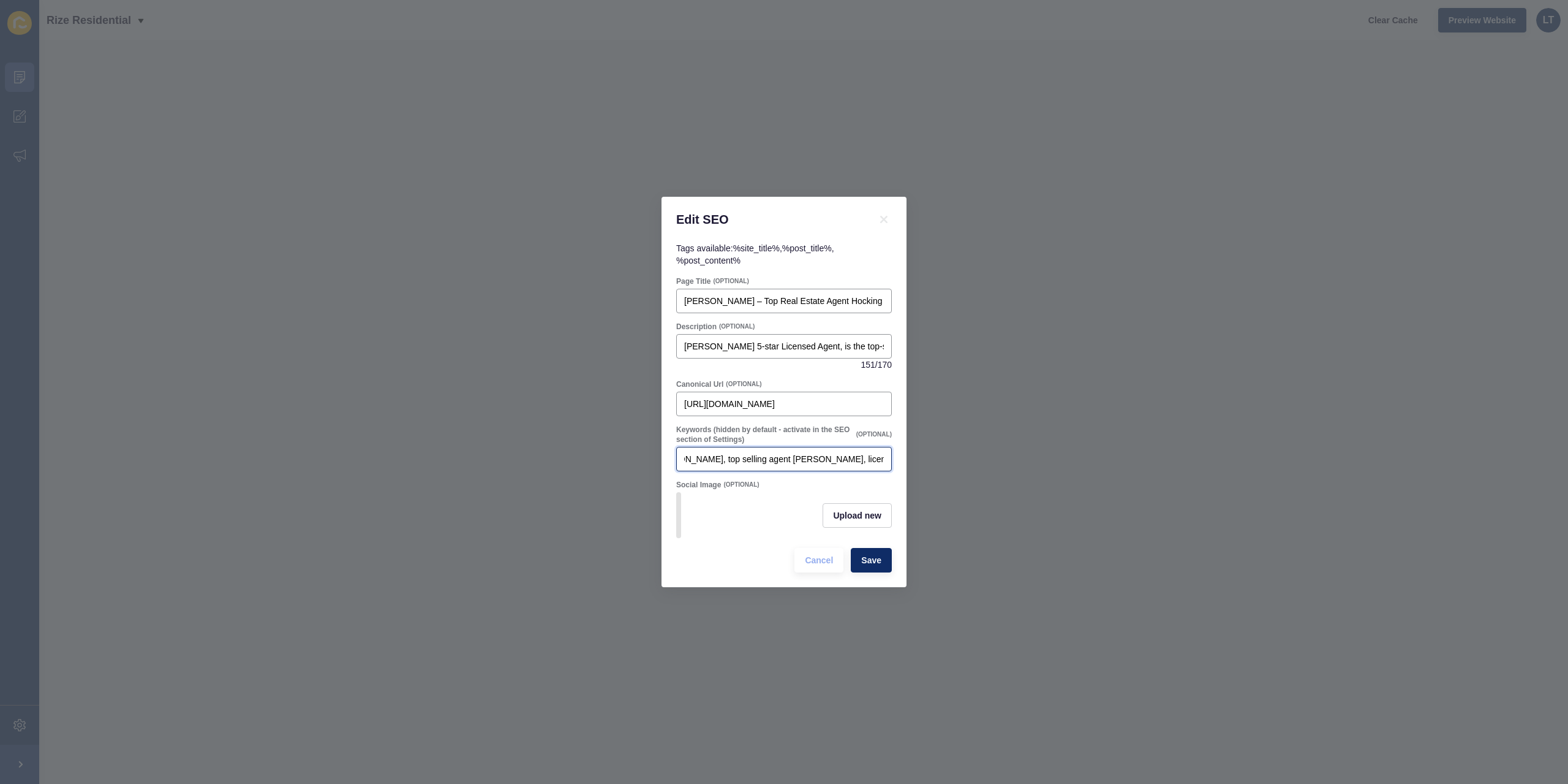
click at [846, 453] on input "real estate agent Hocking, real estate agent [PERSON_NAME], top selling agent […" at bounding box center [784, 459] width 200 height 13
click at [807, 453] on input "real estate agent Hocking, real estate agent [PERSON_NAME], top selling agent […" at bounding box center [784, 459] width 200 height 13
paste input "top selling agent [PERSON_NAME],"
click at [890, 451] on div "real estate agent Hocking, real estate agent [PERSON_NAME], top selling agent […" at bounding box center [784, 458] width 215 height 24
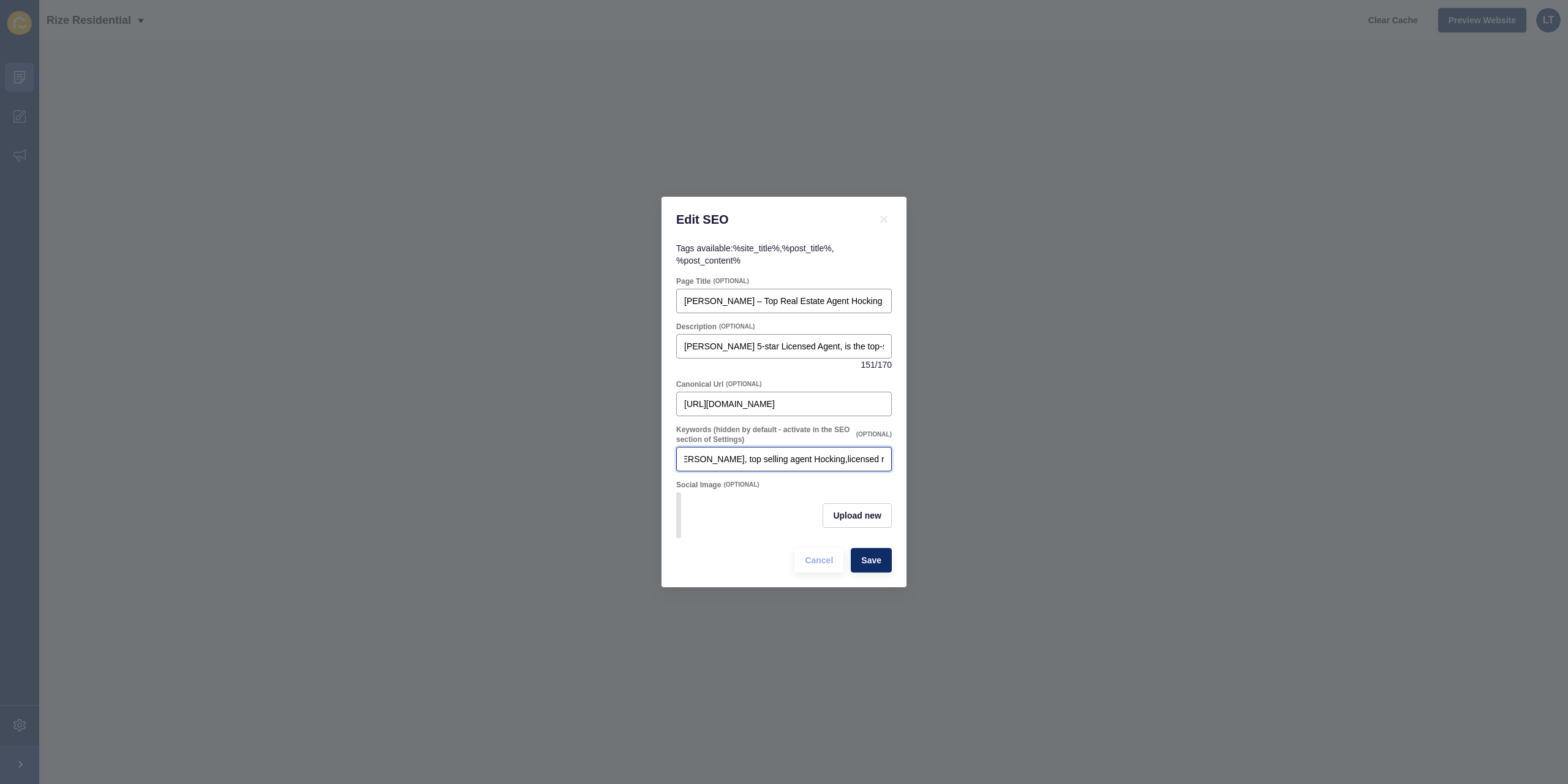
scroll to position [0, 352]
drag, startPoint x: 864, startPoint y: 457, endPoint x: 923, endPoint y: 454, distance: 59.1
click at [923, 454] on div "Edit SEO Tags available: %site_title% , %post_title% , %post_content% Page Titl…" at bounding box center [784, 392] width 1568 height 784
click at [764, 455] on input "real estate agent Hocking, real estate agent [PERSON_NAME], top selling agent […" at bounding box center [784, 459] width 200 height 13
click at [754, 453] on input "real estate agent Hocking, real estate agent [PERSON_NAME], top selling agent […" at bounding box center [784, 459] width 200 height 13
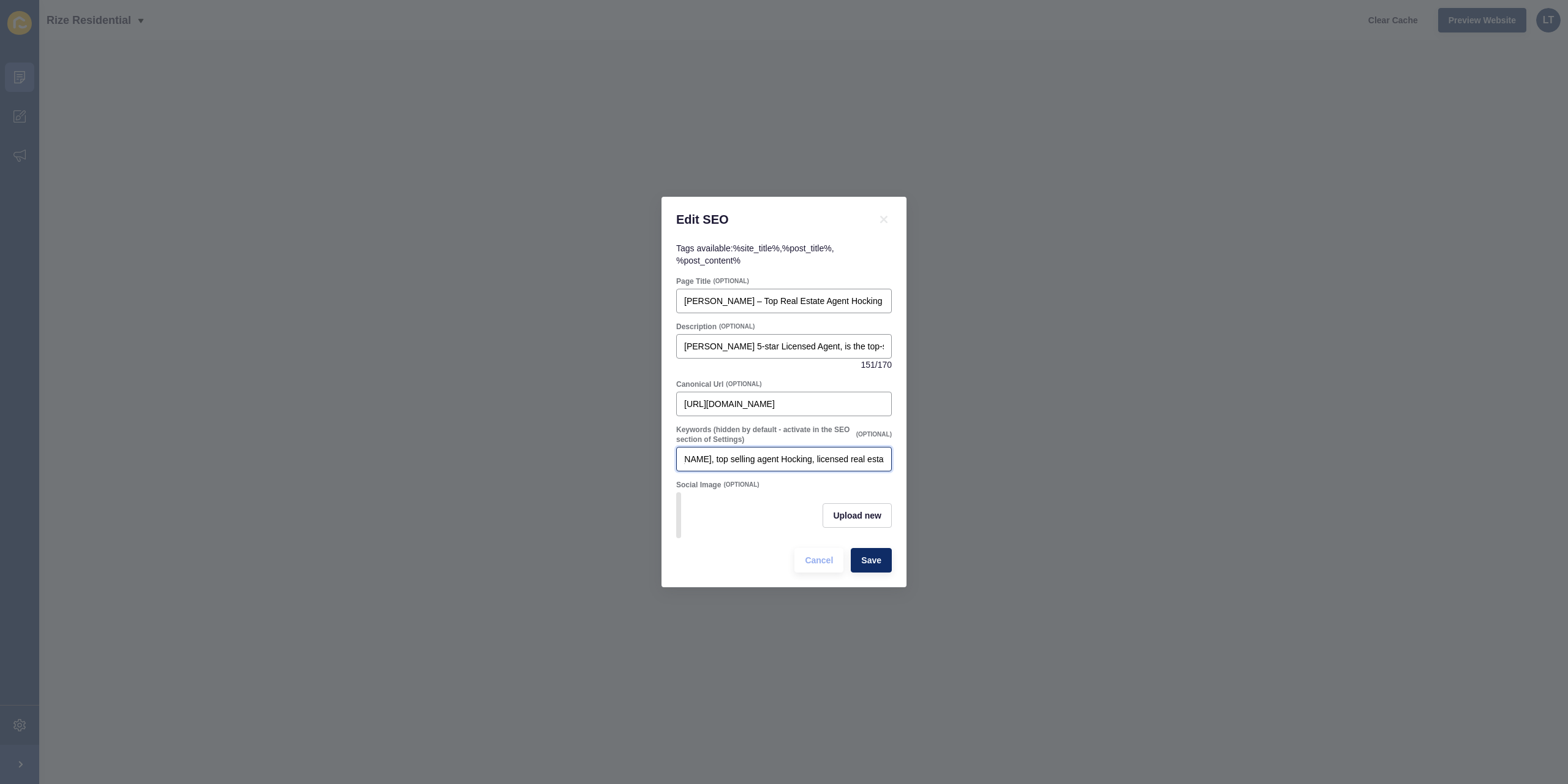
type input "real estate agent Hocking, real estate agent [PERSON_NAME], top selling agent […"
drag, startPoint x: 864, startPoint y: 460, endPoint x: 1124, endPoint y: 470, distance: 260.2
click at [1124, 470] on div "Edit SEO Tags available: %site_title% , %post_title% , %post_content% Page Titl…" at bounding box center [784, 392] width 1568 height 784
click at [812, 460] on input "real estate agent Hocking, real estate agent [PERSON_NAME], top selling agent […" at bounding box center [784, 459] width 200 height 13
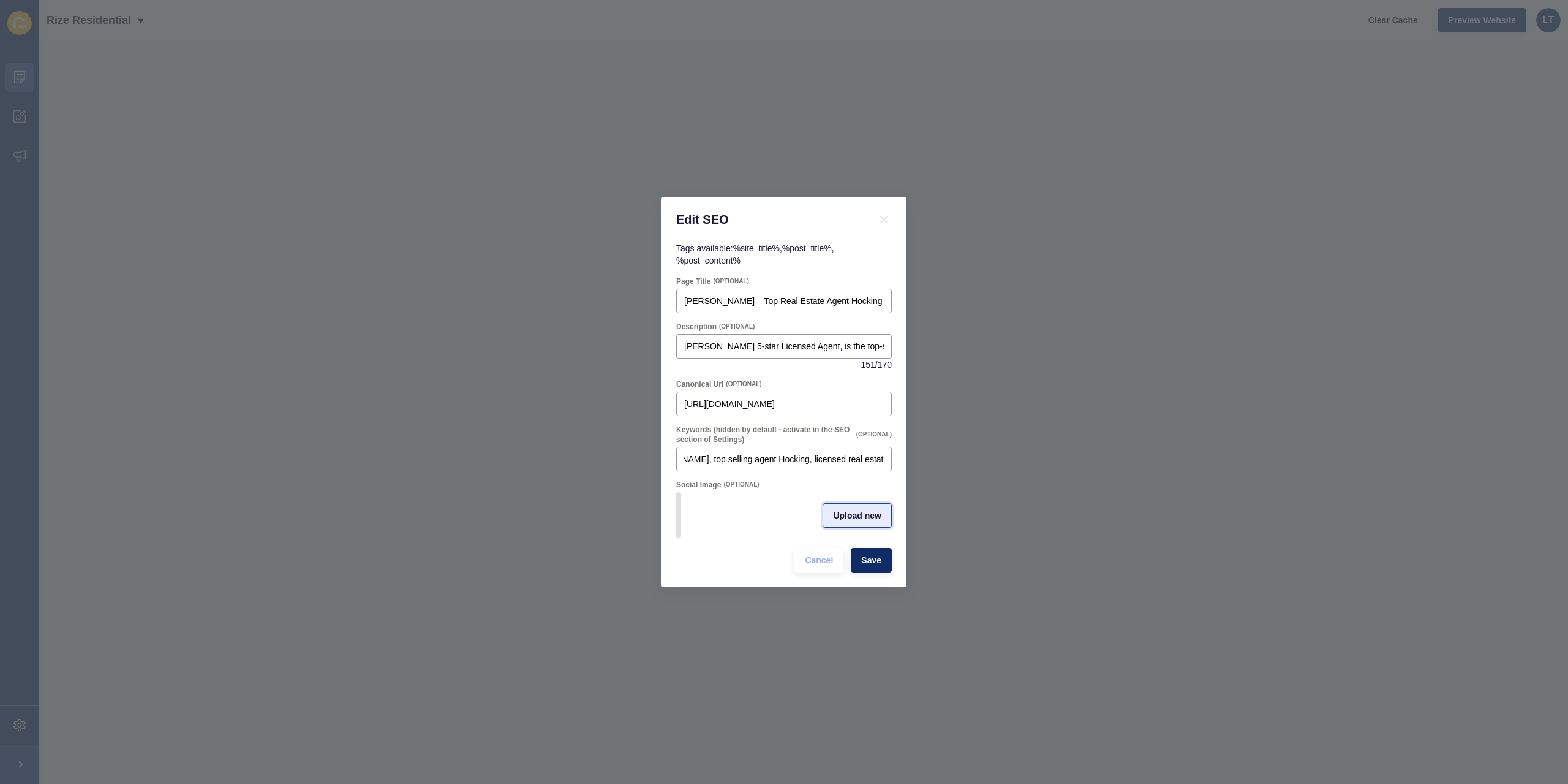
click at [863, 518] on span "Upload new" at bounding box center [857, 515] width 48 height 13
click at [791, 515] on span at bounding box center [784, 515] width 213 height 48
click at [677, 492] on input "Drag or click to upload" at bounding box center [677, 492] width 0 height 0
click at [776, 505] on span at bounding box center [784, 515] width 213 height 48
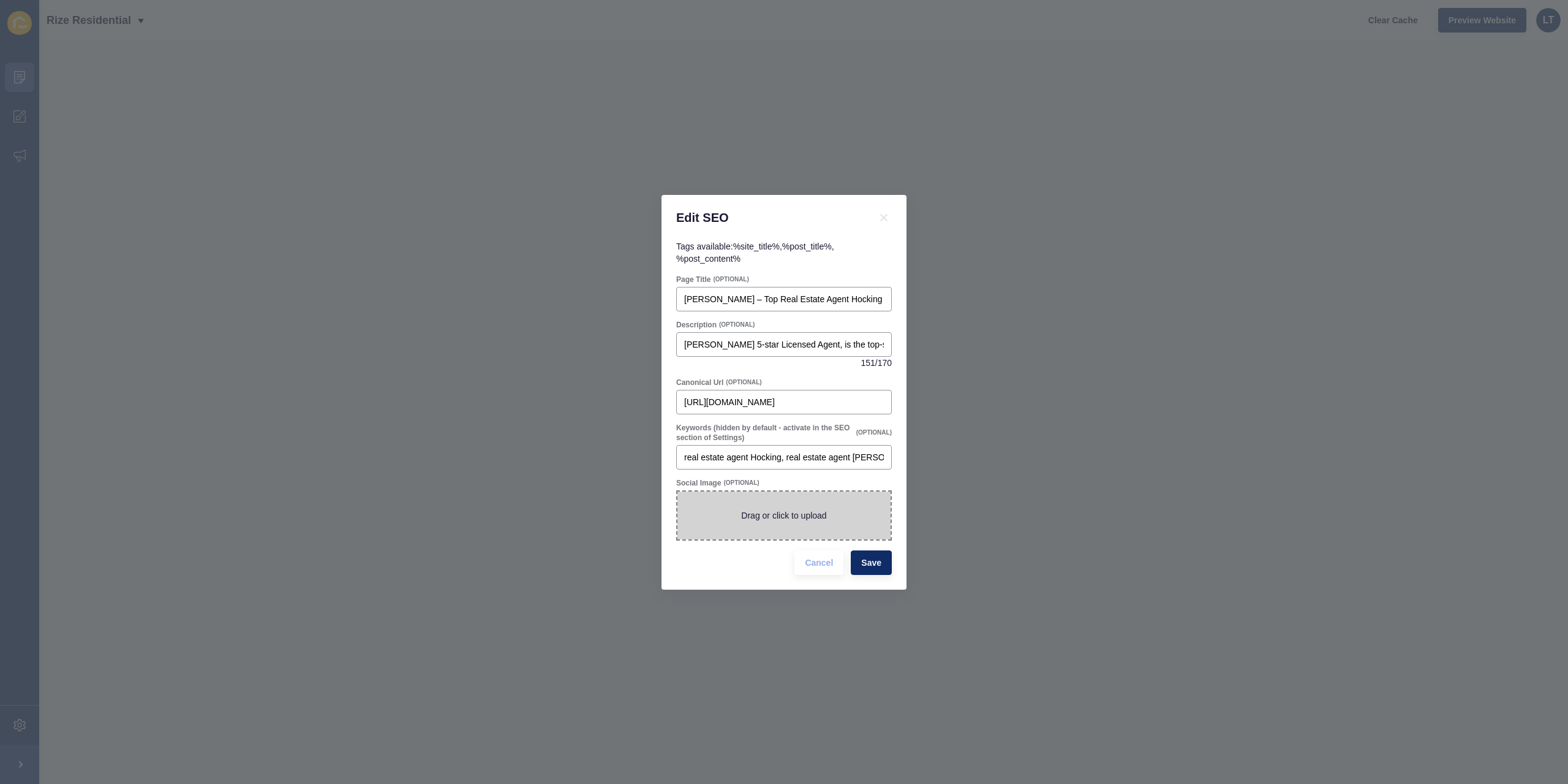
click at [677, 492] on input "Drag or click to upload" at bounding box center [677, 492] width 0 height 0
type input "C:\fakepath\[PERSON_NAME] 0421 447 582 (1).png"
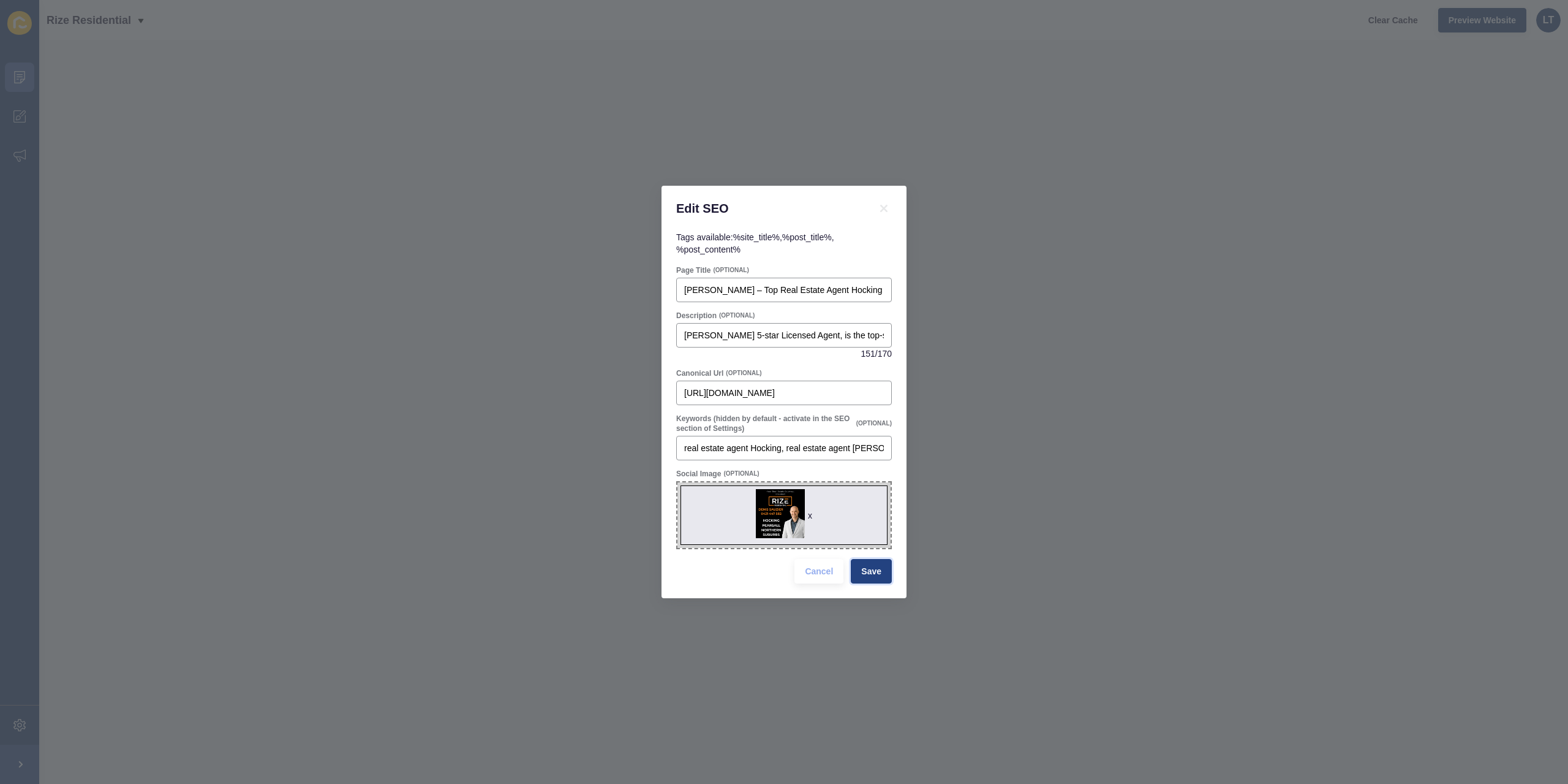
click at [878, 573] on span "Save" at bounding box center [871, 571] width 20 height 13
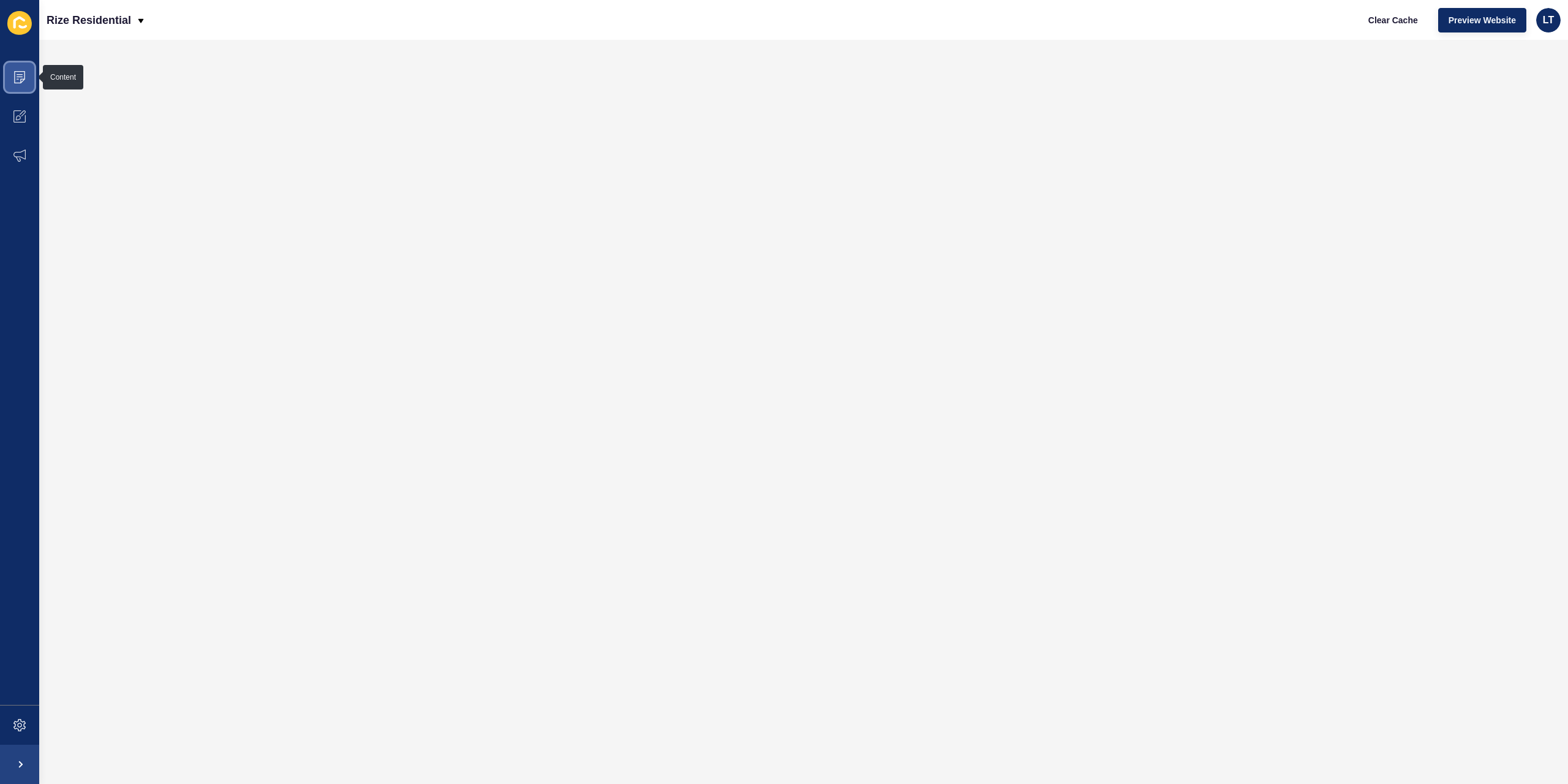
click at [22, 74] on icon at bounding box center [19, 74] width 6 height 1
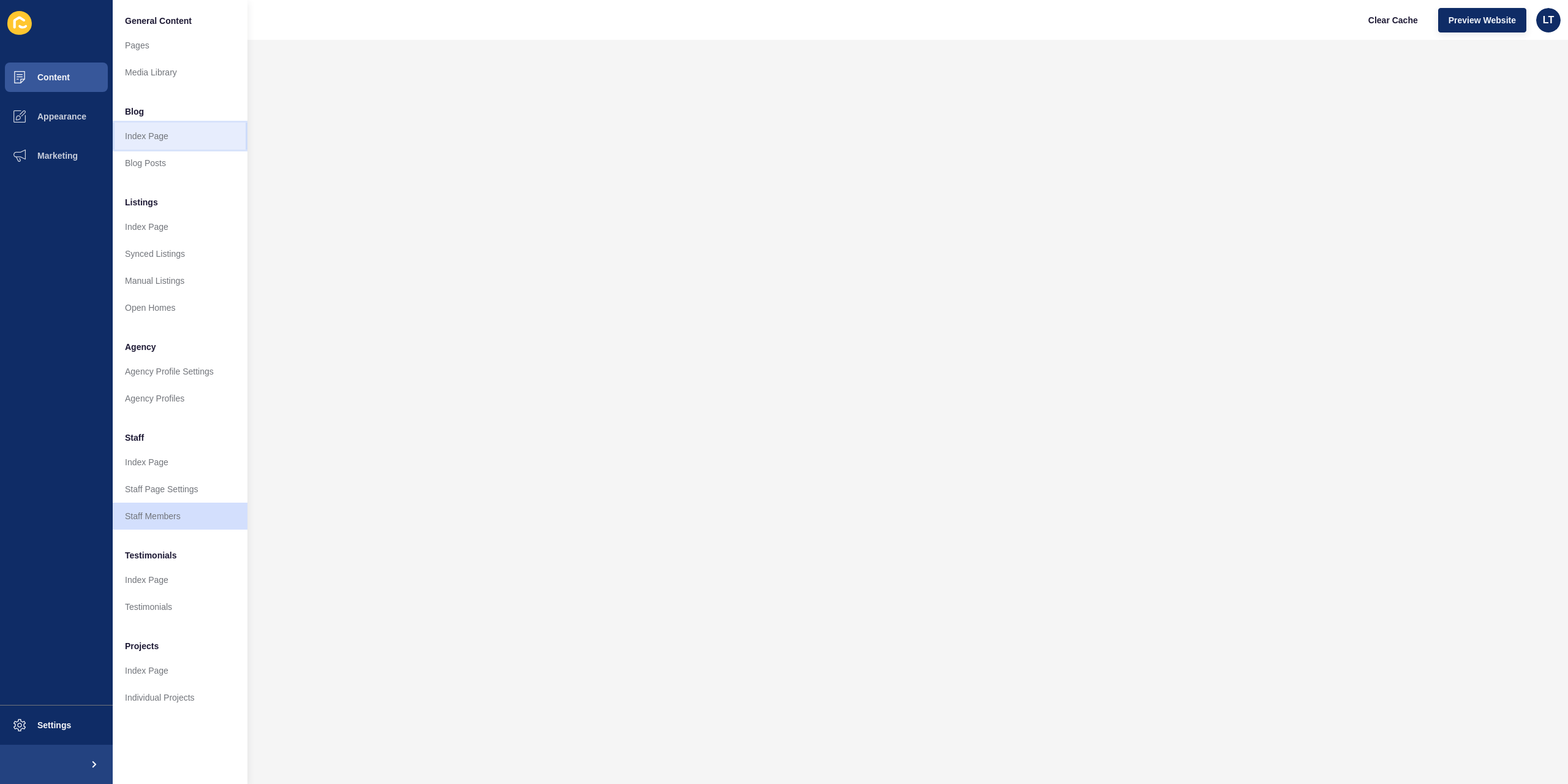
click at [153, 140] on link "Index Page" at bounding box center [180, 136] width 135 height 27
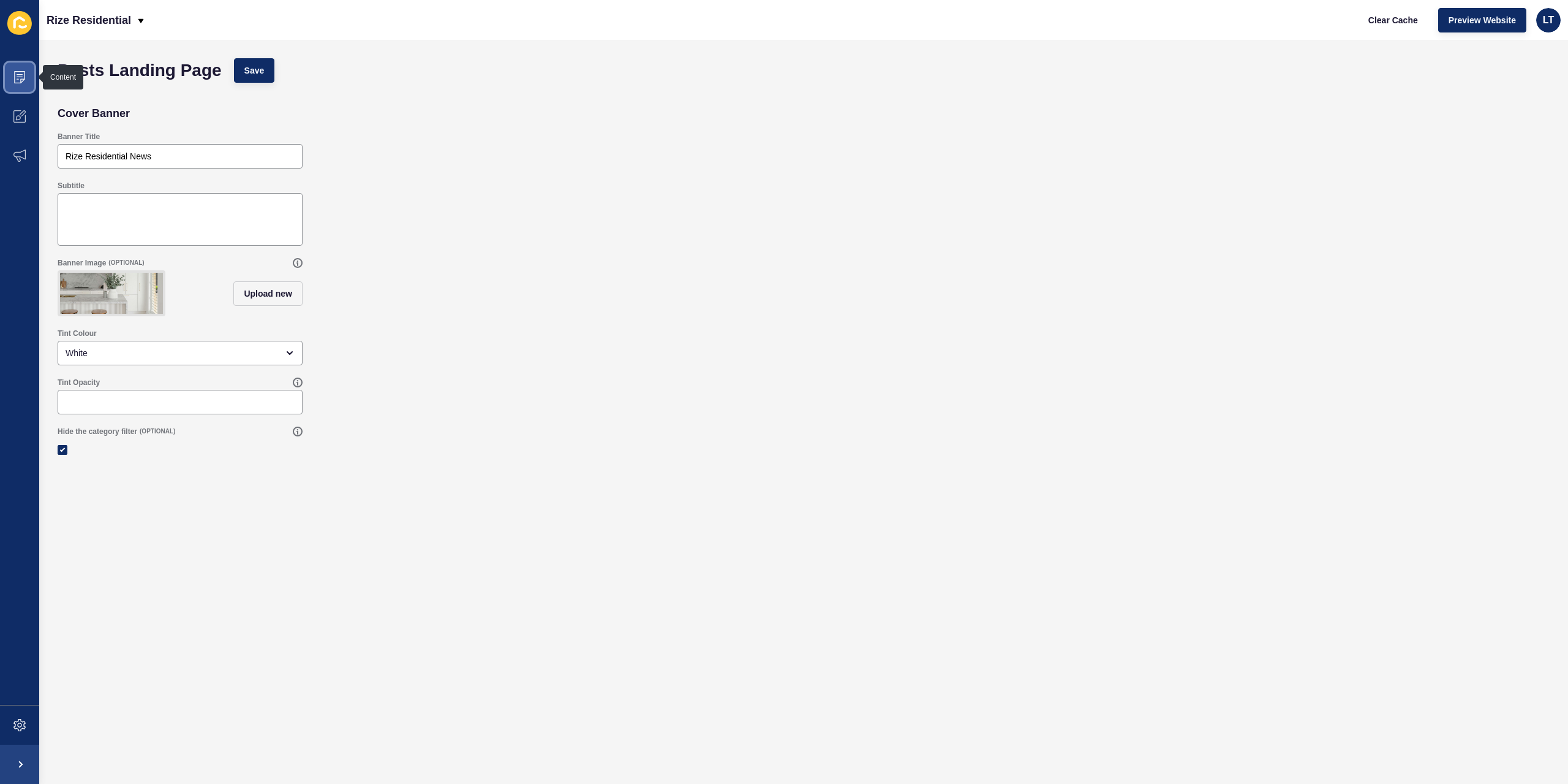
click at [18, 81] on icon at bounding box center [20, 78] width 13 height 13
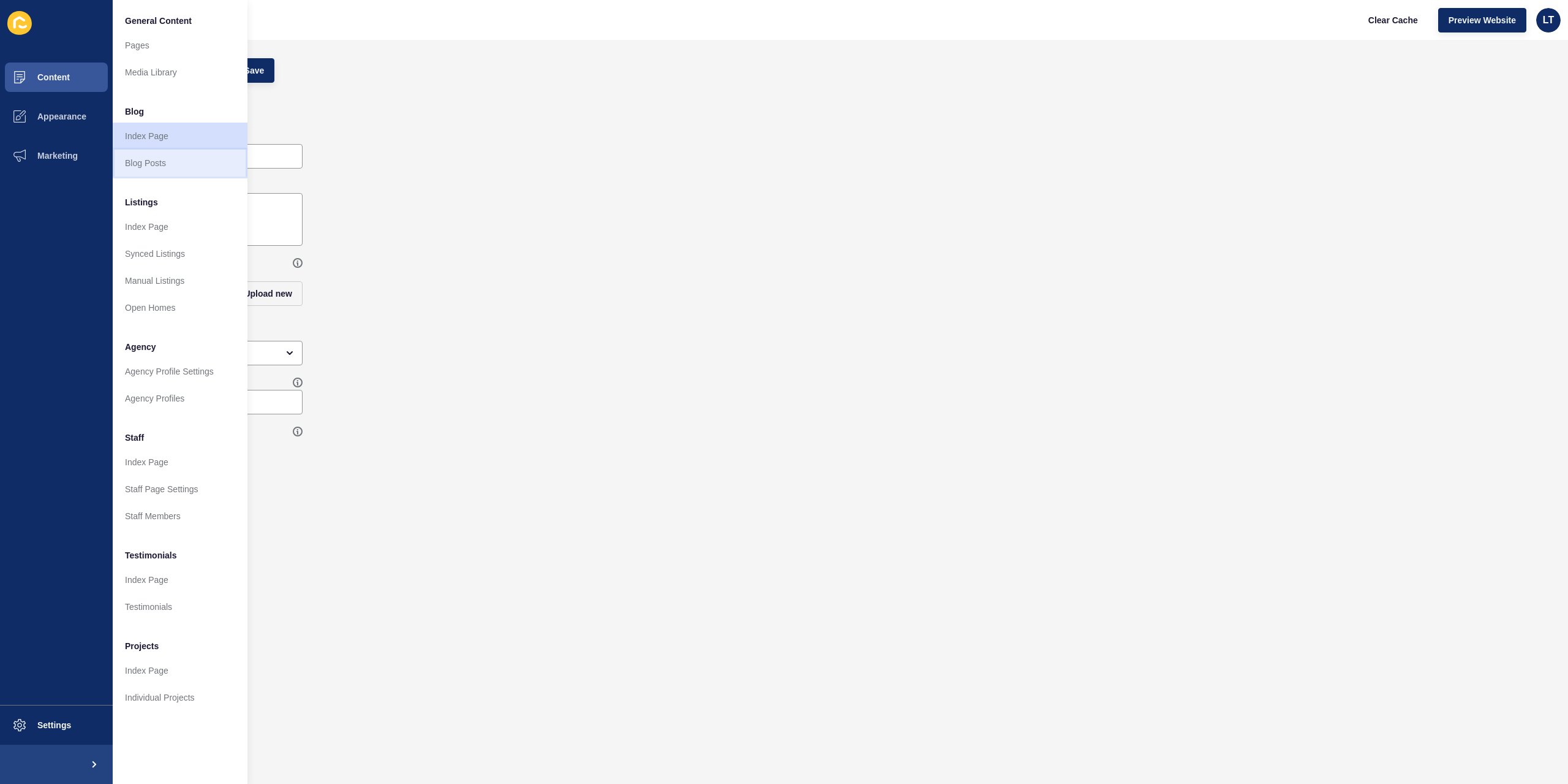
click at [156, 162] on link "Blog Posts" at bounding box center [180, 163] width 135 height 27
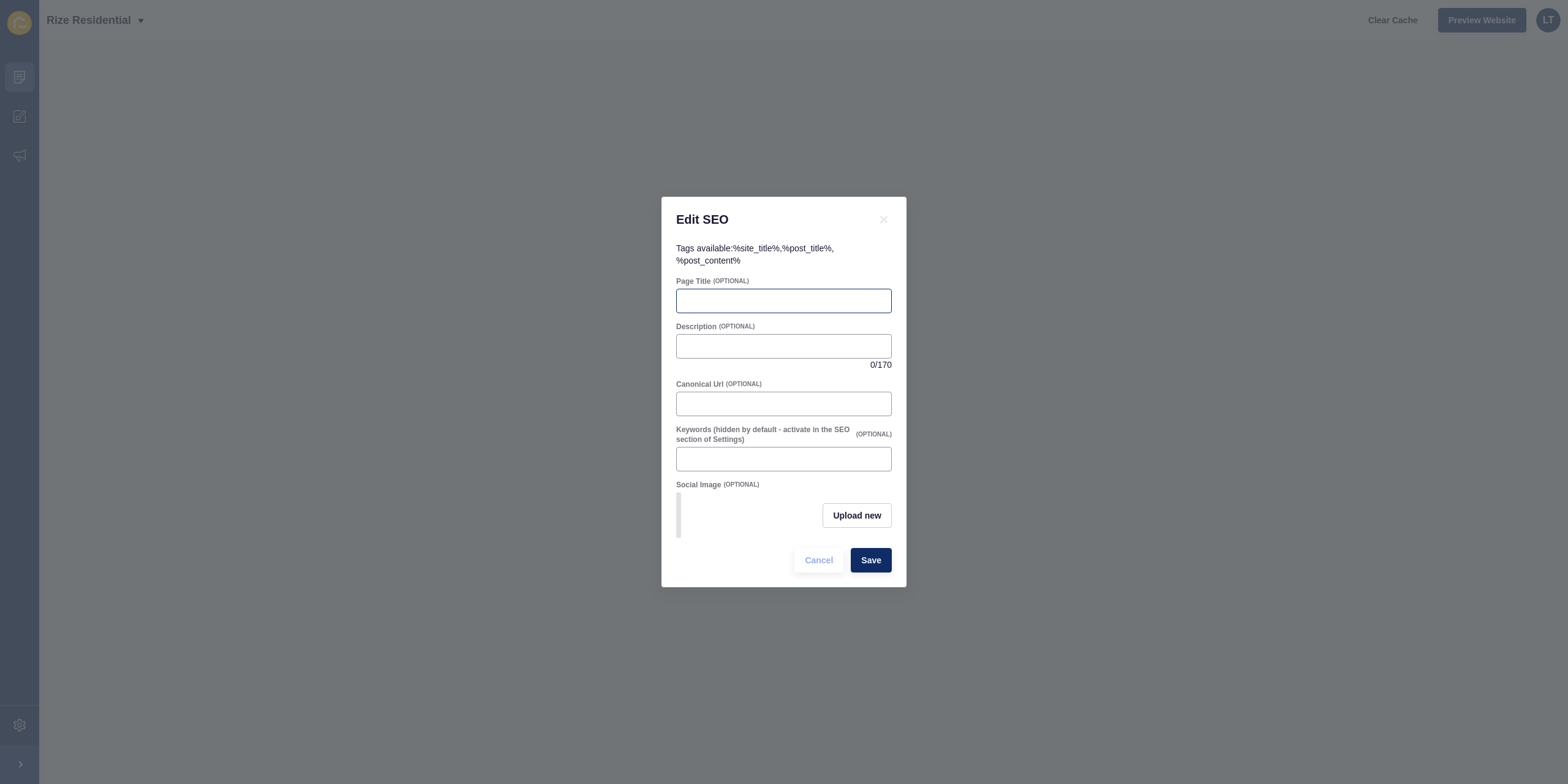
click at [781, 289] on div at bounding box center [784, 301] width 215 height 24
click at [878, 220] on icon at bounding box center [884, 219] width 14 height 14
click at [777, 295] on input "Page Title" at bounding box center [784, 301] width 200 height 13
paste input "[PERSON_NAME] WA Suburb Guide | Homes & Property Experts Rize Residential"
drag, startPoint x: 733, startPoint y: 300, endPoint x: 576, endPoint y: 298, distance: 157.0
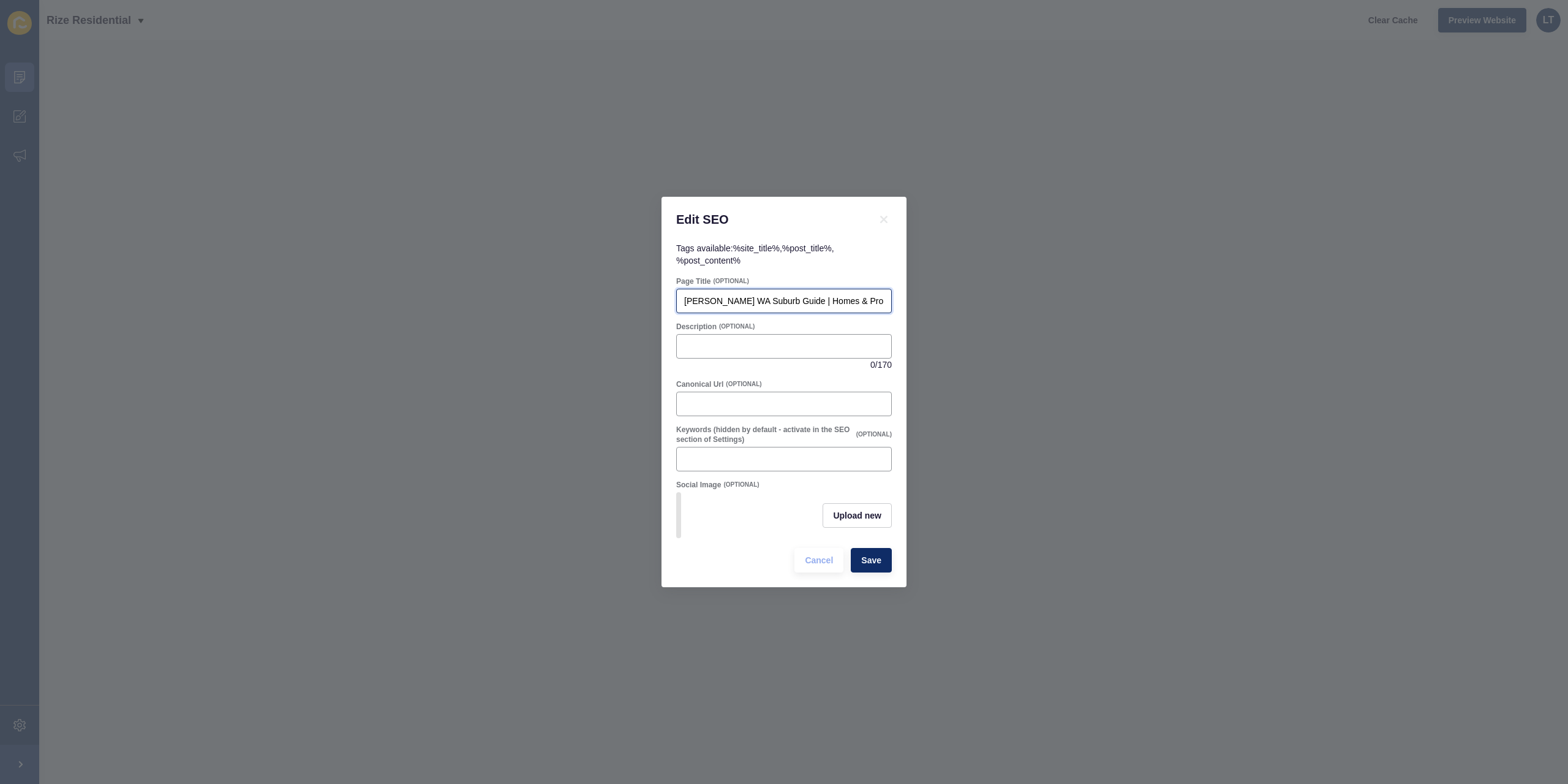
click at [576, 298] on div "Edit SEO Tags available: %site_title% , %post_title% , %post_content% Page Titl…" at bounding box center [784, 392] width 1568 height 784
click at [866, 289] on div "[PERSON_NAME] WA Suburb Guide | Homes & Property Experts Rize Residential" at bounding box center [784, 301] width 215 height 24
drag, startPoint x: 844, startPoint y: 291, endPoint x: 890, endPoint y: 296, distance: 46.3
click at [890, 296] on div "[PERSON_NAME] WA Suburb Guide | Homes & Property Experts Rize Residential" at bounding box center [784, 301] width 215 height 24
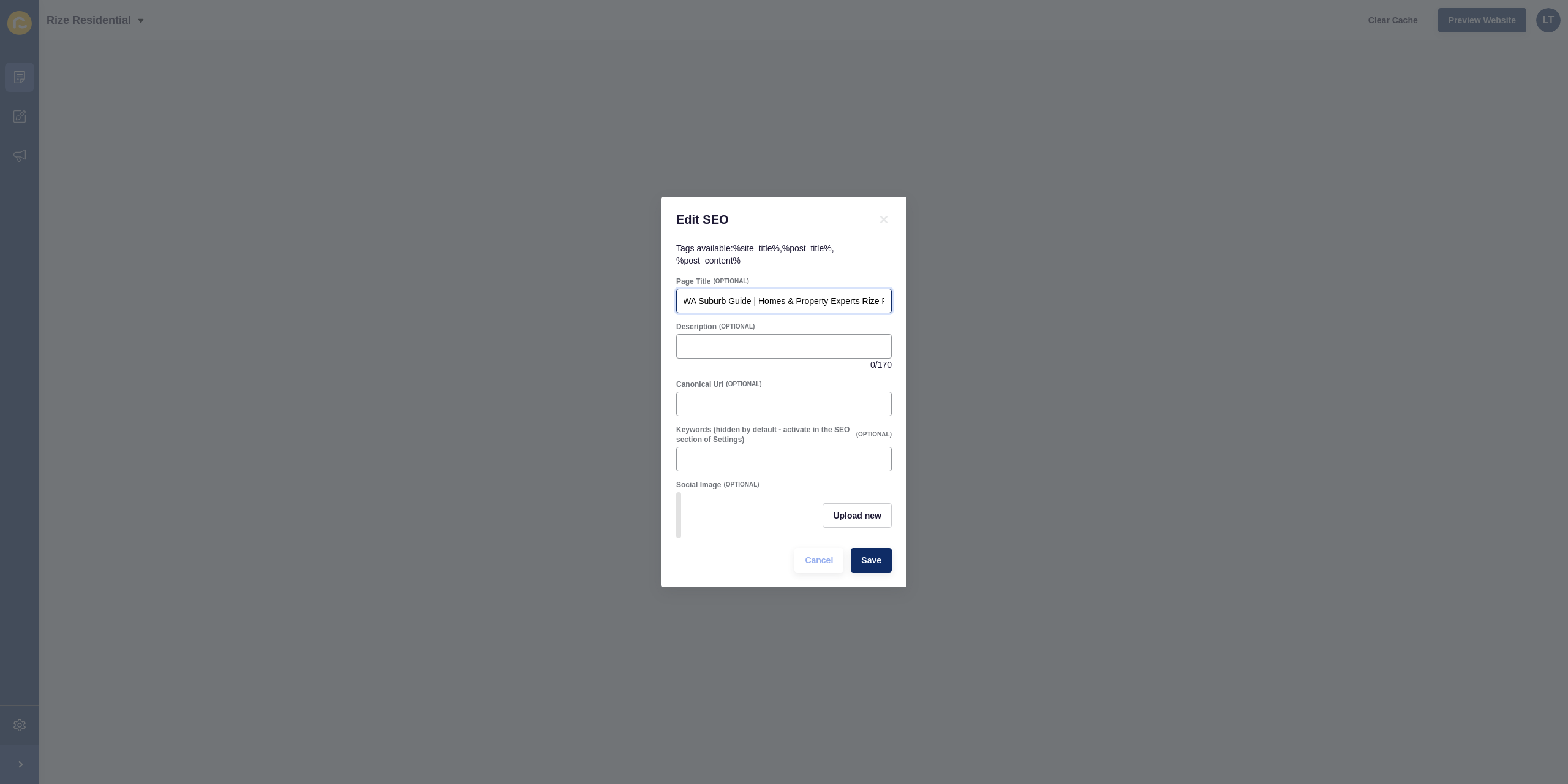
drag, startPoint x: 757, startPoint y: 291, endPoint x: 720, endPoint y: 289, distance: 37.1
click at [720, 289] on div "[PERSON_NAME] WA Suburb Guide | Homes & Property Experts Rize Residential" at bounding box center [784, 301] width 215 height 24
drag, startPoint x: 817, startPoint y: 297, endPoint x: 916, endPoint y: 300, distance: 99.0
click at [916, 300] on div "Edit SEO Tags available: %site_title% , %post_title% , %post_content% Page Titl…" at bounding box center [784, 392] width 1568 height 784
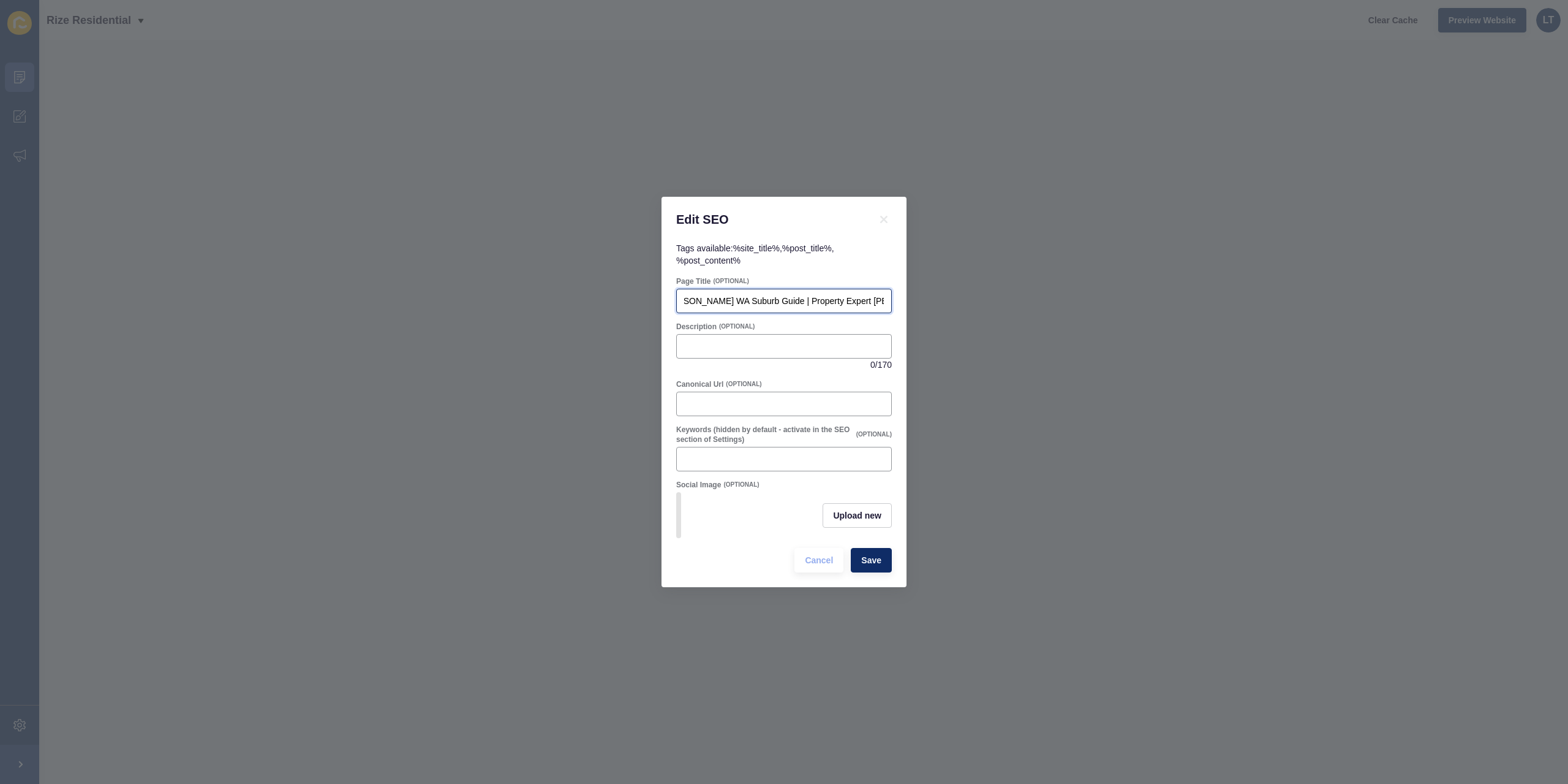
scroll to position [0, 24]
type input "[PERSON_NAME] WA Suburb Guide | Property Expert [PERSON_NAME]"
click at [759, 347] on input "Description" at bounding box center [784, 346] width 200 height 13
click at [704, 340] on input "Description" at bounding box center [784, 346] width 200 height 13
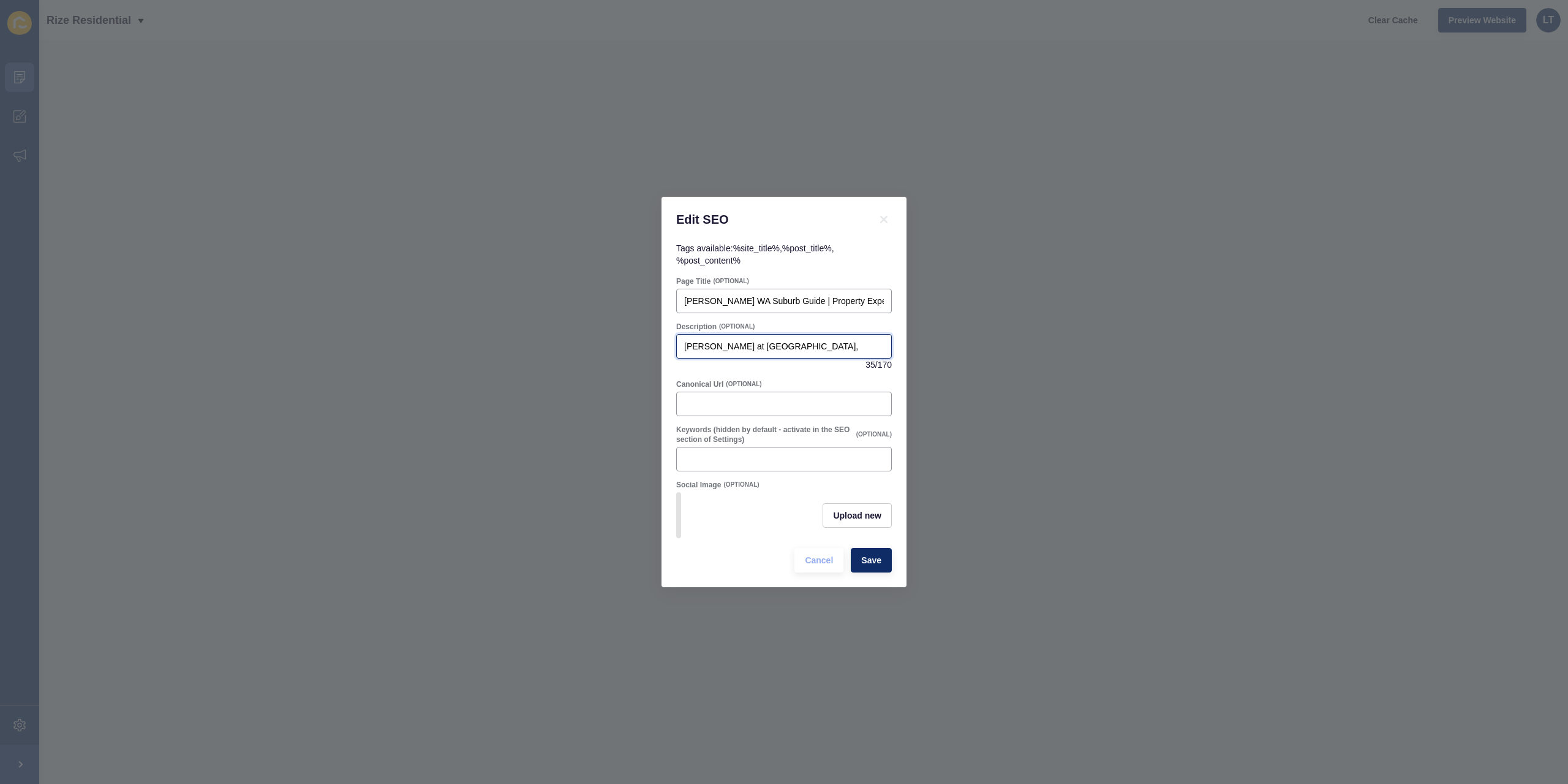
drag, startPoint x: 749, startPoint y: 341, endPoint x: 659, endPoint y: 336, distance: 90.1
click at [659, 336] on div "Edit SEO Tags available: %site_title% , %post_title% , %post_content% Page Titl…" at bounding box center [784, 392] width 1568 height 784
click at [824, 345] on input "[PERSON_NAME] at [GEOGRAPHIC_DATA]," at bounding box center [784, 346] width 200 height 13
drag, startPoint x: 826, startPoint y: 345, endPoint x: 618, endPoint y: 334, distance: 208.3
click at [618, 334] on div "Edit SEO Tags available: %site_title% , %post_title% , %post_content% Page Titl…" at bounding box center [784, 392] width 1568 height 784
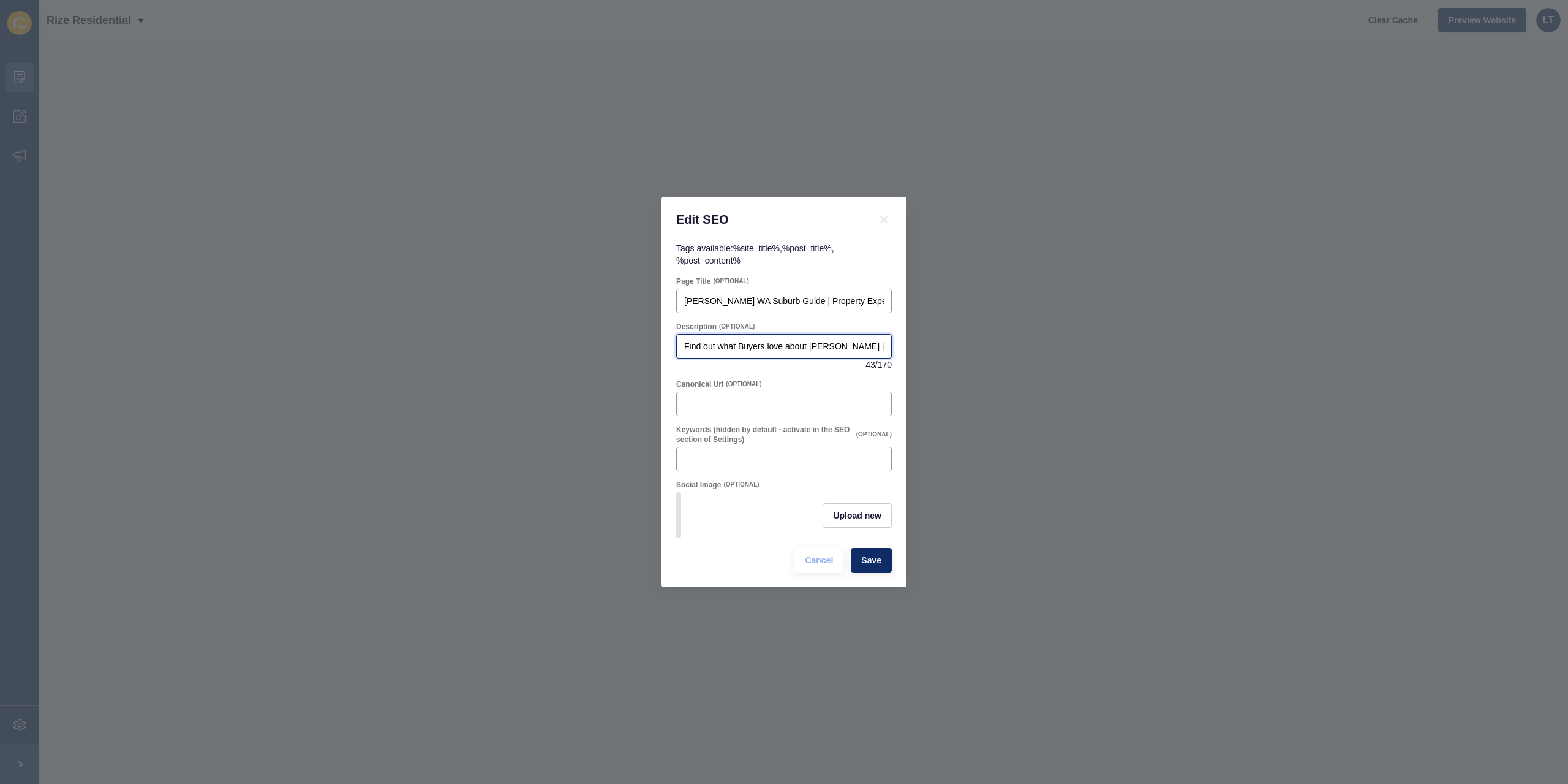
click at [740, 340] on input "Find out what Buyers love about [PERSON_NAME] [GEOGRAPHIC_DATA]" at bounding box center [784, 346] width 200 height 13
click at [868, 344] on input "Find out what buyers love about [PERSON_NAME] [GEOGRAPHIC_DATA]" at bounding box center [784, 346] width 200 height 13
type input "Find out what buyers love about [PERSON_NAME] [GEOGRAPHIC_DATA] from local [PER…"
click at [745, 407] on div at bounding box center [784, 403] width 215 height 24
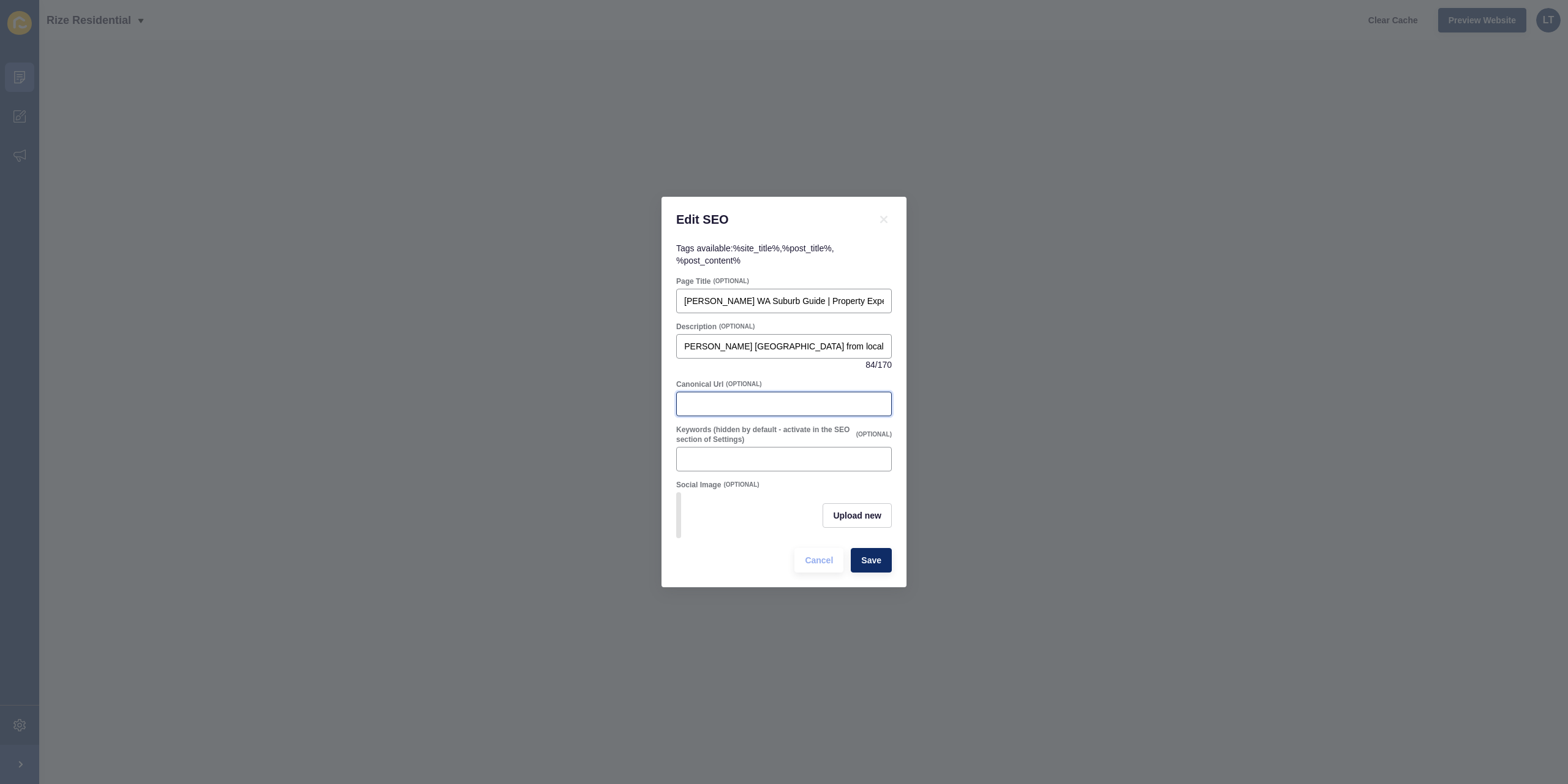
scroll to position [0, 0]
click at [686, 464] on div at bounding box center [784, 458] width 215 height 24
paste input "[GEOGRAPHIC_DATA] WA real estate, houses for sale [GEOGRAPHIC_DATA], [PERSON_NA…"
drag, startPoint x: 849, startPoint y: 454, endPoint x: 788, endPoint y: 452, distance: 61.0
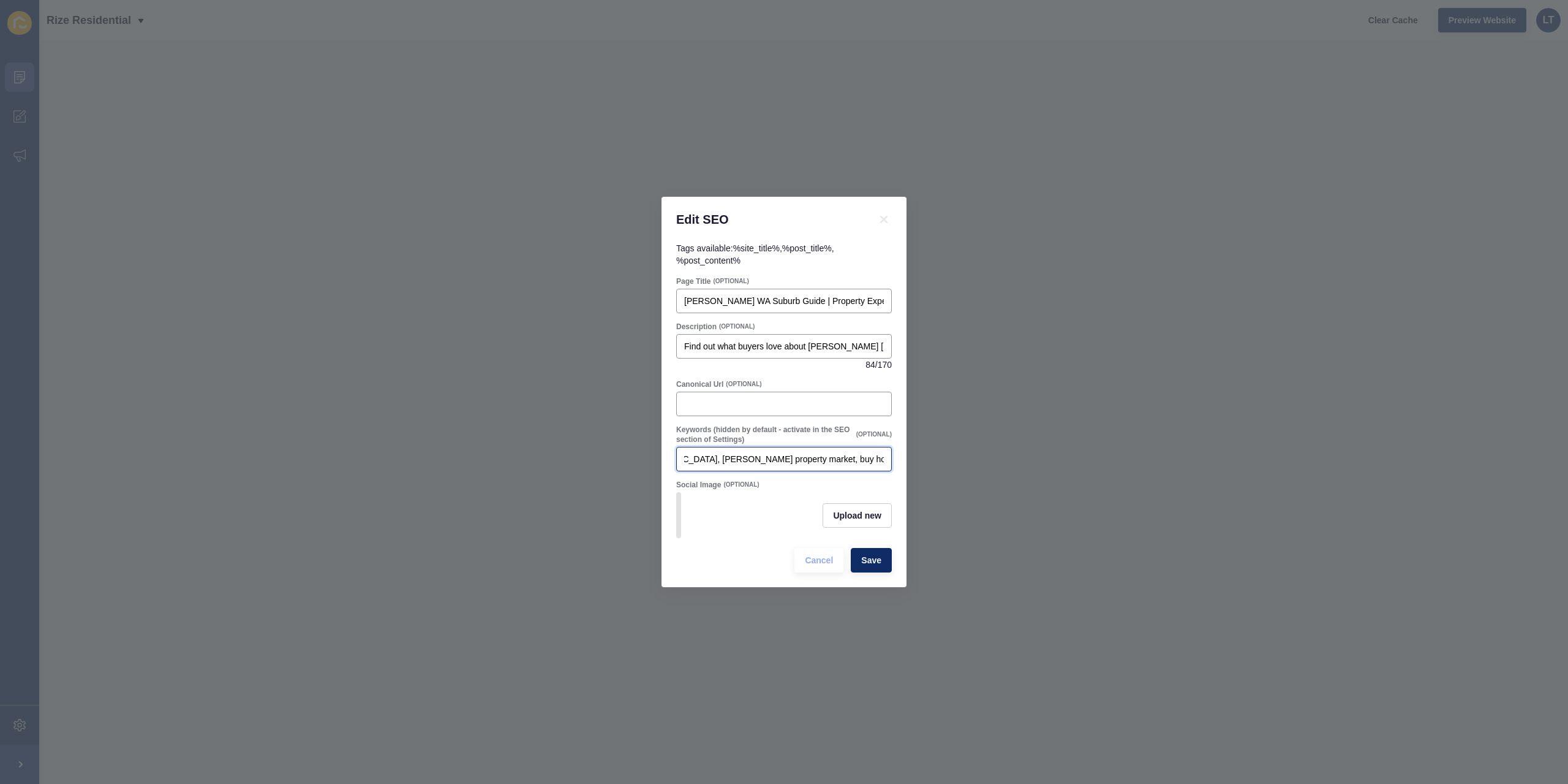
click at [792, 455] on input "[GEOGRAPHIC_DATA] WA real estate, houses for sale [GEOGRAPHIC_DATA], [PERSON_NA…" at bounding box center [784, 459] width 200 height 13
drag, startPoint x: 882, startPoint y: 456, endPoint x: 873, endPoint y: 453, distance: 9.5
click at [870, 453] on input "[GEOGRAPHIC_DATA] WA real estate, houses for sale [GEOGRAPHIC_DATA], [PERSON_NA…" at bounding box center [784, 459] width 200 height 13
drag, startPoint x: 892, startPoint y: 452, endPoint x: 878, endPoint y: 454, distance: 14.1
click at [892, 452] on div "Keywords (hidden by default - activate in the SEO section of Settings) (OPTIONA…" at bounding box center [784, 448] width 218 height 49
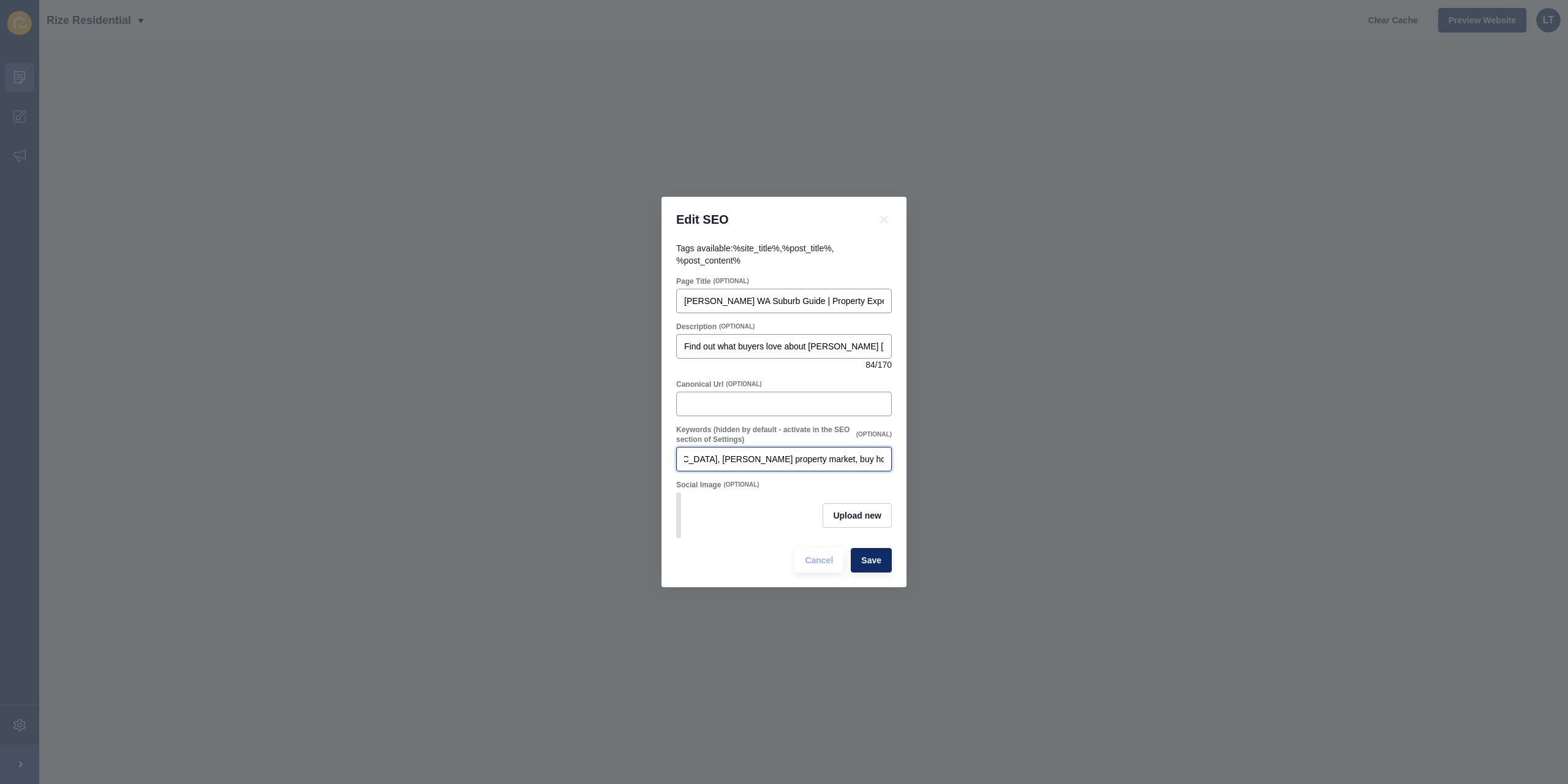
click at [920, 451] on div "Edit SEO Tags available: %site_title% , %post_title% , %post_content% Page Titl…" at bounding box center [784, 392] width 1568 height 784
click at [883, 455] on input "[GEOGRAPHIC_DATA] WA real estate, houses for sale [GEOGRAPHIC_DATA], [PERSON_NA…" at bounding box center [784, 459] width 200 height 13
type input "[PERSON_NAME] WA real estate, houses for sale [GEOGRAPHIC_DATA], [GEOGRAPHIC_DA…"
click at [759, 510] on div "Upload new" at bounding box center [784, 515] width 215 height 46
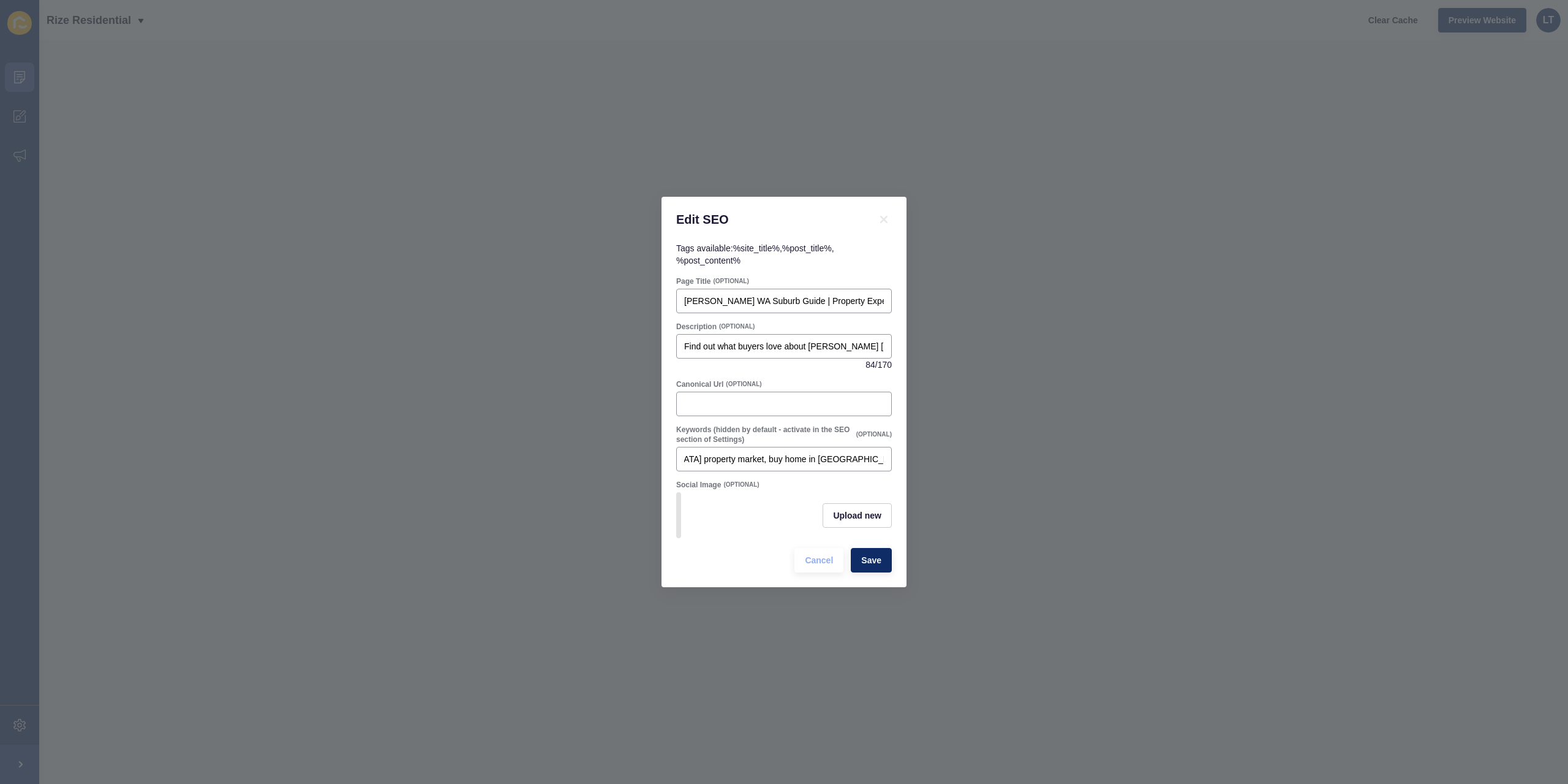
scroll to position [0, 0]
click at [747, 500] on div "Upload new" at bounding box center [784, 515] width 215 height 46
click at [851, 519] on span "Upload new" at bounding box center [857, 515] width 48 height 13
click at [790, 515] on span at bounding box center [784, 515] width 213 height 48
click at [677, 492] on input "Drag or click to upload" at bounding box center [677, 492] width 0 height 0
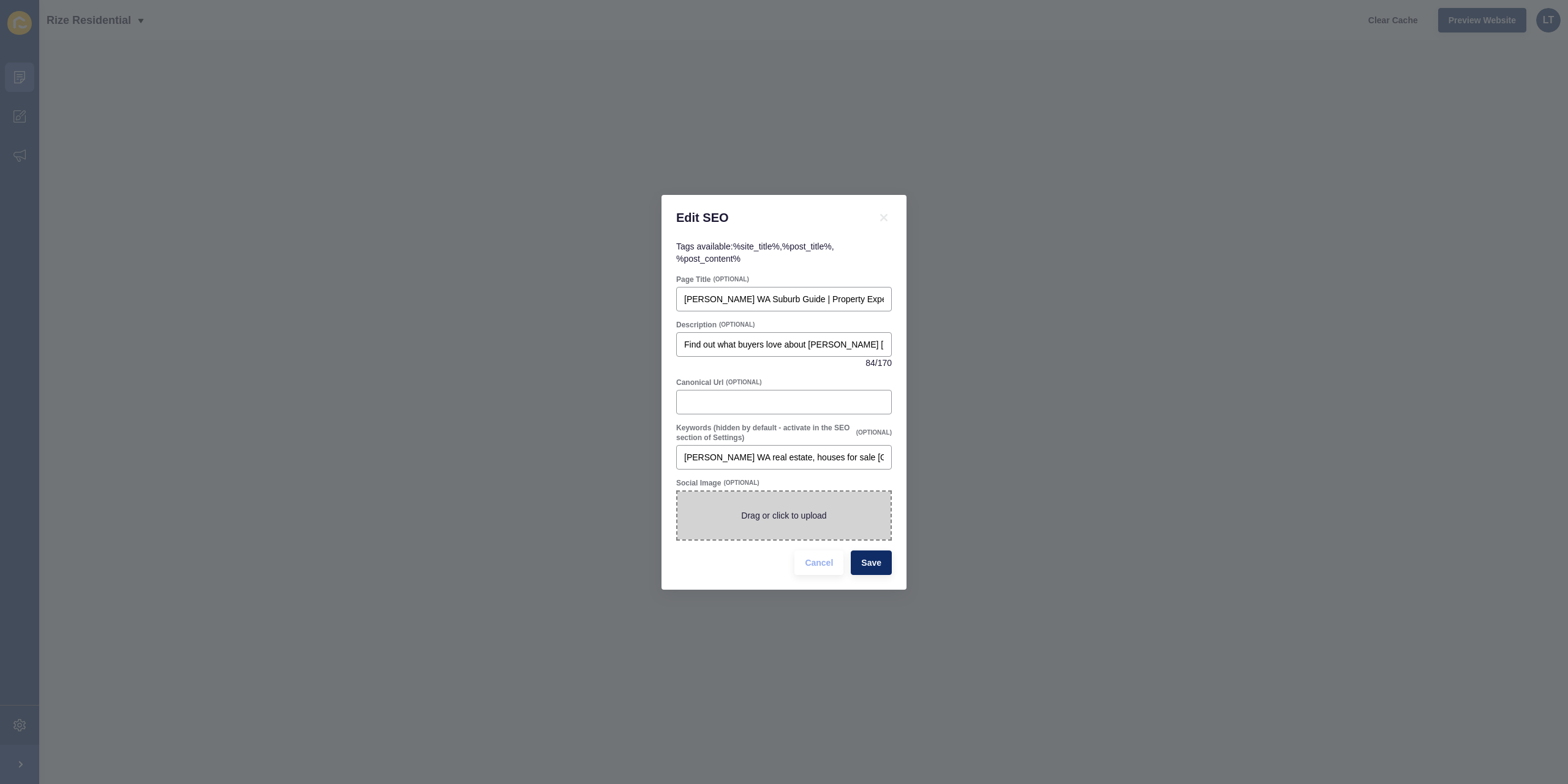
type input "C:\fakepath\[PERSON_NAME] 0421 447 582 (3) (1).png"
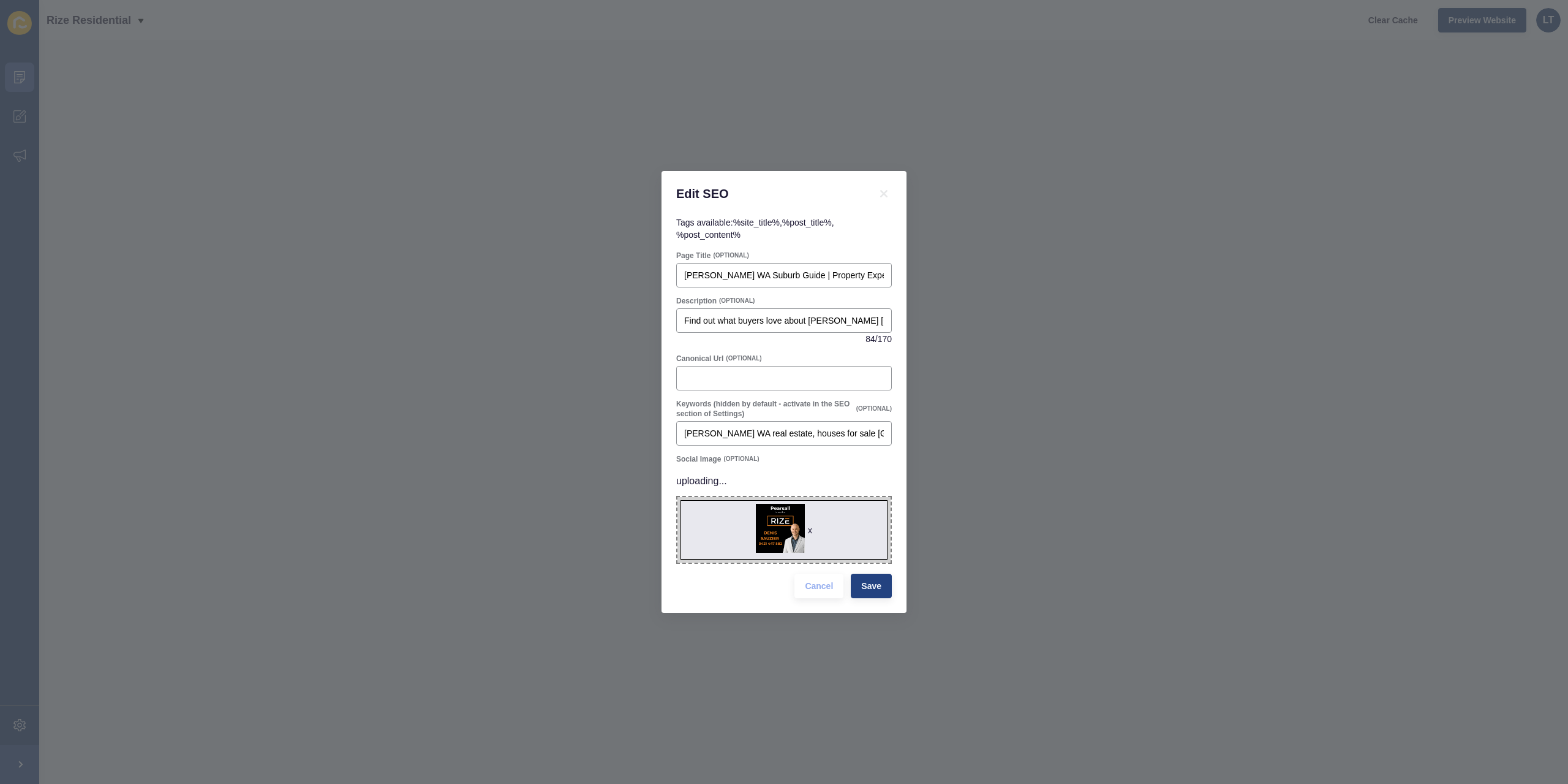
click at [874, 587] on div "Cancel Save" at bounding box center [843, 585] width 105 height 32
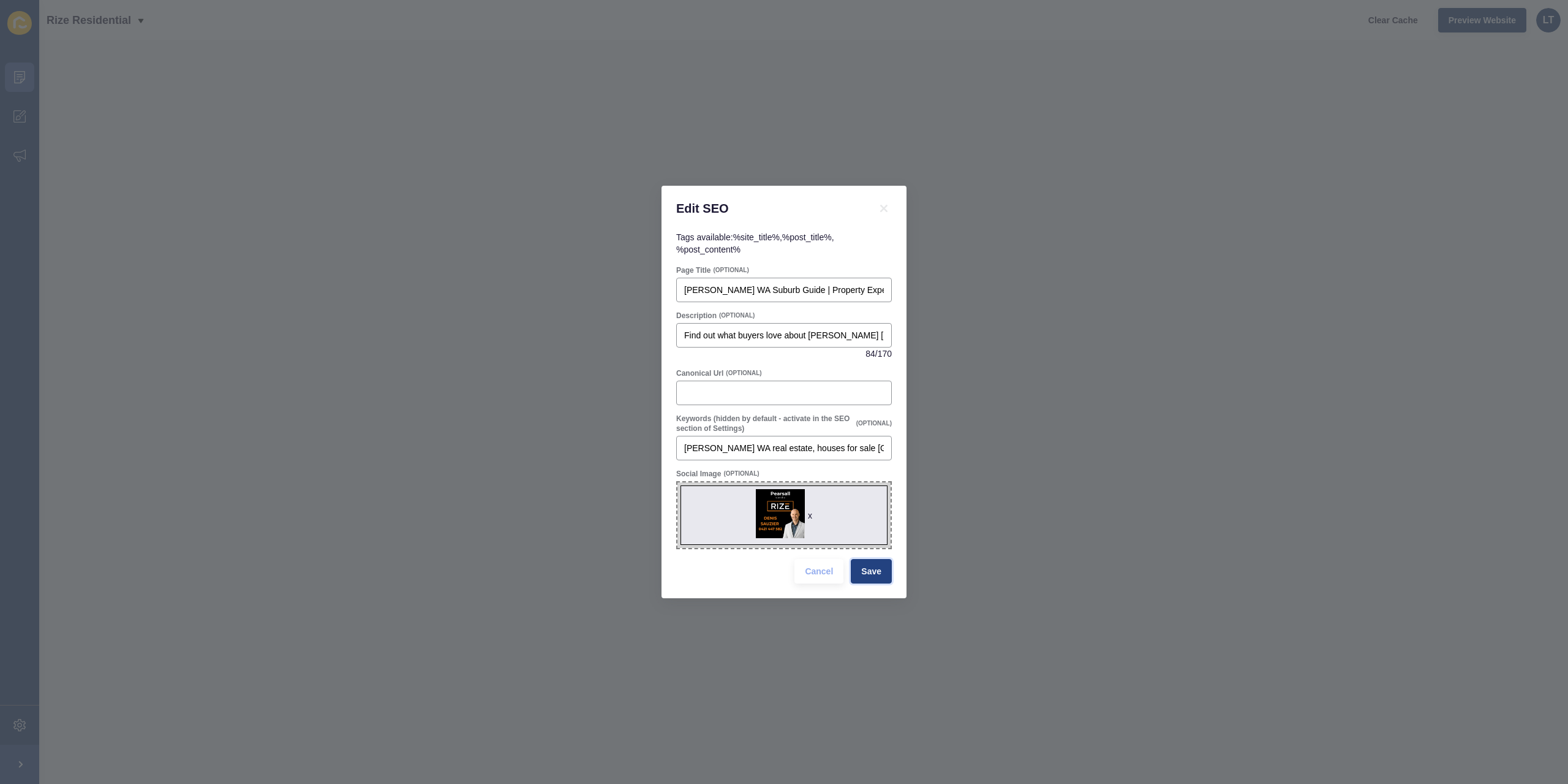
click at [877, 574] on span "Save" at bounding box center [871, 571] width 20 height 13
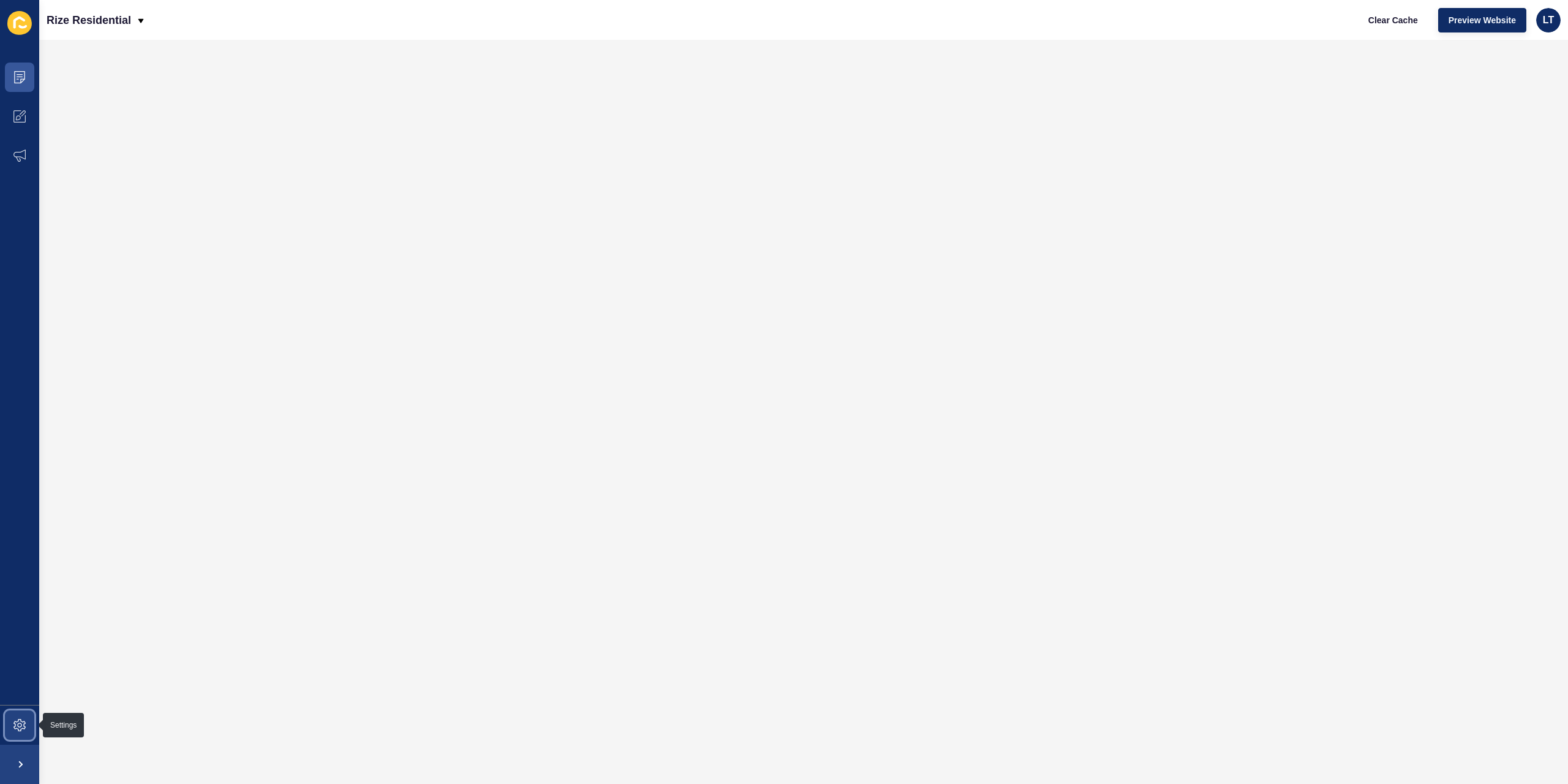
click at [18, 730] on icon at bounding box center [20, 725] width 13 height 13
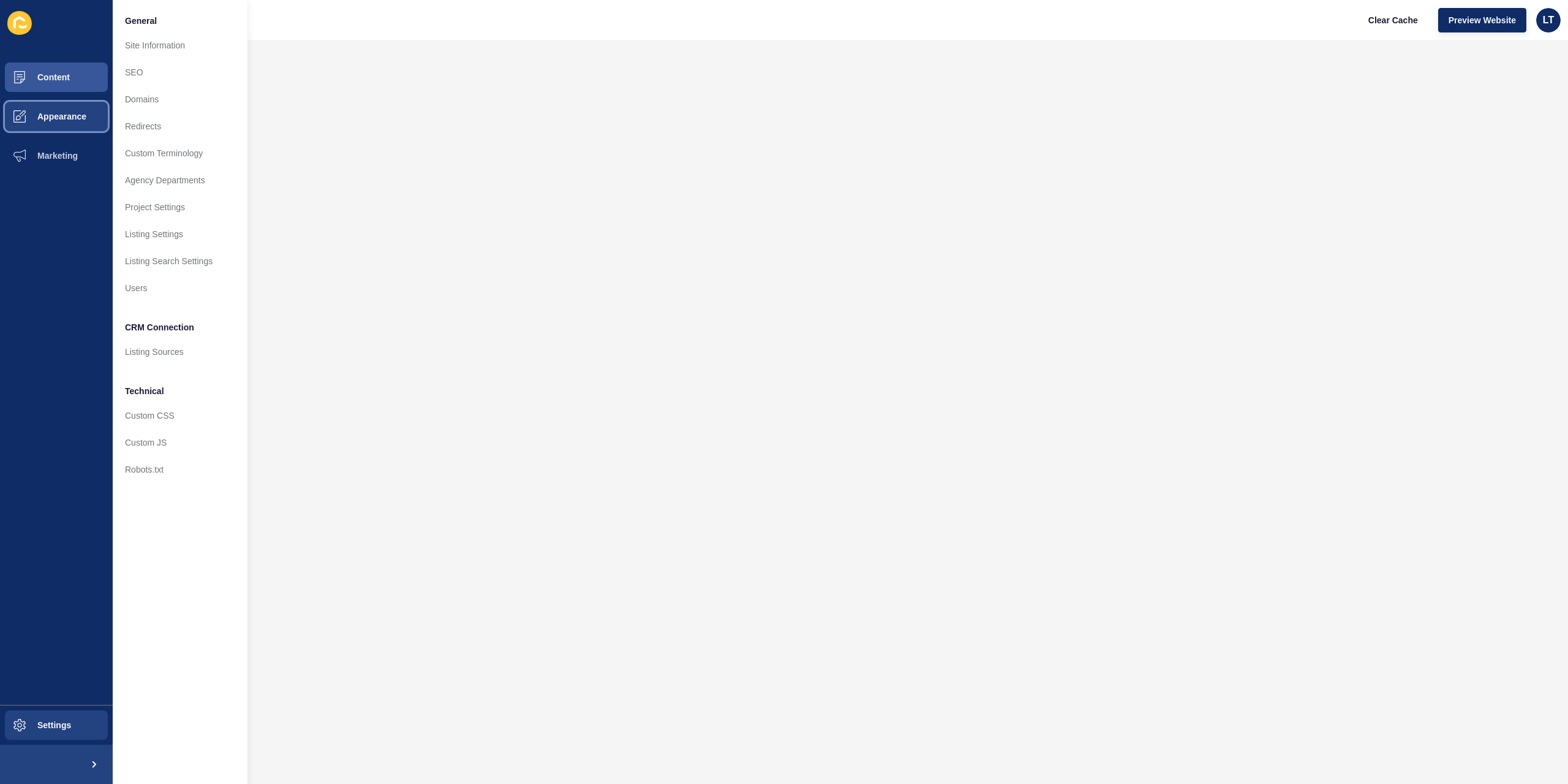
click at [38, 114] on span "Appearance" at bounding box center [42, 116] width 88 height 10
click at [95, 757] on span at bounding box center [93, 764] width 39 height 39
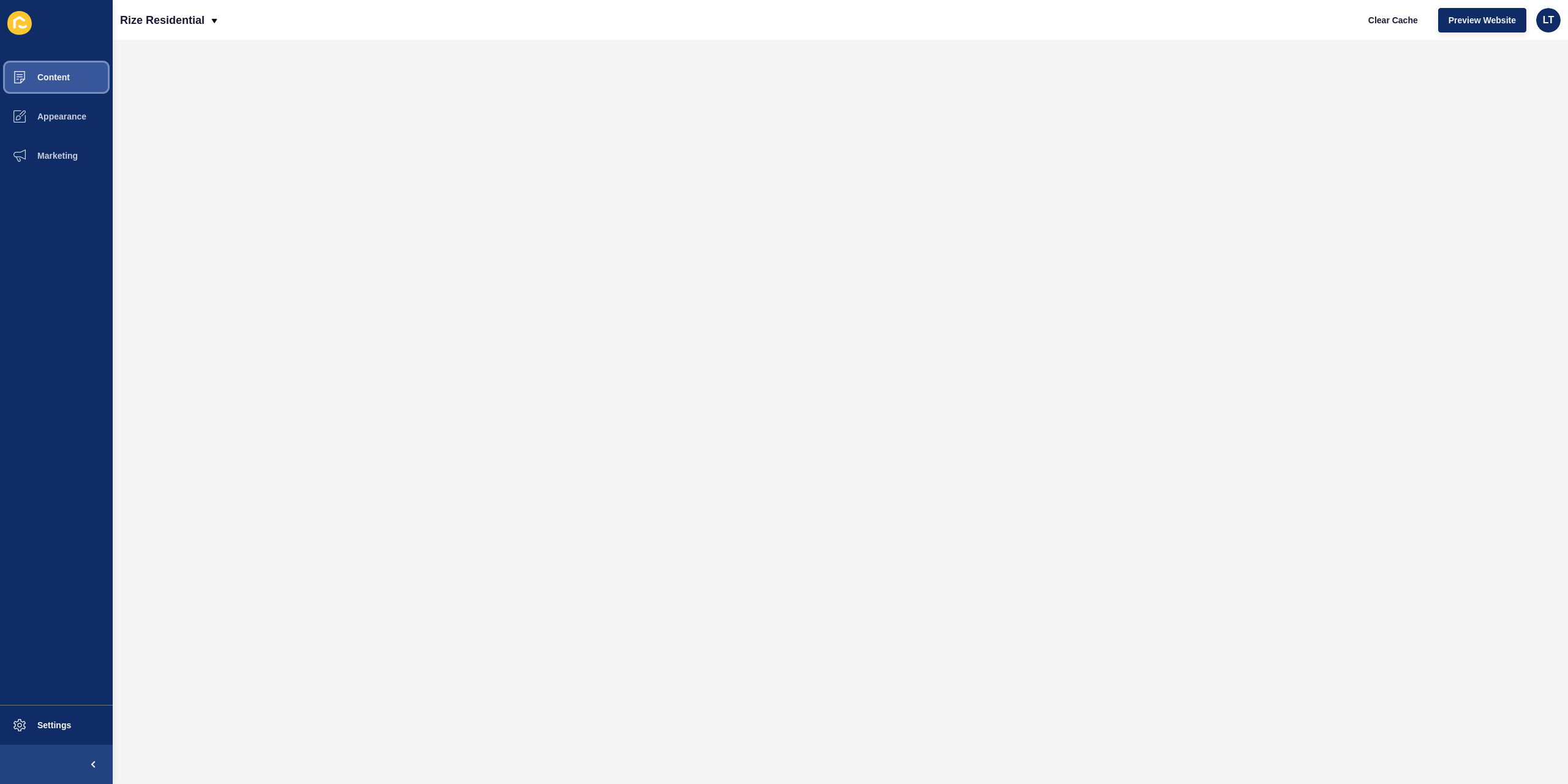
click at [72, 76] on button "Content" at bounding box center [56, 77] width 113 height 39
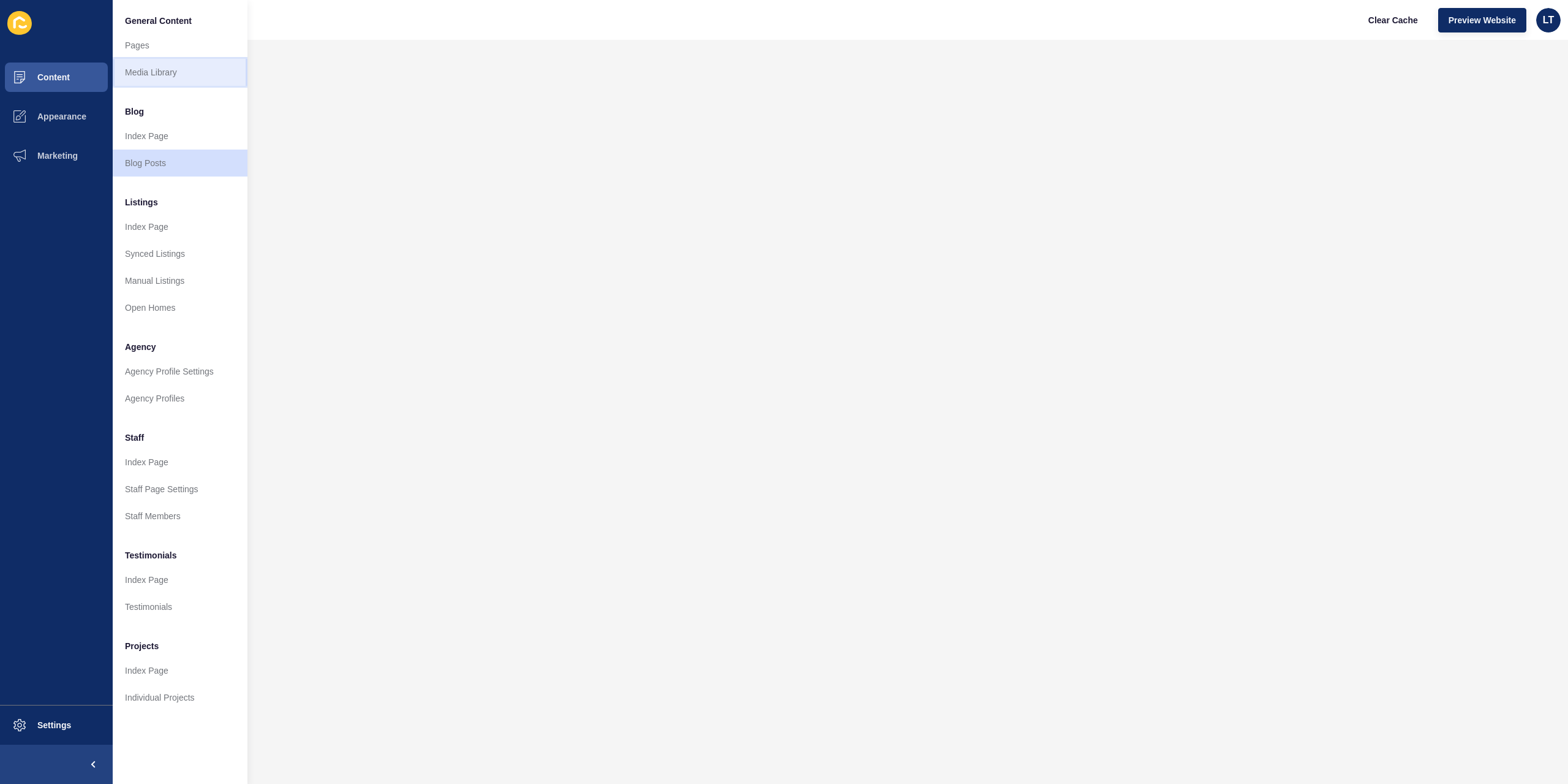
click at [163, 64] on link "Media Library" at bounding box center [180, 72] width 135 height 27
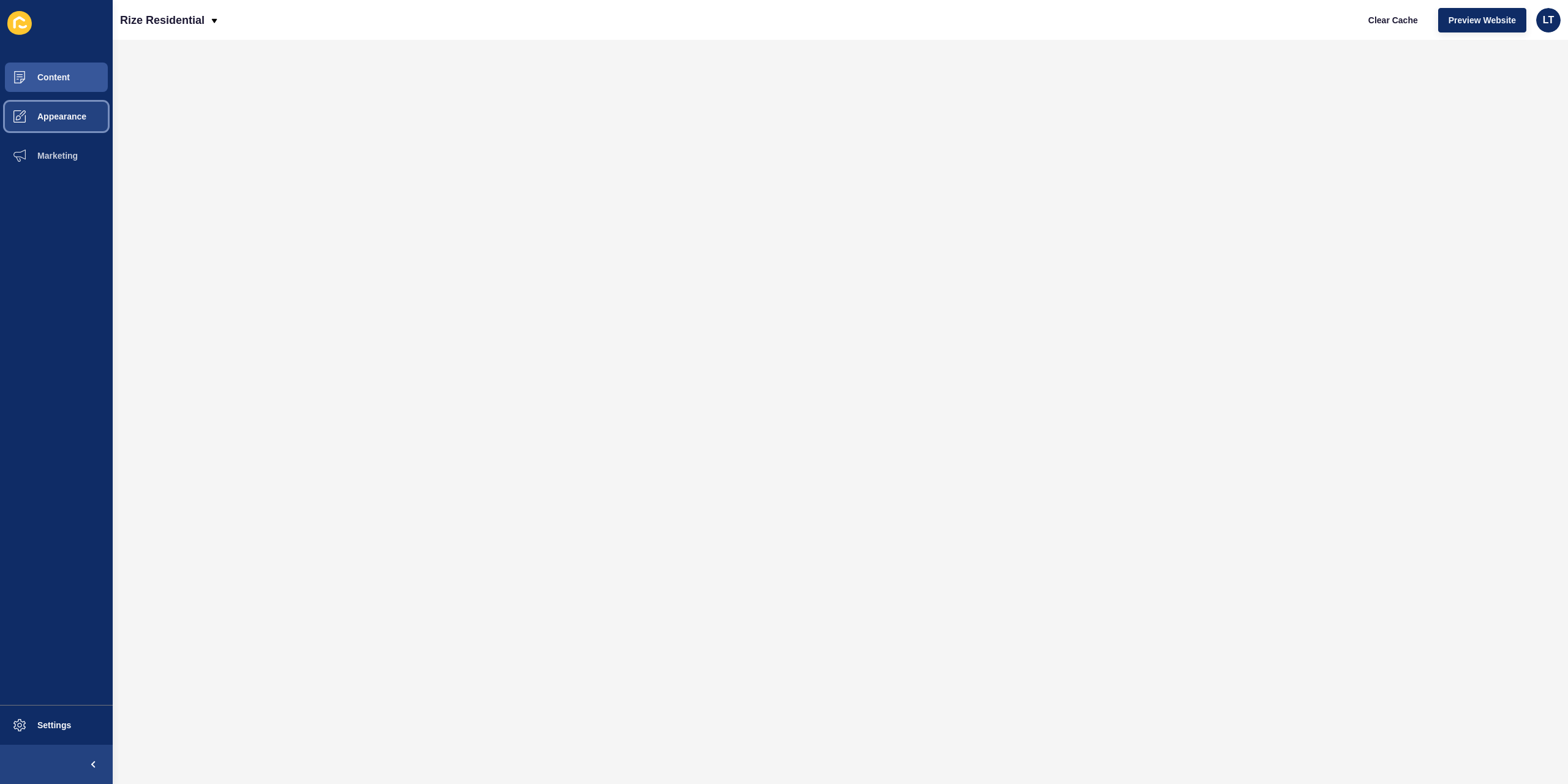
click at [63, 118] on span "Appearance" at bounding box center [42, 116] width 88 height 10
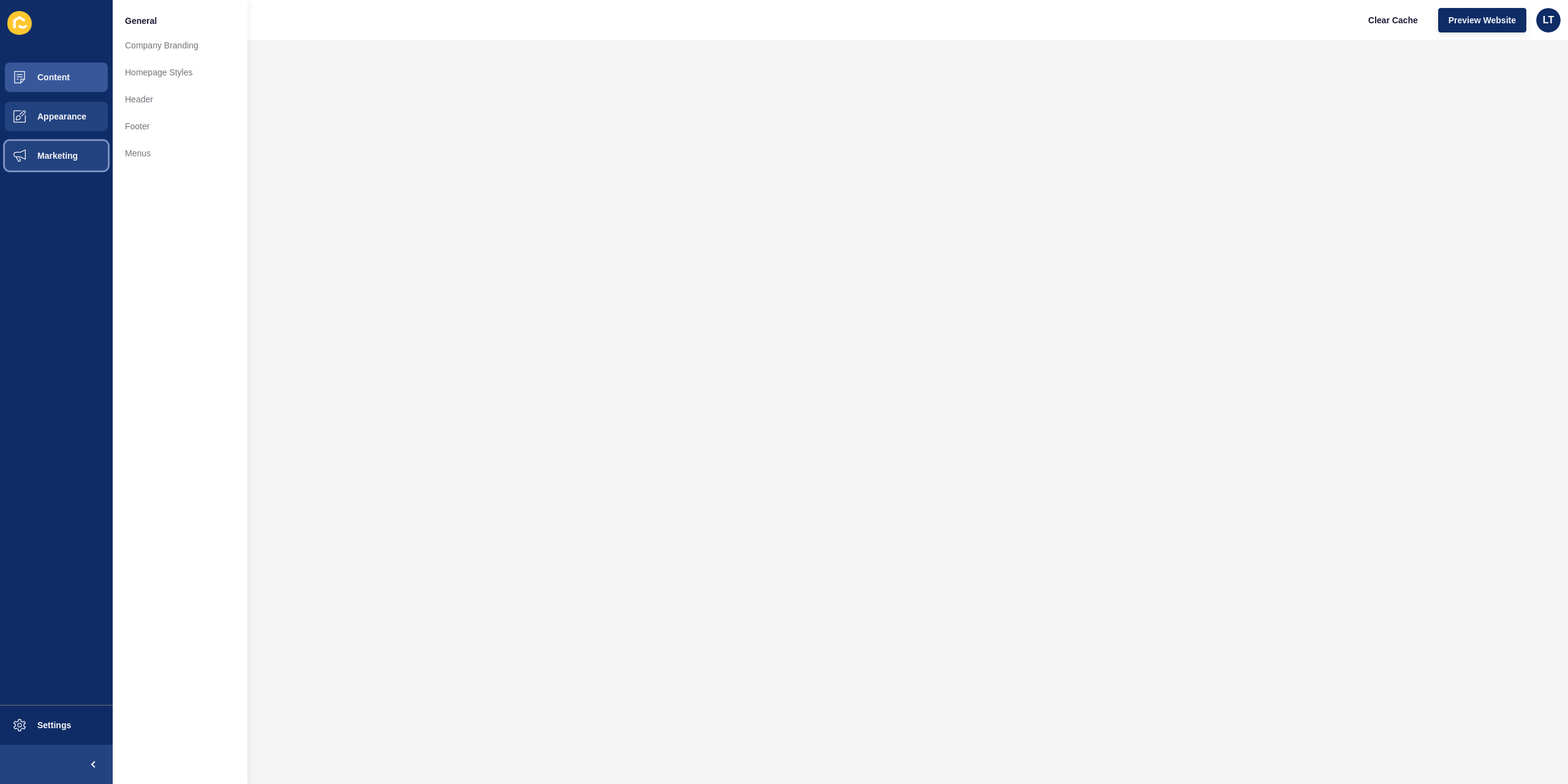
click at [52, 155] on span "Marketing" at bounding box center [38, 156] width 79 height 10
click at [56, 731] on button "Settings" at bounding box center [56, 725] width 113 height 39
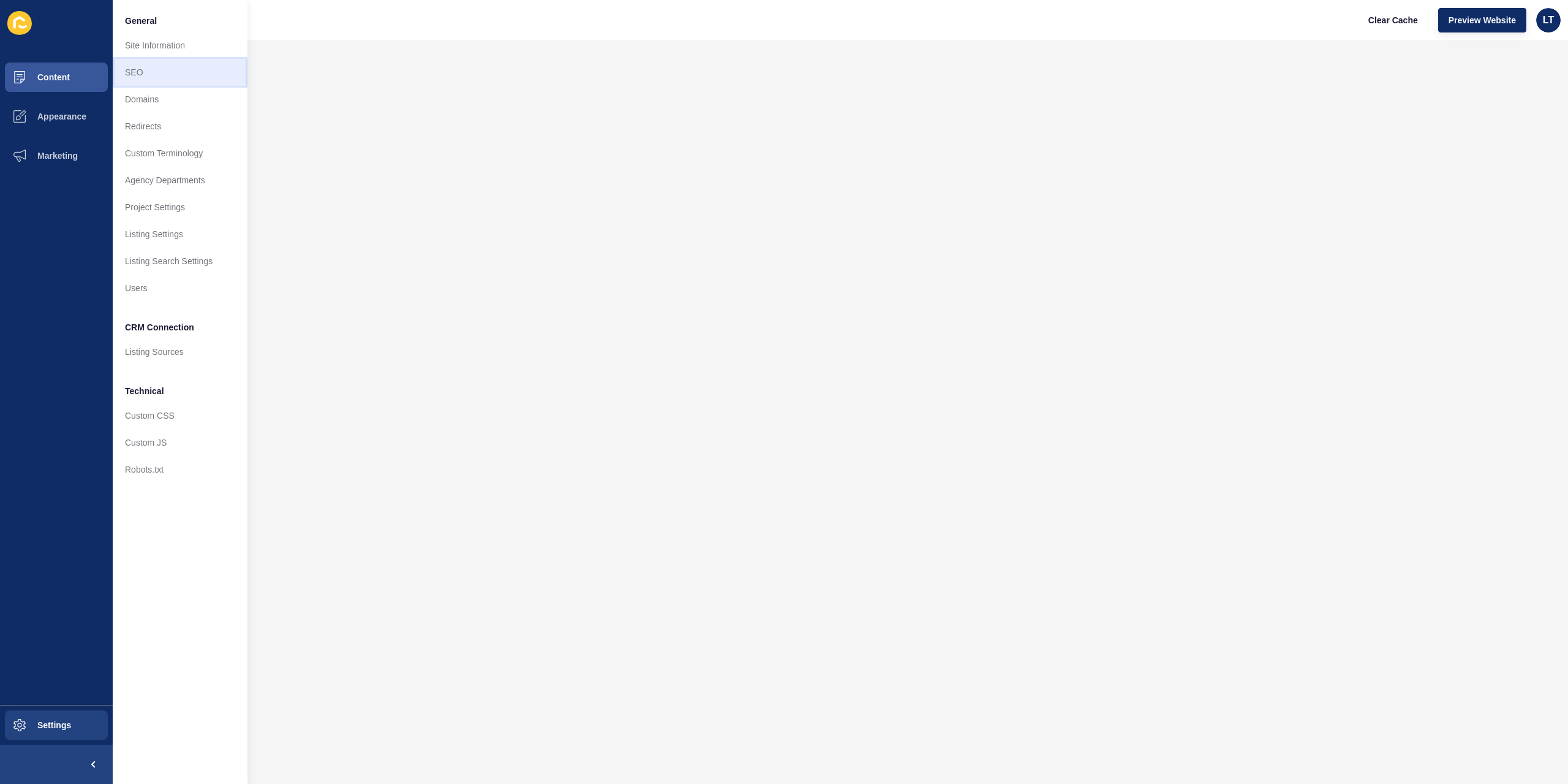
click at [151, 71] on link "SEO" at bounding box center [180, 72] width 135 height 27
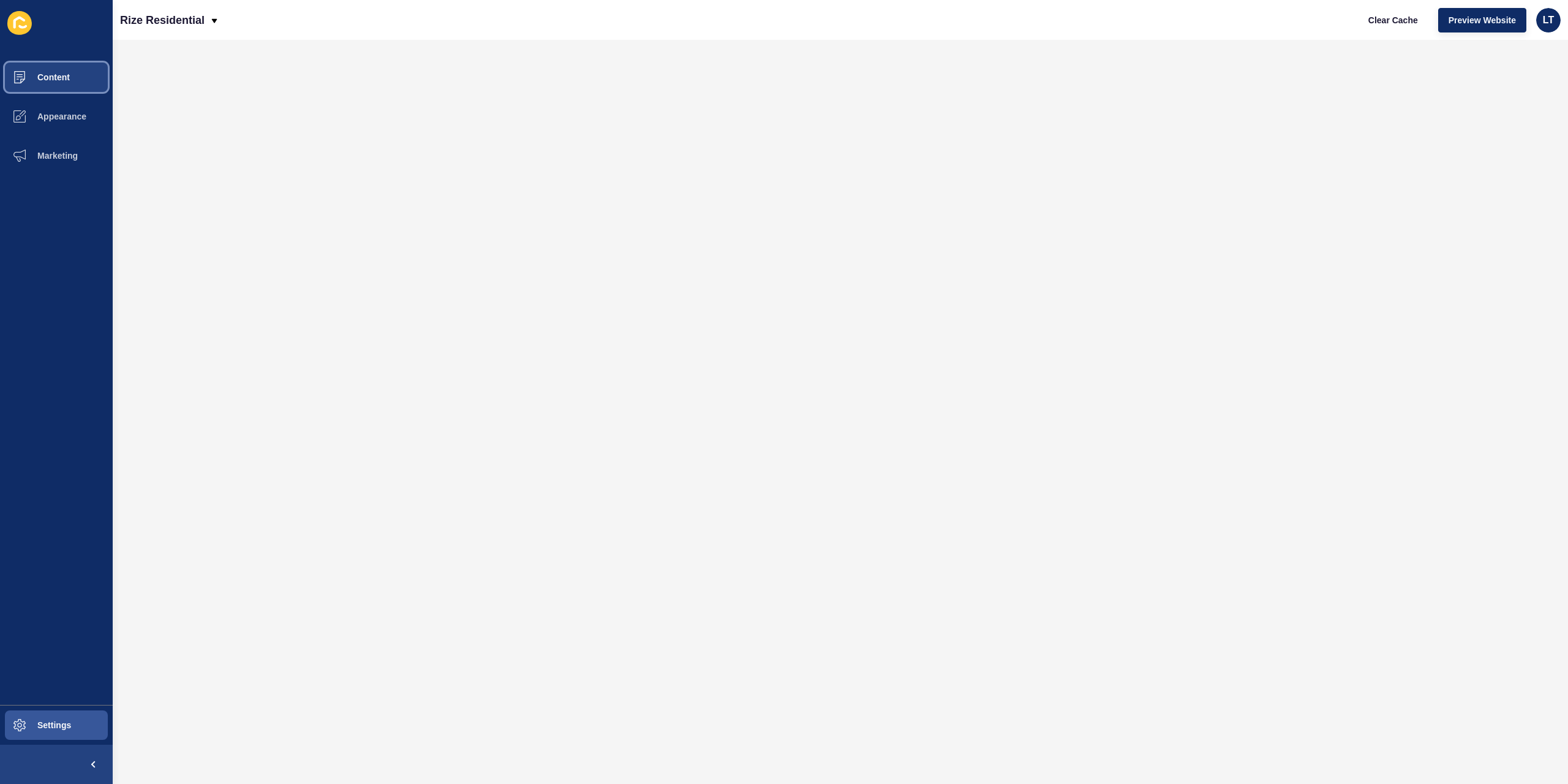
click at [66, 73] on span "Content" at bounding box center [34, 77] width 72 height 10
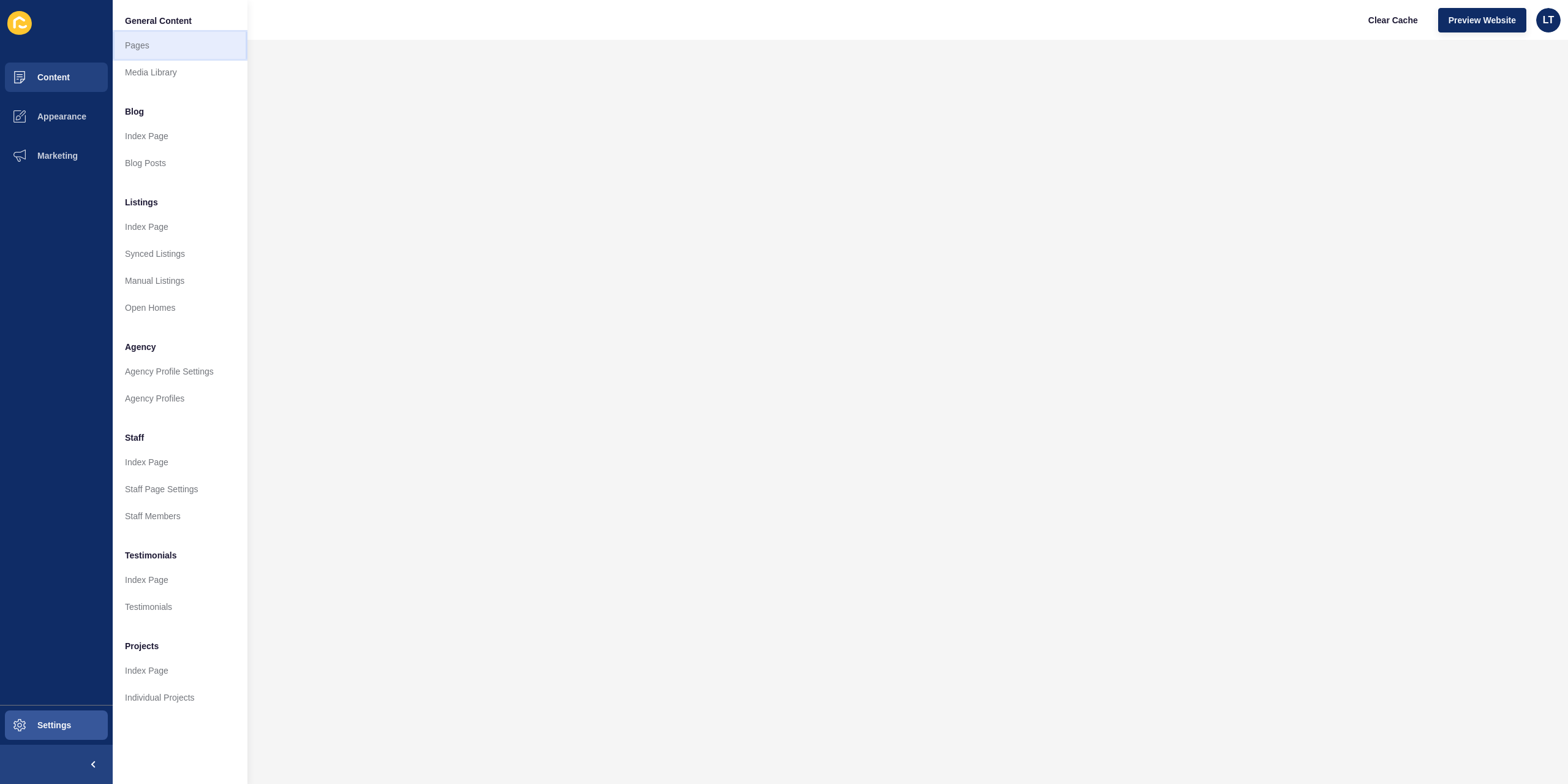
click at [168, 47] on link "Pages" at bounding box center [180, 45] width 135 height 27
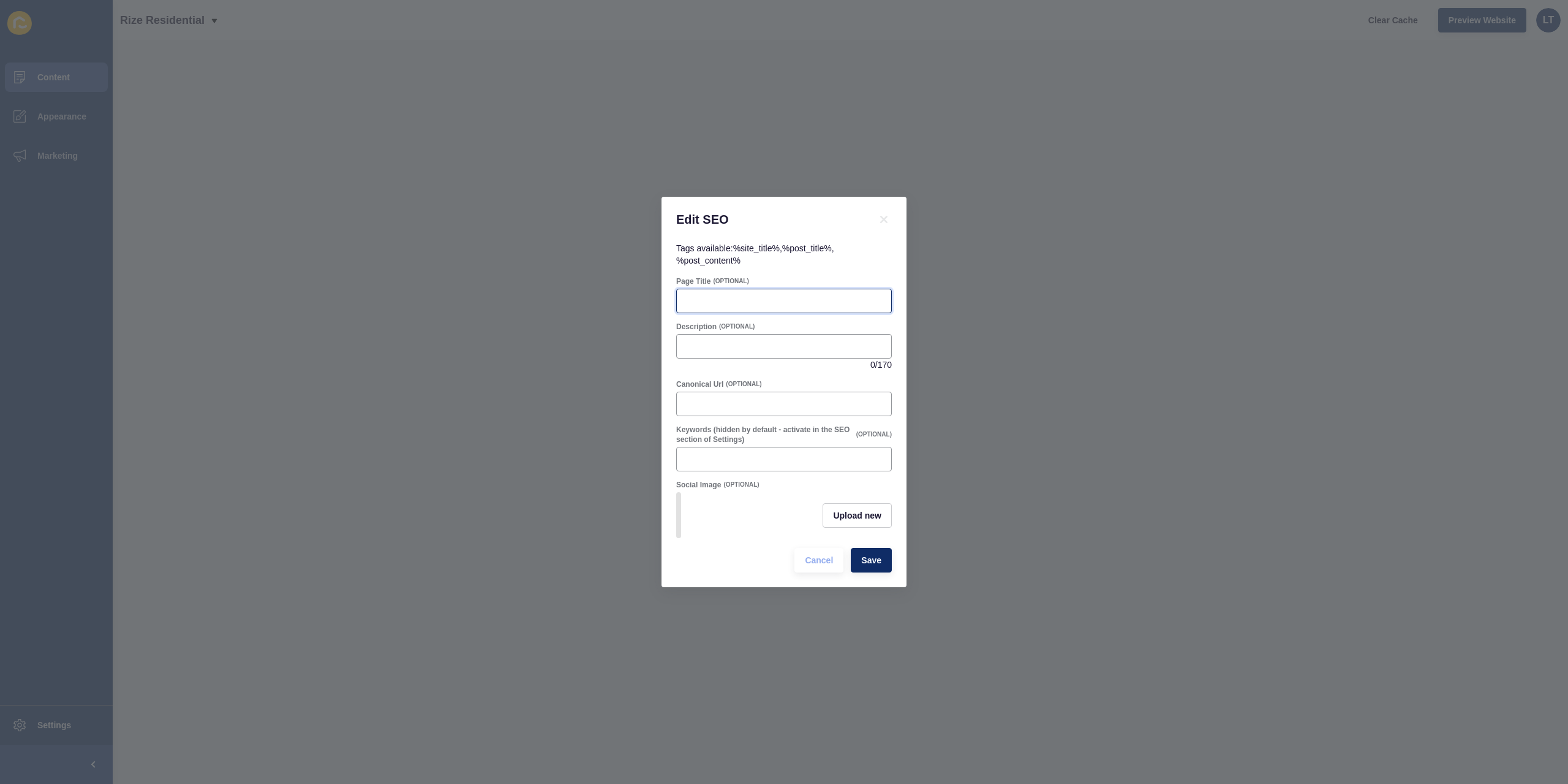
click at [704, 301] on input "Page Title" at bounding box center [784, 301] width 200 height 13
paste input "Request a Property Appraisal | Hocking & [PERSON_NAME] [GEOGRAPHIC_DATA] – Rize…"
click at [725, 295] on input "Request a Property Appraisal | Hocking & [PERSON_NAME] [GEOGRAPHIC_DATA] – Rize…" at bounding box center [784, 301] width 200 height 13
click at [822, 289] on div "Request a Property Appraisal | Specializing in Hocking & [PERSON_NAME] [GEOGRAP…" at bounding box center [784, 301] width 215 height 24
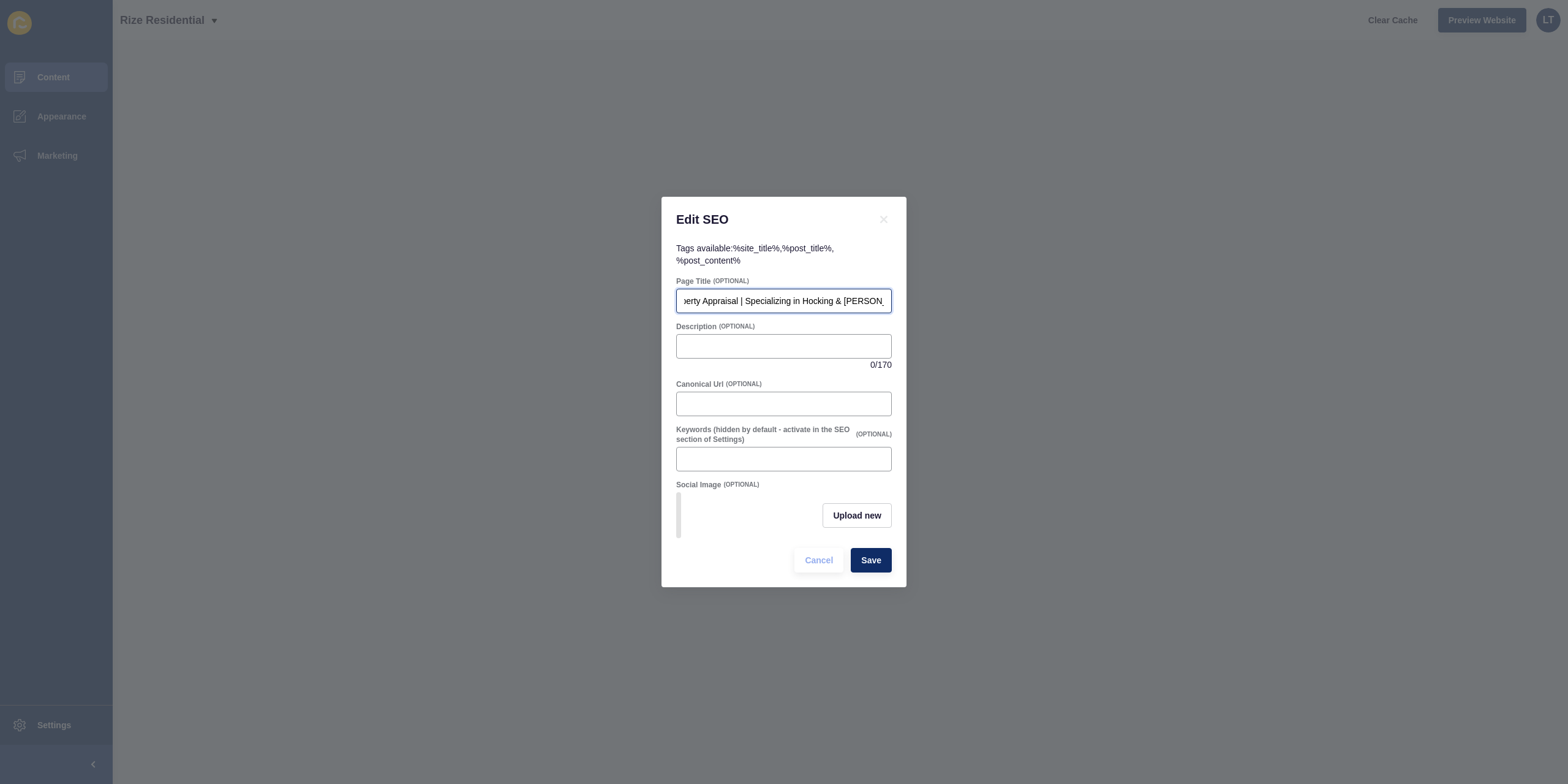
scroll to position [0, 135]
drag, startPoint x: 857, startPoint y: 300, endPoint x: 911, endPoint y: 289, distance: 55.1
click at [911, 289] on div "Edit SEO Tags available: %site_title% , %post_title% , %post_content% Page Titl…" at bounding box center [784, 392] width 1568 height 784
click at [763, 299] on input "Request a Property Appraisal | Specializing in Hocking & [PERSON_NAME] [GEOGRAP…" at bounding box center [784, 301] width 200 height 13
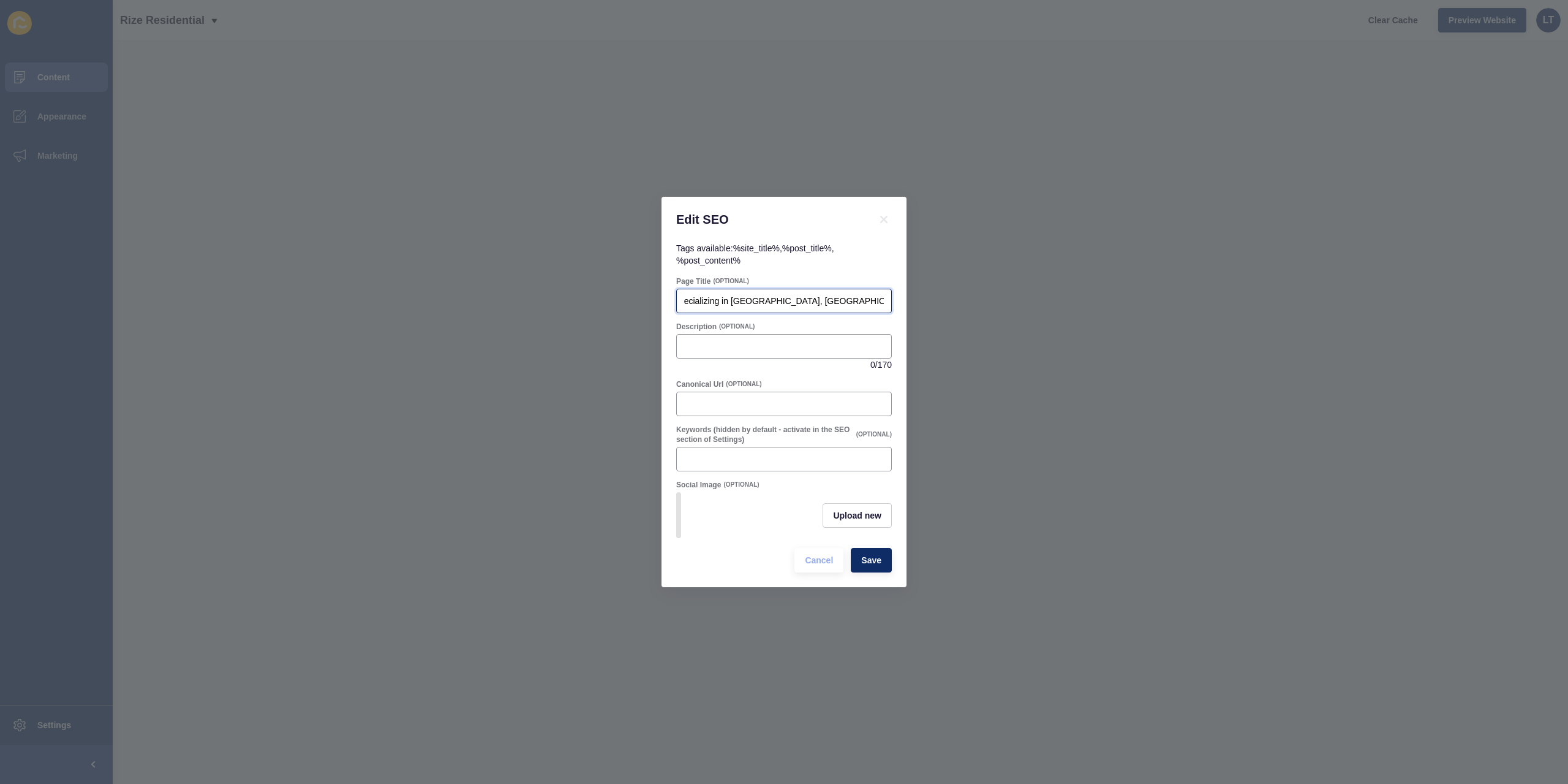
drag, startPoint x: 802, startPoint y: 295, endPoint x: 943, endPoint y: 292, distance: 141.0
click at [943, 292] on div "Edit SEO Tags available: %site_title% , %post_title% , %post_content% Page Titl…" at bounding box center [784, 392] width 1568 height 784
click at [824, 295] on input "Request a Property Appraisal | Specializing in [GEOGRAPHIC_DATA], [GEOGRAPHIC_D…" at bounding box center [784, 301] width 200 height 13
type input "Request a Property Appraisal | Specializing in [GEOGRAPHIC_DATA], [GEOGRAPHIC_D…"
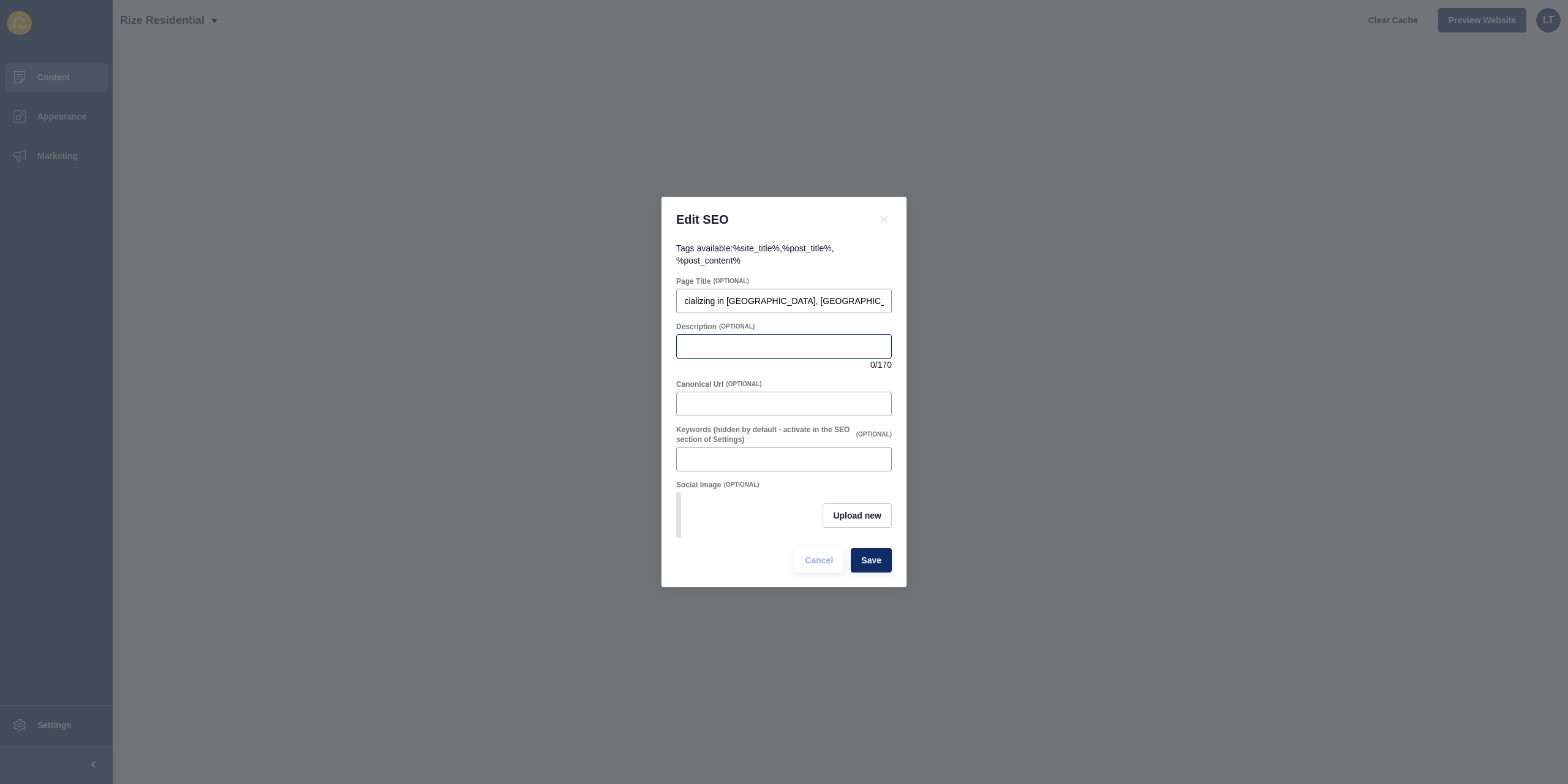
click at [788, 350] on div at bounding box center [784, 346] width 215 height 24
paste input "Get a free property appraisal in [GEOGRAPHIC_DATA] or [GEOGRAPHIC_DATA] [GEOGRA…"
drag, startPoint x: 759, startPoint y: 344, endPoint x: 580, endPoint y: 336, distance: 179.2
click at [580, 336] on div "Edit SEO Tags available: %site_title% , %post_title% , %post_content% Page Titl…" at bounding box center [784, 392] width 1568 height 784
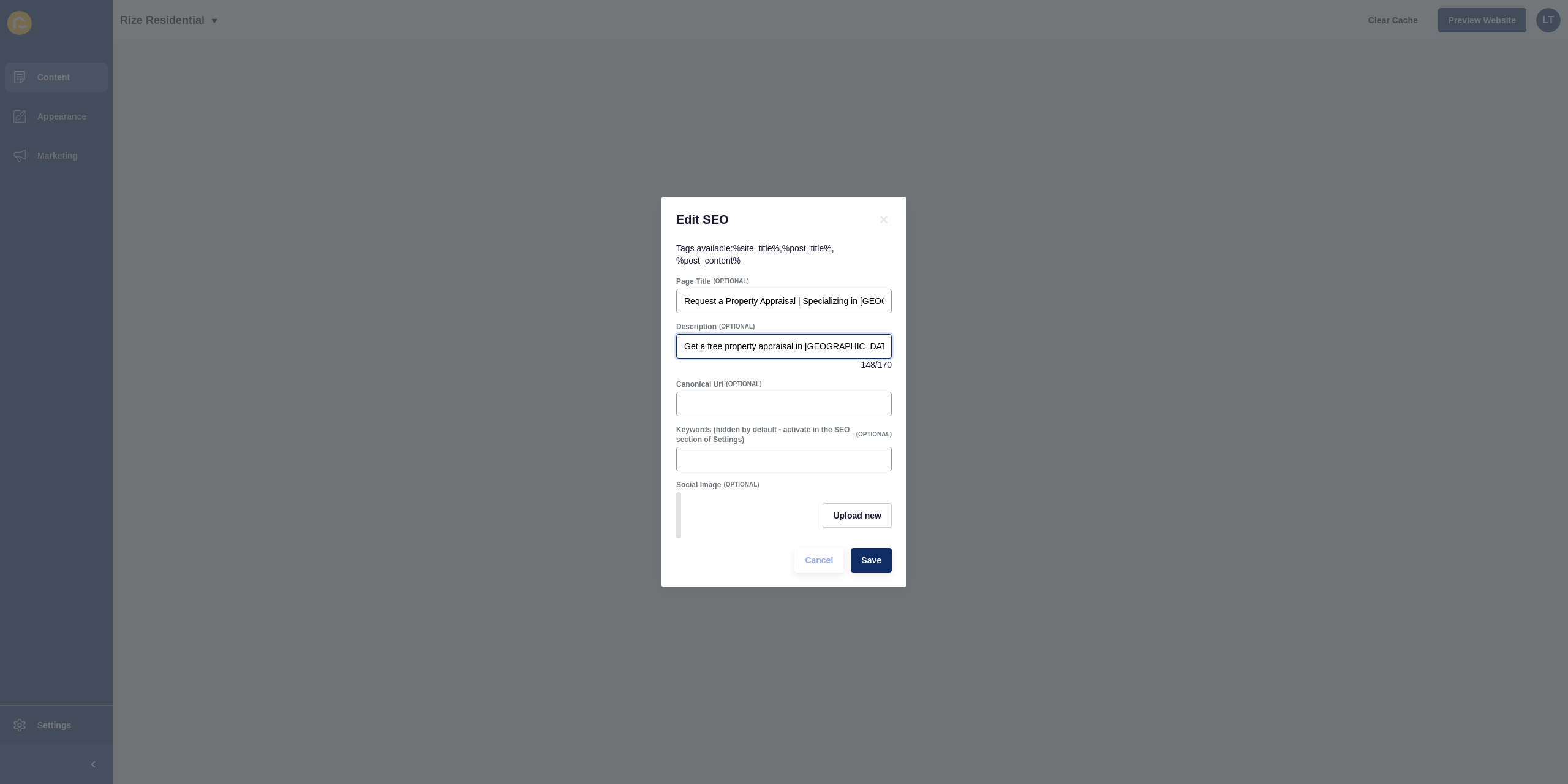
click at [794, 341] on input "Get a free property appraisal in [GEOGRAPHIC_DATA] or [GEOGRAPHIC_DATA] [GEOGRA…" at bounding box center [784, 346] width 200 height 13
click at [799, 341] on input "Get a free property appraisal in [GEOGRAPHIC_DATA] or [GEOGRAPHIC_DATA] [GEOGRA…" at bounding box center [784, 346] width 200 height 13
drag, startPoint x: 804, startPoint y: 341, endPoint x: 837, endPoint y: 334, distance: 33.7
click at [837, 334] on div "Get a free property appraisal in [GEOGRAPHIC_DATA] or [GEOGRAPHIC_DATA] [GEOGRA…" at bounding box center [784, 346] width 215 height 24
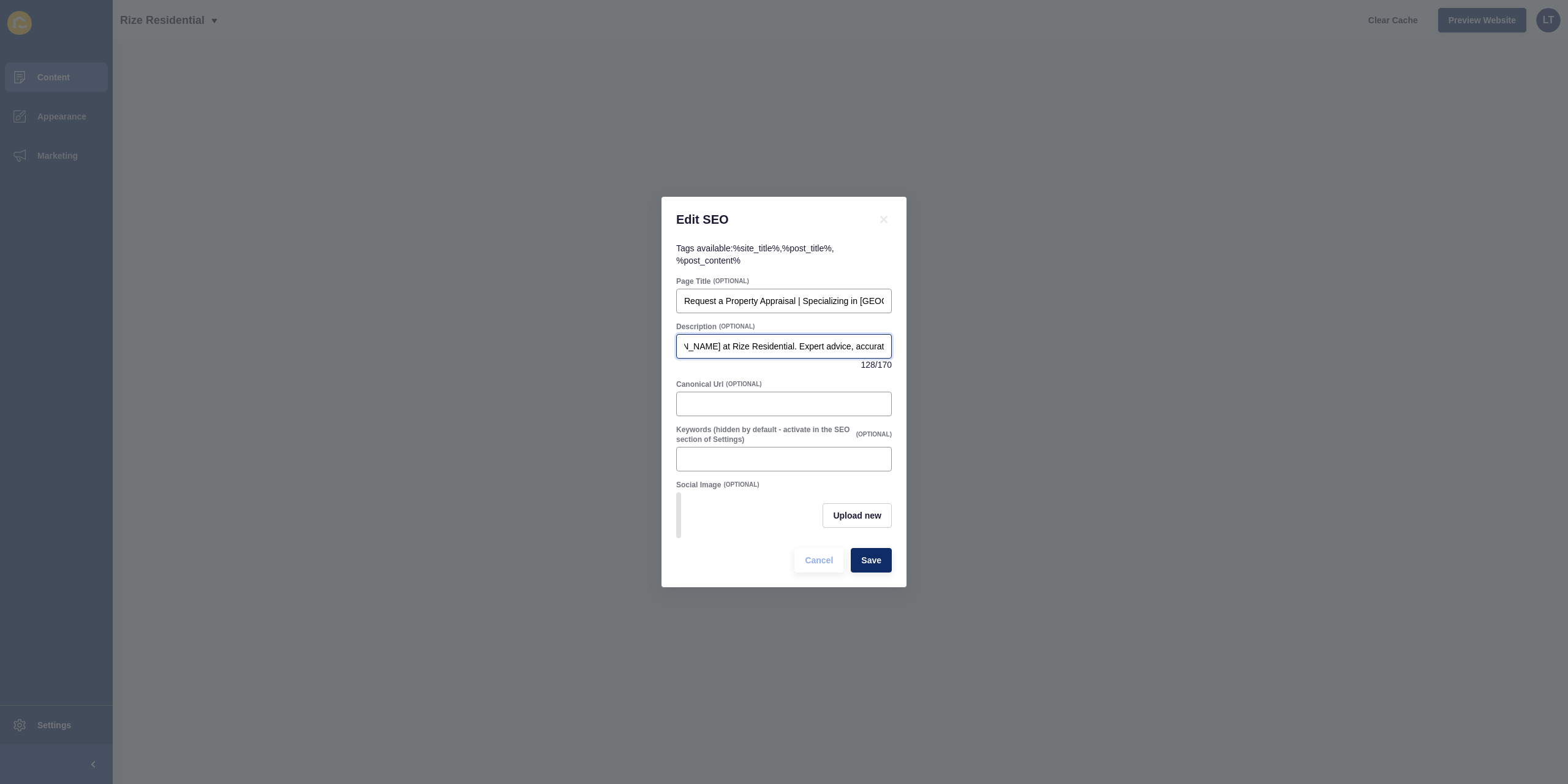
scroll to position [0, 277]
drag, startPoint x: 848, startPoint y: 343, endPoint x: 896, endPoint y: 341, distance: 48.0
click at [896, 341] on div "Tags available: %site_title% , %post_title% , %post_content% Page Title (OPTION…" at bounding box center [784, 415] width 245 height 345
type input "Get a free property appraisal in [GEOGRAPHIC_DATA] with [PERSON_NAME] at Rize R…"
click at [805, 398] on input "Canonical Url" at bounding box center [784, 404] width 200 height 13
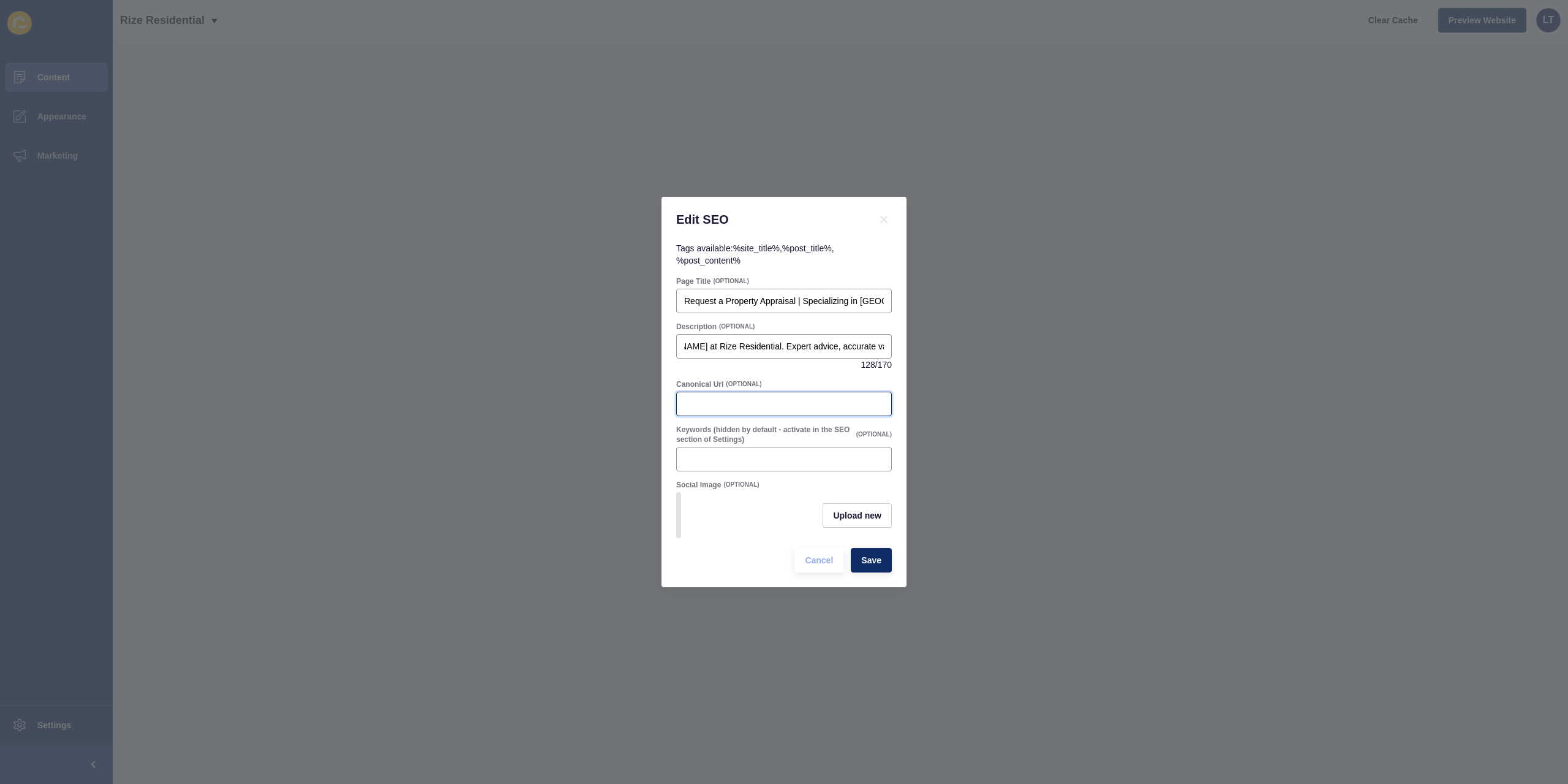
scroll to position [0, 0]
click at [764, 454] on input "Keywords (hidden by default - activate in the SEO section of Settings)" at bounding box center [784, 459] width 200 height 13
paste input "property appraisal Hocking, free appraisal [GEOGRAPHIC_DATA] [GEOGRAPHIC_DATA],…"
type input "property appraisal Hocking, free appraisal [GEOGRAPHIC_DATA] [GEOGRAPHIC_DATA],…"
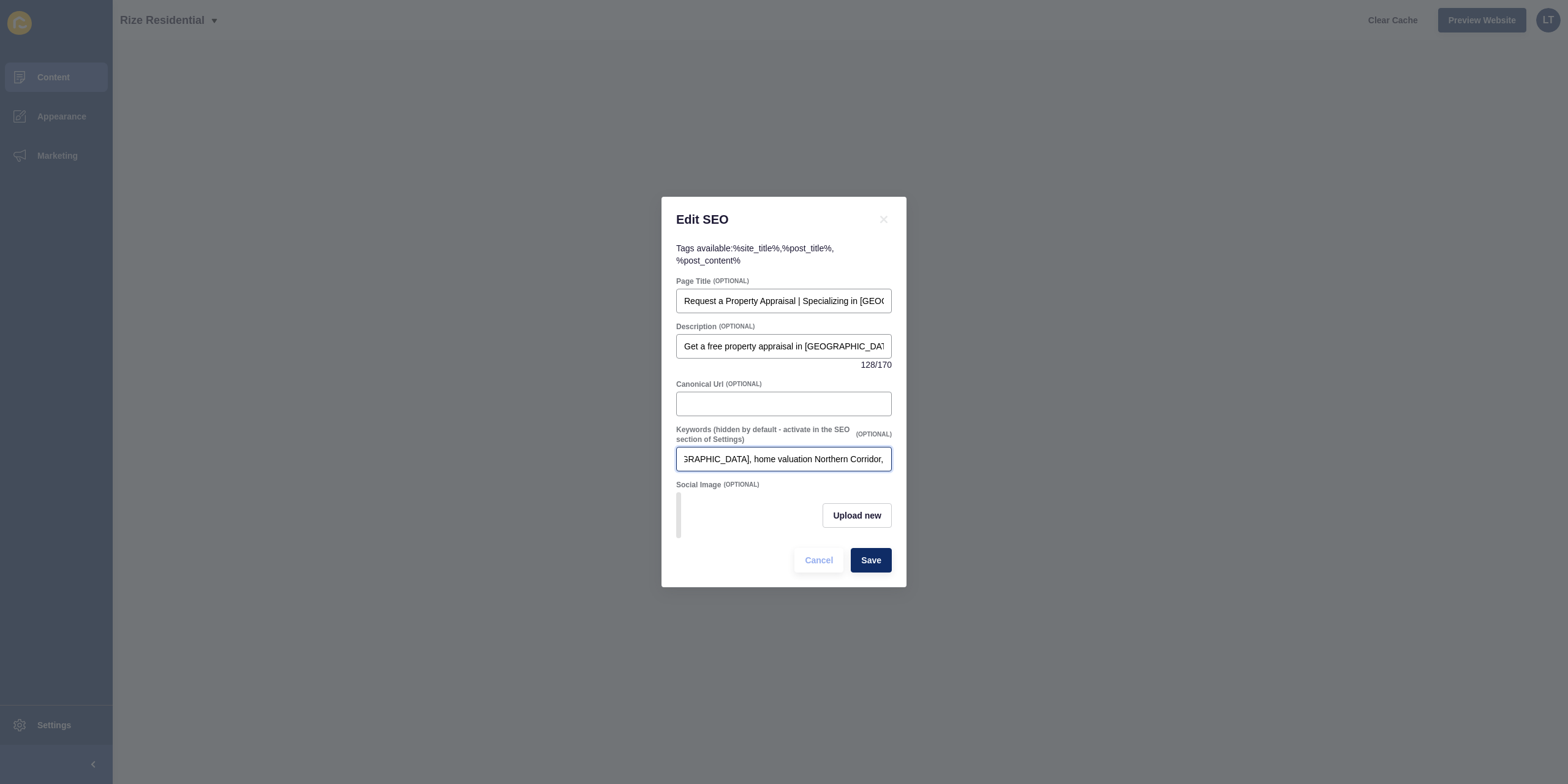
scroll to position [0, 0]
click at [731, 398] on input "Canonical Url" at bounding box center [784, 404] width 200 height 13
paste input "[URL][DOMAIN_NAME]"
type input "[URL][DOMAIN_NAME]"
click at [876, 515] on span "Upload new" at bounding box center [857, 515] width 48 height 13
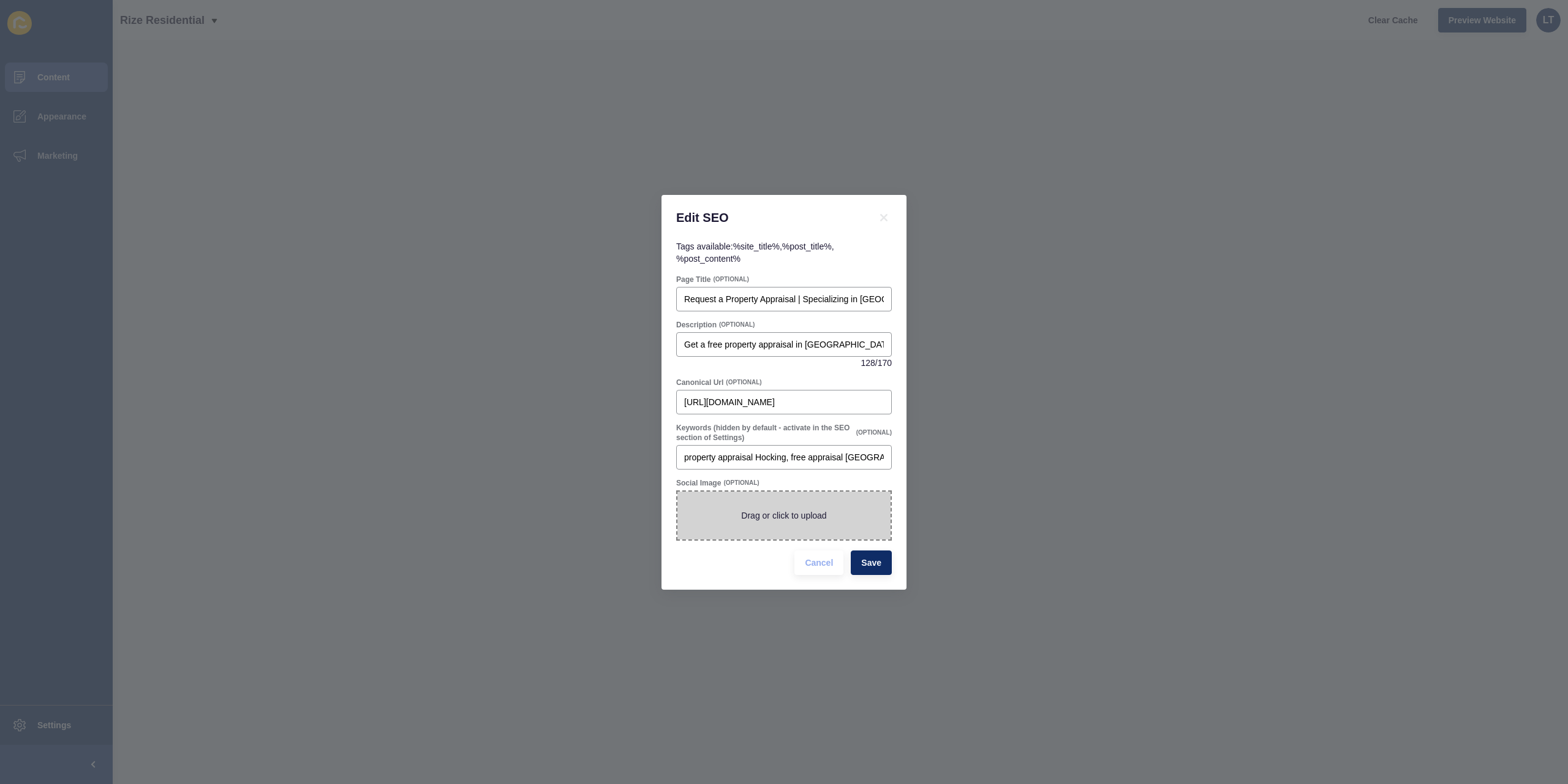
click at [774, 514] on span at bounding box center [784, 515] width 213 height 48
click at [677, 492] on input "Drag or click to upload" at bounding box center [677, 492] width 0 height 0
type input "C:\fakepath\[PERSON_NAME] 0421 447 582 (1).png"
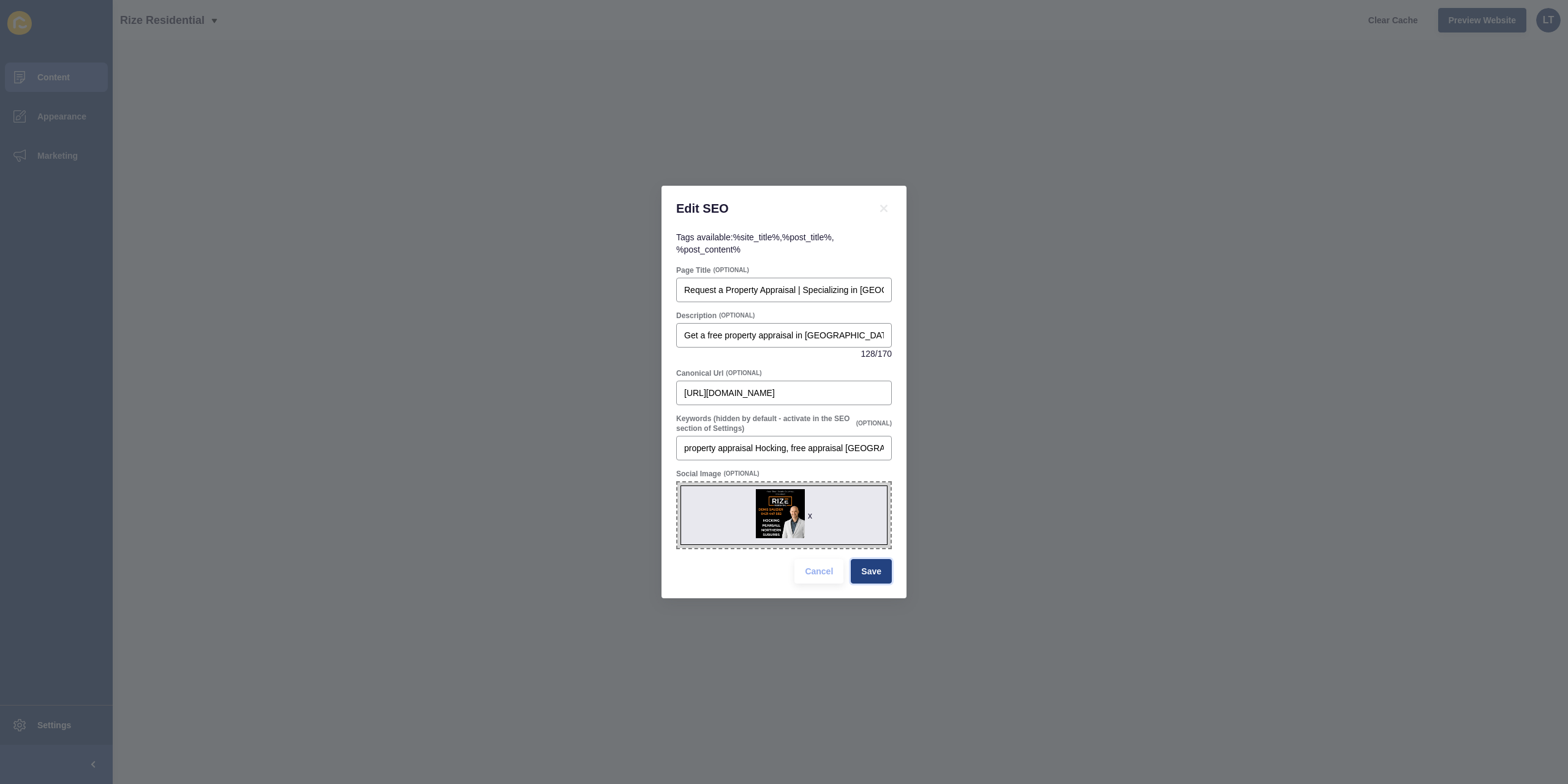
click at [879, 574] on span "Save" at bounding box center [871, 571] width 20 height 13
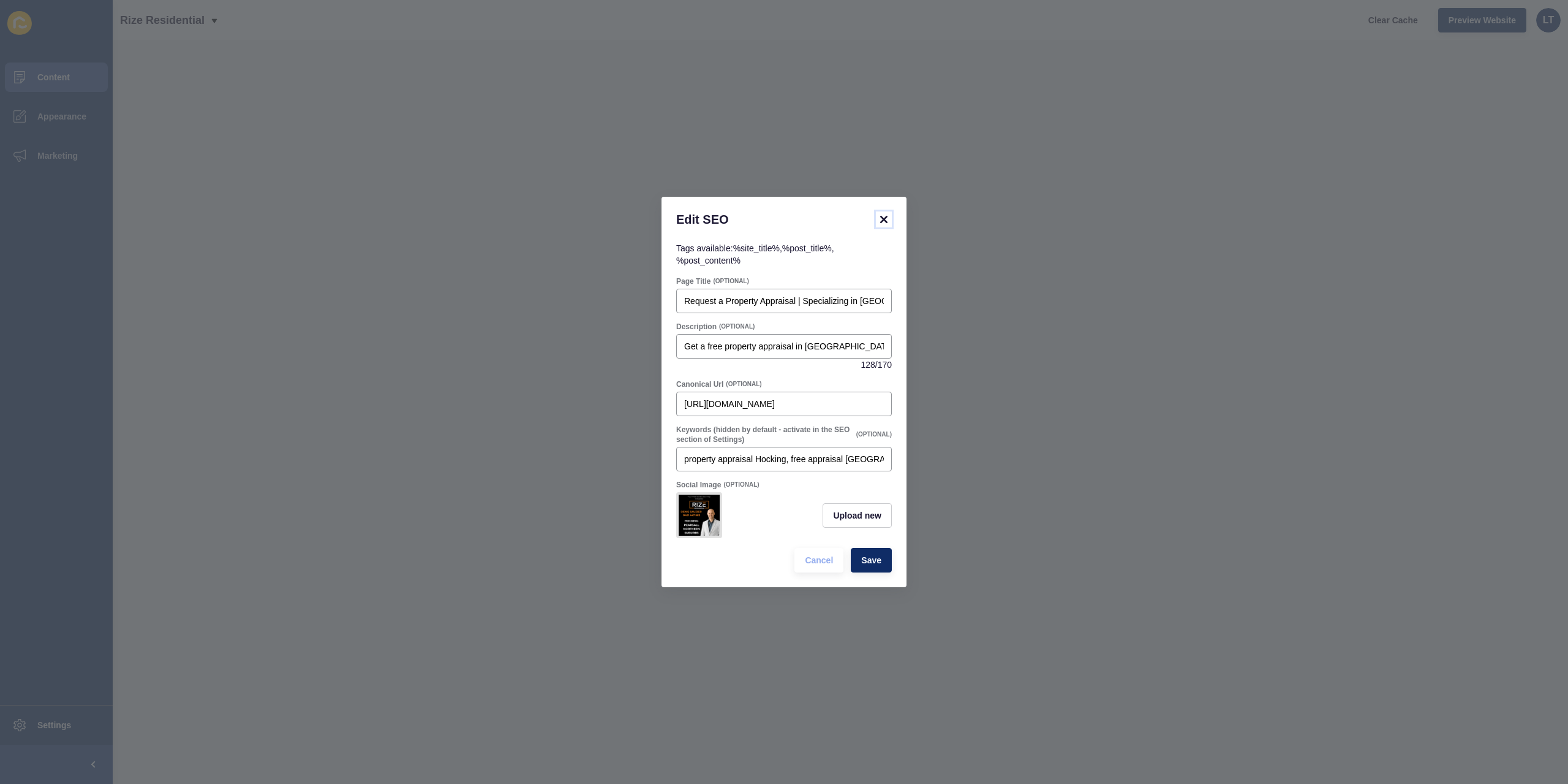
click at [883, 216] on icon at bounding box center [884, 219] width 8 height 8
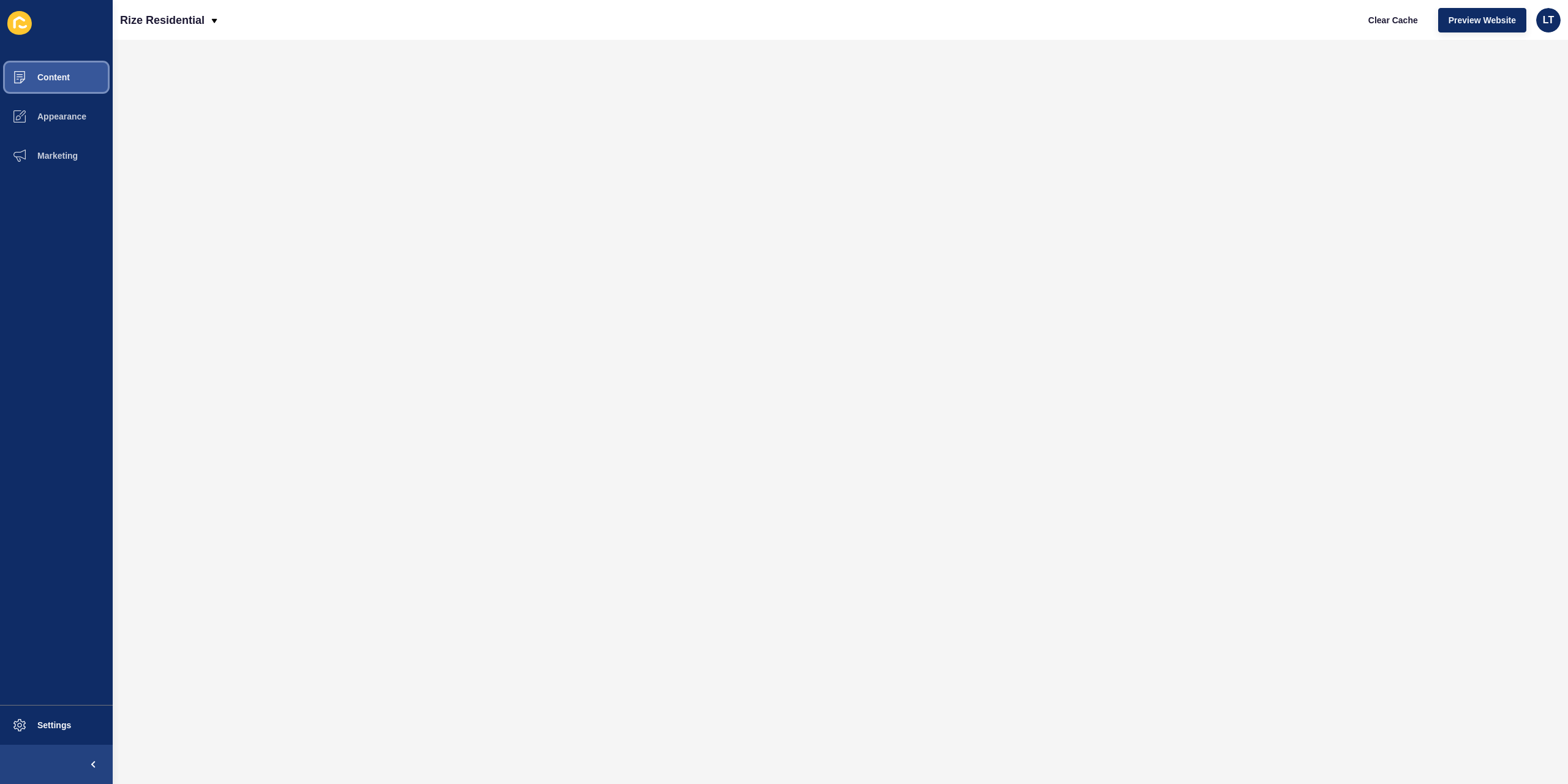
click at [65, 78] on span "Content" at bounding box center [34, 77] width 72 height 10
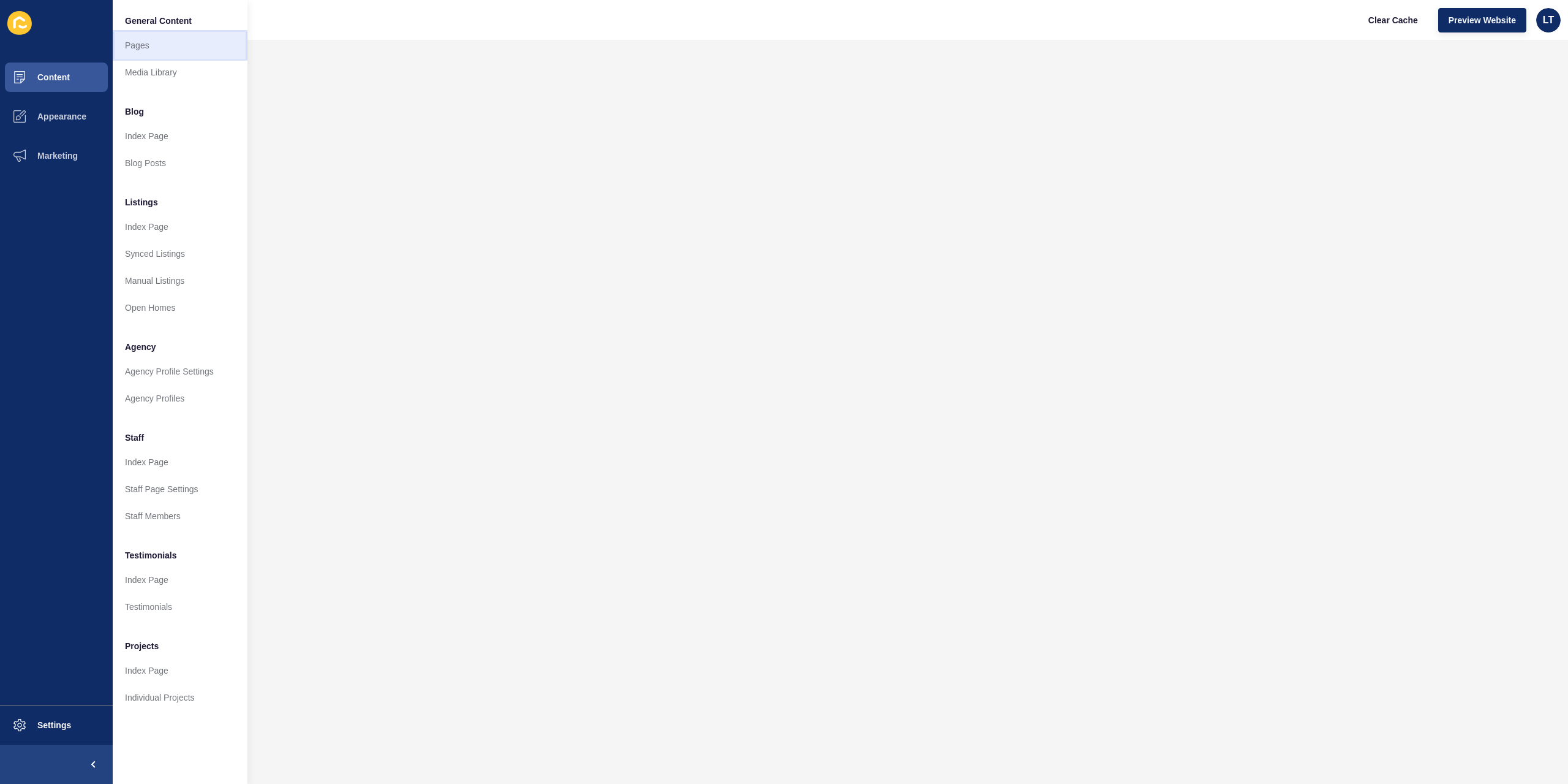
click at [160, 44] on link "Pages" at bounding box center [180, 45] width 135 height 27
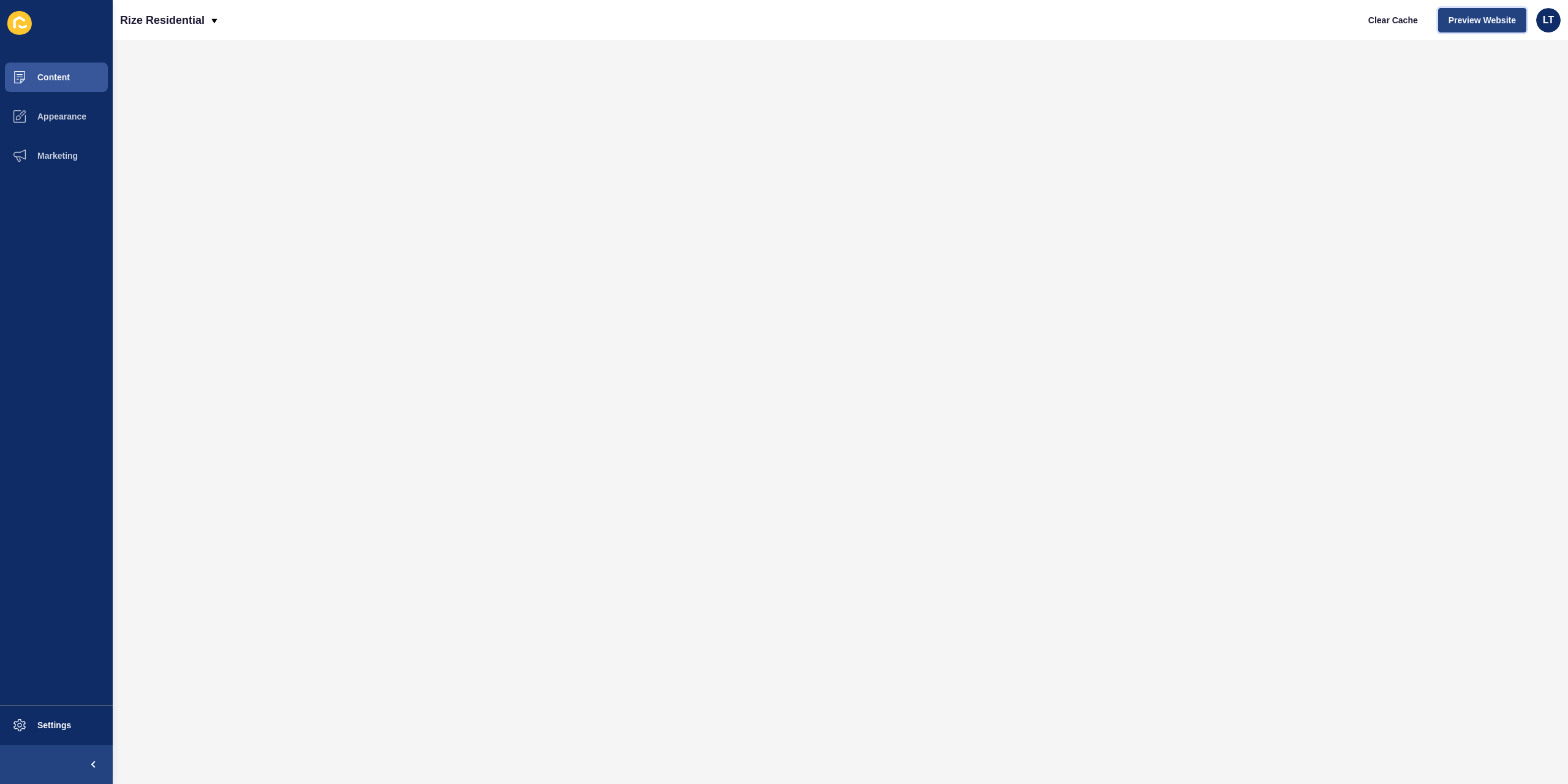
click at [1463, 18] on span "Preview Website" at bounding box center [1483, 21] width 68 height 13
click at [65, 73] on span "Content" at bounding box center [34, 77] width 72 height 10
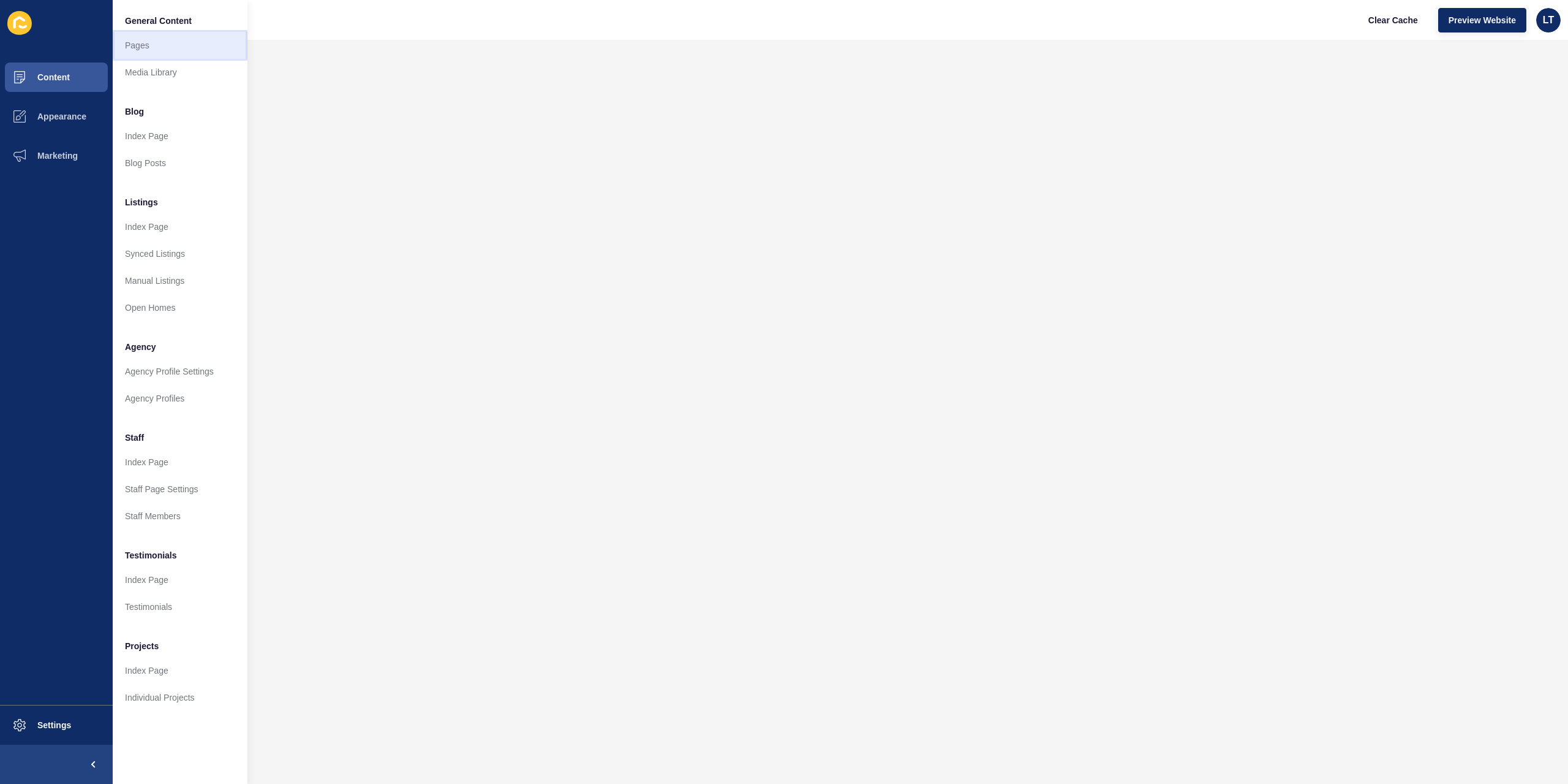
click at [168, 46] on link "Pages" at bounding box center [180, 45] width 135 height 27
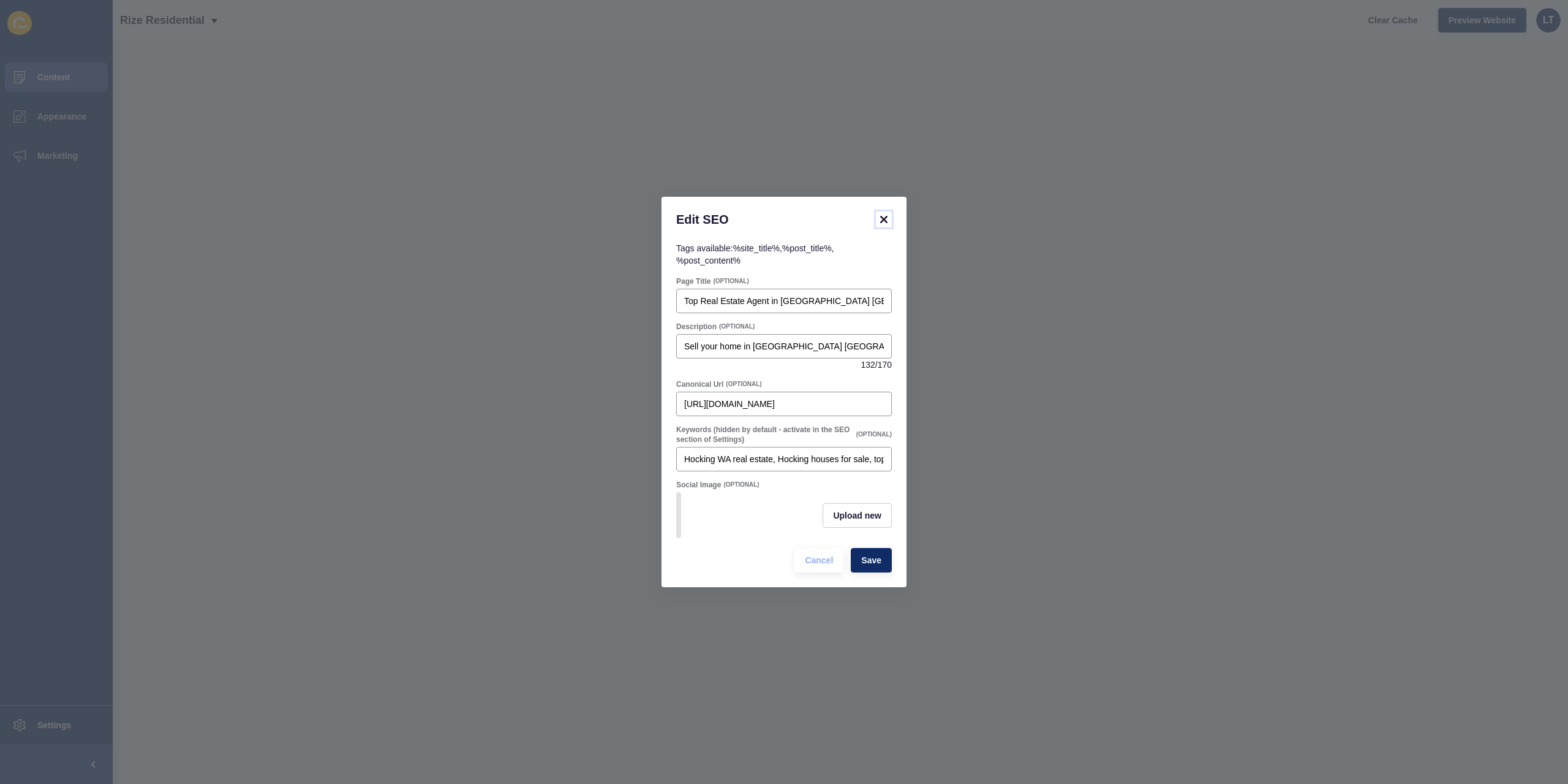
click at [889, 212] on icon at bounding box center [884, 219] width 14 height 14
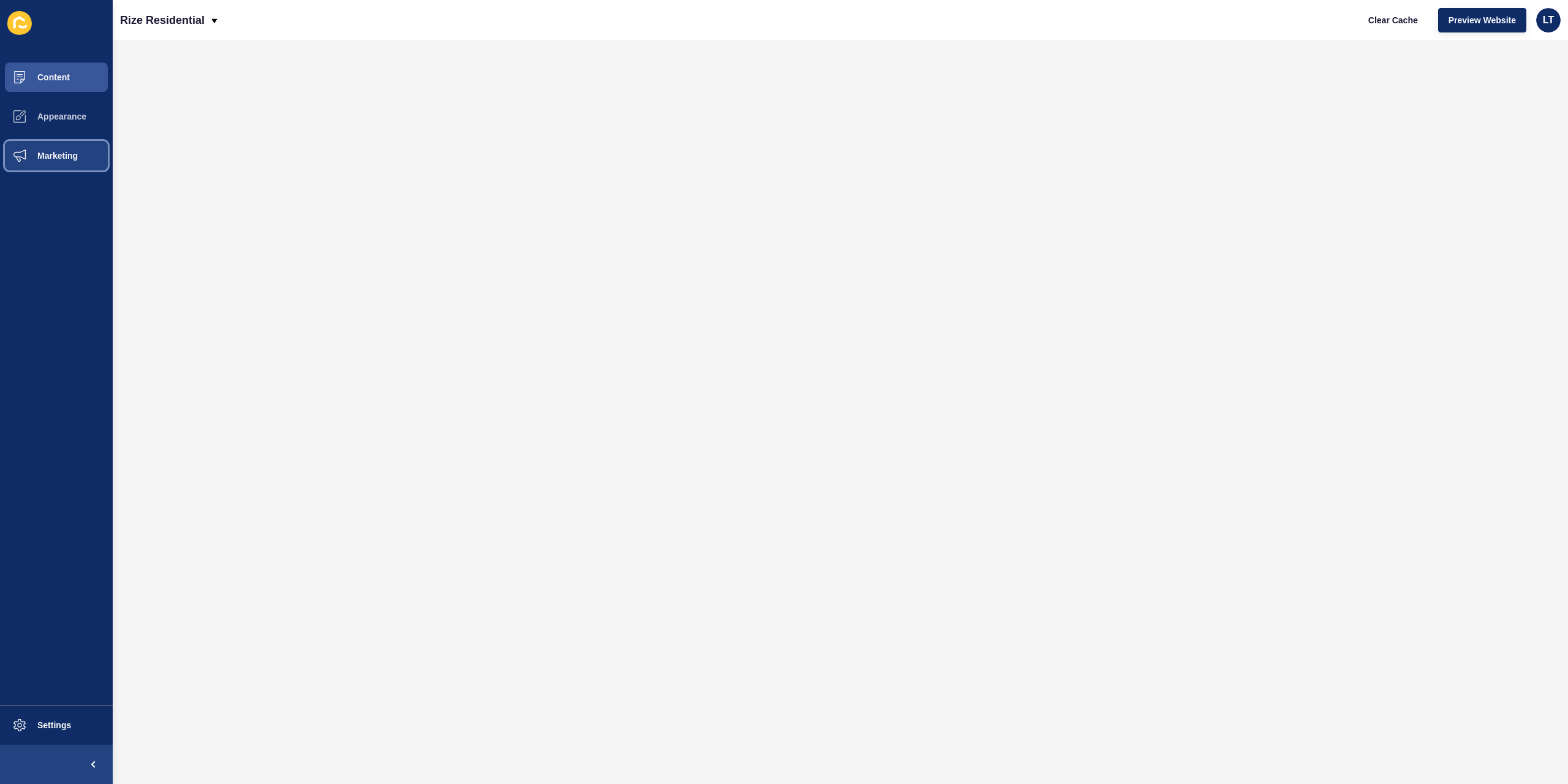
click at [56, 150] on button "Marketing" at bounding box center [56, 155] width 113 height 39
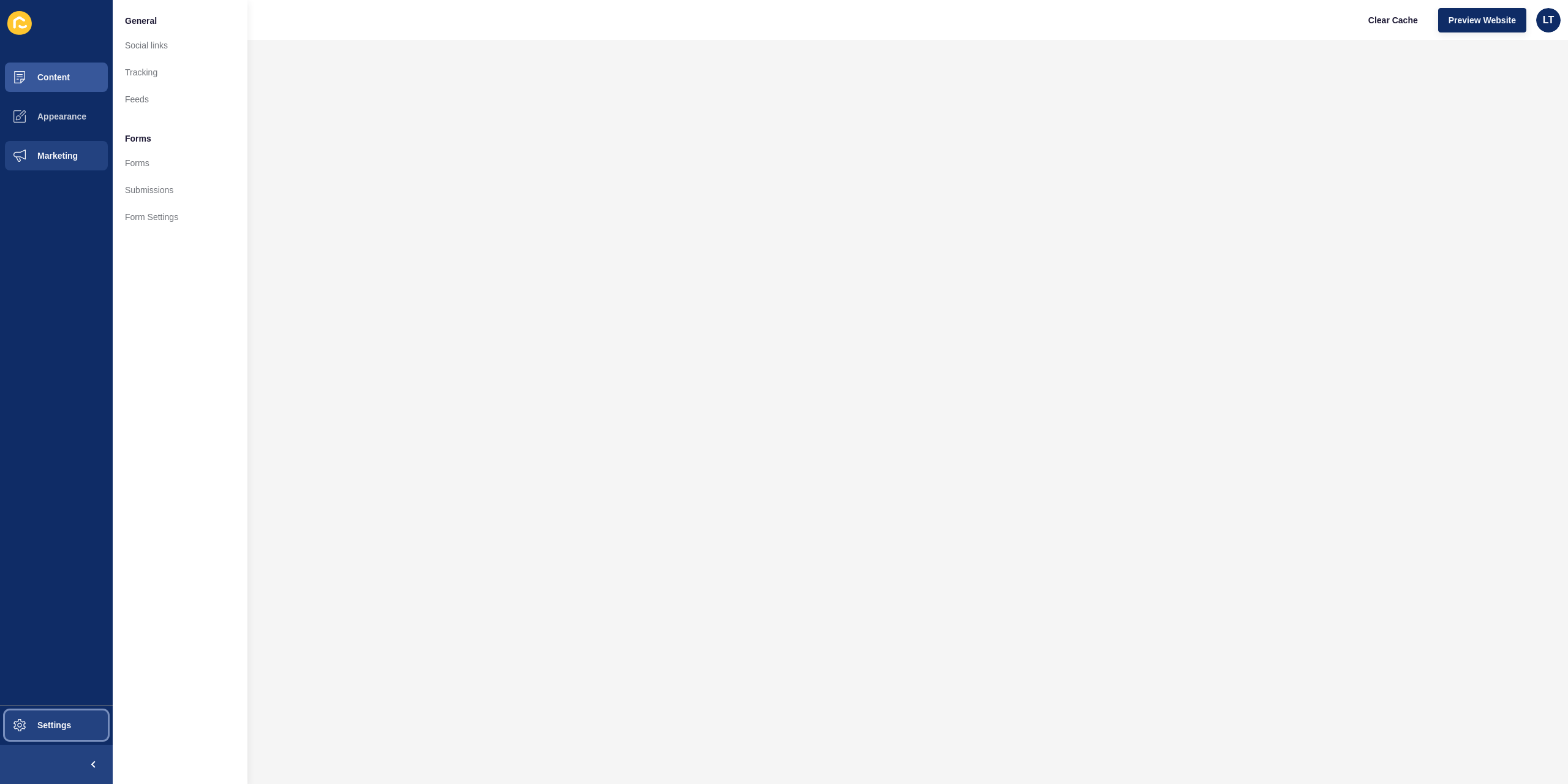
click at [63, 728] on span "Settings" at bounding box center [34, 725] width 73 height 10
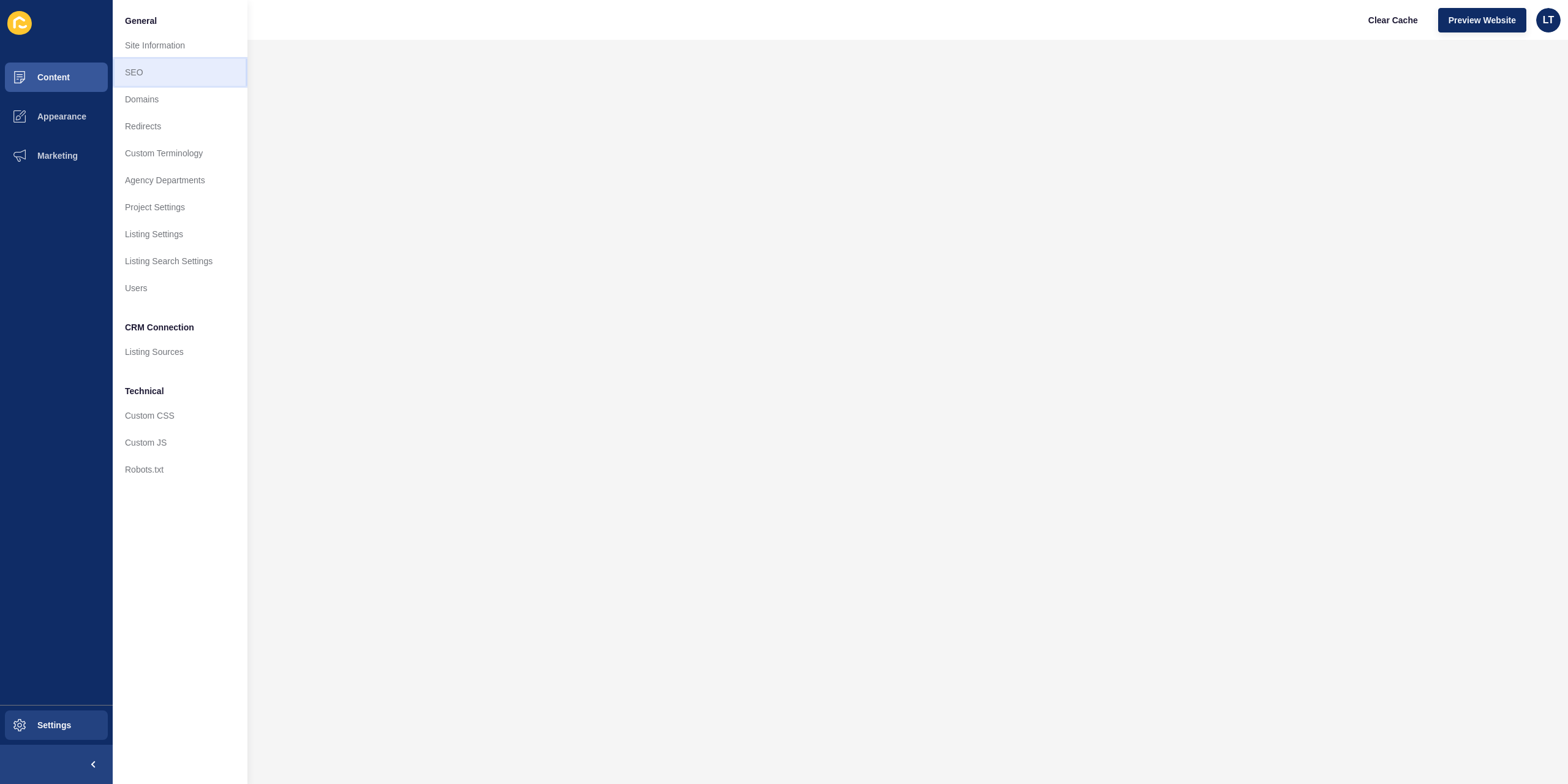
click at [169, 66] on link "SEO" at bounding box center [180, 72] width 135 height 27
